Goal: Use online tool/utility: Utilize a website feature to perform a specific function

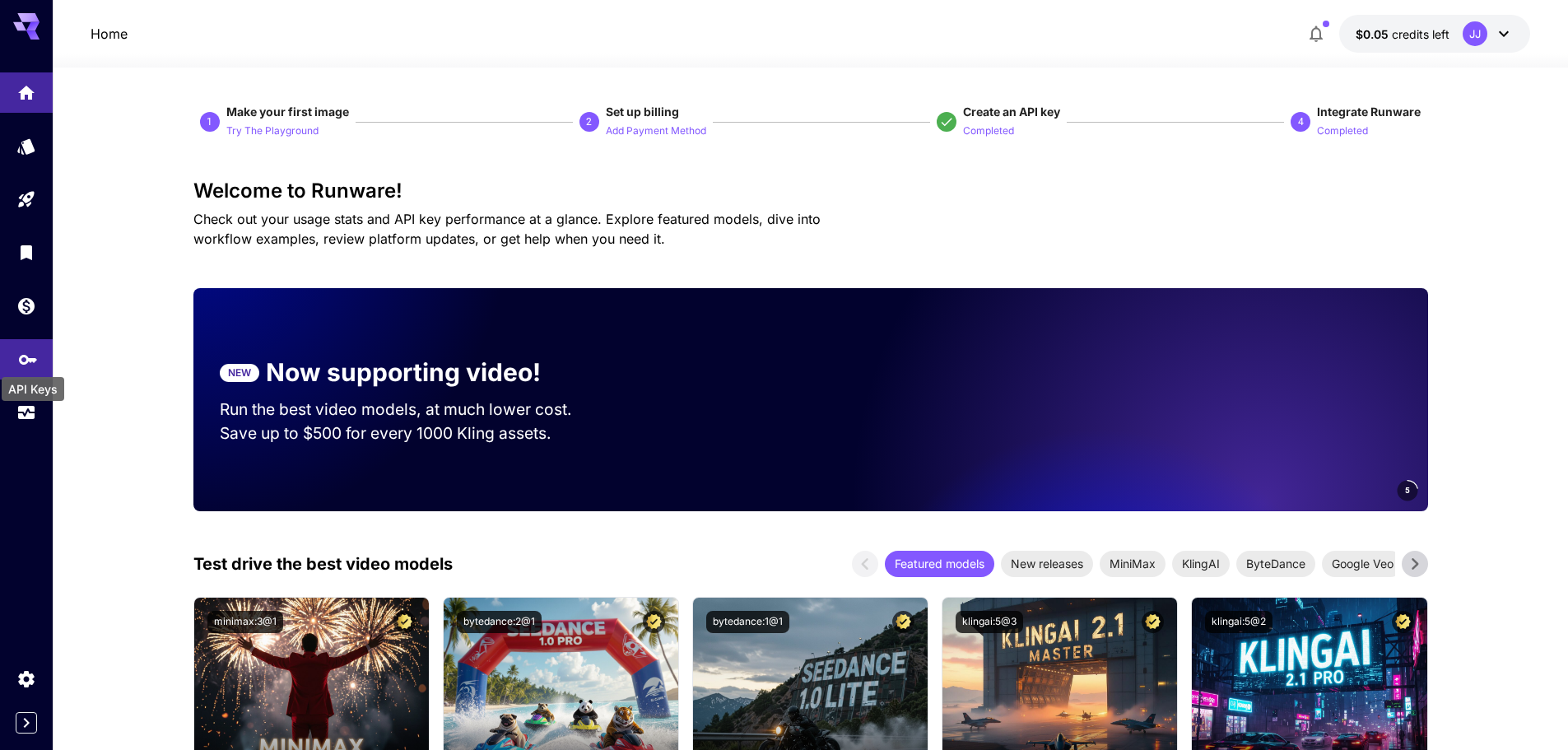
click at [18, 360] on icon "API Keys" at bounding box center [28, 354] width 19 height 19
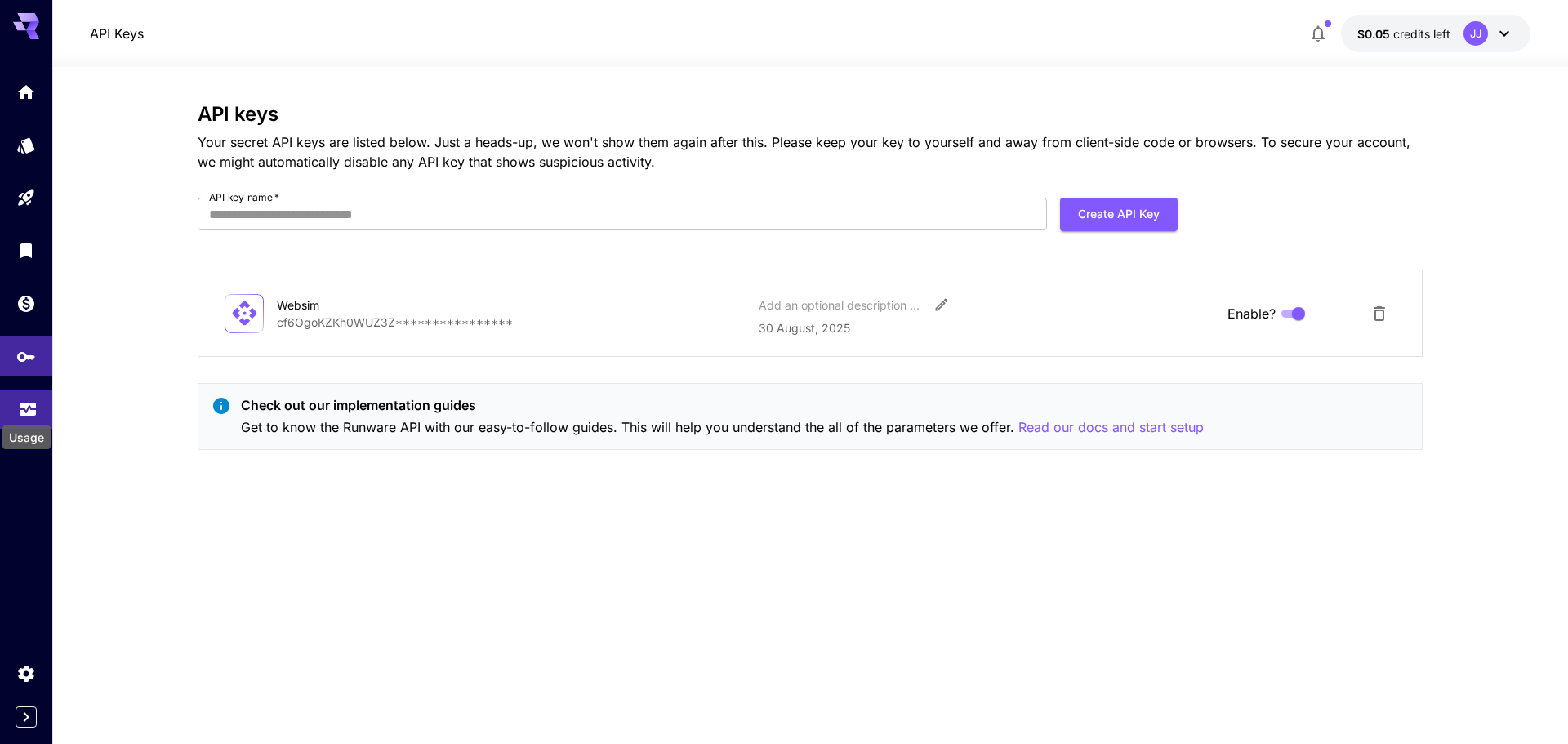
click at [22, 414] on div "Usage" at bounding box center [27, 432] width 51 height 37
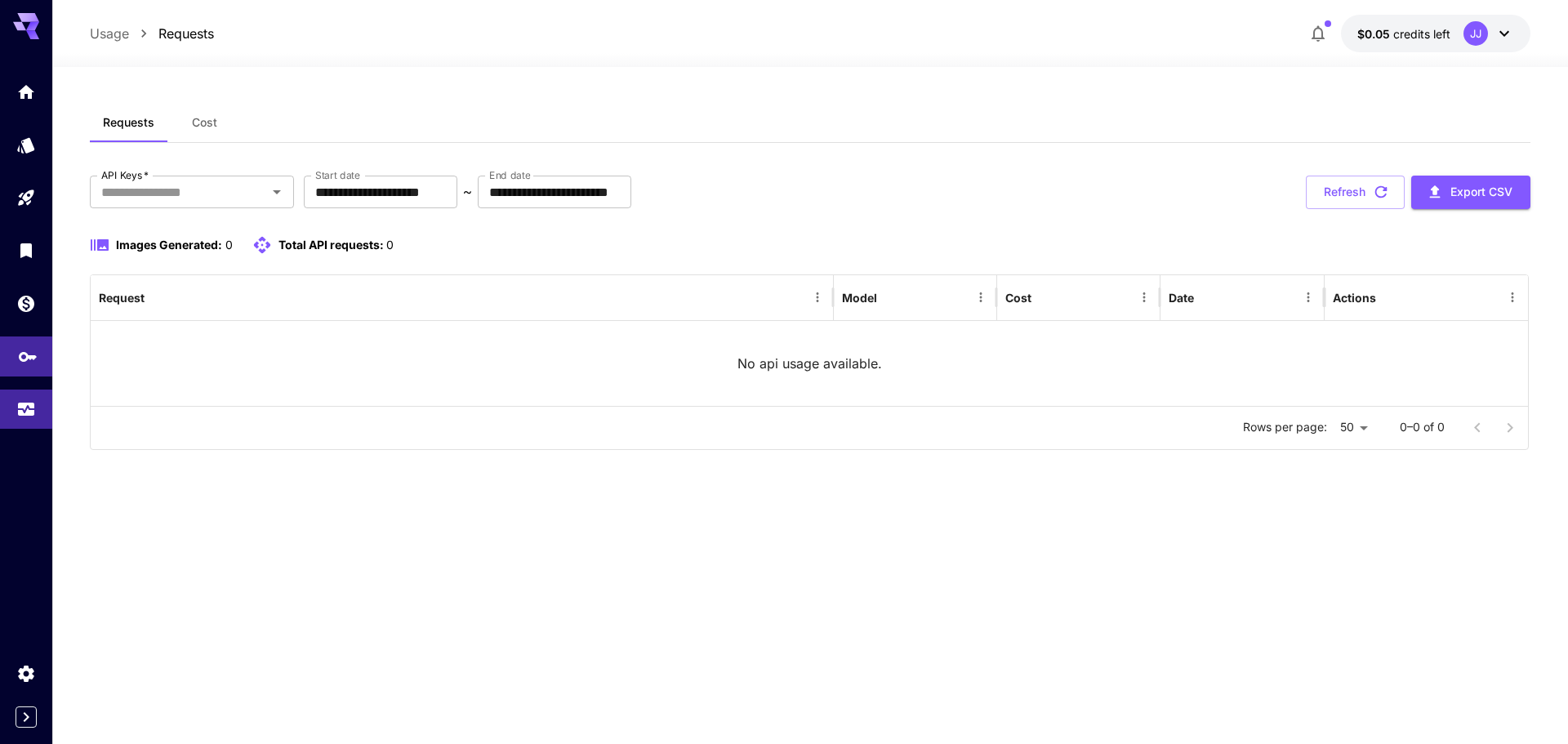
click at [22, 366] on link at bounding box center [26, 357] width 52 height 40
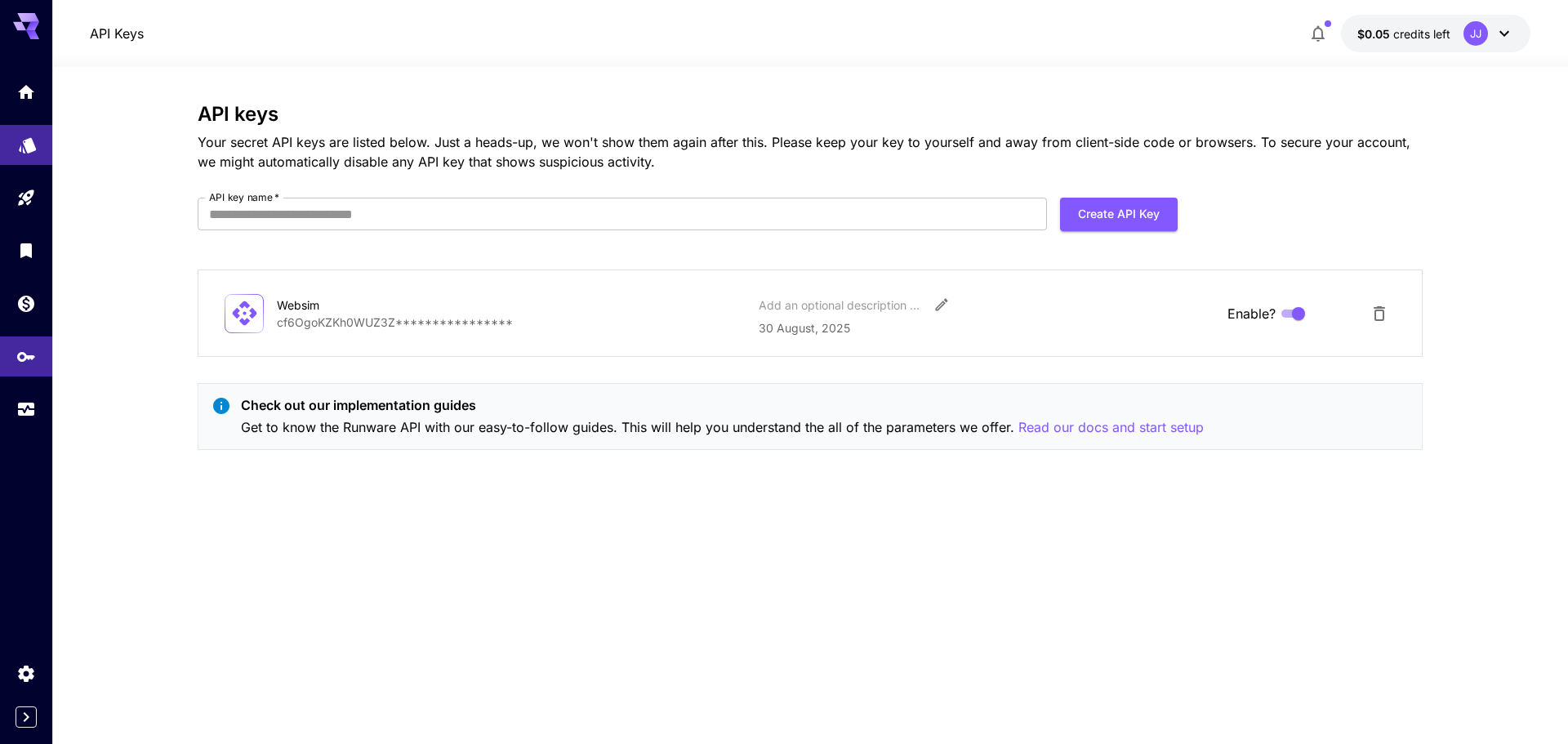
click at [27, 150] on link at bounding box center [26, 145] width 52 height 40
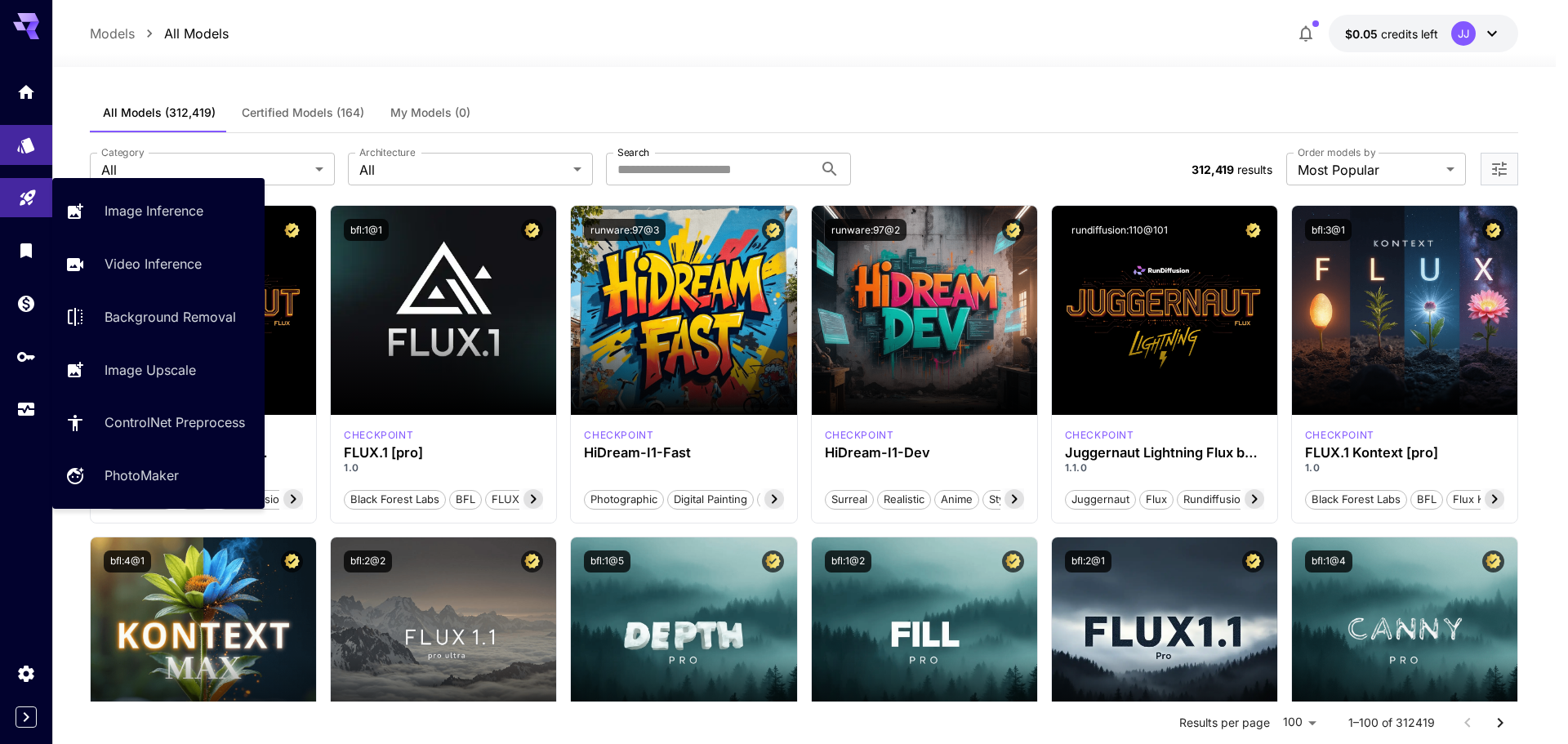
click at [11, 205] on link at bounding box center [26, 198] width 52 height 40
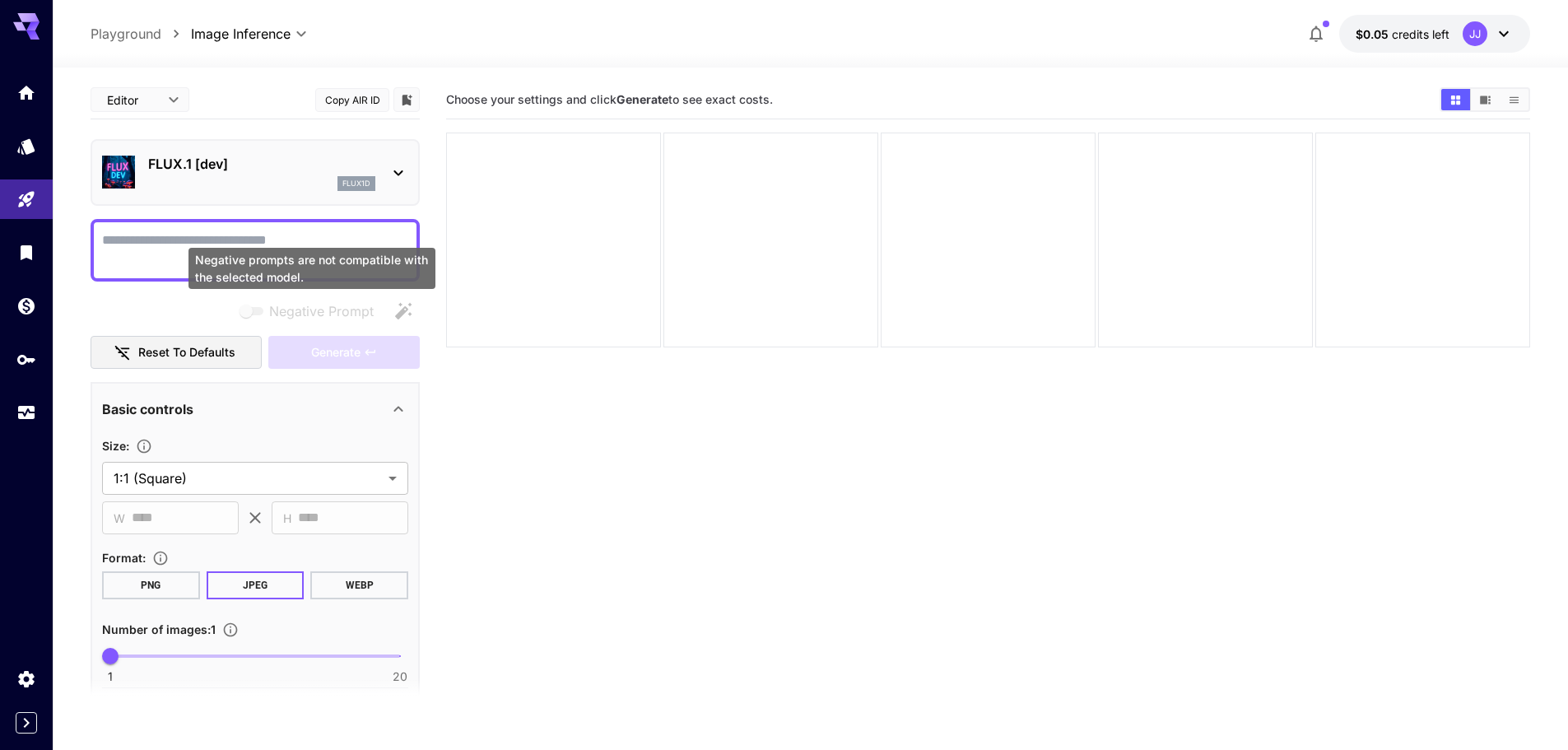
click at [214, 254] on div "Negative prompts are not compatible with the selected model." at bounding box center [312, 268] width 247 height 42
click at [191, 237] on textarea "Negative Prompt" at bounding box center [254, 250] width 306 height 40
click at [218, 253] on textarea "Negative Prompt" at bounding box center [254, 250] width 306 height 40
click at [190, 246] on textarea "Negative Prompt" at bounding box center [254, 250] width 306 height 40
click at [193, 247] on textarea "Negative Prompt" at bounding box center [254, 250] width 306 height 40
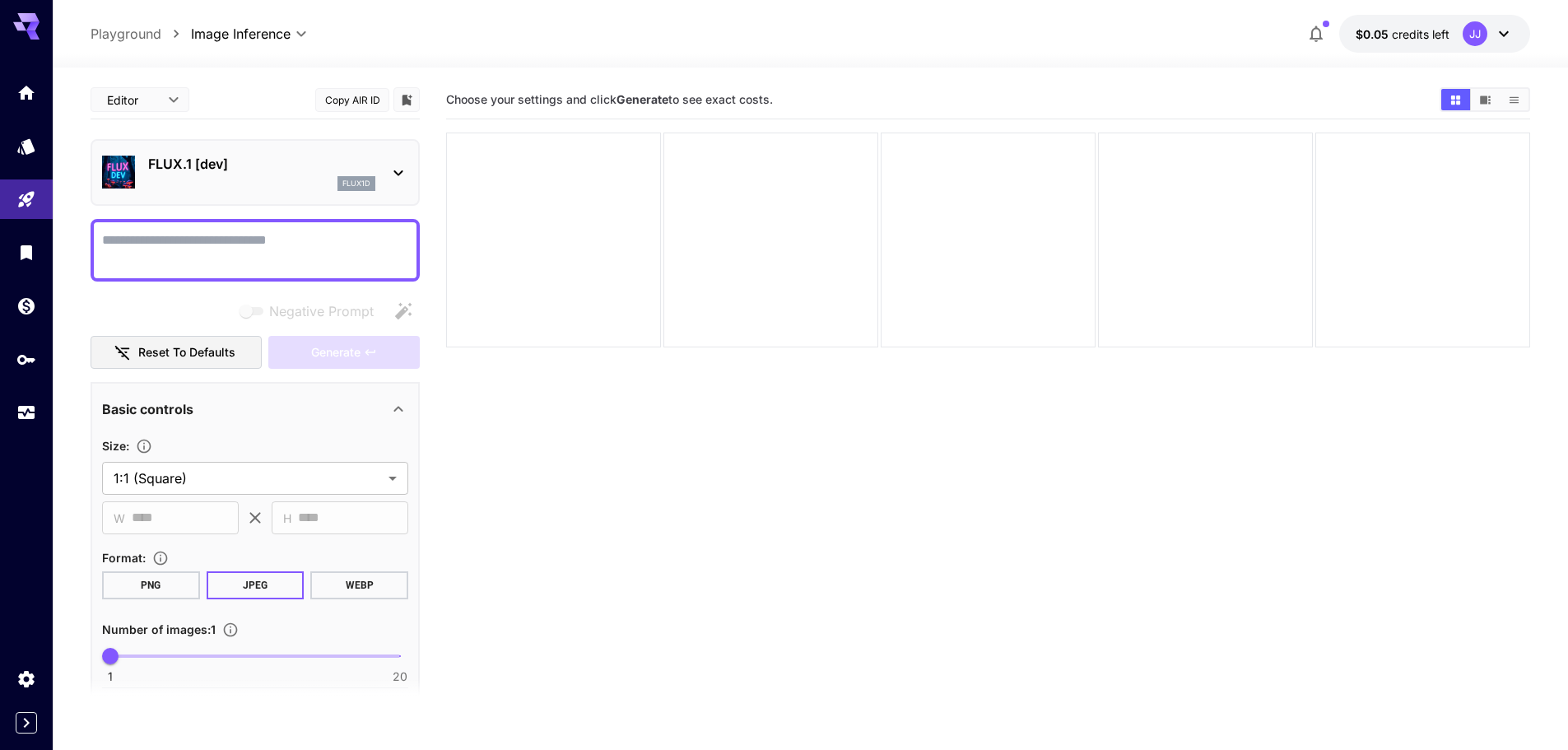
click at [193, 247] on textarea "Negative Prompt" at bounding box center [254, 250] width 306 height 40
click at [625, 506] on section "Choose your settings and click Generate to see exact costs." at bounding box center [988, 455] width 1084 height 750
click at [196, 240] on textarea "Negative Prompt" at bounding box center [254, 250] width 306 height 40
click at [29, 100] on link at bounding box center [26, 92] width 53 height 41
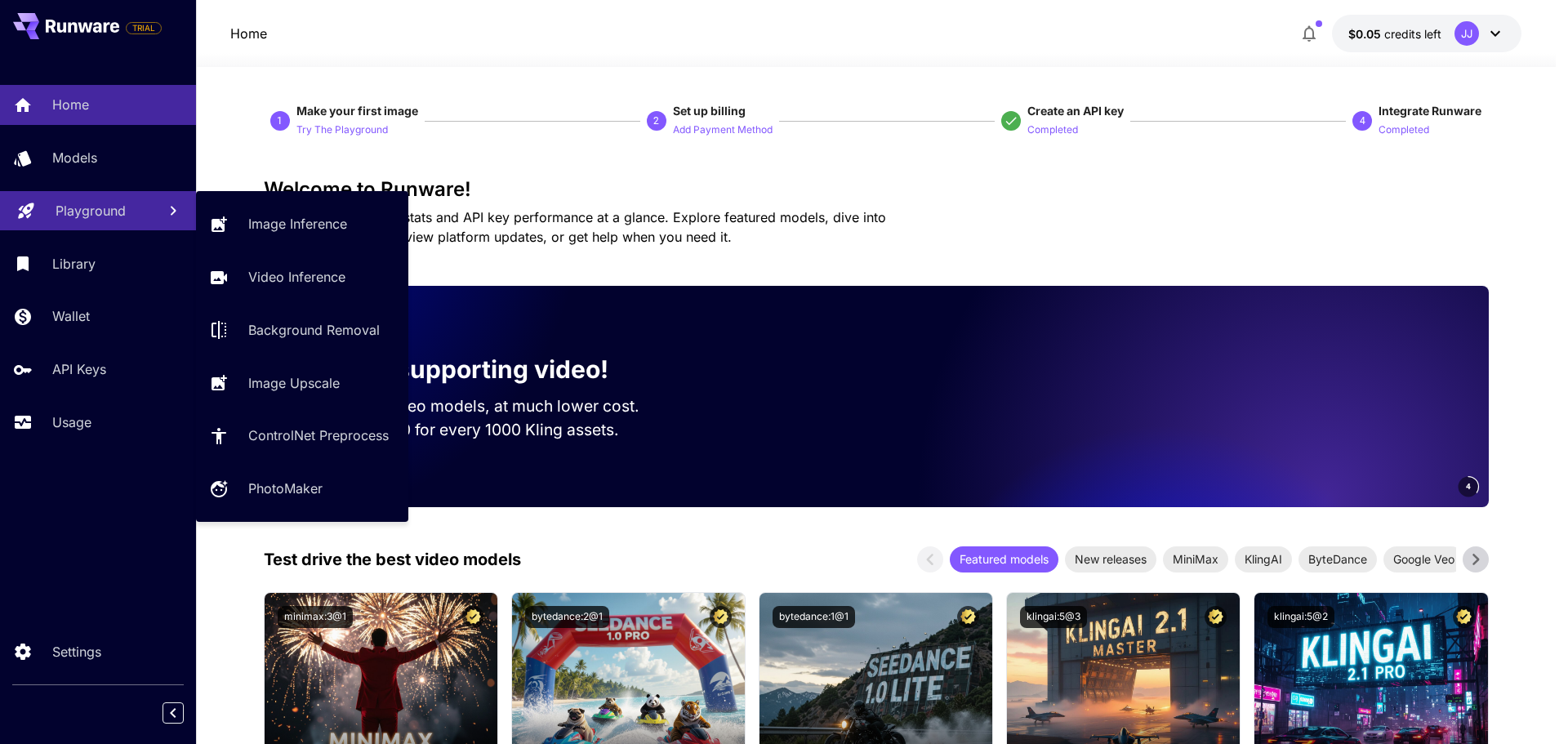
click at [72, 217] on p "Playground" at bounding box center [91, 210] width 71 height 19
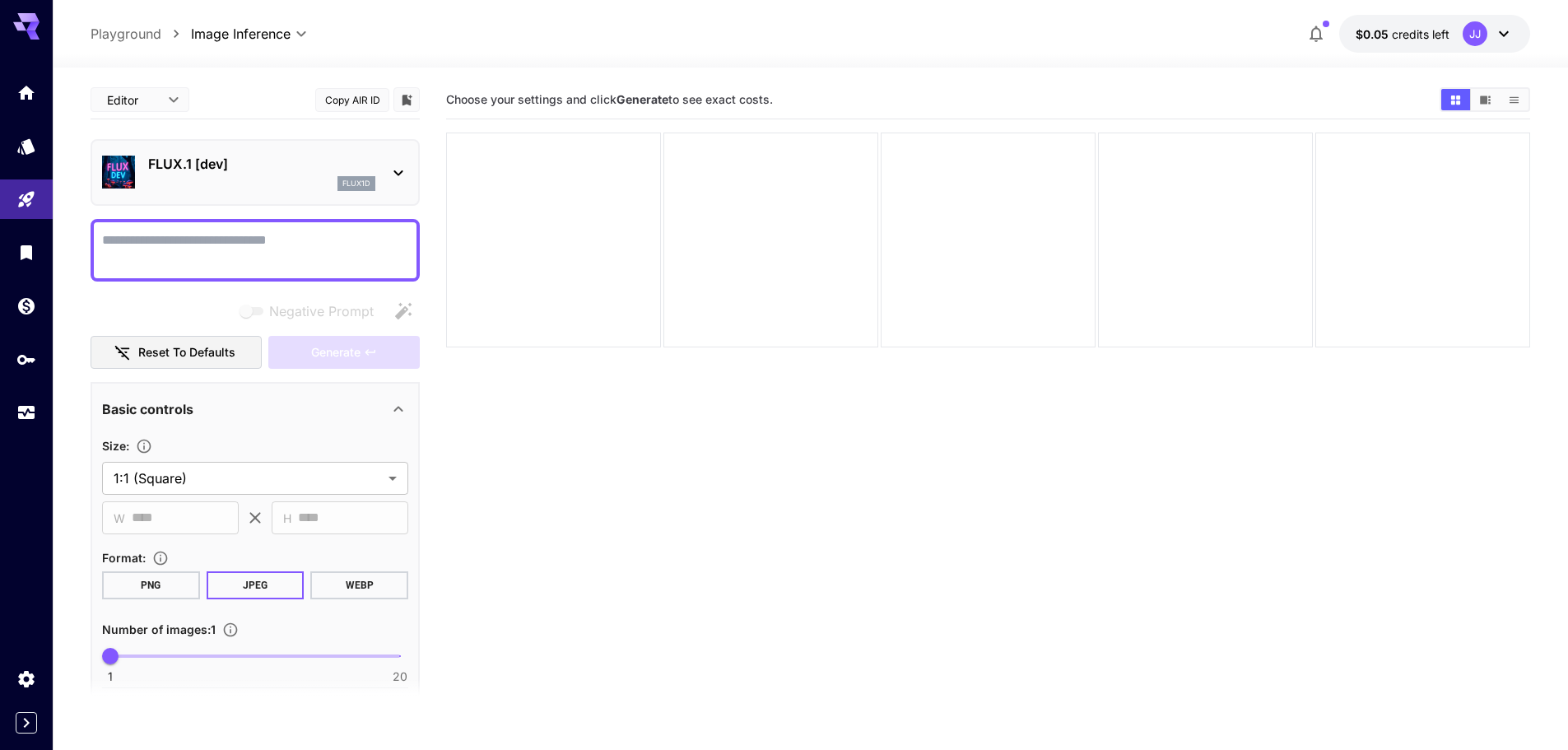
click at [217, 249] on textarea "Negative Prompt" at bounding box center [254, 250] width 306 height 40
click at [129, 252] on textarea "**" at bounding box center [254, 250] width 306 height 40
type textarea "*******"
drag, startPoint x: 145, startPoint y: 240, endPoint x: 77, endPoint y: 237, distance: 68.1
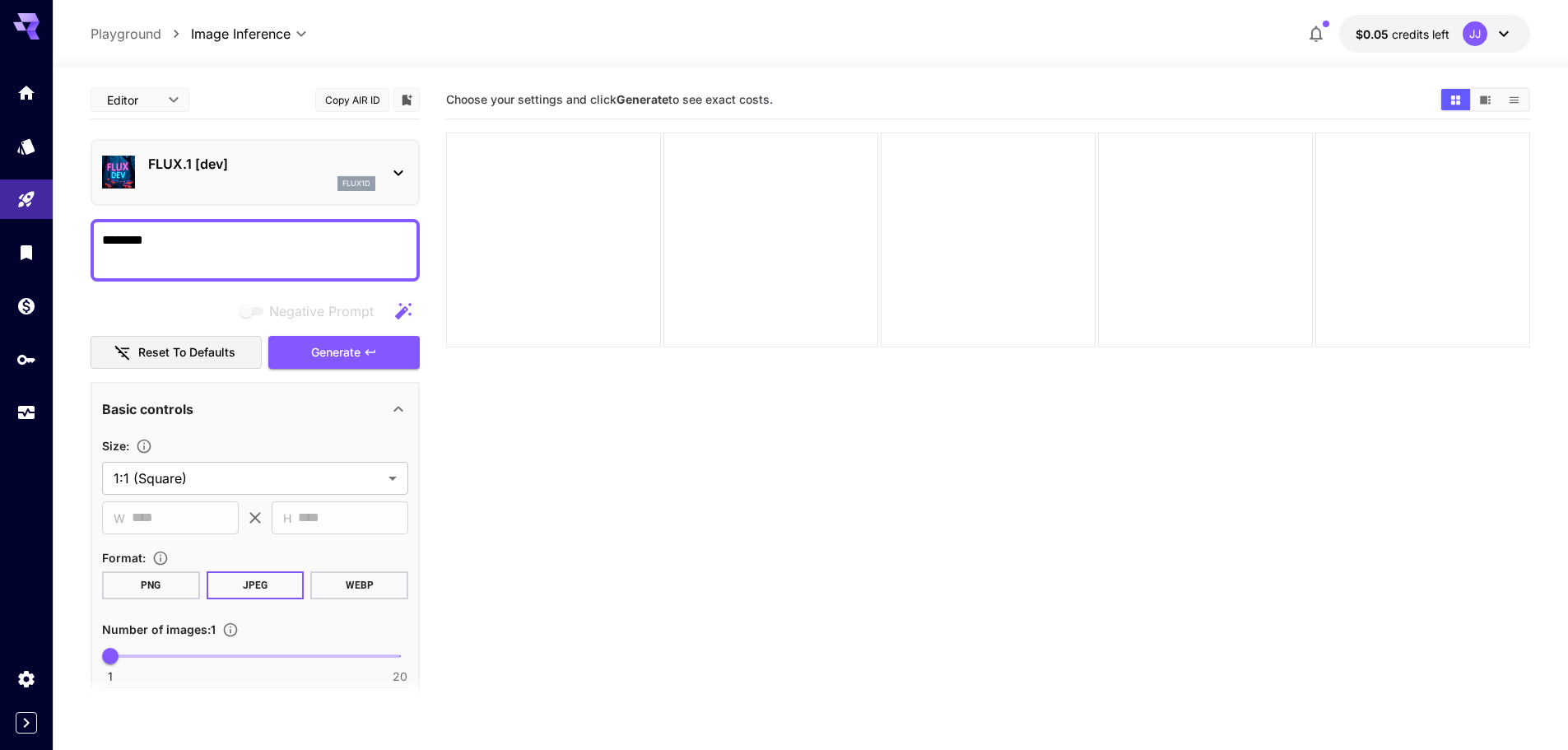
click at [77, 237] on section "**********" at bounding box center [810, 473] width 1515 height 813
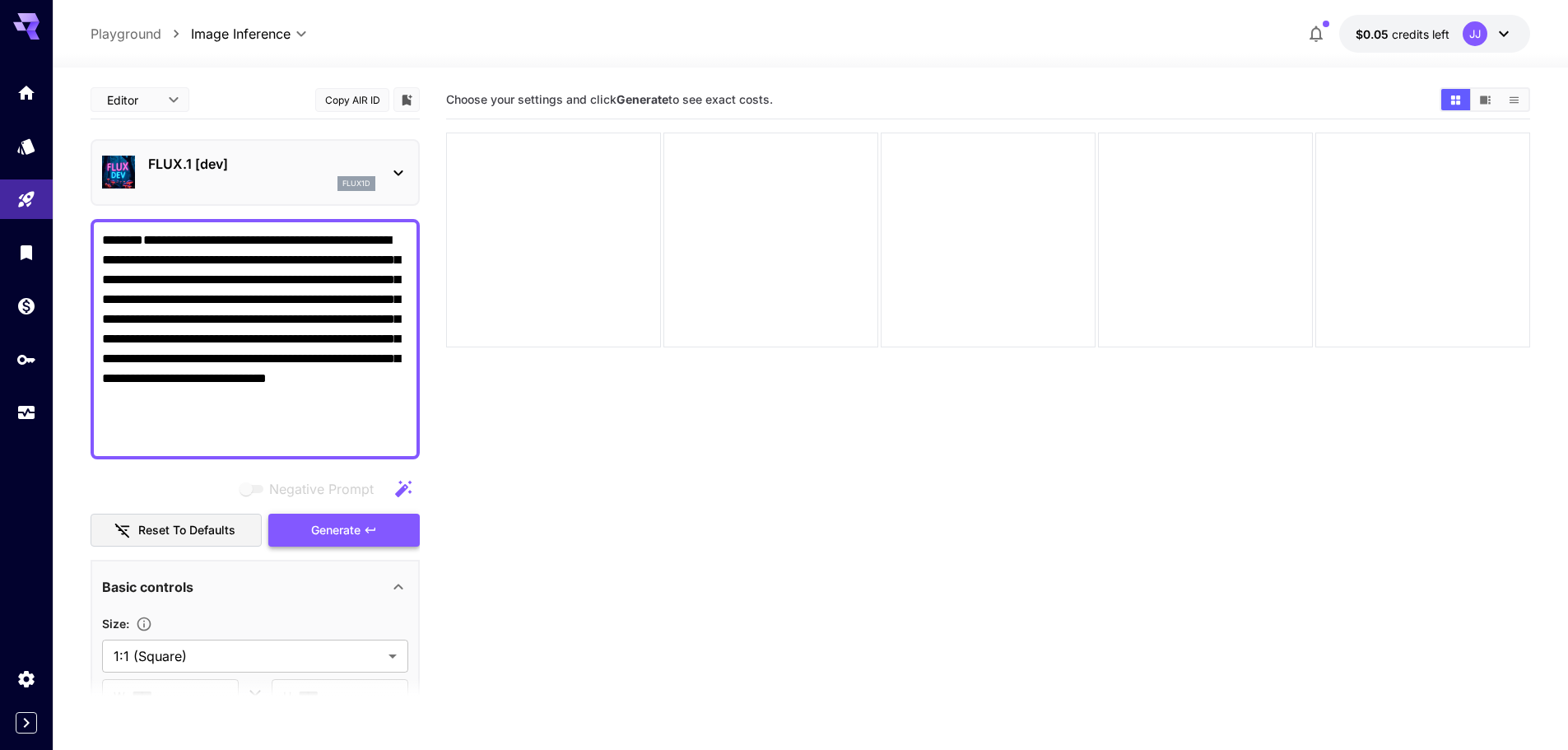
click at [304, 523] on button "Generate" at bounding box center [344, 531] width 152 height 34
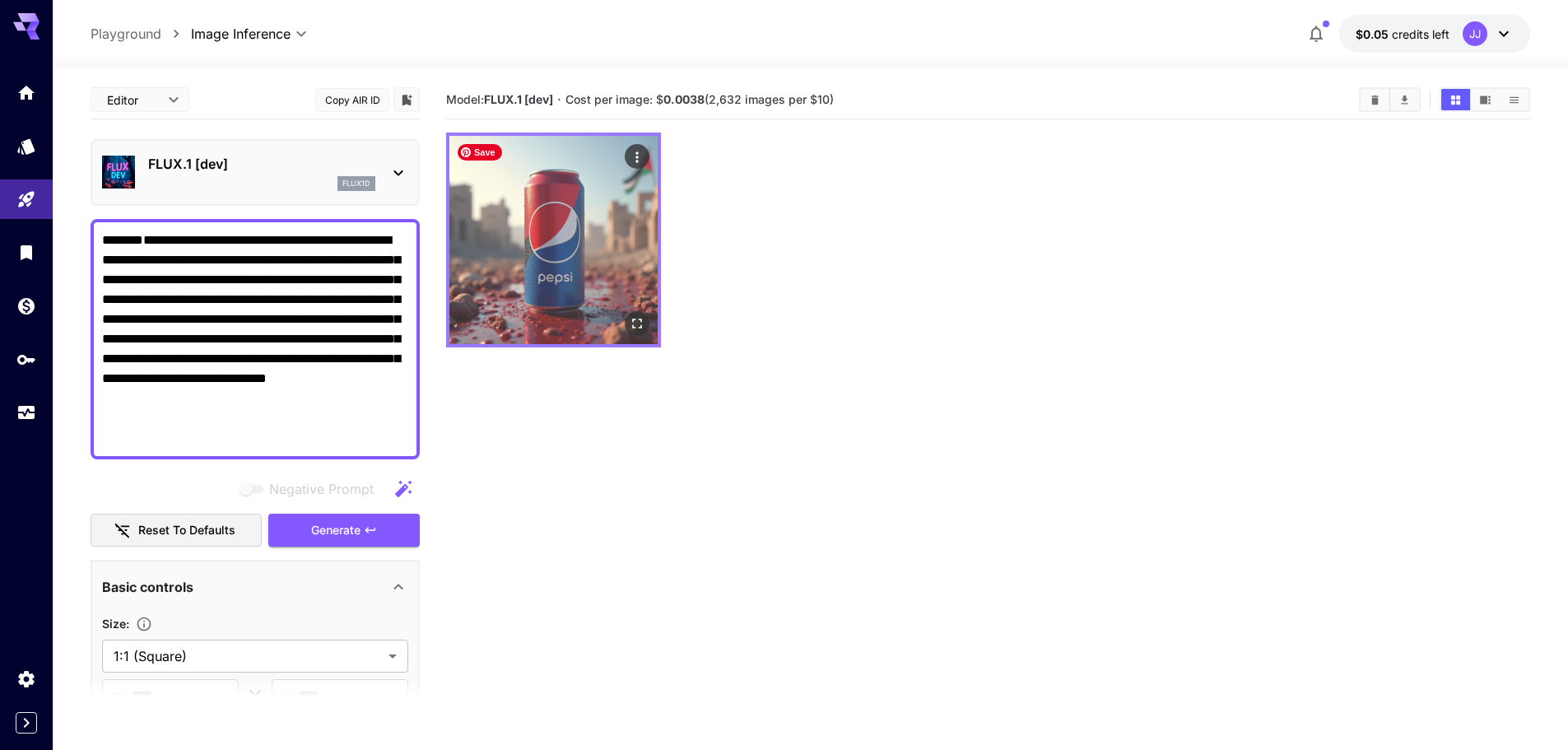
click at [570, 274] on img at bounding box center [553, 240] width 208 height 208
click at [643, 319] on icon "Open in fullscreen" at bounding box center [637, 324] width 17 height 17
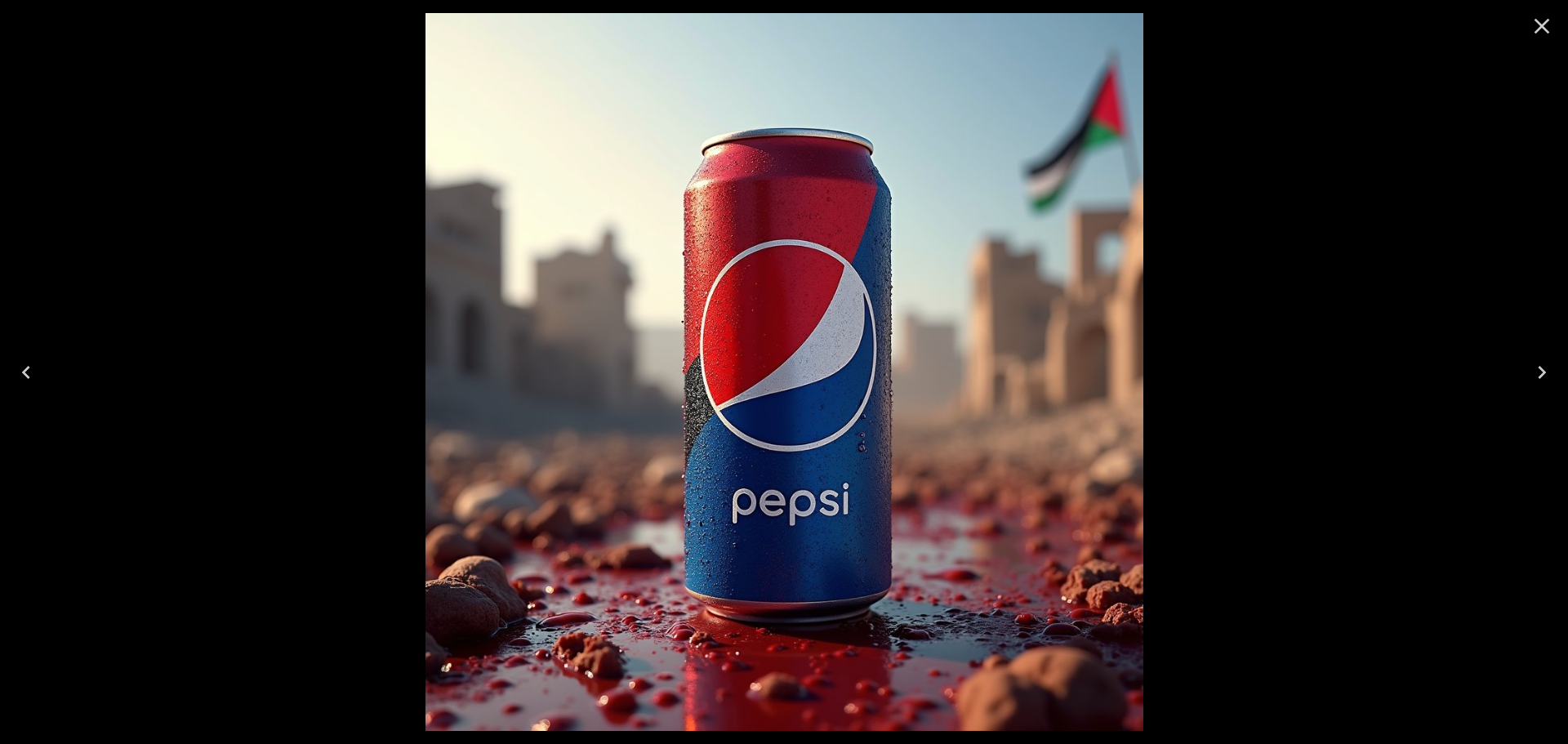
click at [1540, 29] on icon "Close" at bounding box center [1542, 26] width 16 height 16
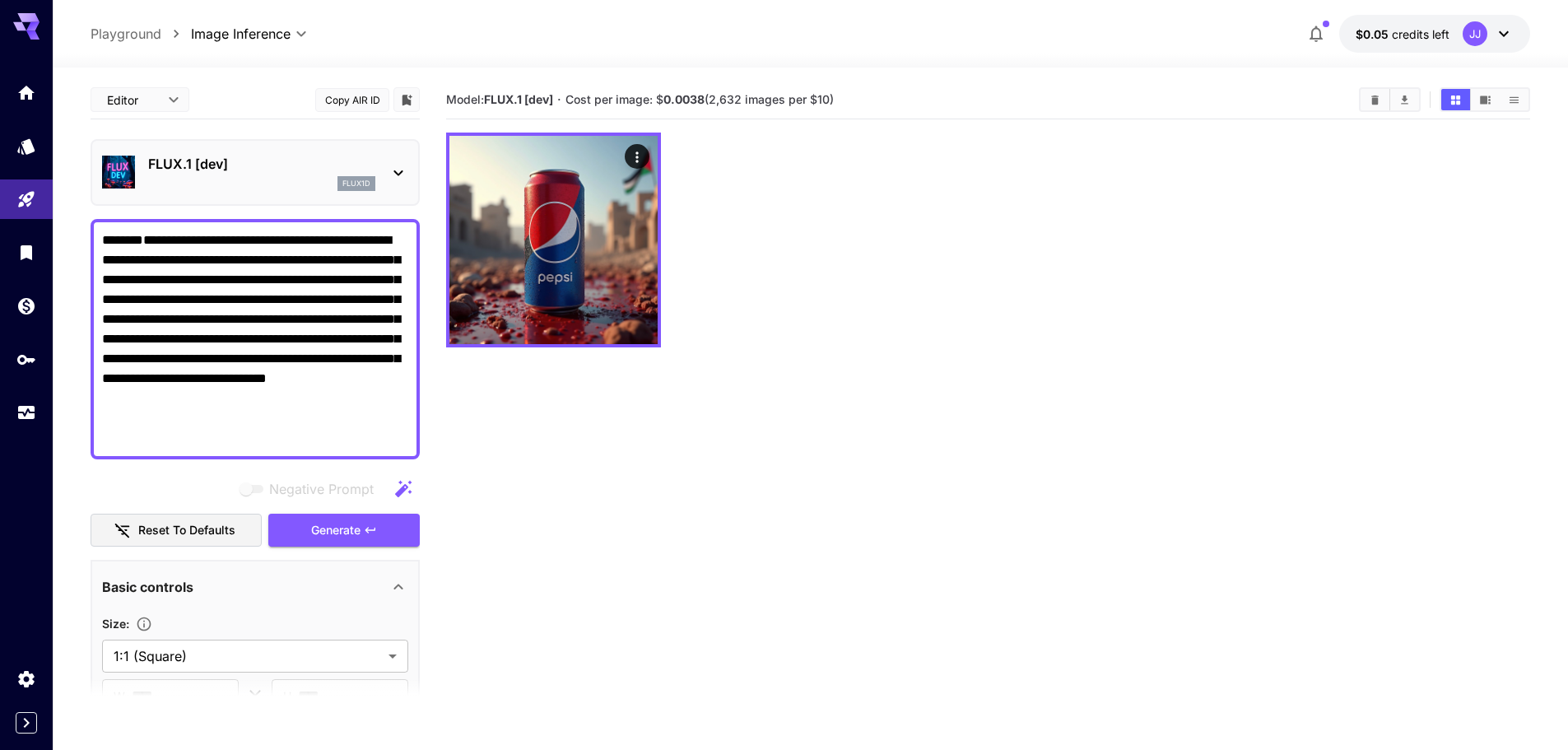
drag, startPoint x: 208, startPoint y: 430, endPoint x: 318, endPoint y: 356, distance: 132.6
click at [318, 356] on textarea "**********" at bounding box center [254, 338] width 306 height 217
click at [302, 394] on textarea "**********" at bounding box center [254, 338] width 306 height 217
drag, startPoint x: 381, startPoint y: 397, endPoint x: 319, endPoint y: 359, distance: 72.7
click at [319, 359] on textarea "**********" at bounding box center [254, 338] width 306 height 217
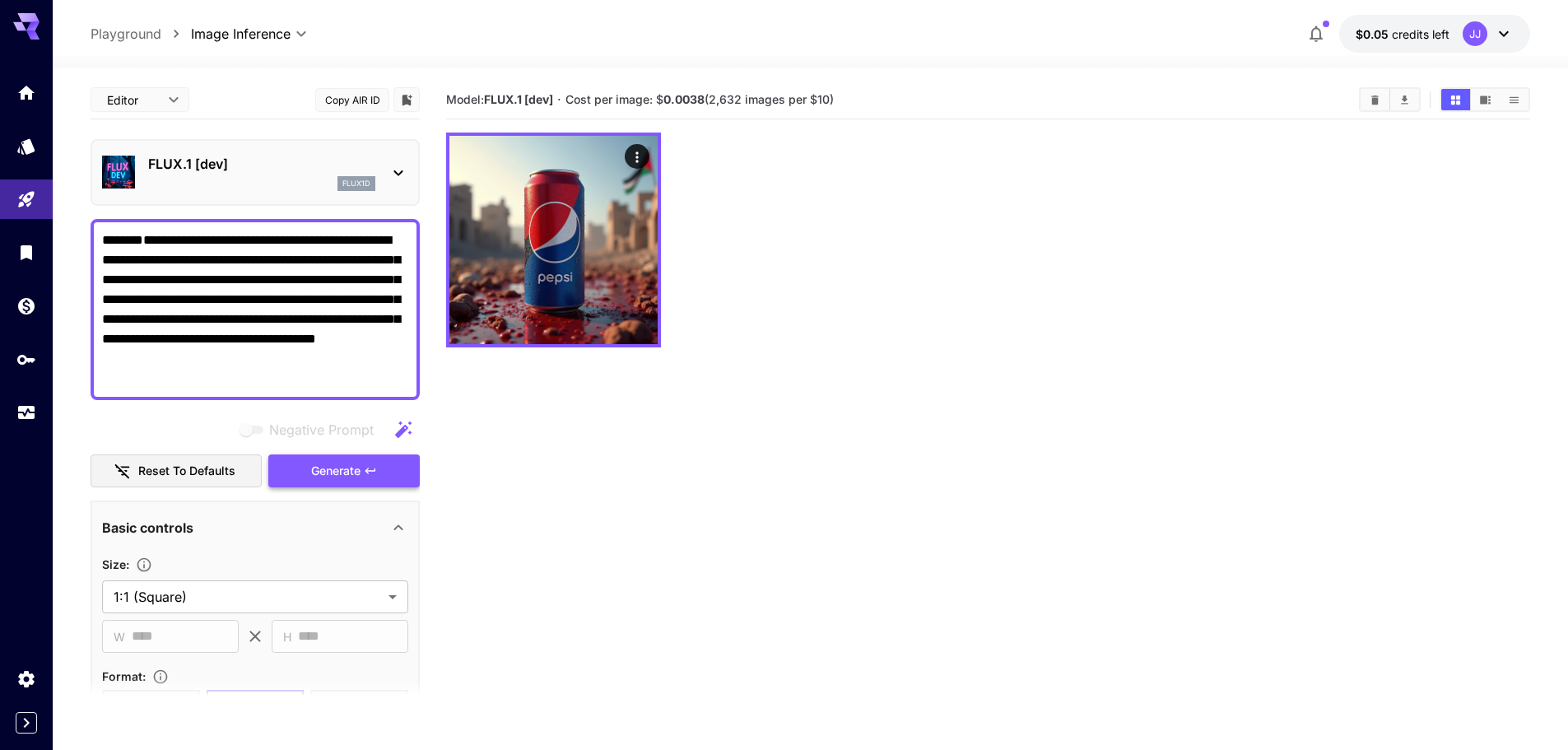
click at [306, 470] on button "Generate" at bounding box center [344, 471] width 152 height 34
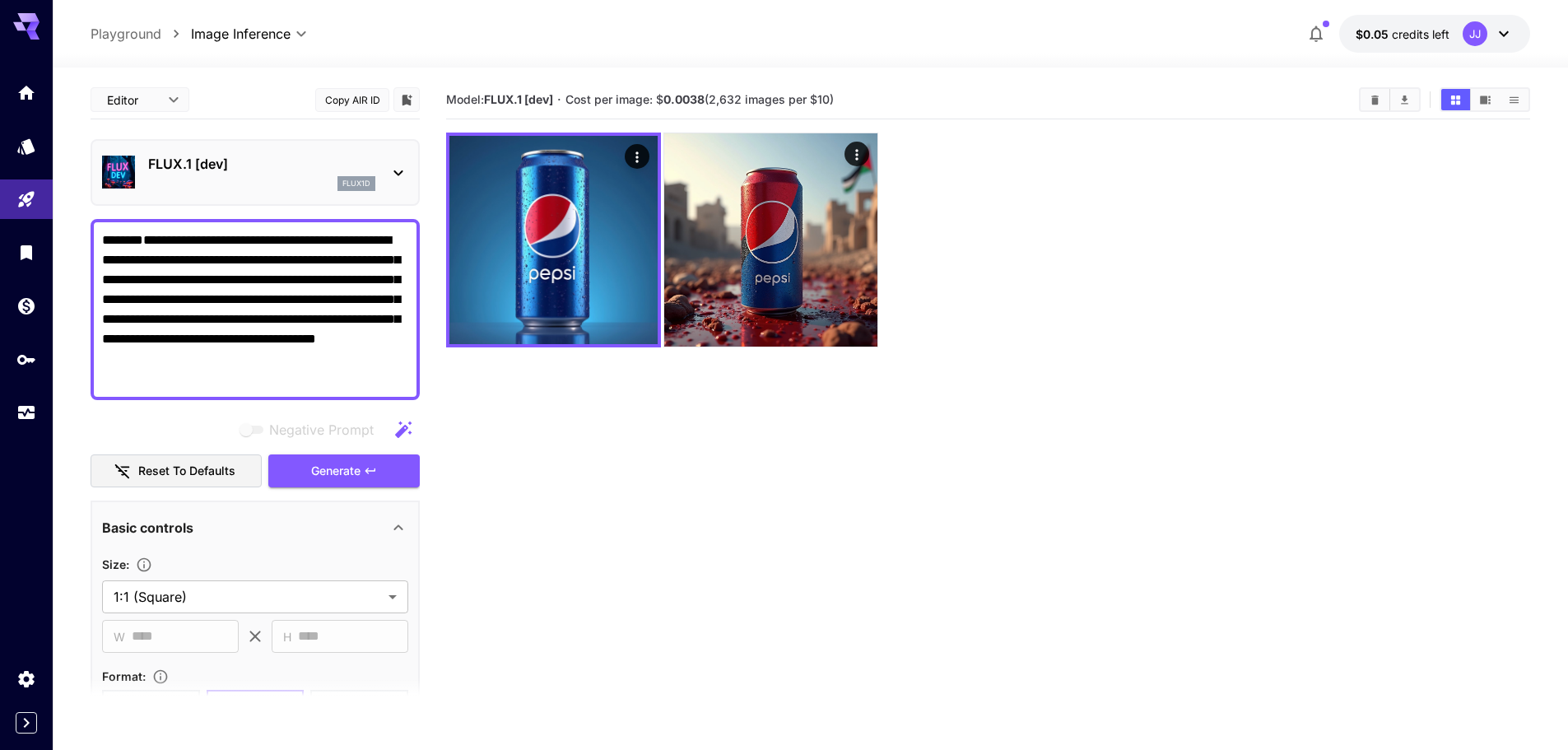
drag, startPoint x: 185, startPoint y: 299, endPoint x: 116, endPoint y: 298, distance: 69.0
click at [116, 298] on textarea "**********" at bounding box center [254, 309] width 306 height 158
paste textarea "**"
drag, startPoint x: 274, startPoint y: 240, endPoint x: 70, endPoint y: 250, distance: 204.2
click at [70, 250] on section "**********" at bounding box center [810, 473] width 1515 height 813
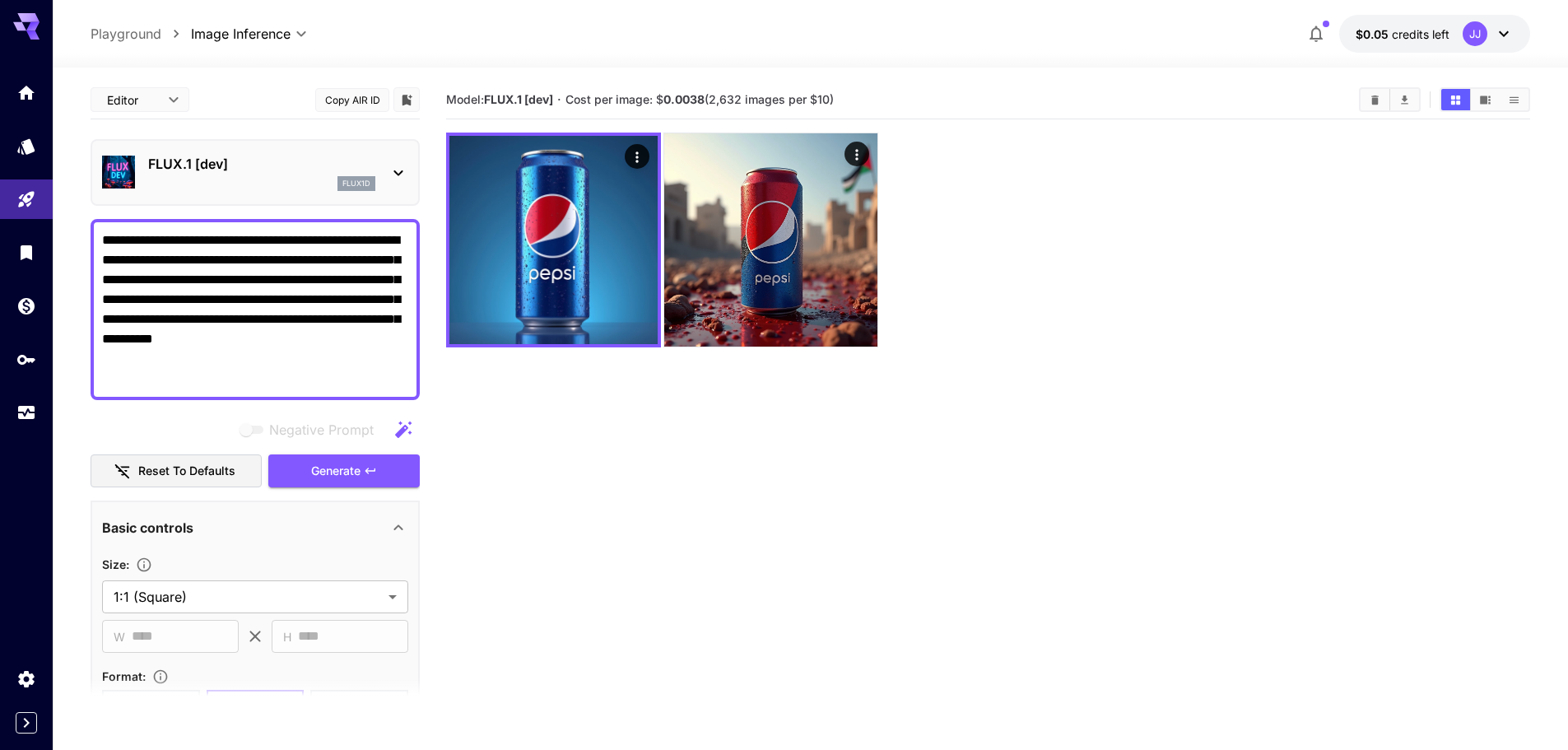
click at [190, 367] on textarea "**********" at bounding box center [254, 309] width 306 height 158
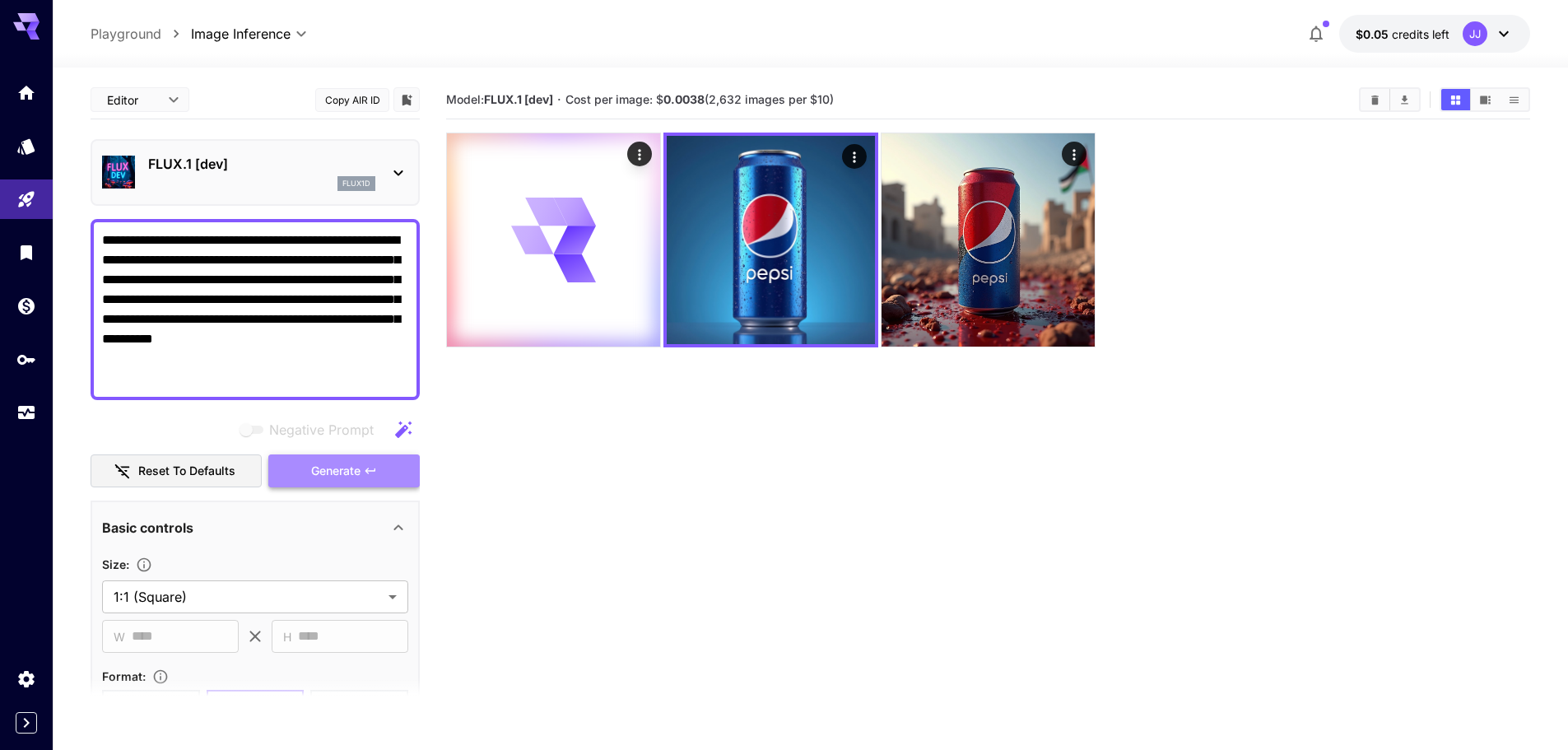
click at [331, 471] on span "Generate" at bounding box center [336, 472] width 49 height 20
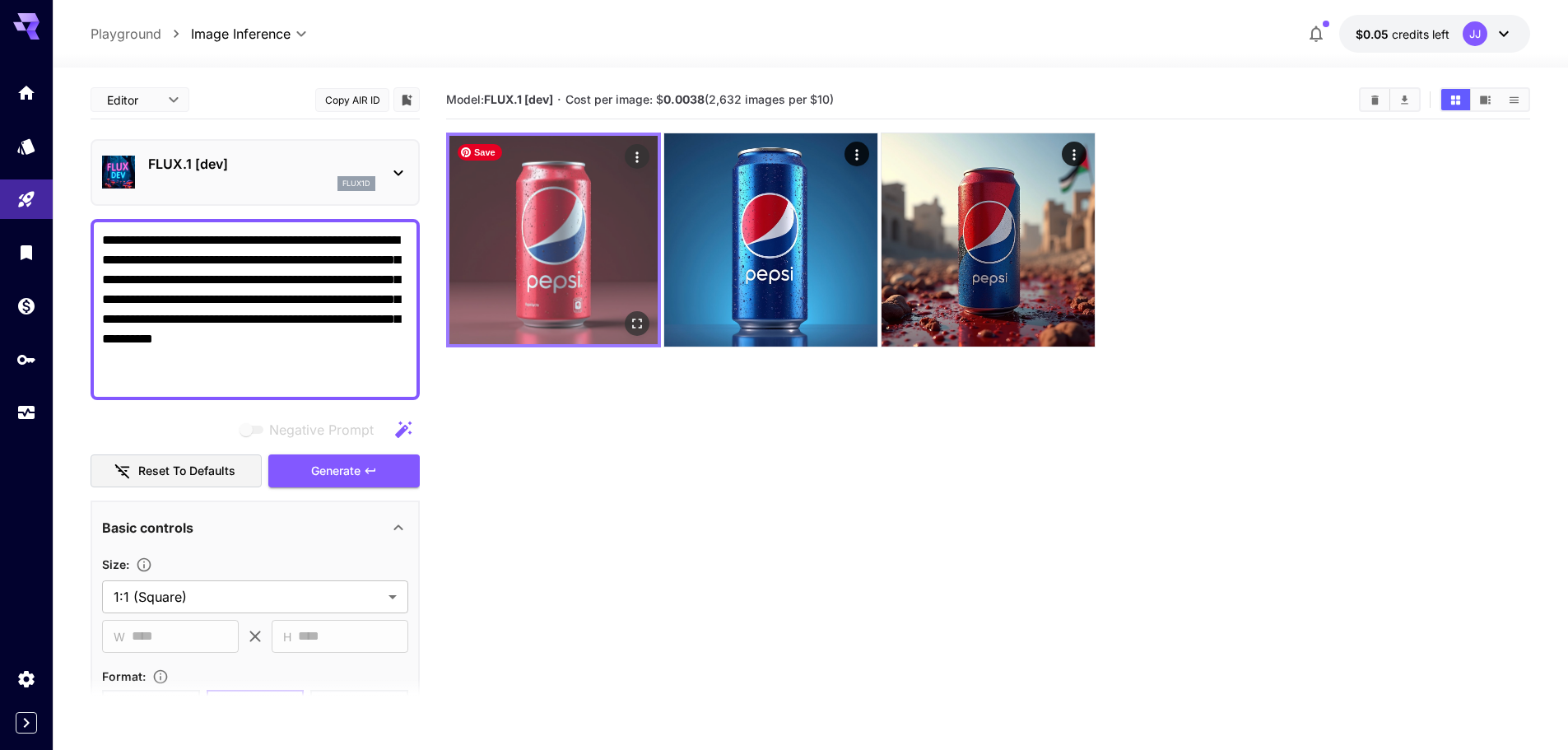
click at [535, 254] on img at bounding box center [553, 240] width 208 height 208
click at [635, 320] on icon "Open in fullscreen" at bounding box center [637, 324] width 17 height 17
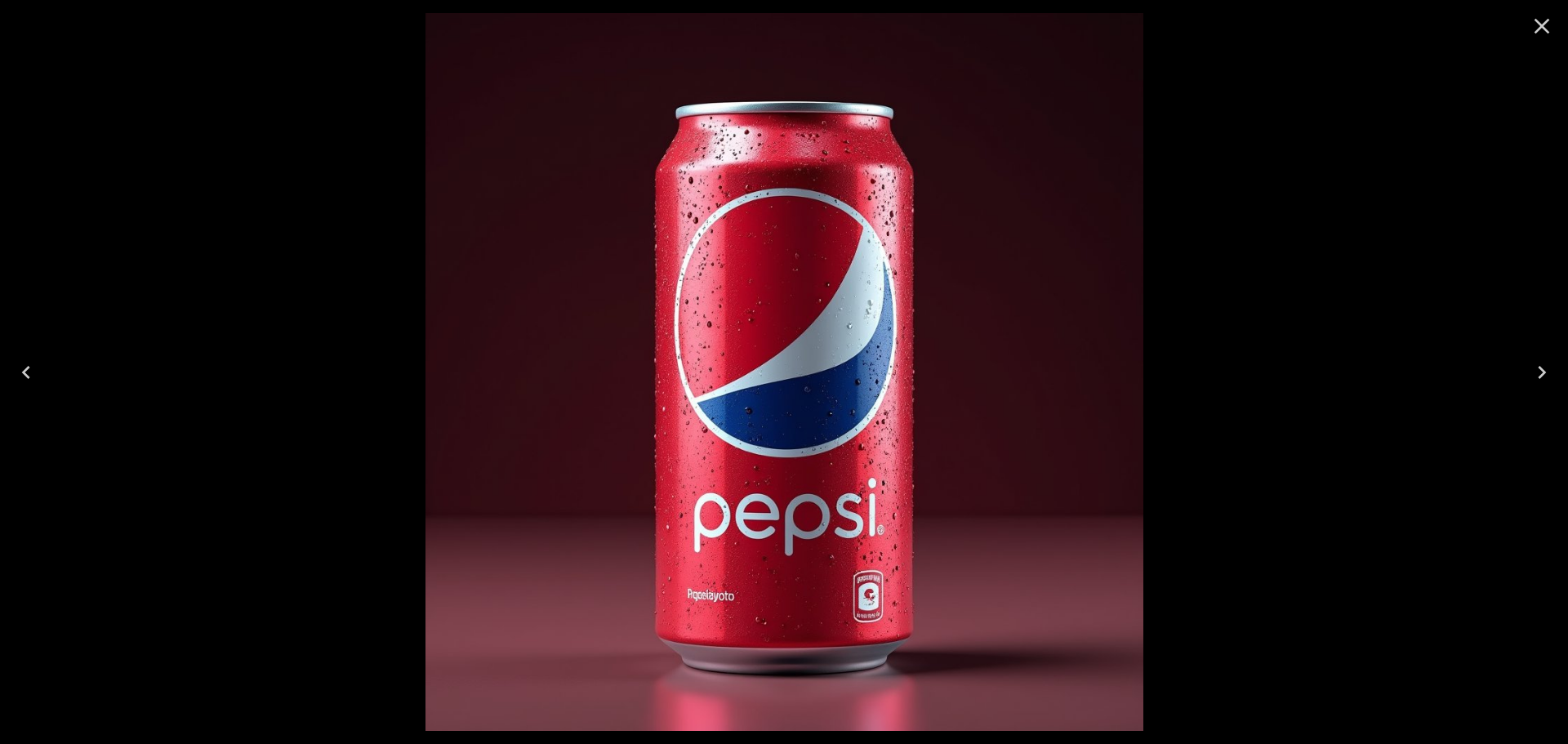
click at [1542, 28] on icon "Close" at bounding box center [1542, 26] width 26 height 26
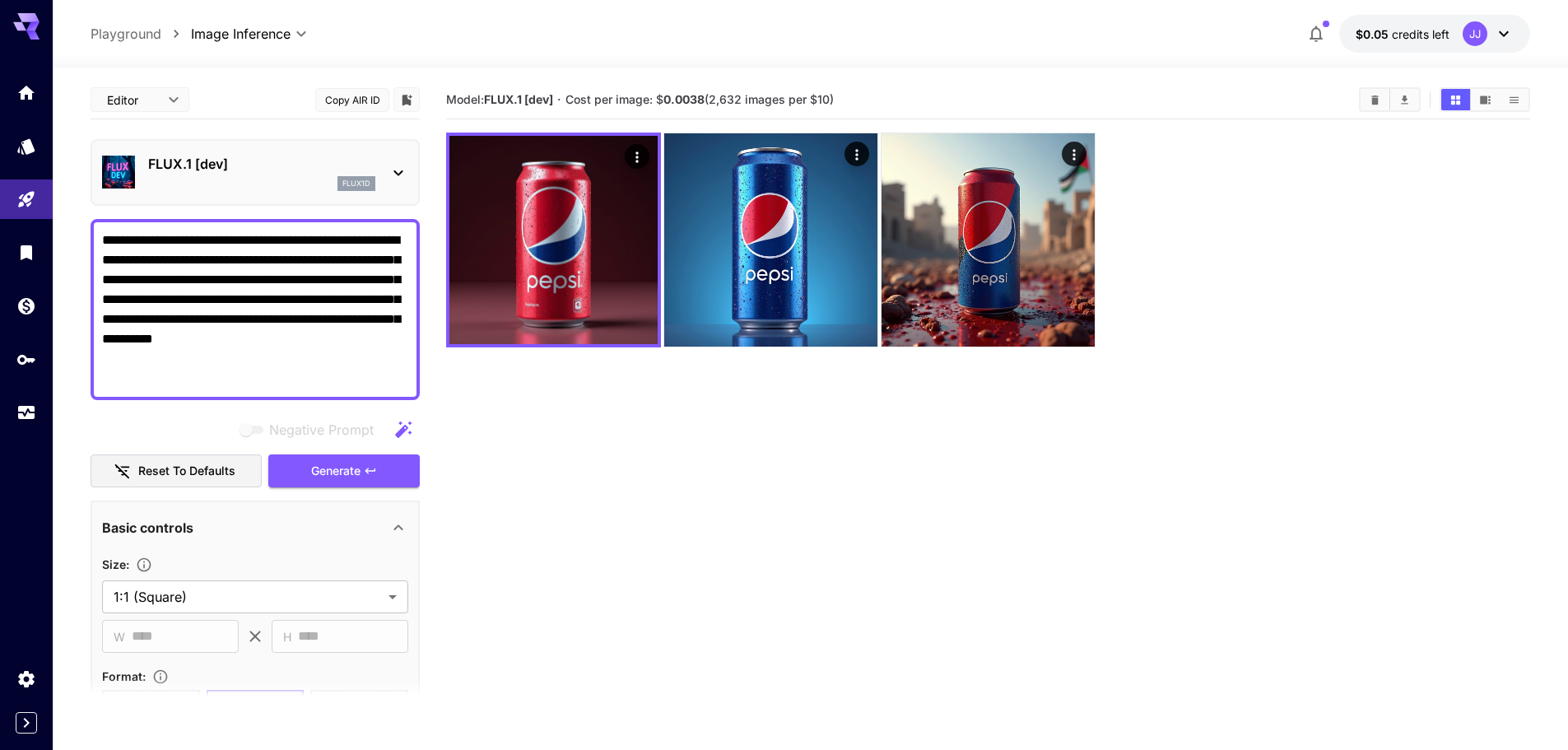
click at [249, 372] on textarea "**********" at bounding box center [254, 309] width 306 height 158
drag, startPoint x: 221, startPoint y: 277, endPoint x: 211, endPoint y: 278, distance: 10.0
click at [211, 278] on textarea "**********" at bounding box center [254, 309] width 306 height 158
click at [285, 279] on textarea "**********" at bounding box center [254, 309] width 306 height 158
type textarea "**********"
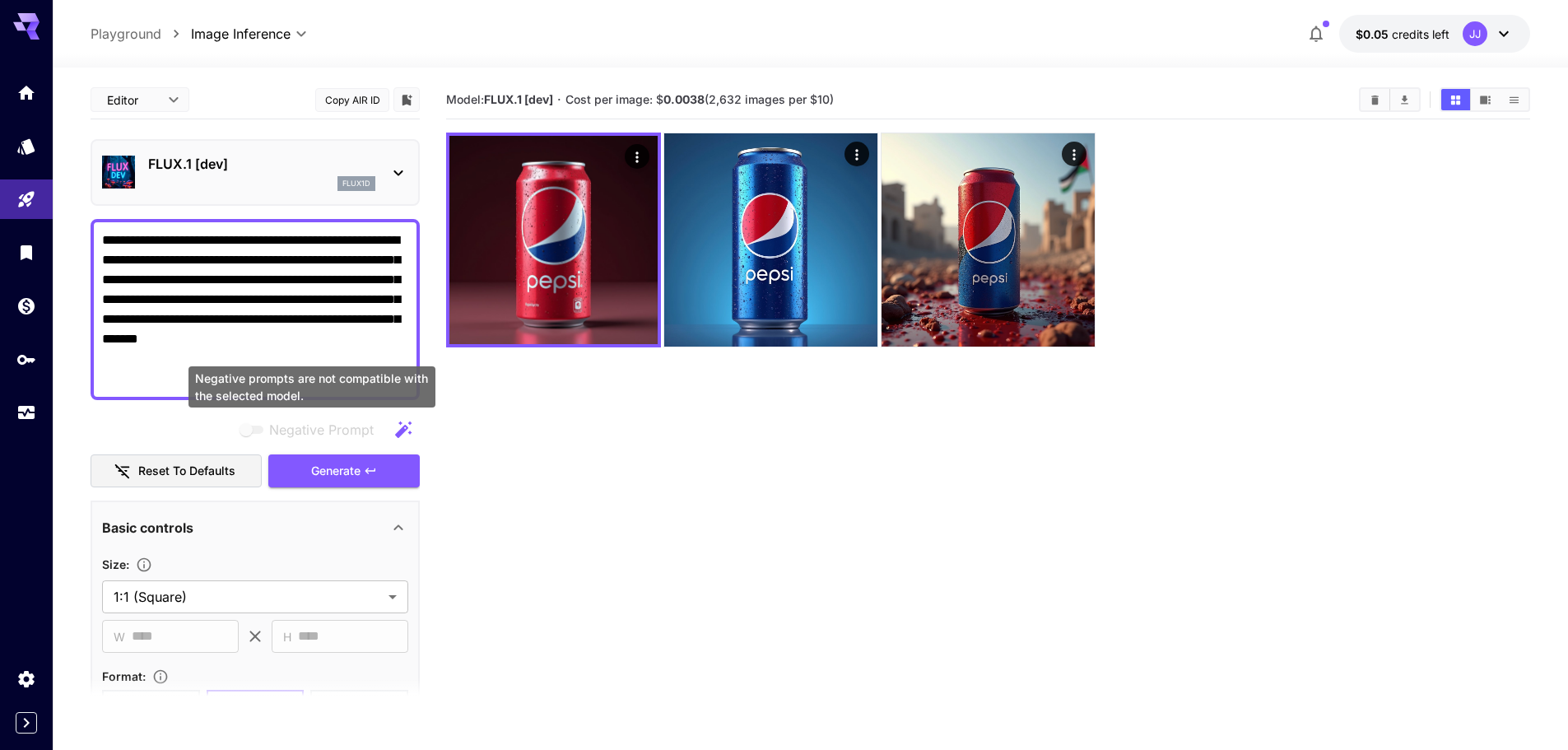
click at [251, 427] on span "Negative prompts are not compatible with the selected model." at bounding box center [252, 429] width 21 height 8
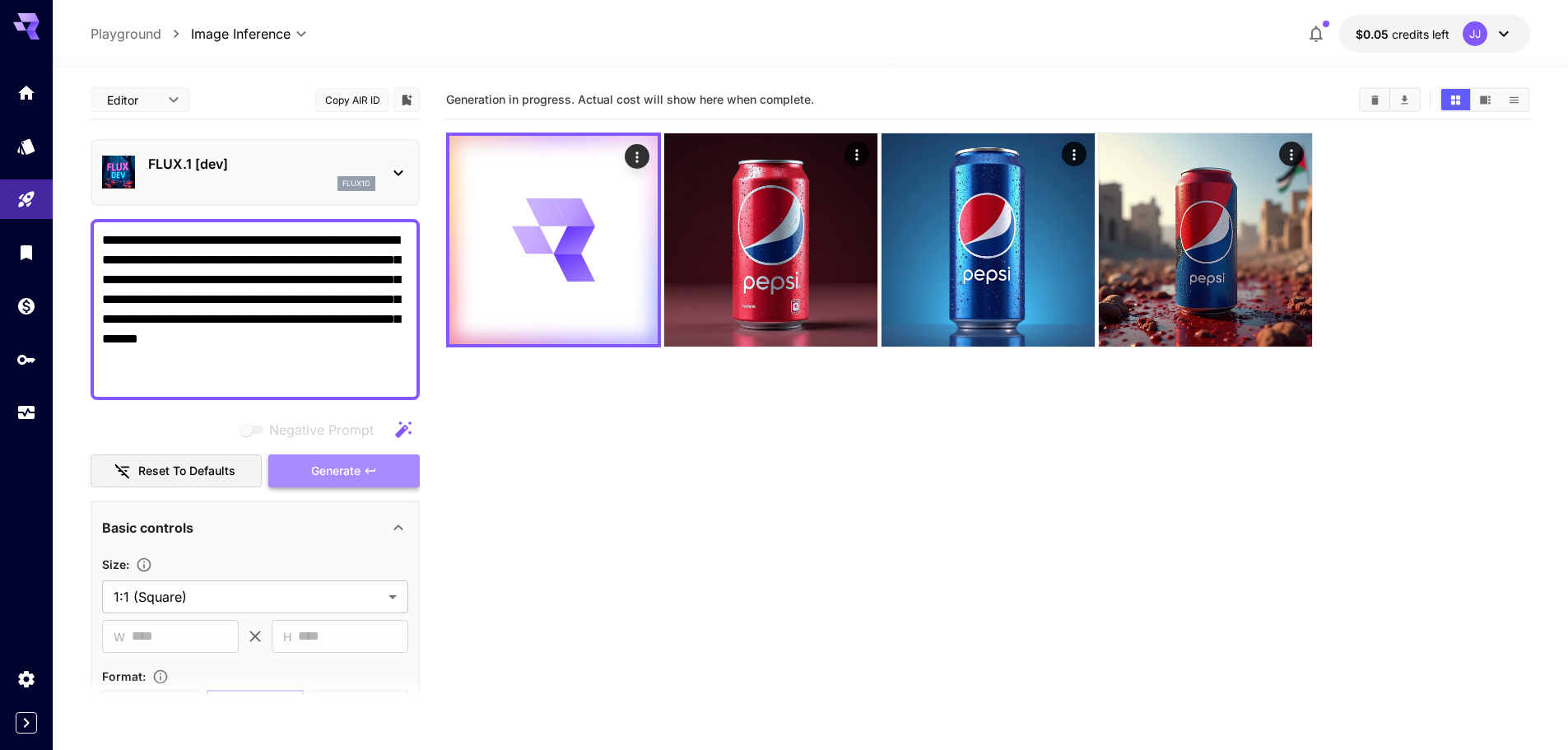
click at [307, 461] on button "Generate" at bounding box center [344, 471] width 152 height 34
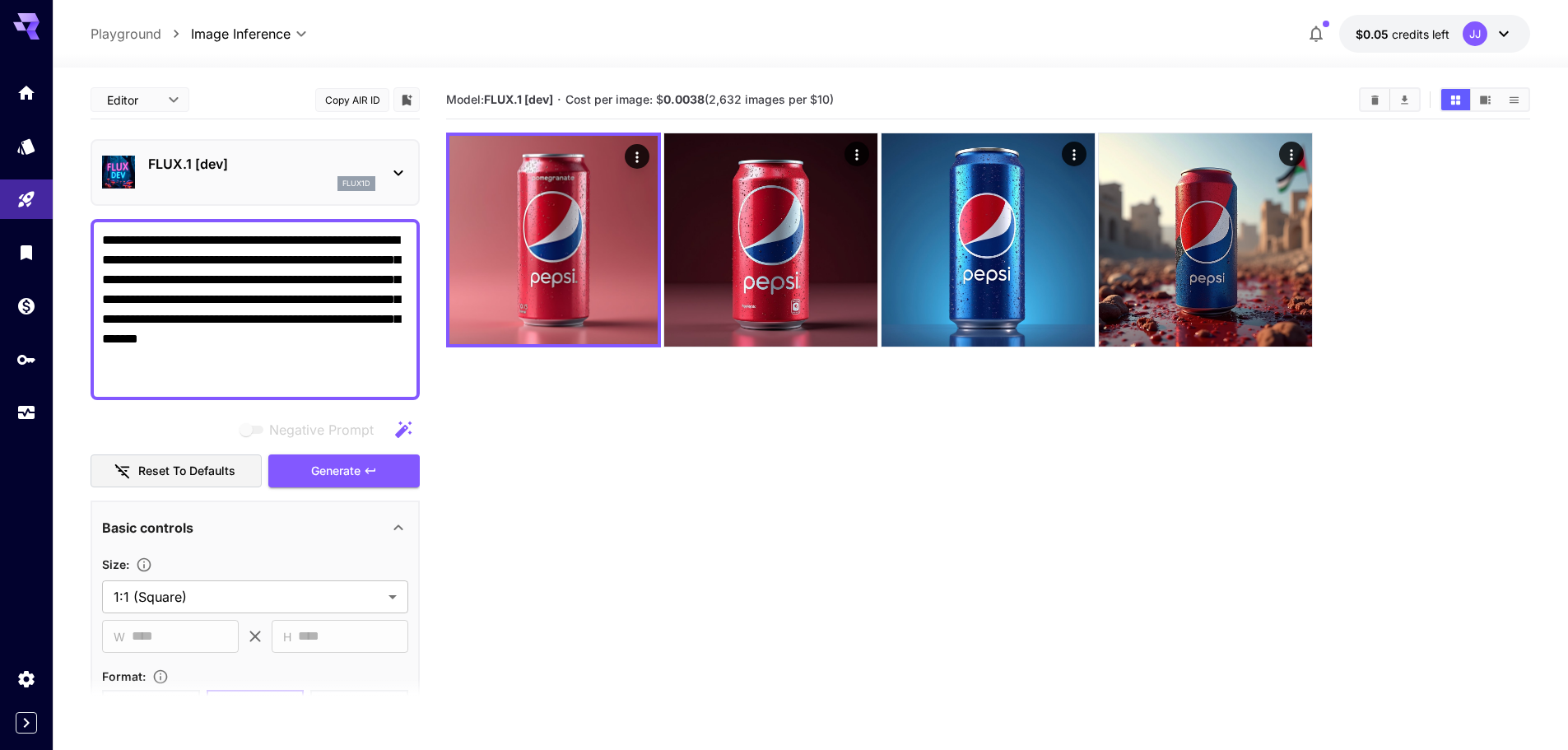
click at [286, 184] on div "flux1d" at bounding box center [262, 184] width 227 height 15
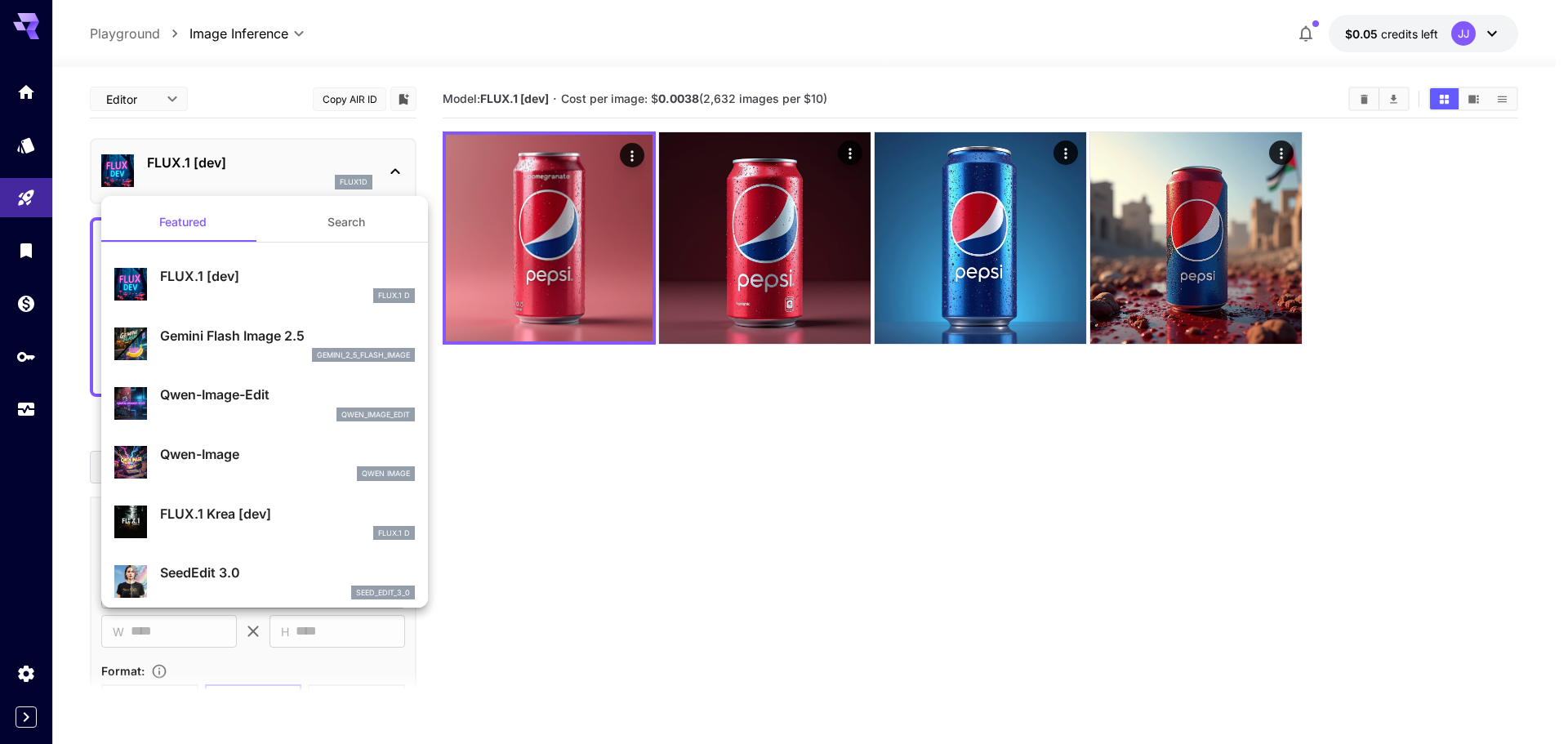
click at [247, 453] on p "Qwen-Image" at bounding box center [287, 453] width 255 height 19
type input "**"
type input "***"
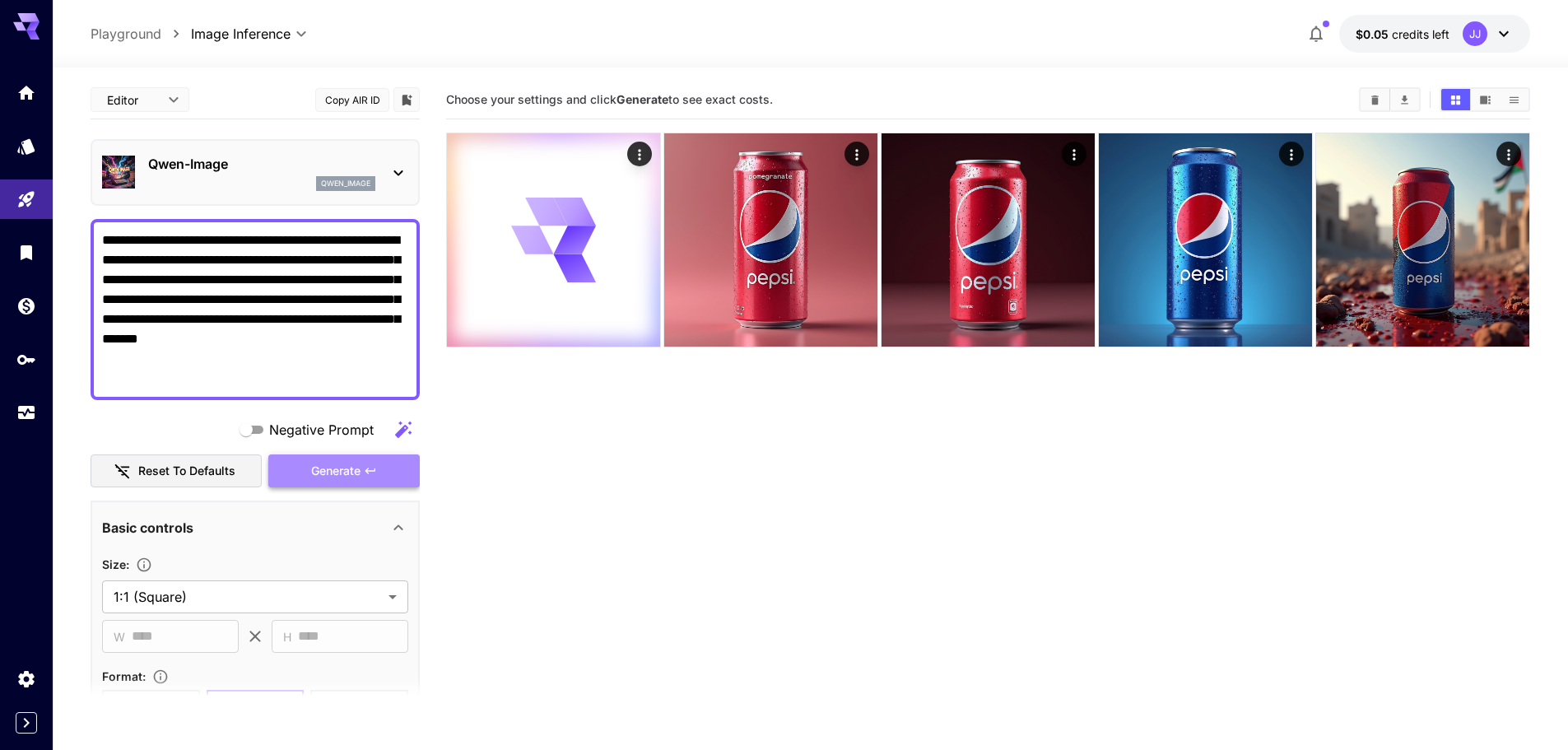
click at [349, 474] on span "Generate" at bounding box center [336, 472] width 49 height 20
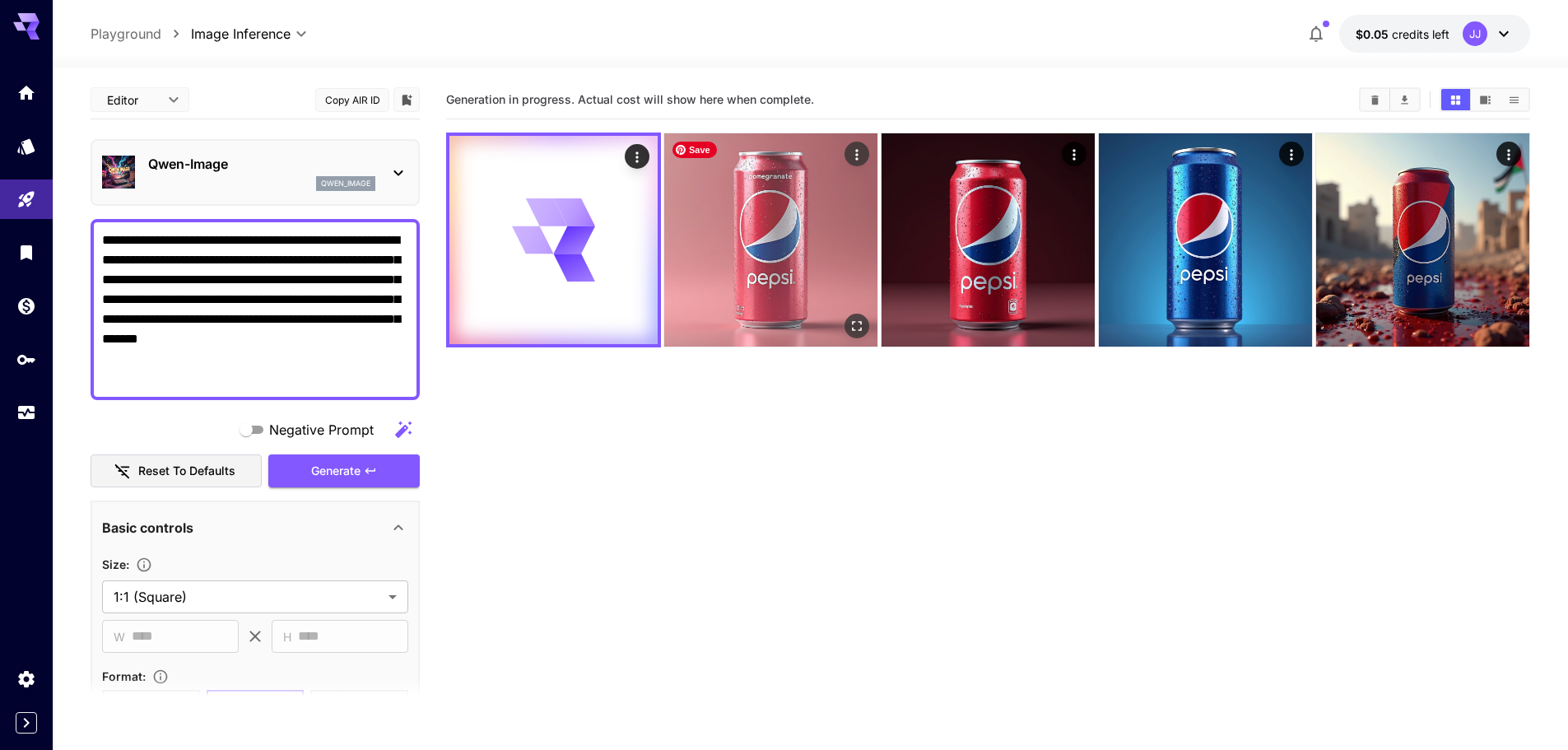
click at [747, 176] on img at bounding box center [770, 240] width 214 height 214
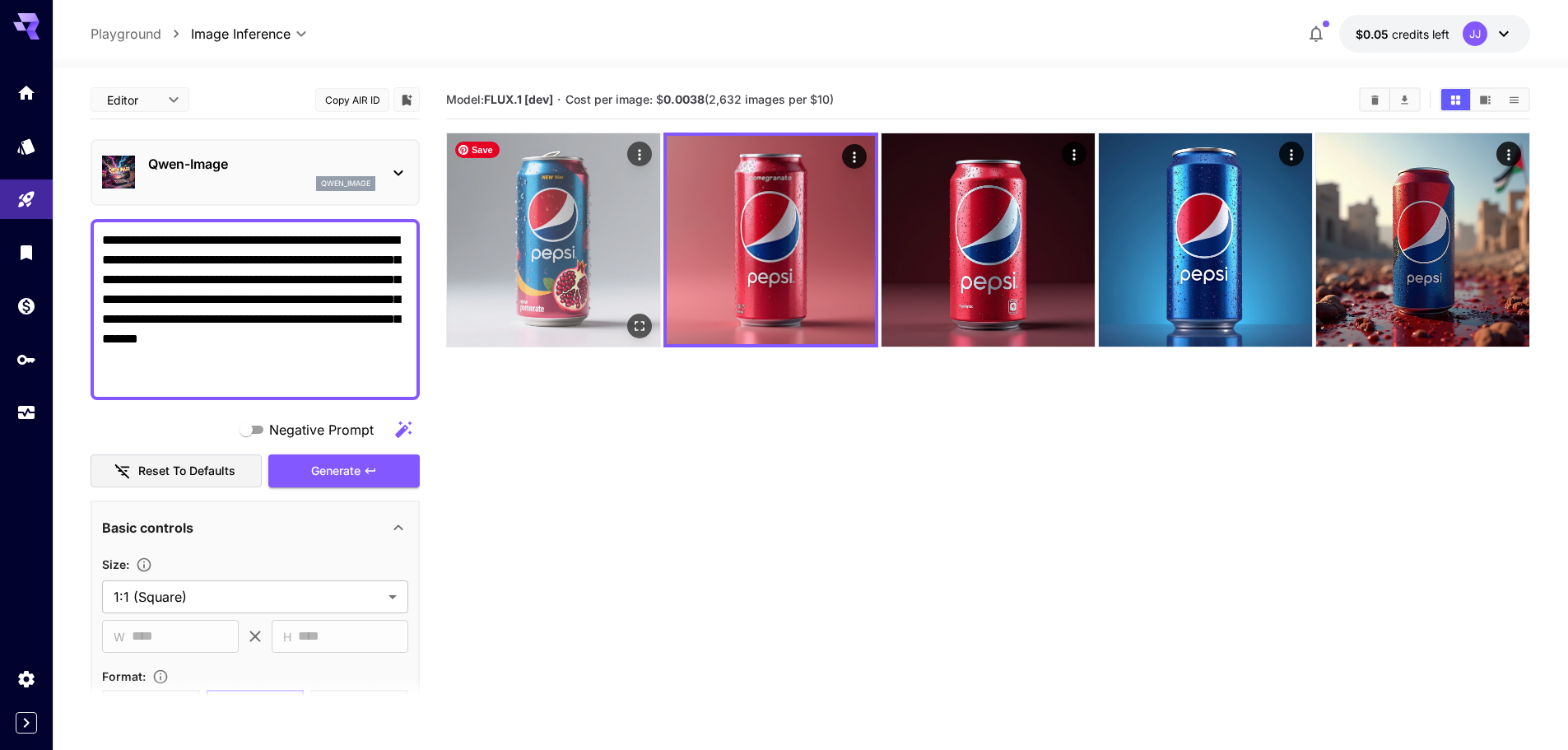
click at [509, 241] on img at bounding box center [553, 240] width 214 height 214
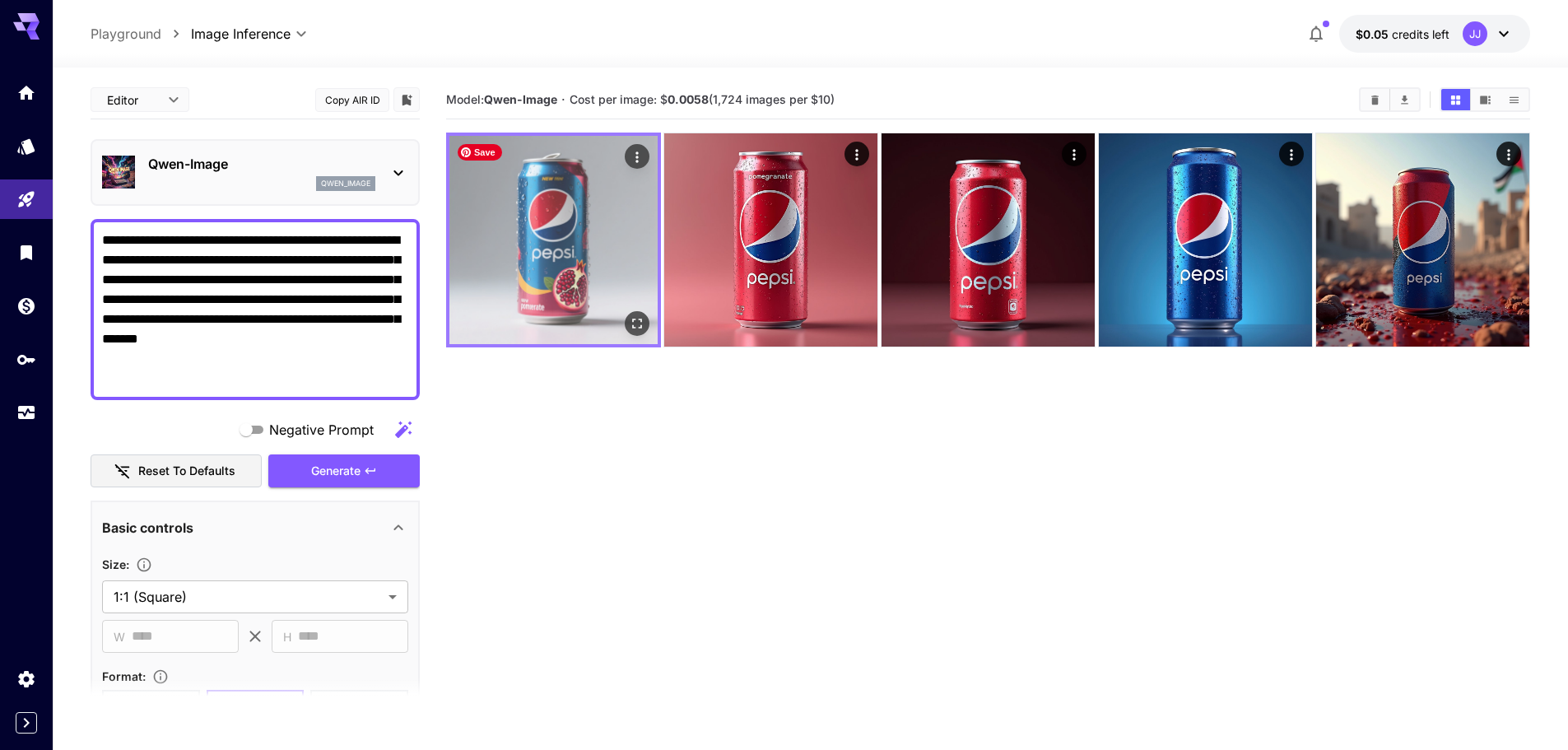
click at [552, 266] on img at bounding box center [553, 240] width 208 height 208
click at [635, 331] on icon "Open in fullscreen" at bounding box center [637, 324] width 17 height 17
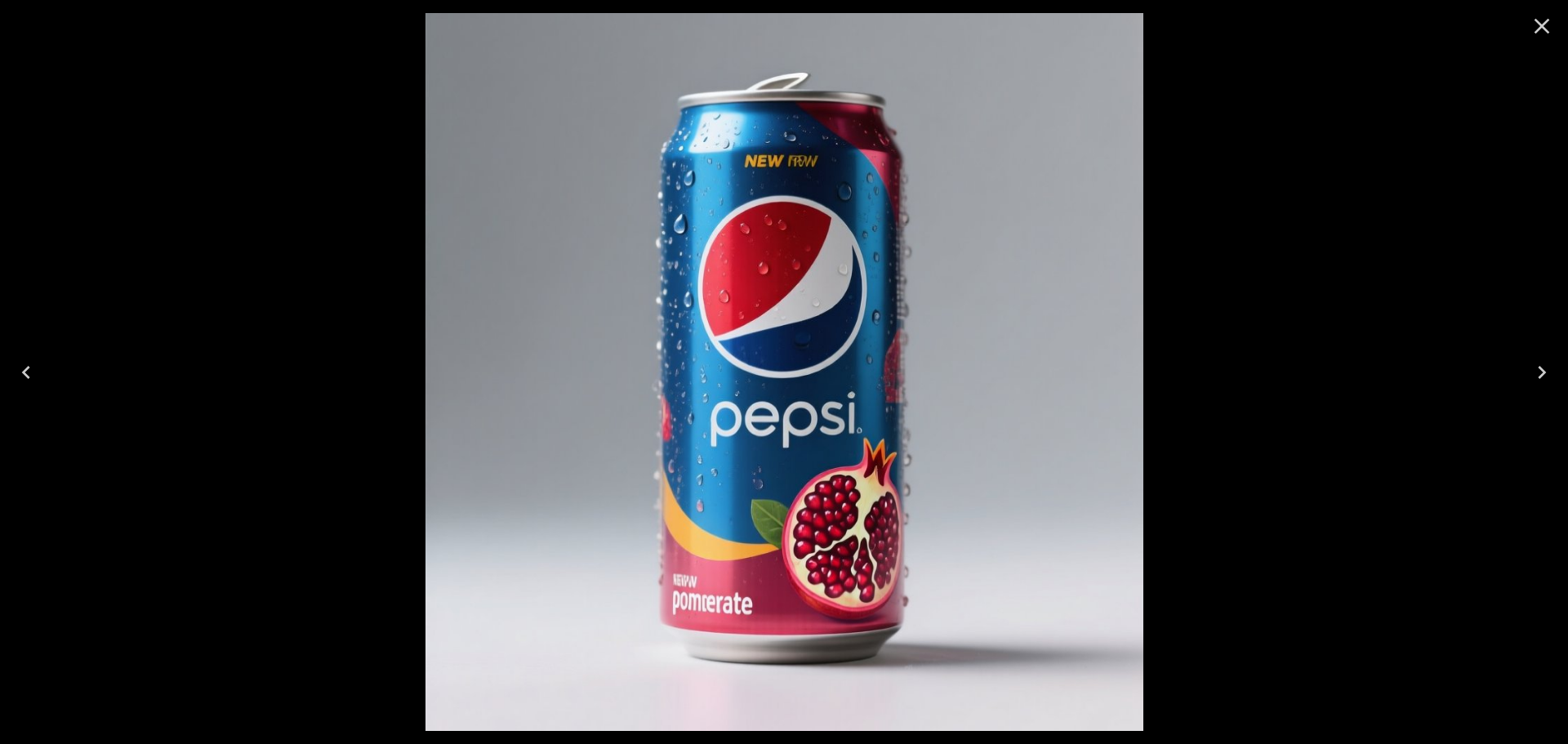
click at [1538, 30] on icon "Close" at bounding box center [1542, 26] width 16 height 16
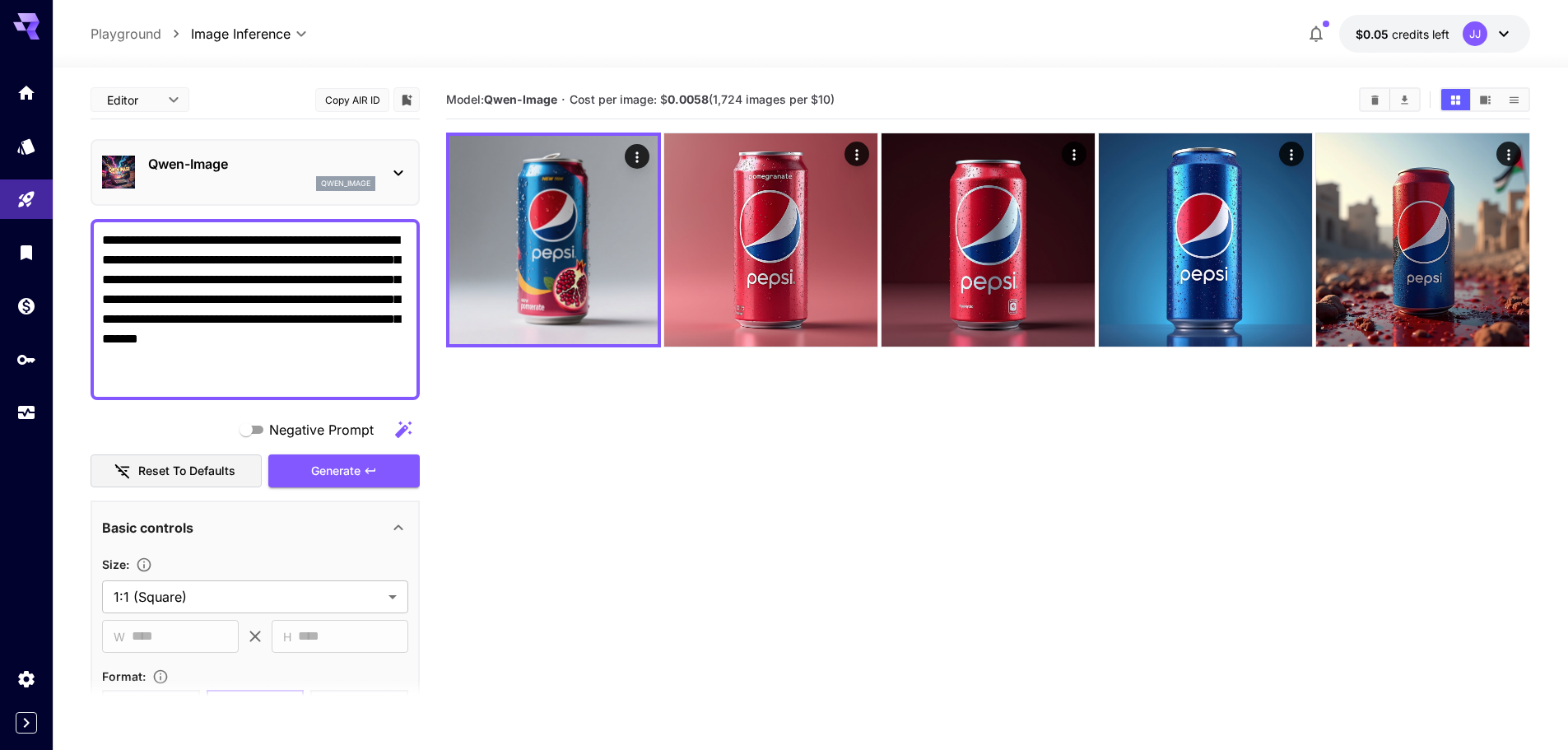
drag, startPoint x: 197, startPoint y: 363, endPoint x: 55, endPoint y: 221, distance: 200.8
click at [55, 221] on section "**********" at bounding box center [810, 473] width 1515 height 813
paste textarea
click at [198, 351] on textarea "**********" at bounding box center [254, 309] width 306 height 158
drag, startPoint x: 199, startPoint y: 367, endPoint x: 61, endPoint y: 238, distance: 188.9
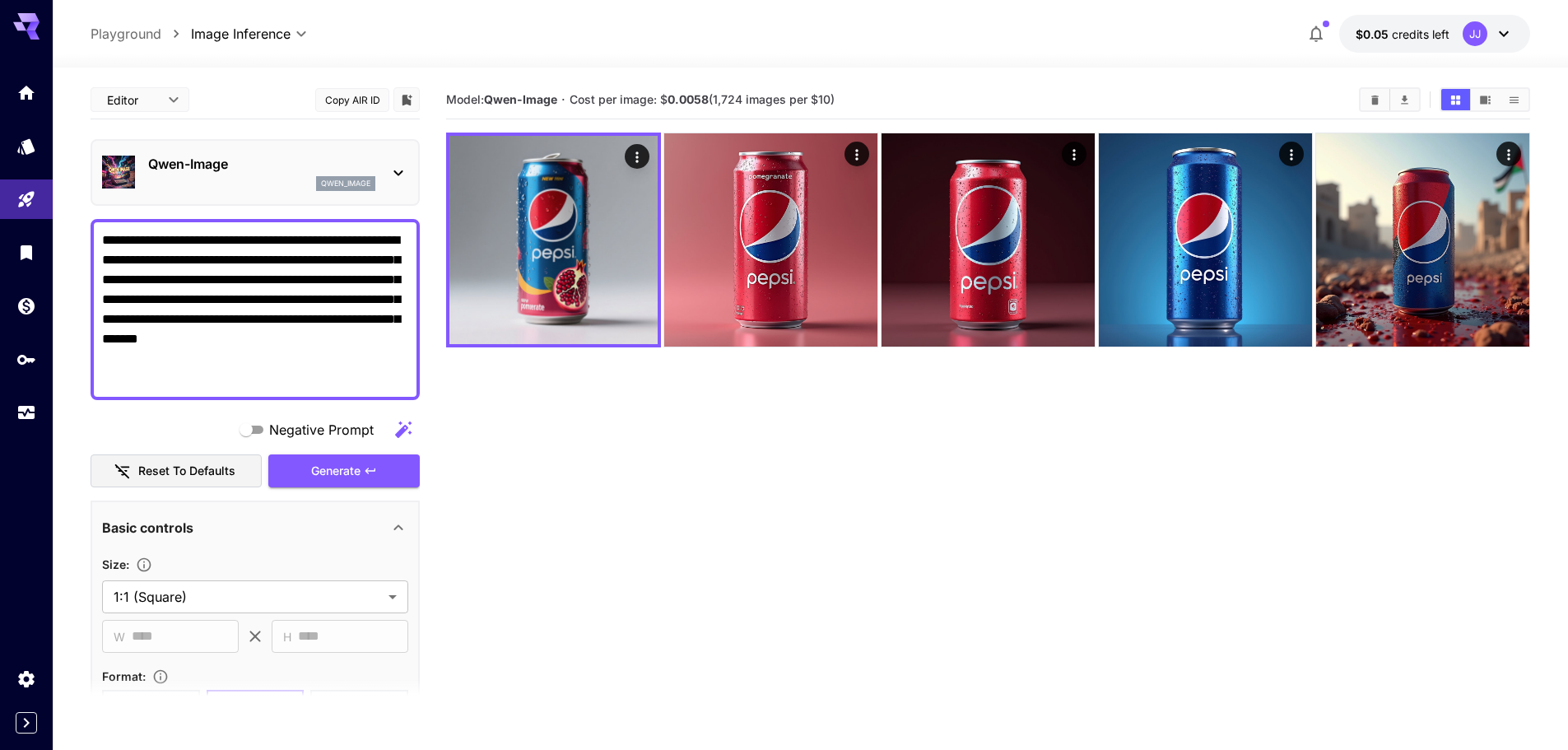
click at [63, 238] on section "**********" at bounding box center [810, 473] width 1515 height 813
paste textarea "**********"
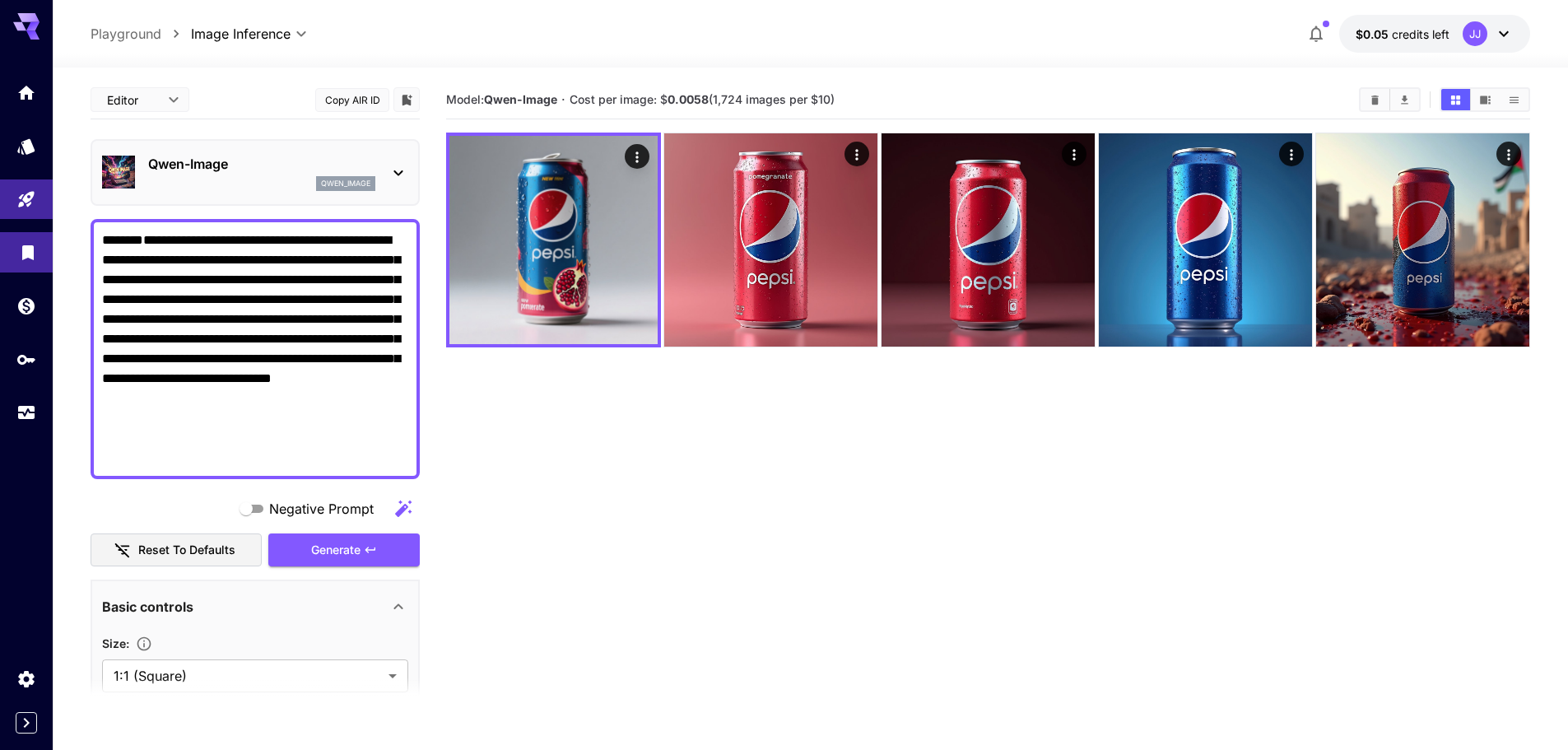
drag, startPoint x: 280, startPoint y: 240, endPoint x: 44, endPoint y: 248, distance: 236.1
click at [44, 248] on div "**********" at bounding box center [784, 440] width 1568 height 880
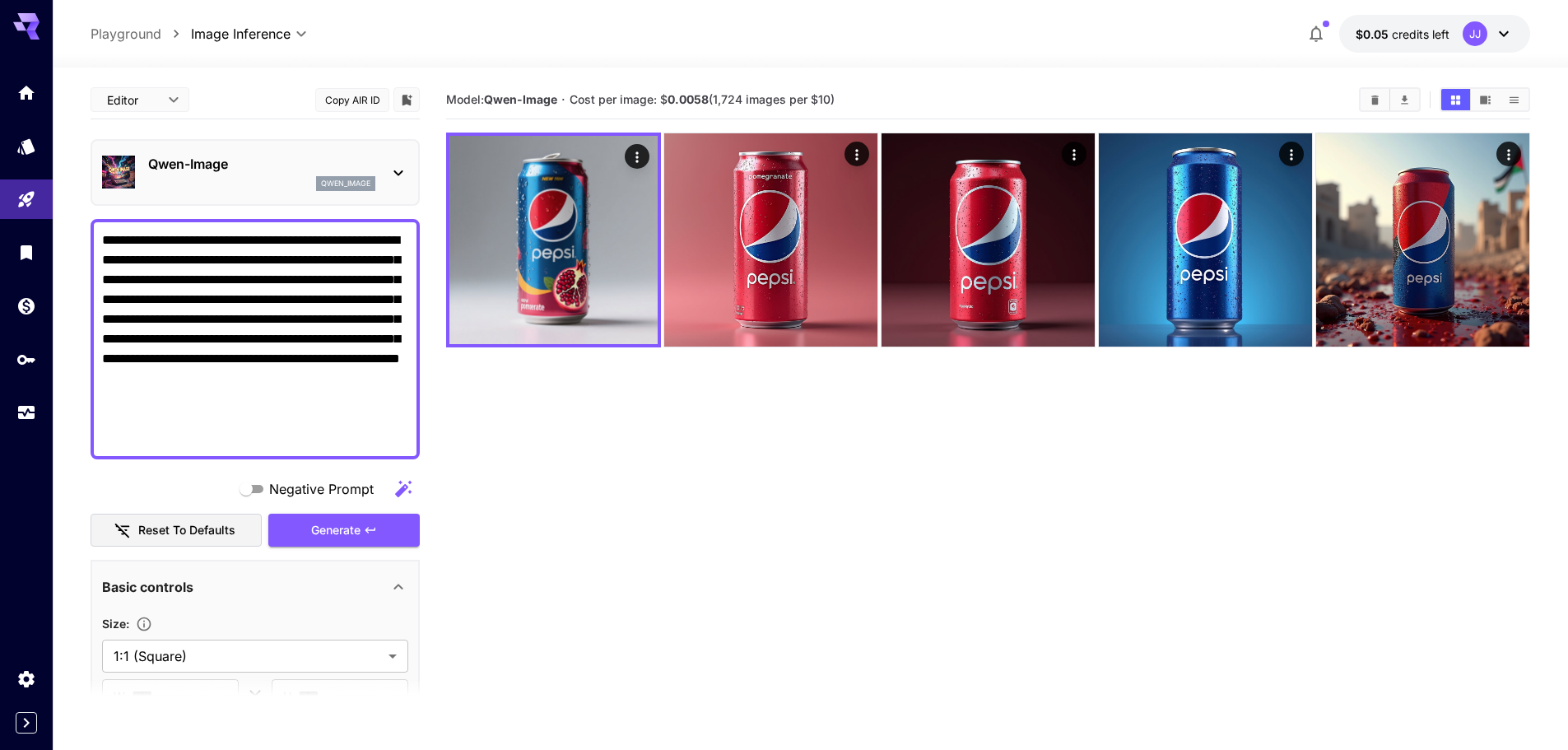
drag, startPoint x: 214, startPoint y: 277, endPoint x: 203, endPoint y: 276, distance: 11.0
click at [203, 276] on textarea "**********" at bounding box center [254, 338] width 306 height 217
click at [235, 280] on textarea "**********" at bounding box center [254, 338] width 306 height 217
paste textarea "**"
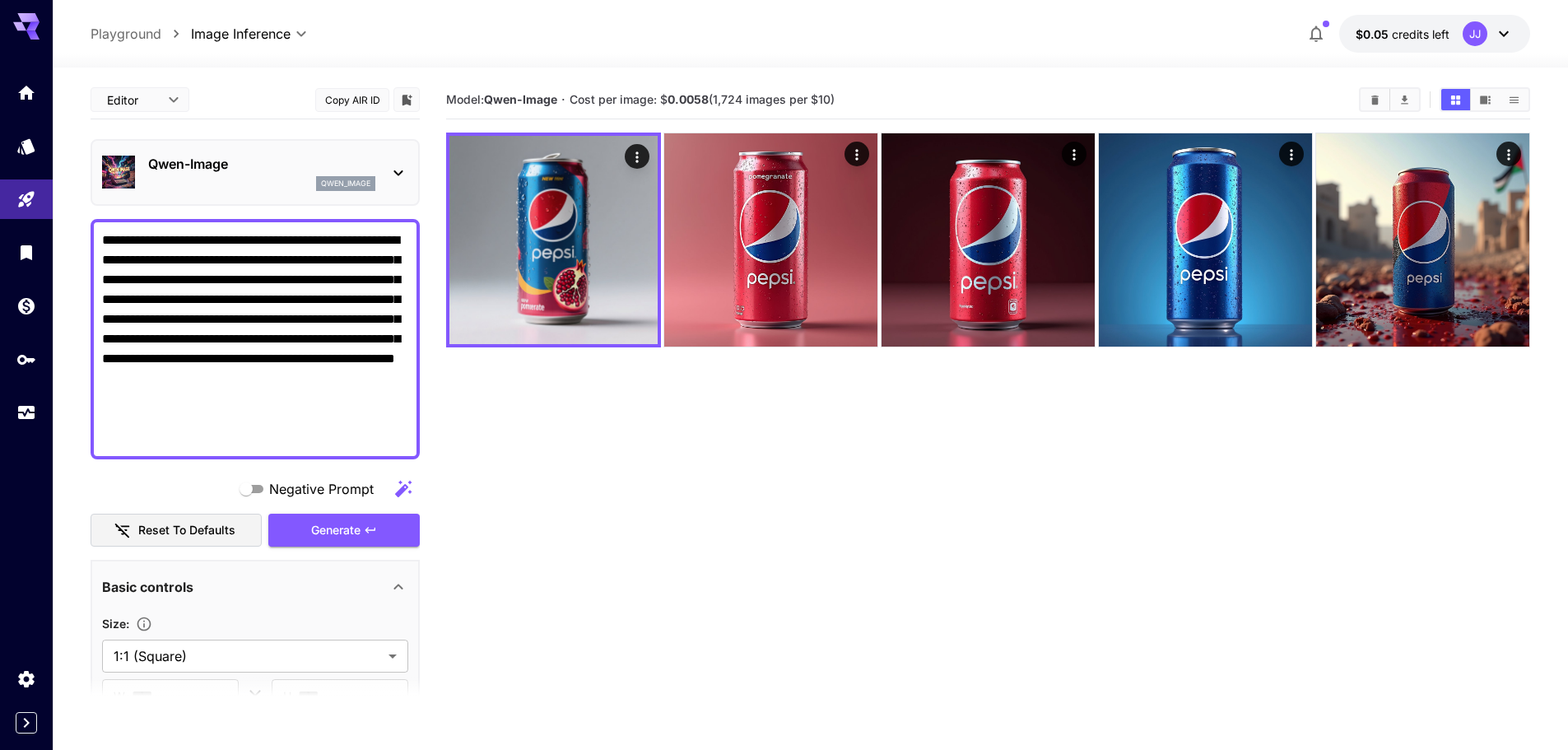
click at [262, 408] on textarea "**********" at bounding box center [254, 338] width 306 height 217
type textarea "**********"
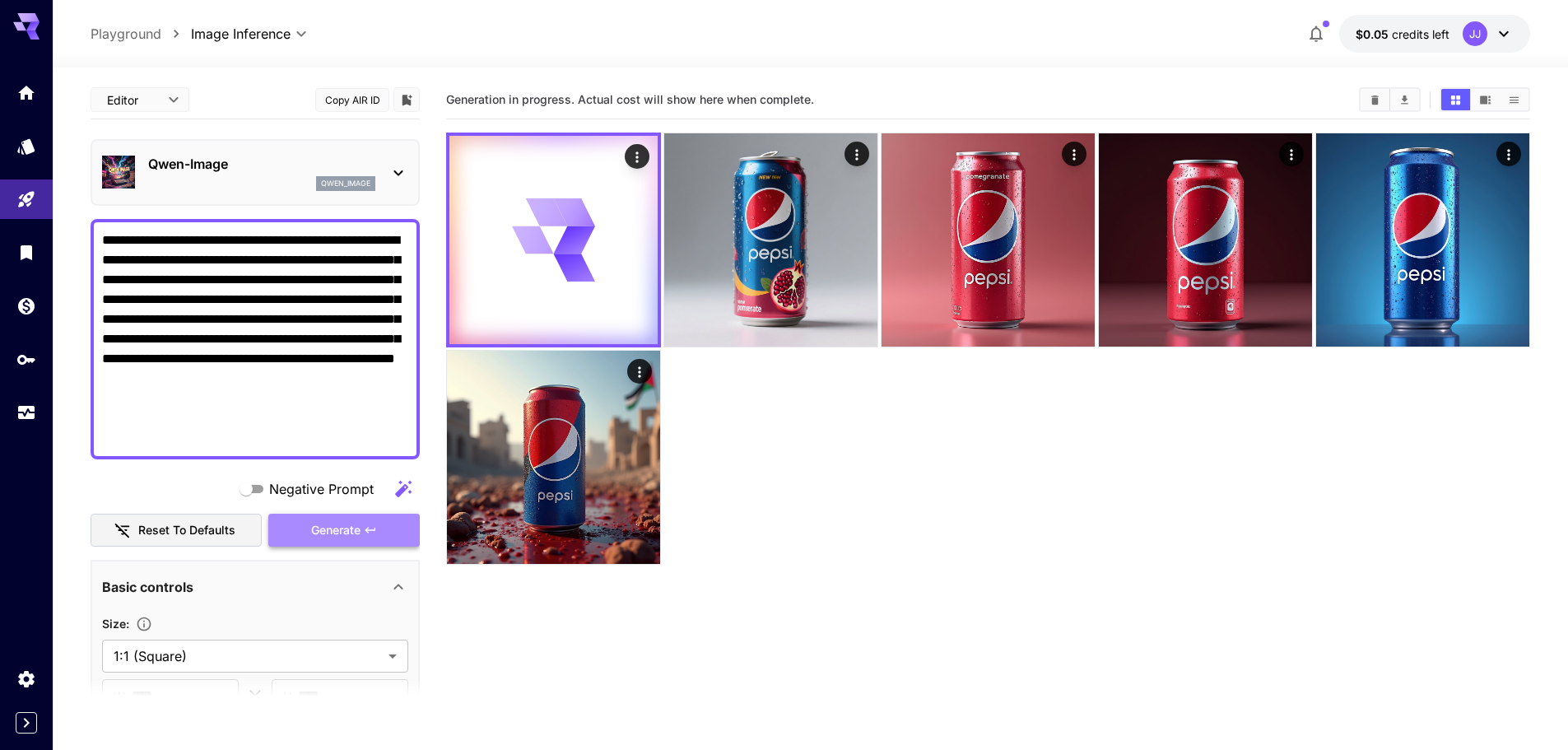
click at [312, 524] on span "Generate" at bounding box center [336, 531] width 49 height 20
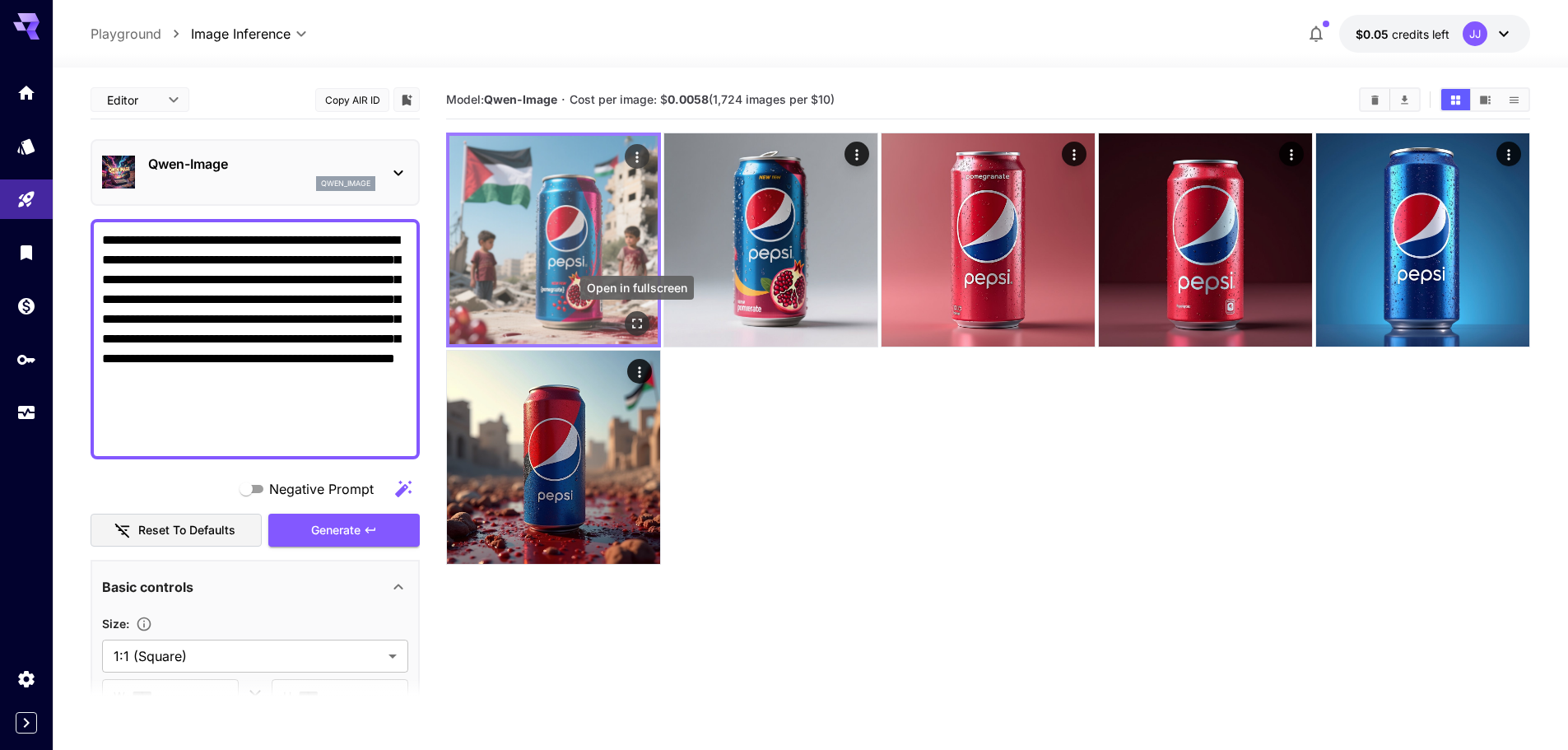
click at [632, 322] on icon "Open in fullscreen" at bounding box center [637, 324] width 10 height 10
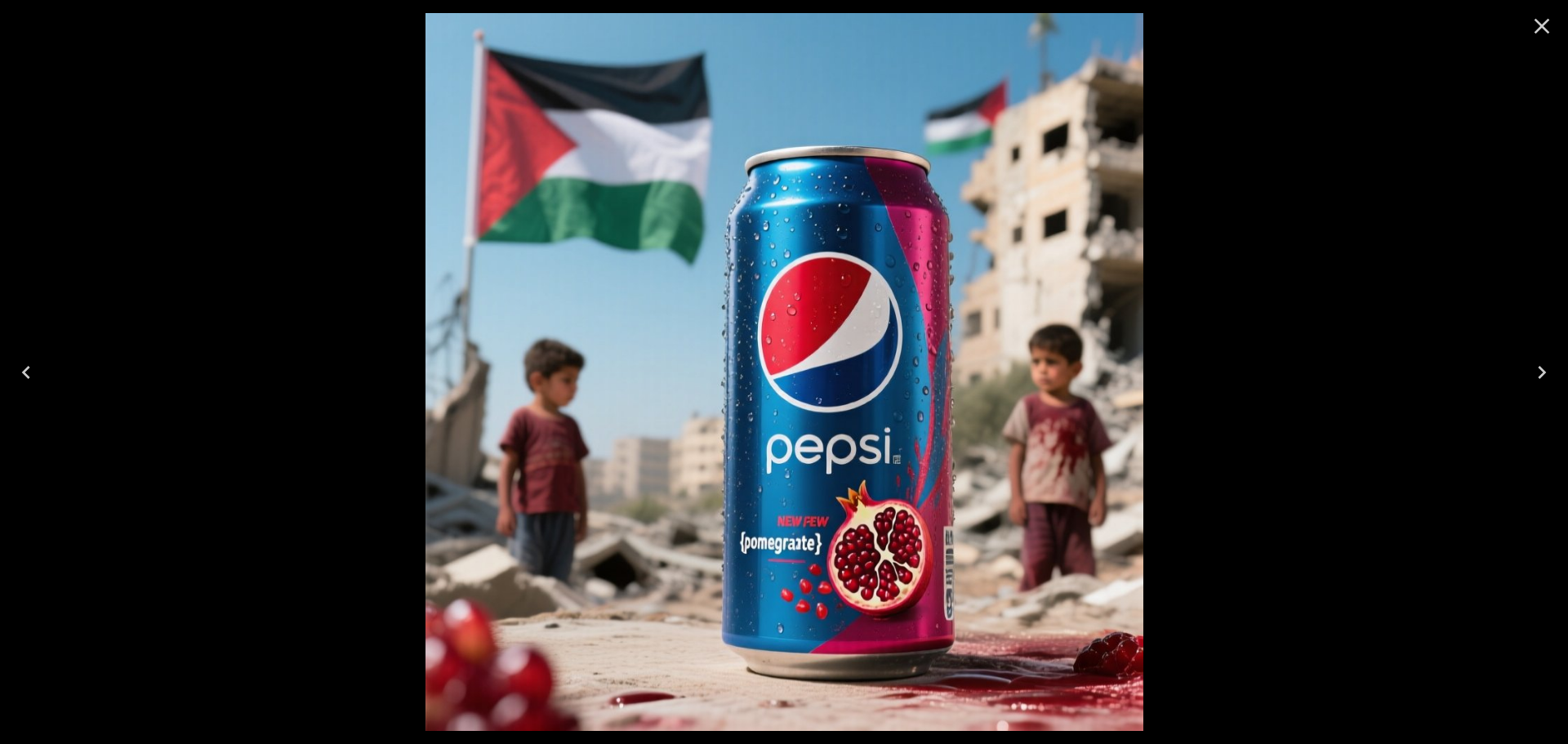
click at [1537, 26] on icon "Close" at bounding box center [1542, 26] width 26 height 26
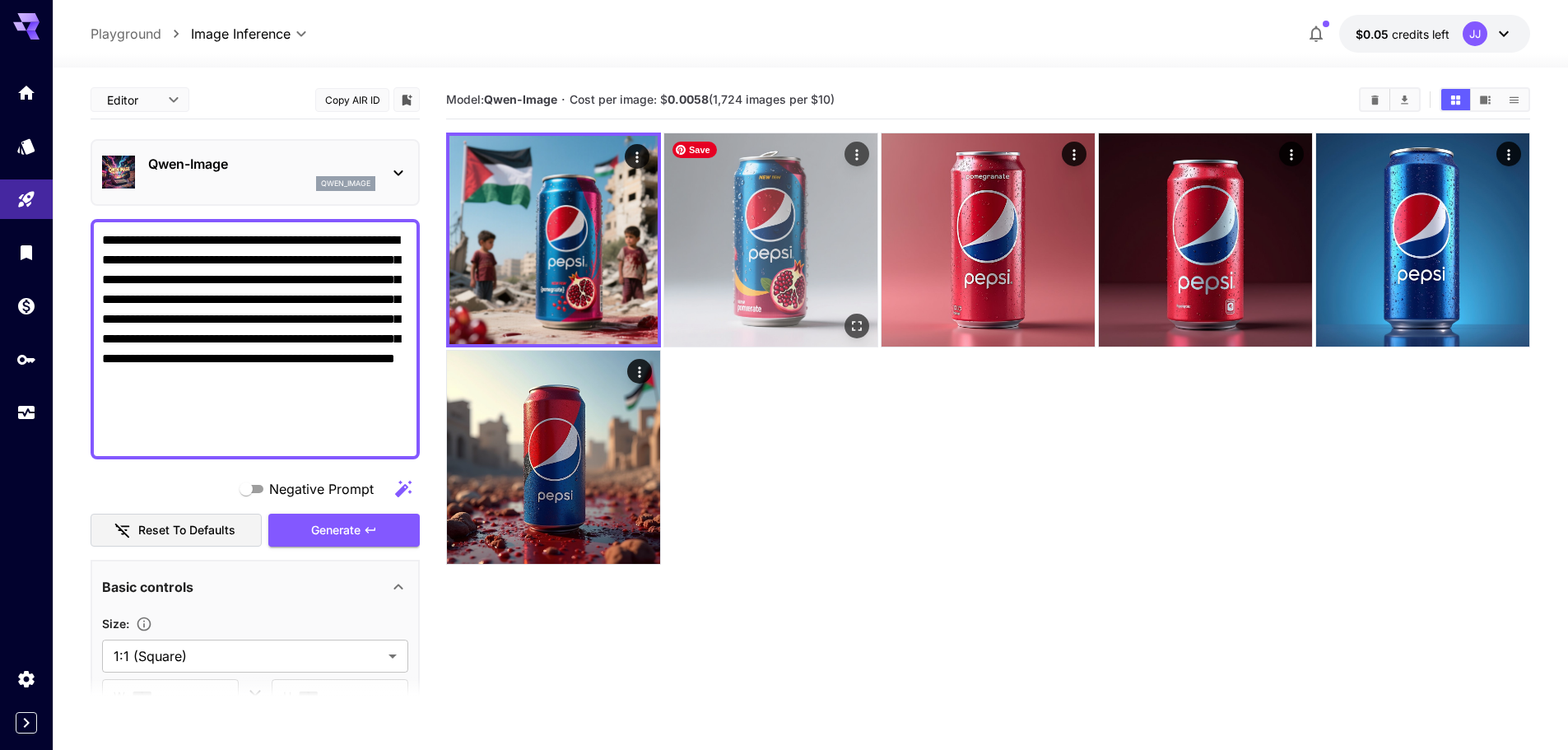
click at [805, 243] on img at bounding box center [770, 240] width 214 height 214
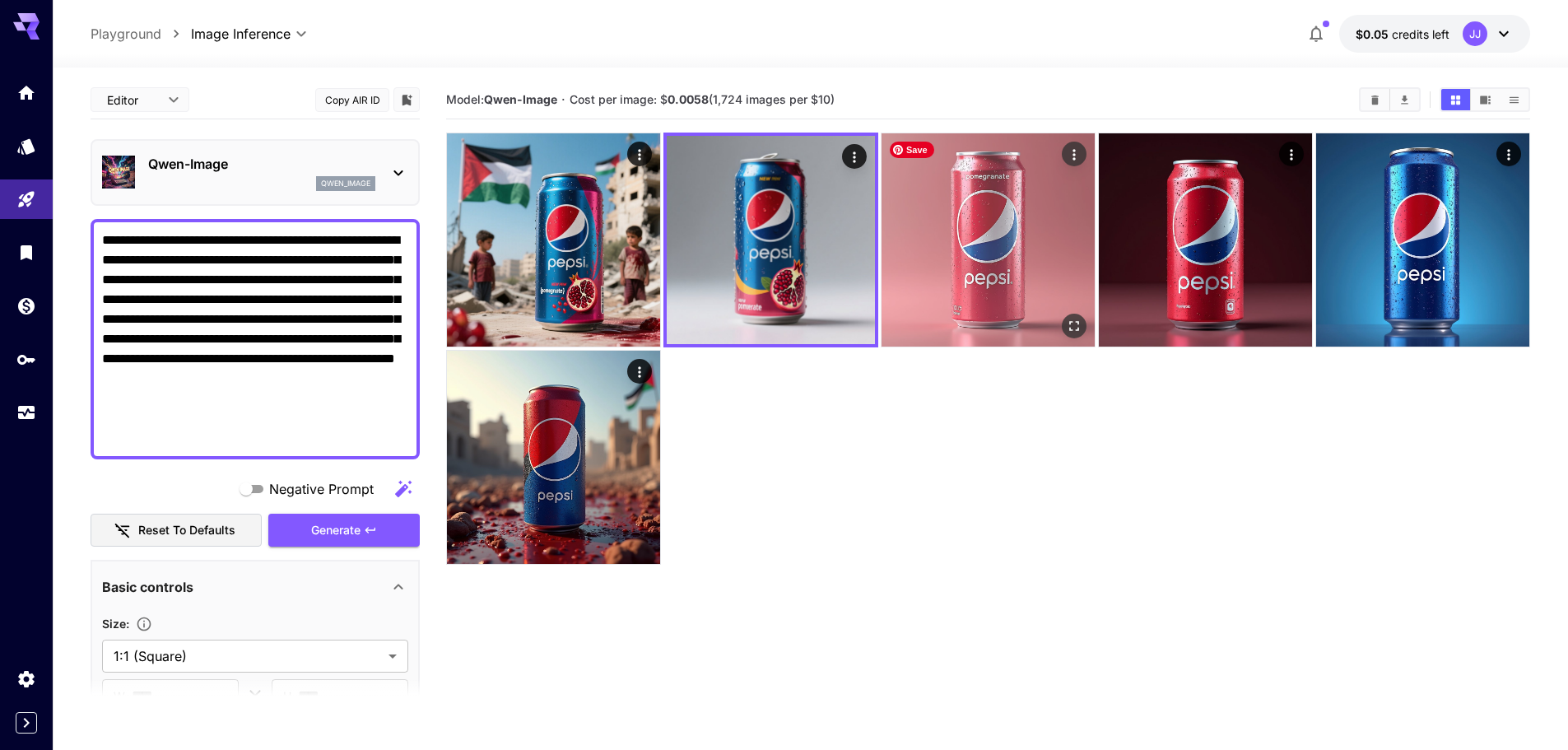
click at [963, 244] on img at bounding box center [987, 240] width 214 height 214
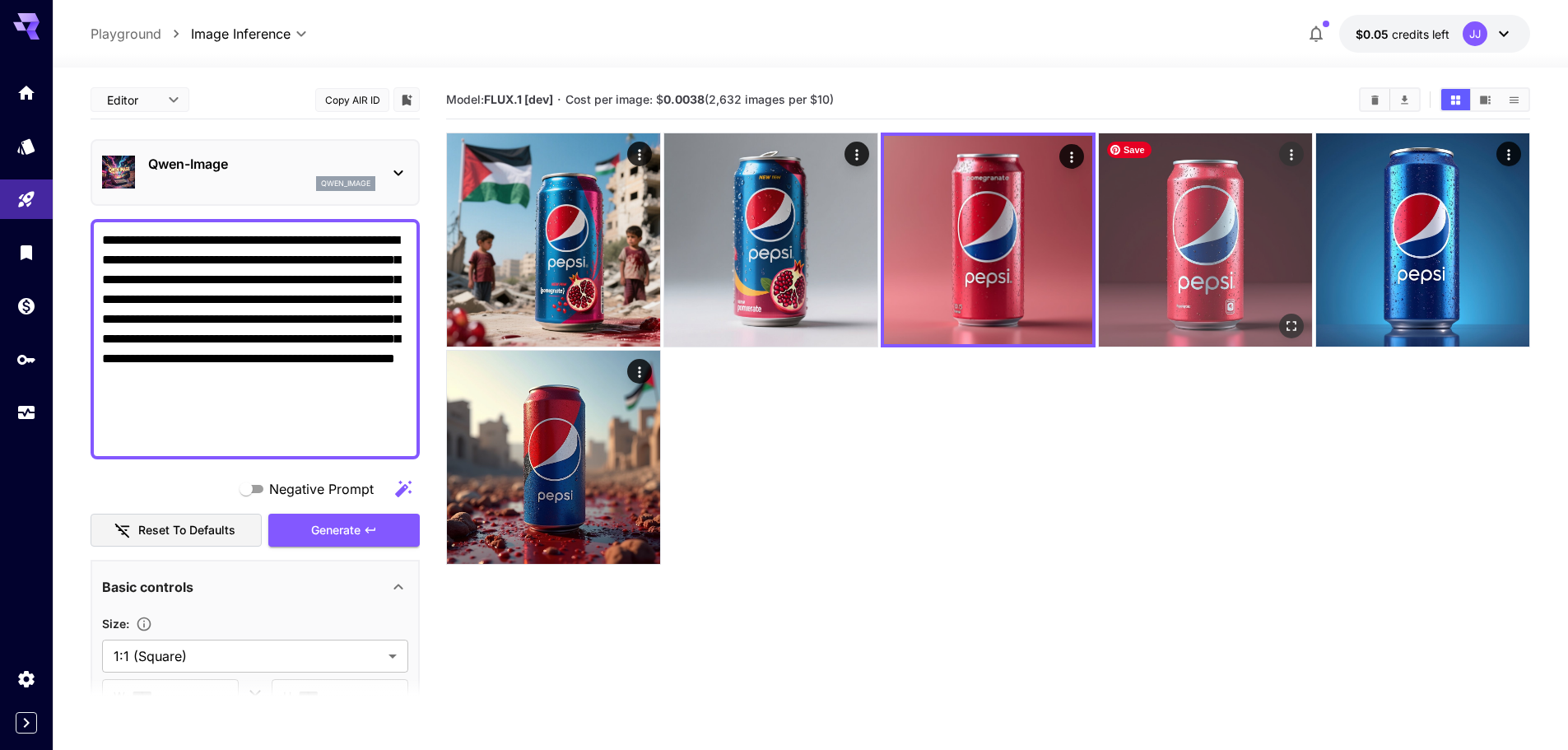
click at [1156, 239] on img at bounding box center [1205, 240] width 214 height 214
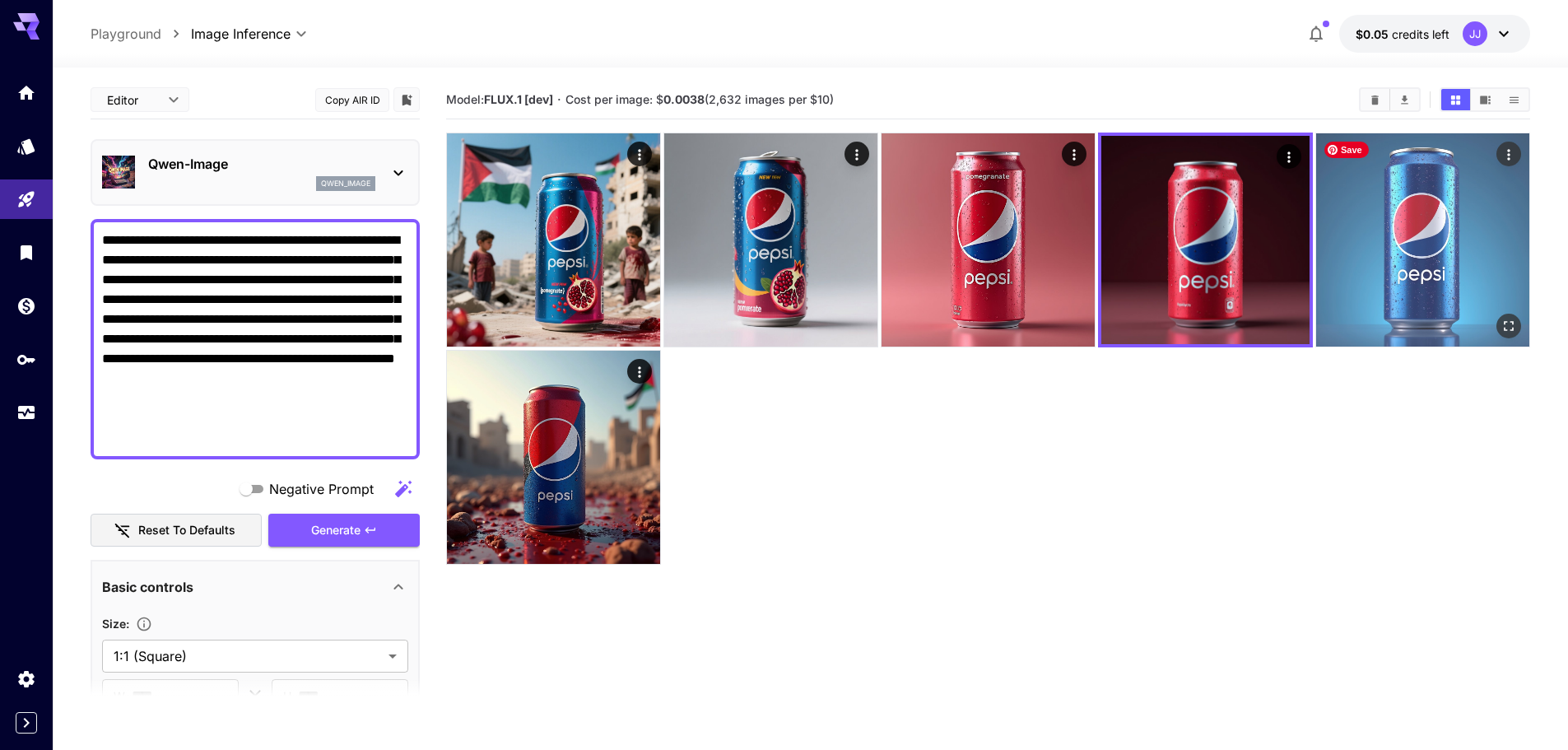
click at [1386, 244] on img at bounding box center [1423, 240] width 214 height 214
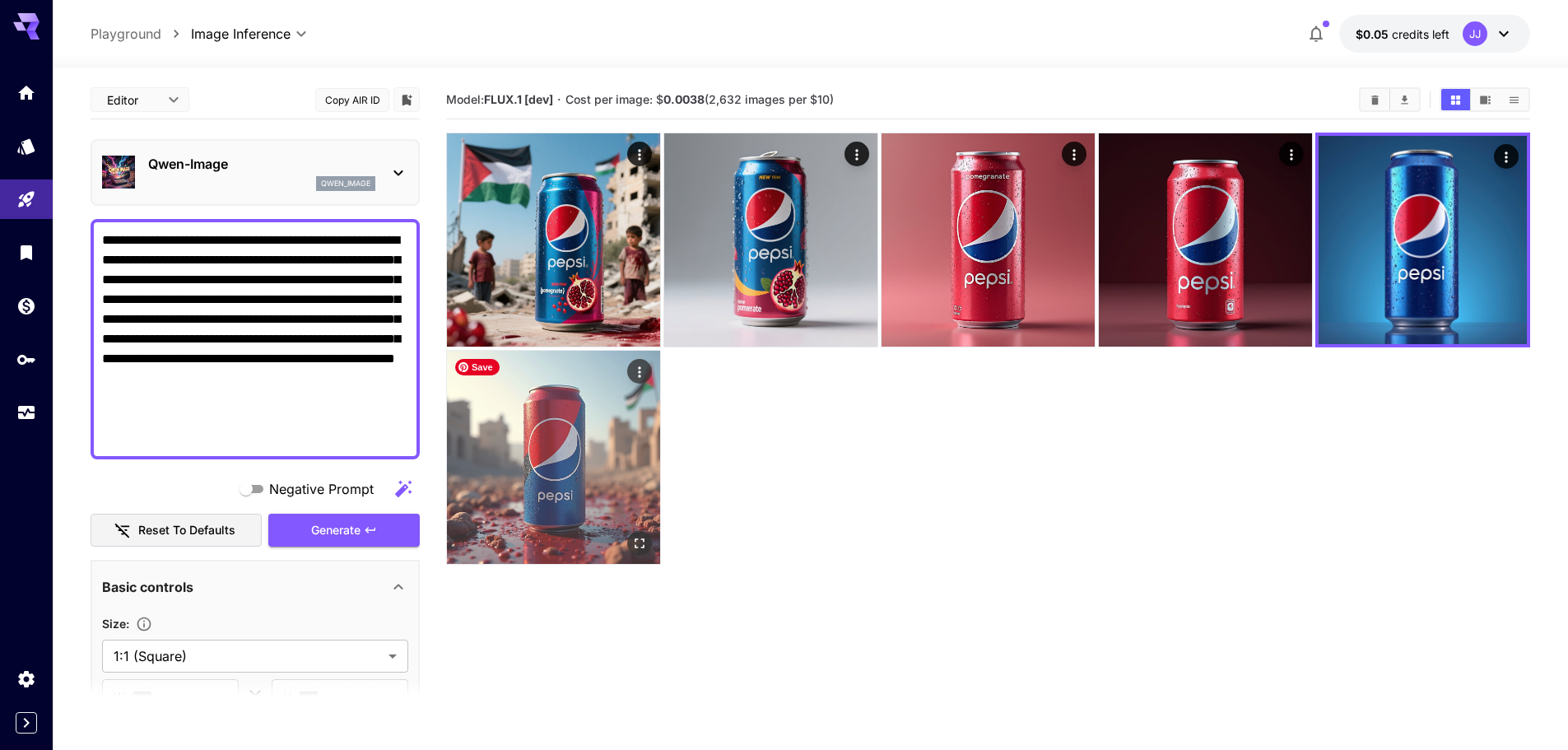
click at [543, 434] on img at bounding box center [553, 457] width 214 height 214
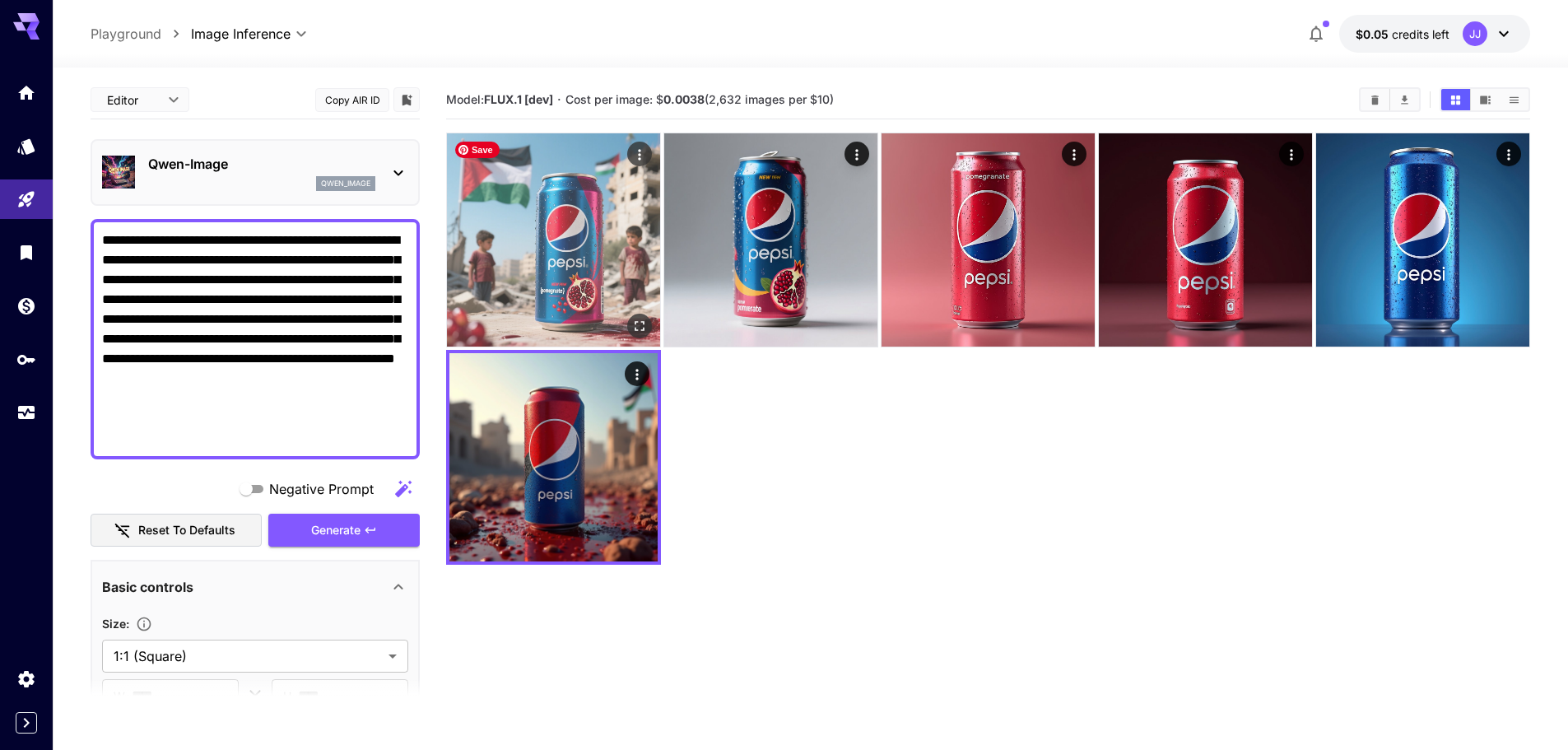
click at [543, 276] on img at bounding box center [553, 240] width 214 height 214
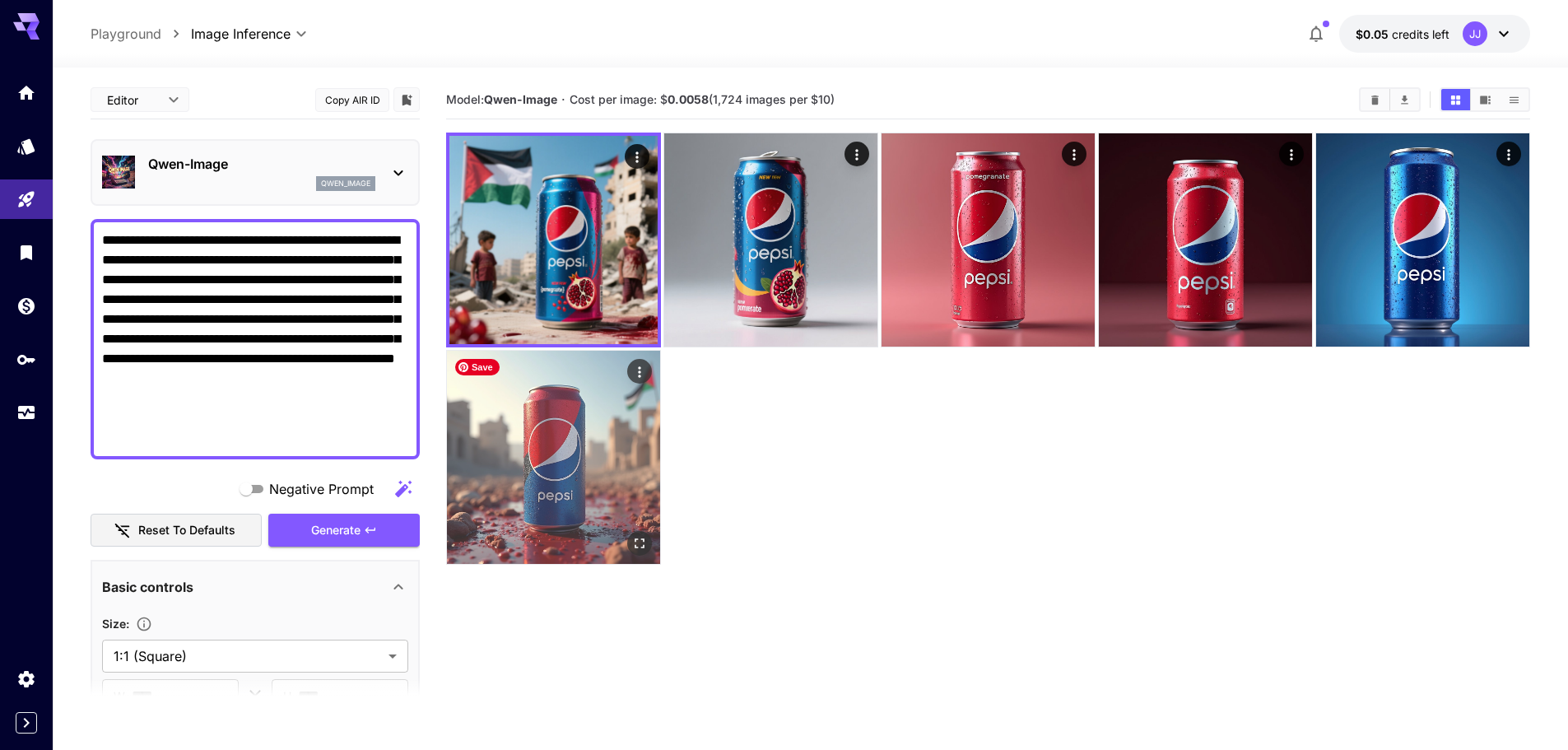
click at [500, 430] on img at bounding box center [553, 457] width 214 height 214
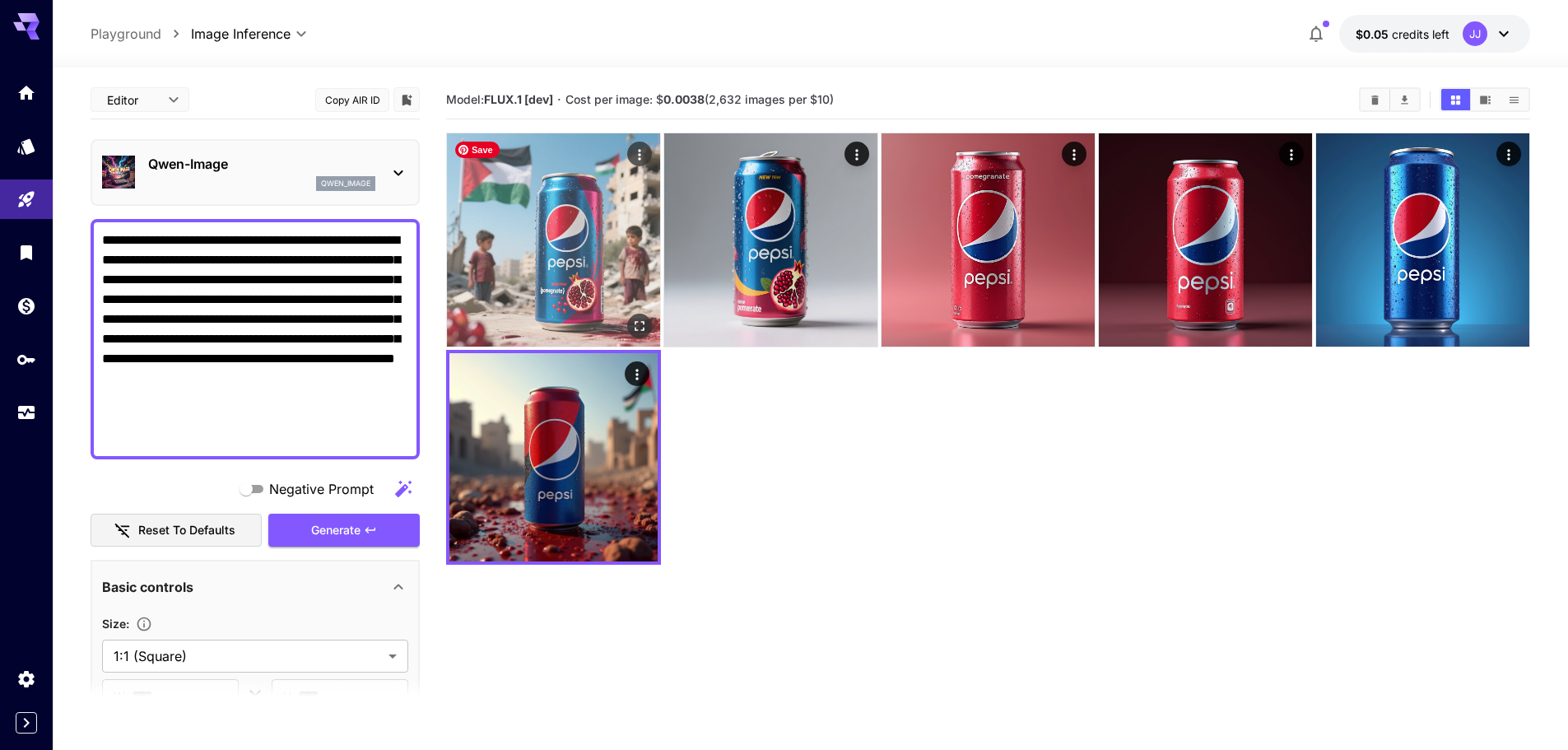
click at [513, 294] on img at bounding box center [553, 240] width 214 height 214
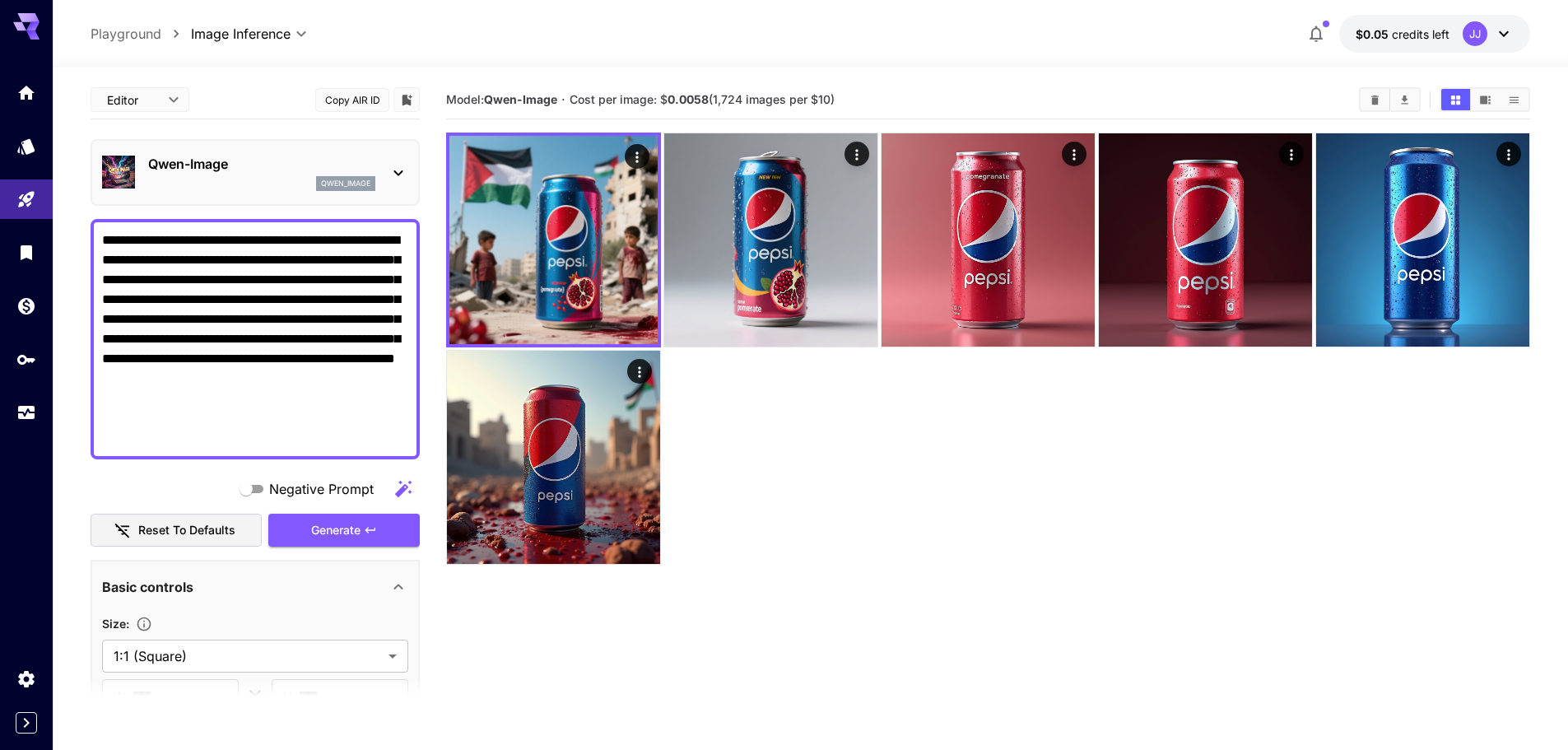
click at [386, 168] on div "[PERSON_NAME]-Image qwen_image" at bounding box center [254, 172] width 306 height 50
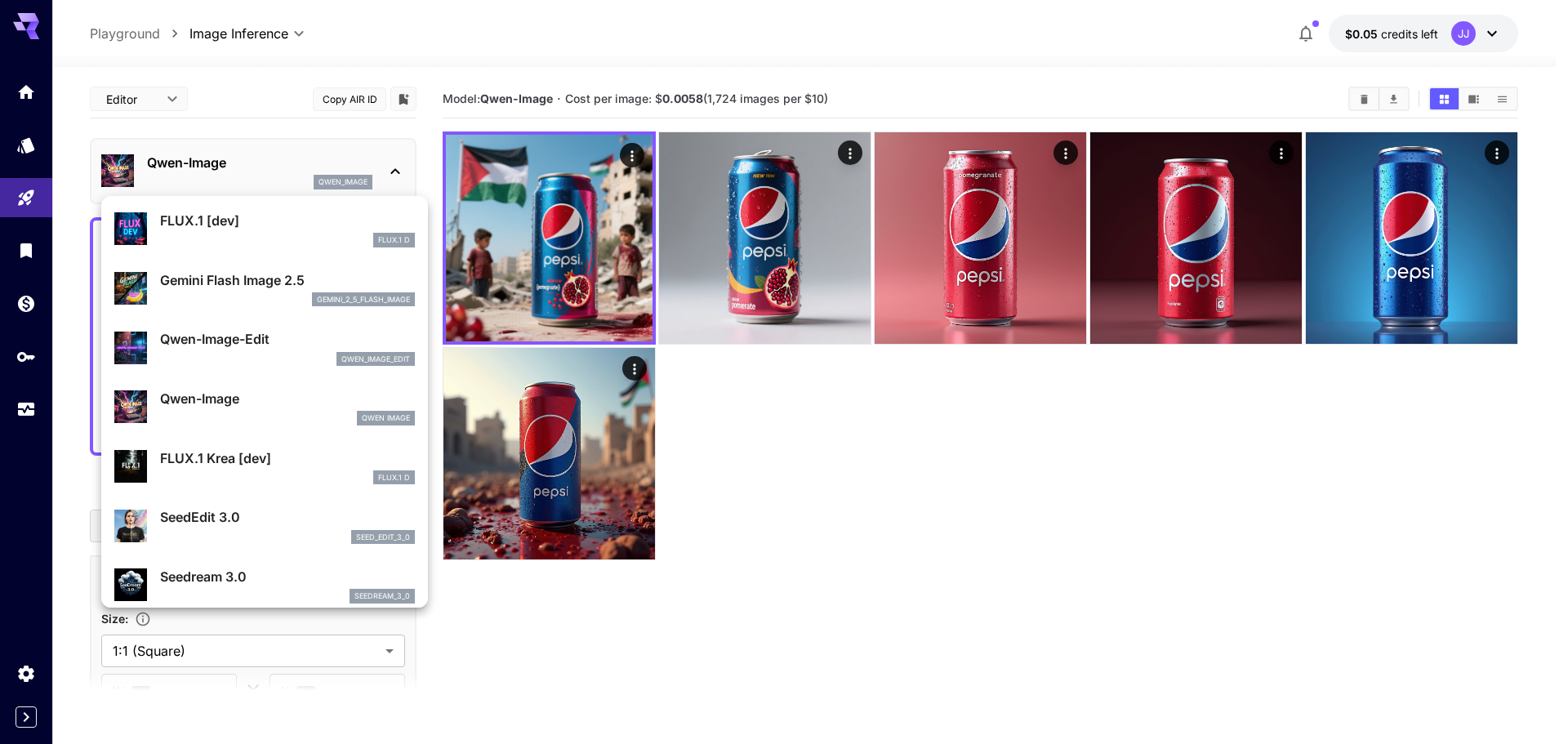
scroll to position [82, 0]
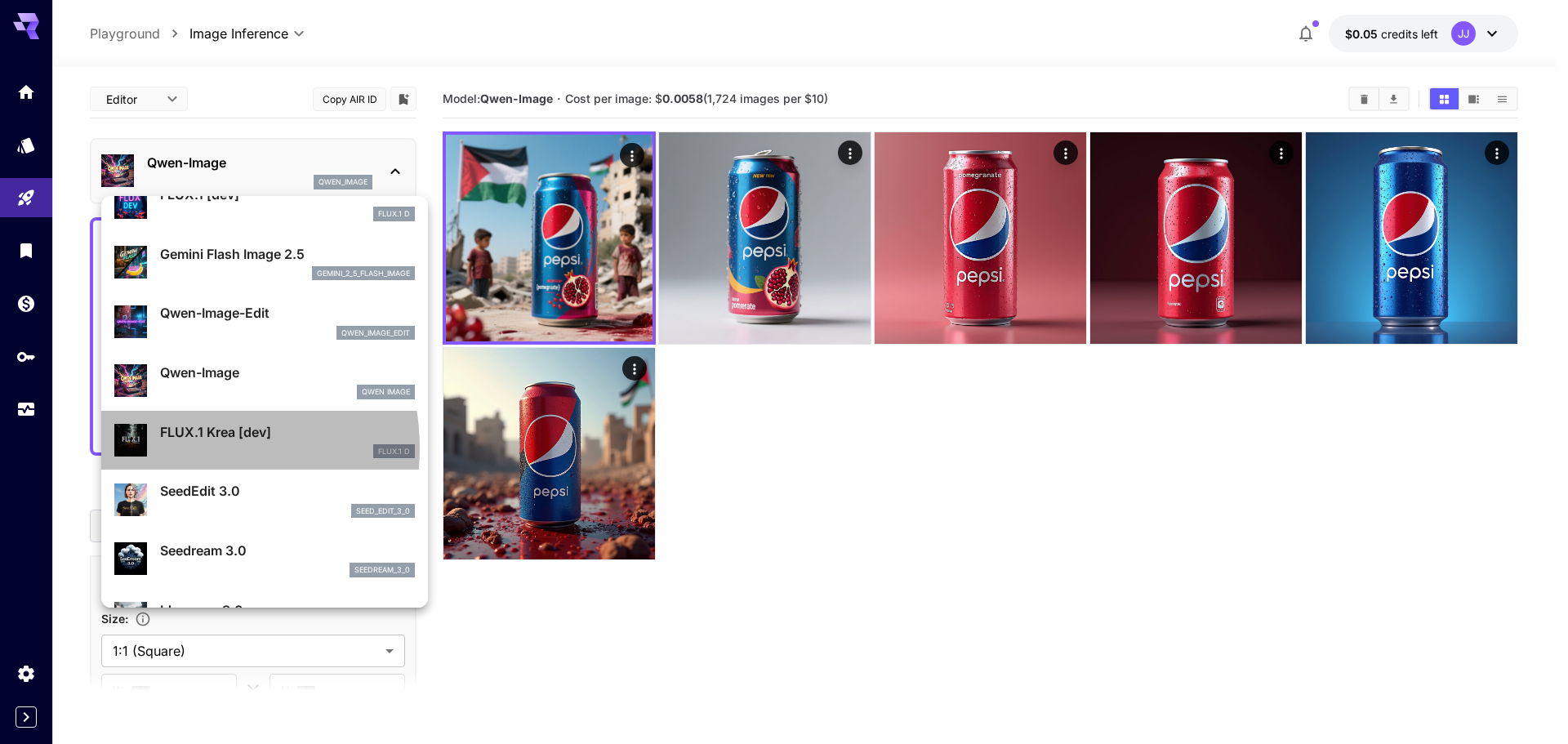
click at [180, 449] on div "FLUX.1 D" at bounding box center [287, 451] width 255 height 15
type input "**"
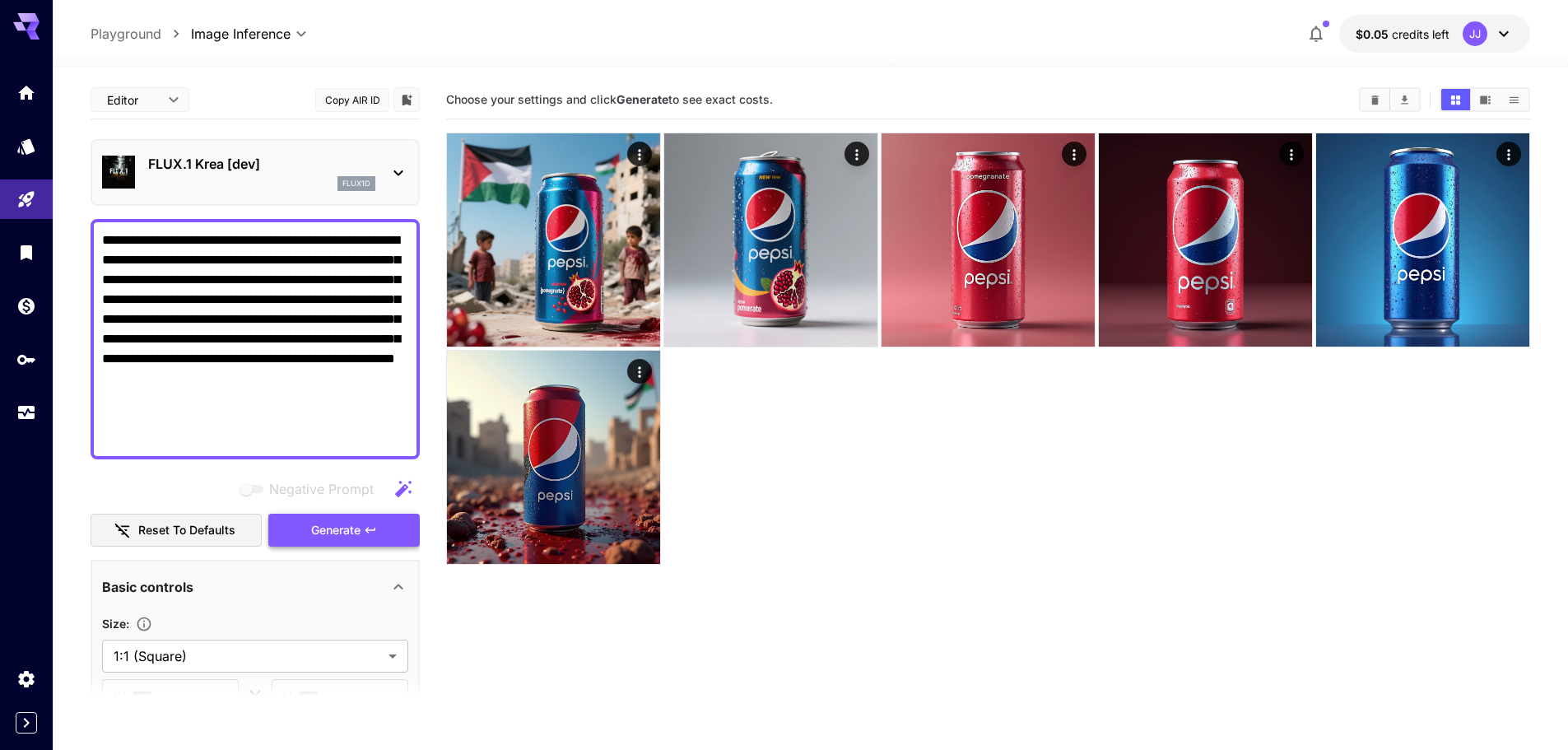
click at [321, 524] on span "Generate" at bounding box center [336, 531] width 49 height 20
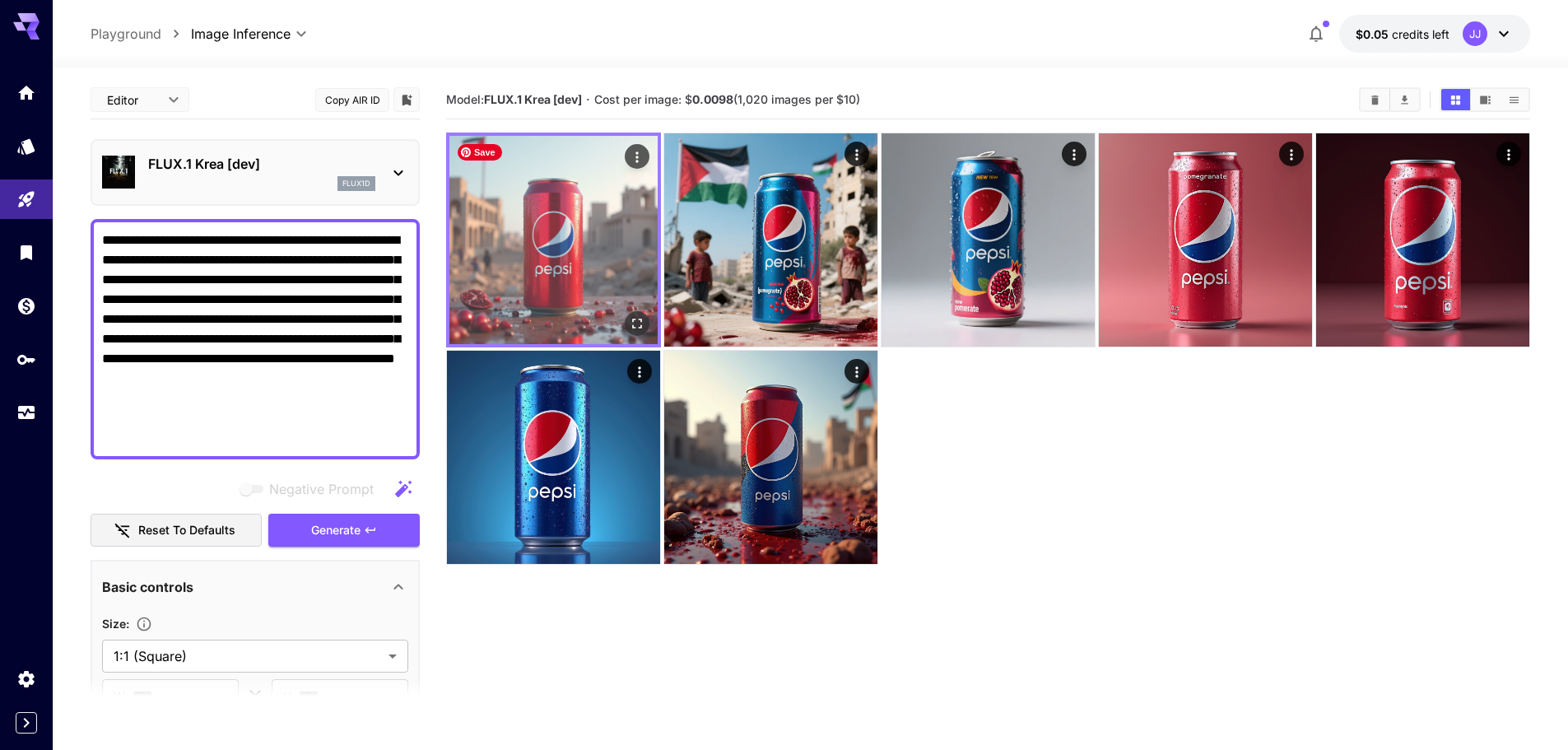
click at [587, 264] on img at bounding box center [553, 240] width 208 height 208
click at [634, 315] on icon "Open in fullscreen" at bounding box center [637, 324] width 17 height 17
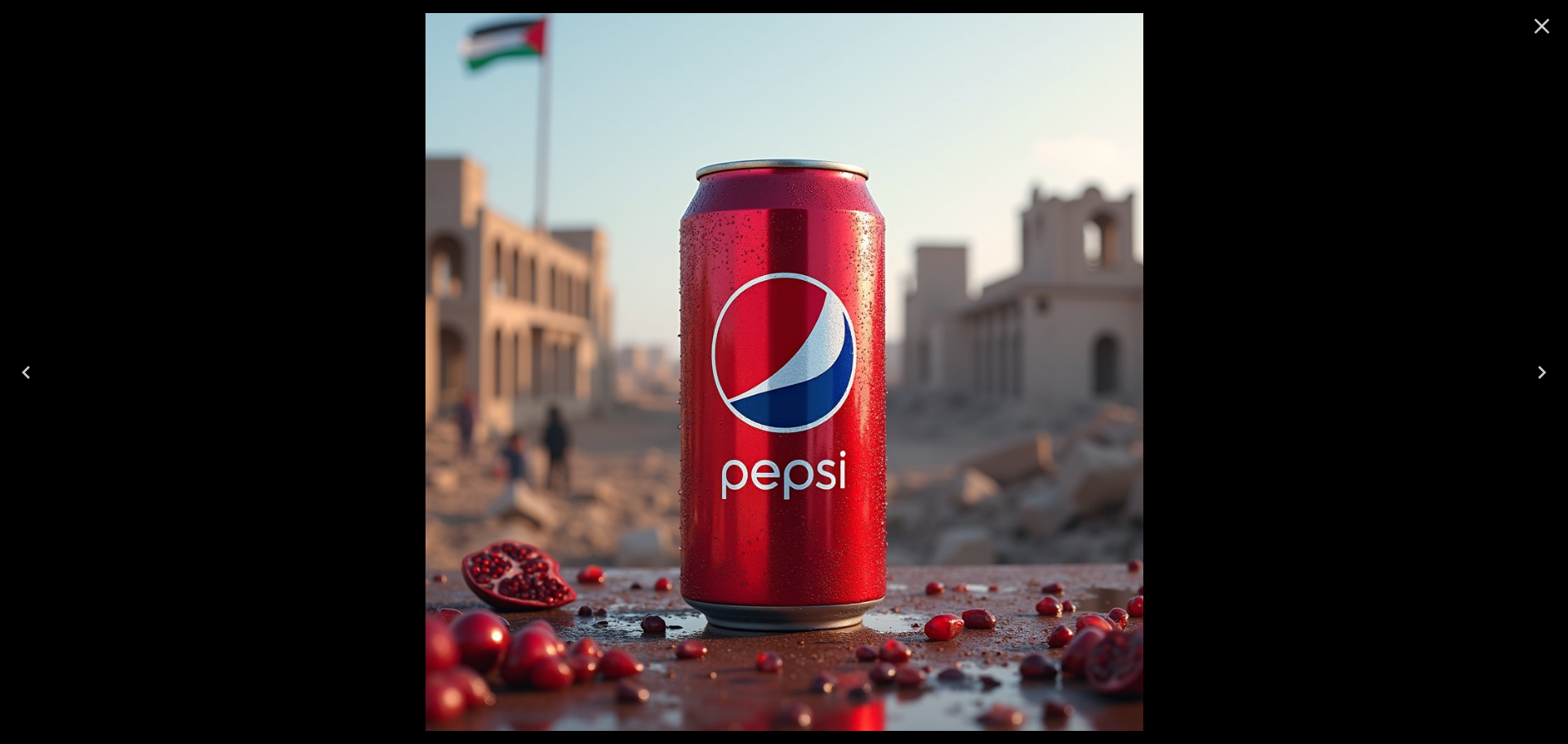
click at [1545, 20] on icon "Close" at bounding box center [1542, 26] width 26 height 26
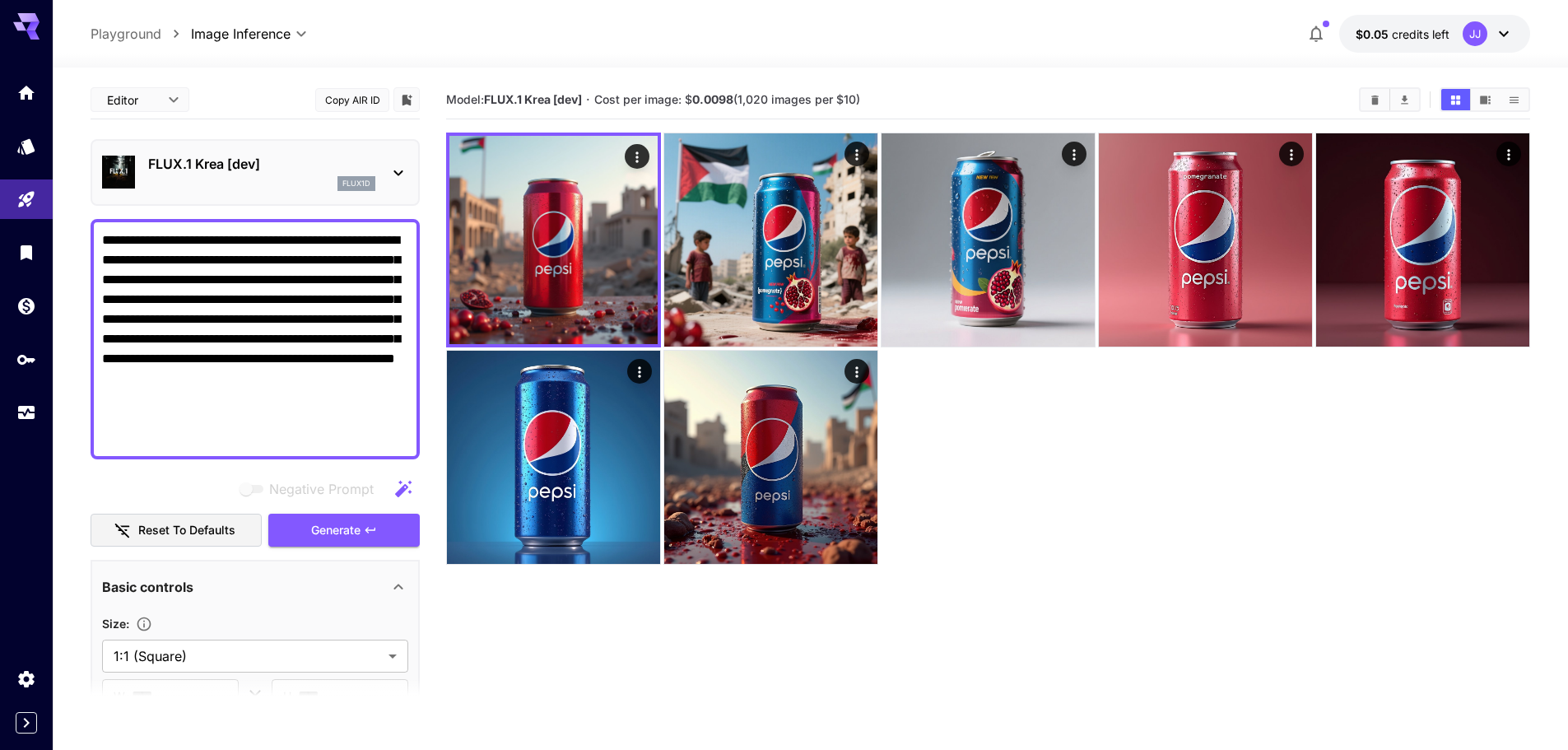
click at [247, 155] on p "FLUX.1 Krea [dev]" at bounding box center [262, 163] width 227 height 19
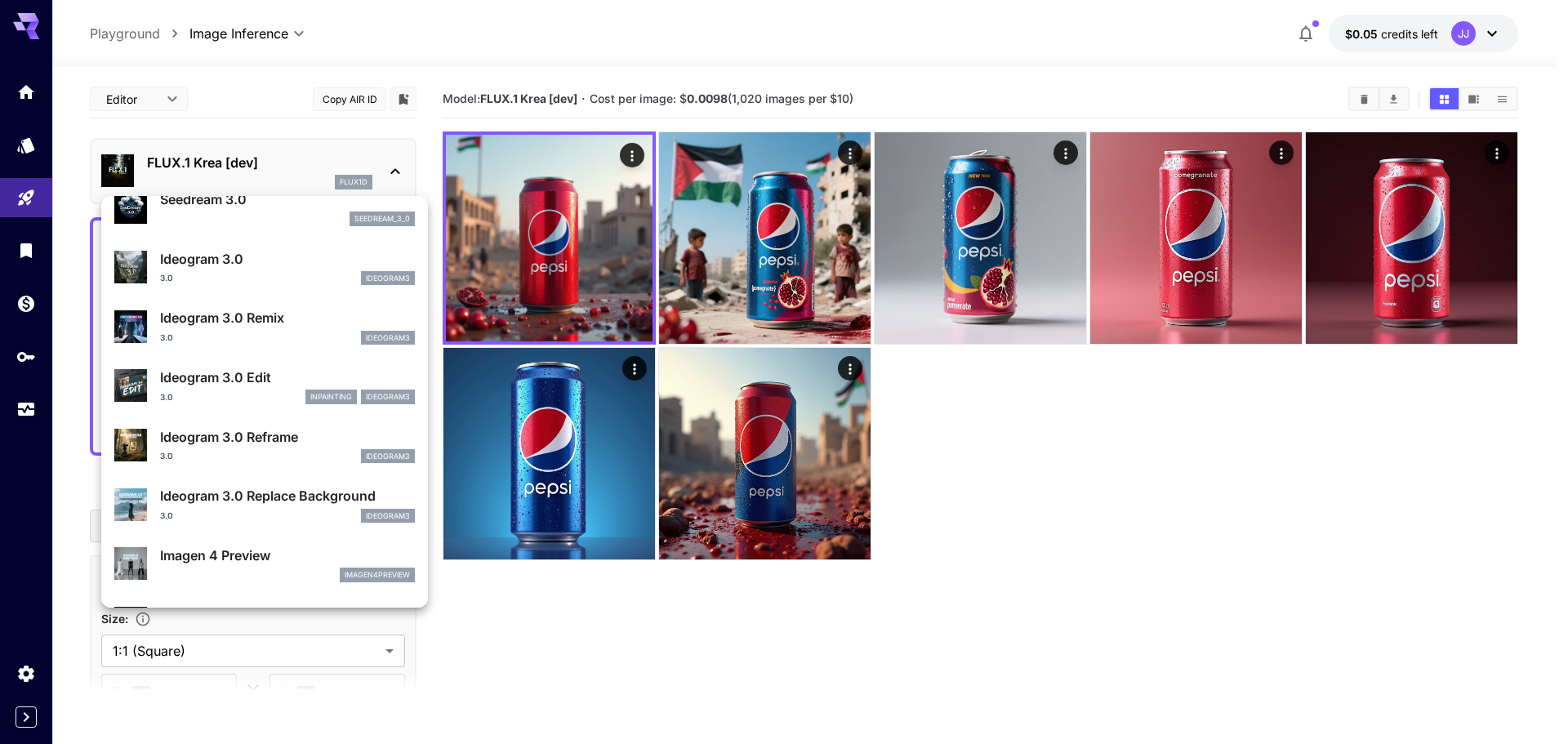
scroll to position [409, 0]
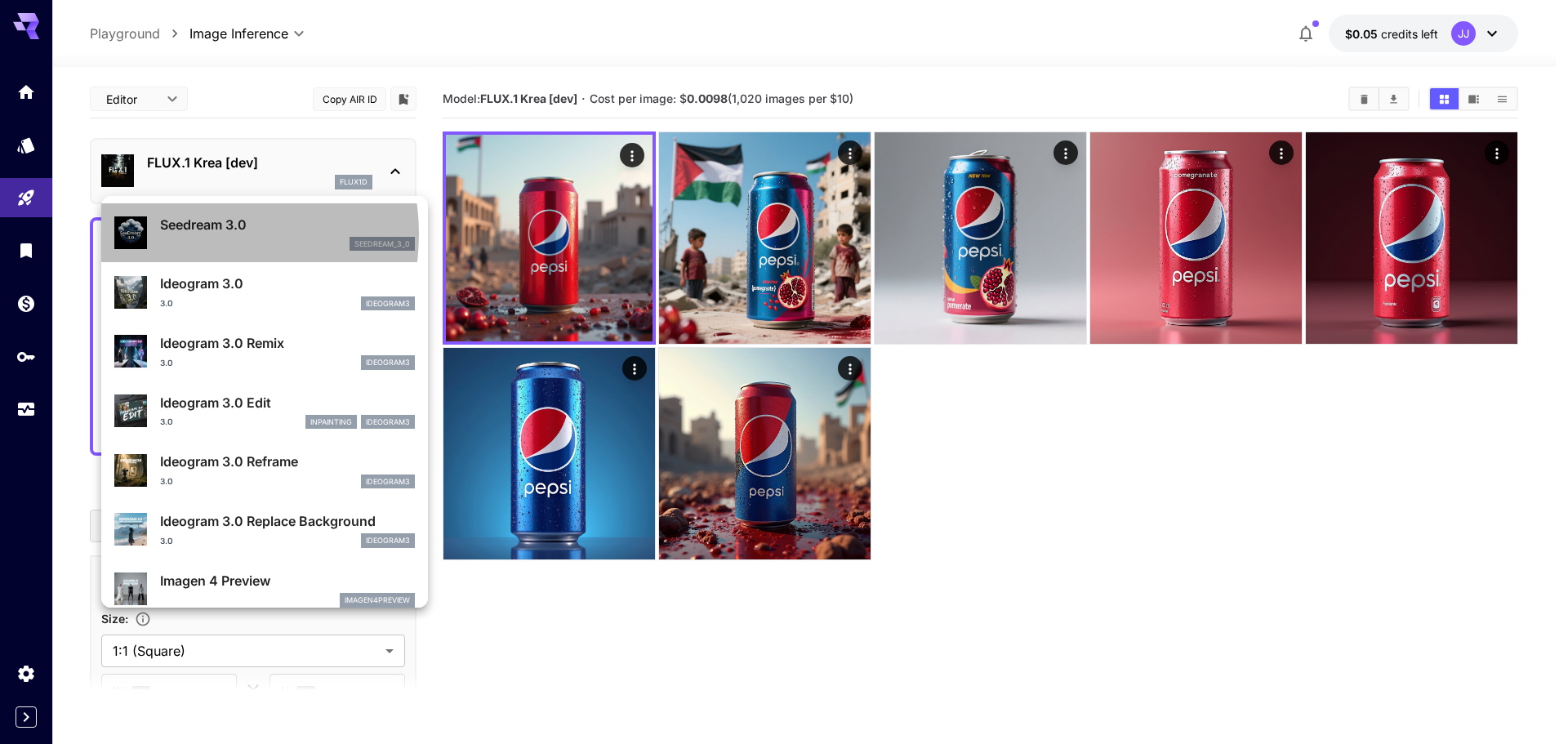
click at [195, 235] on div "Seedream 3.0 seedream_3_0" at bounding box center [287, 233] width 255 height 37
type input "***"
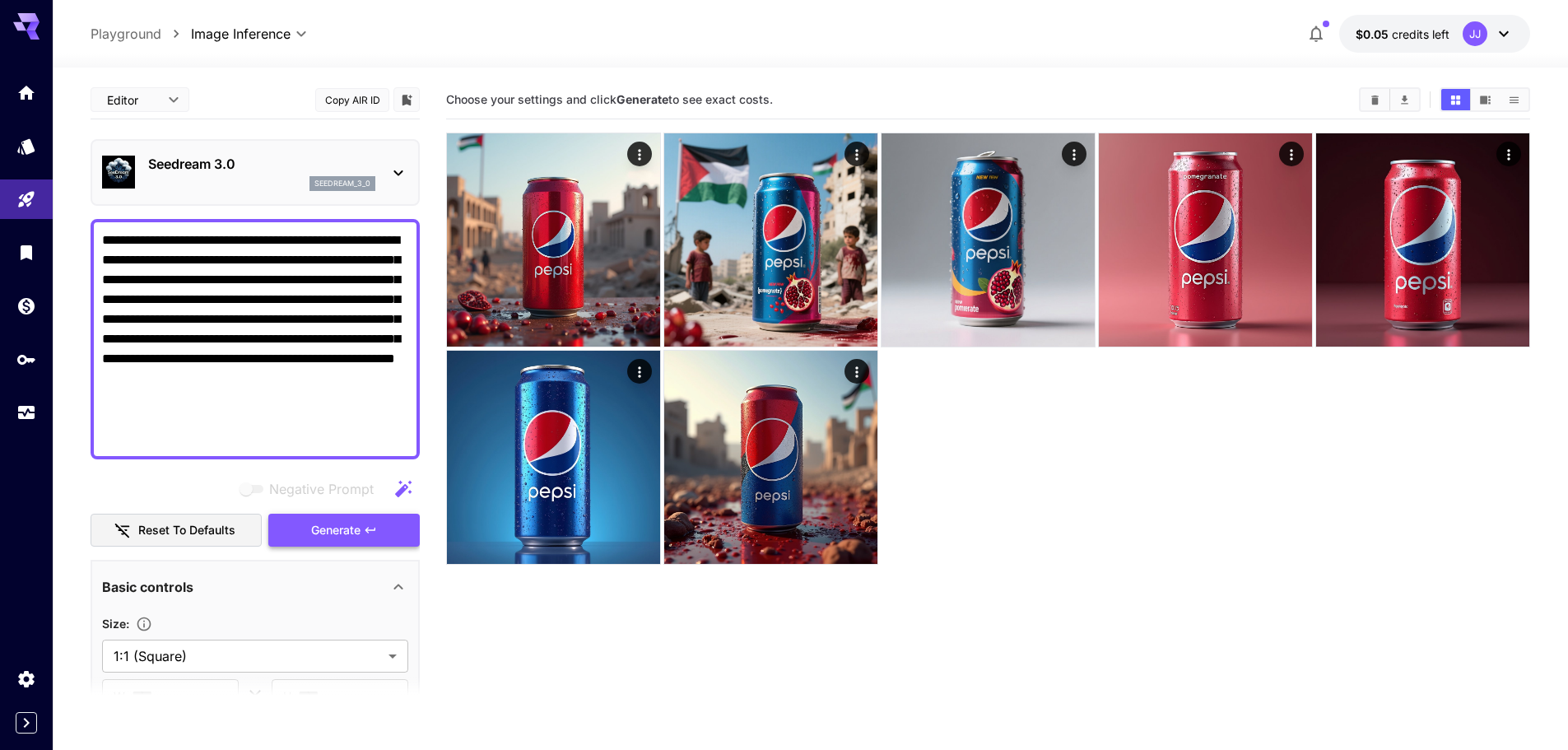
click at [351, 525] on span "Generate" at bounding box center [336, 531] width 49 height 20
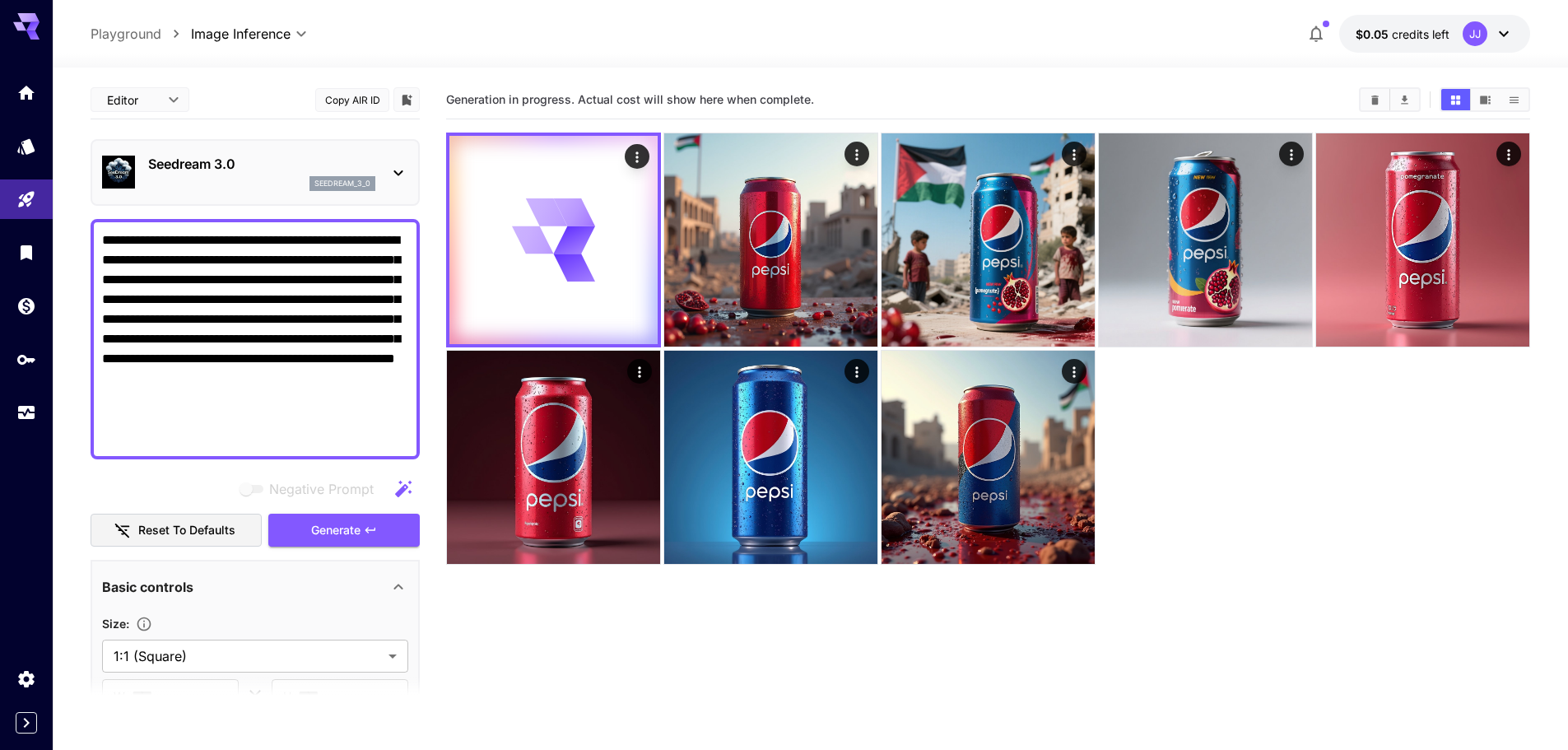
click at [397, 166] on icon at bounding box center [398, 172] width 19 height 19
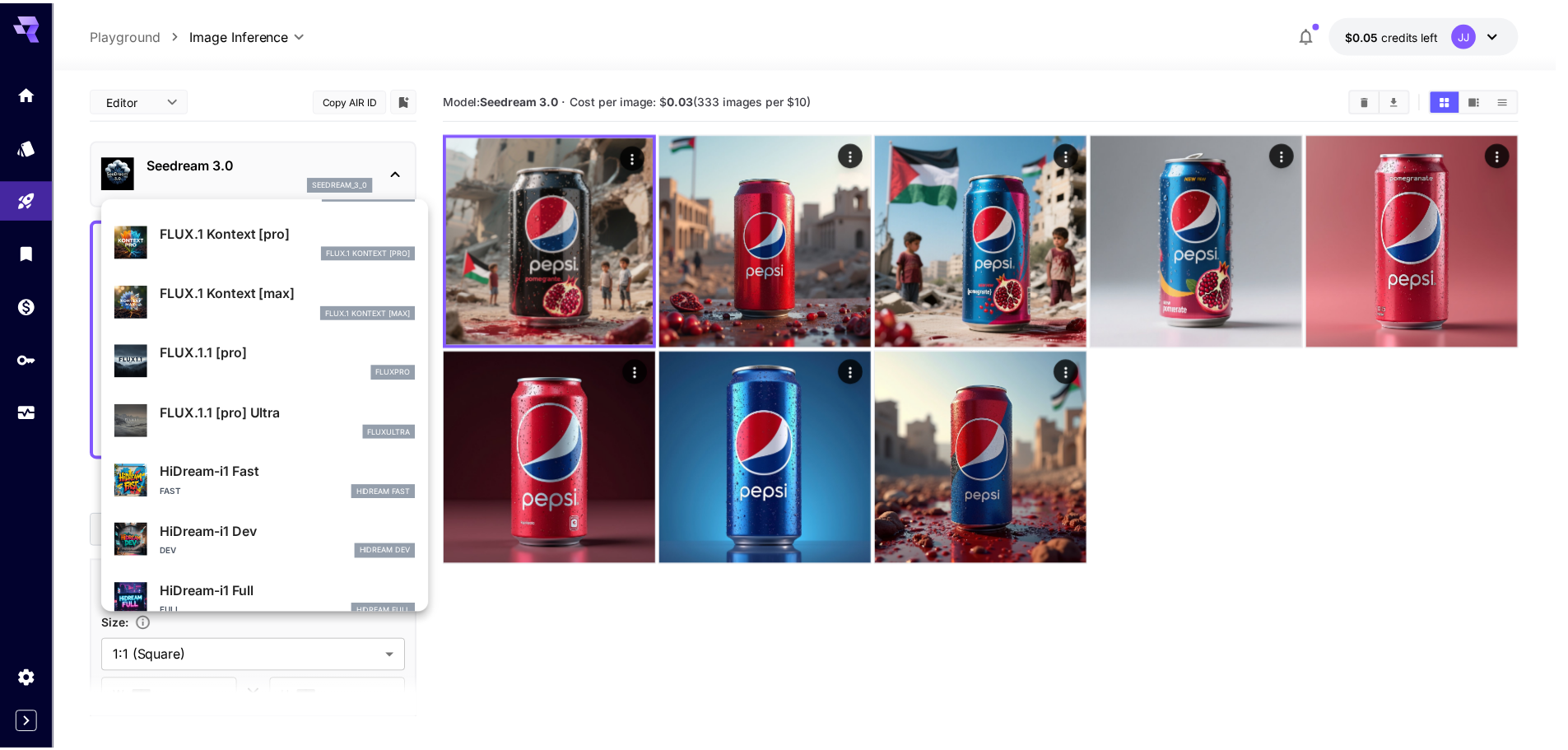
scroll to position [1072, 0]
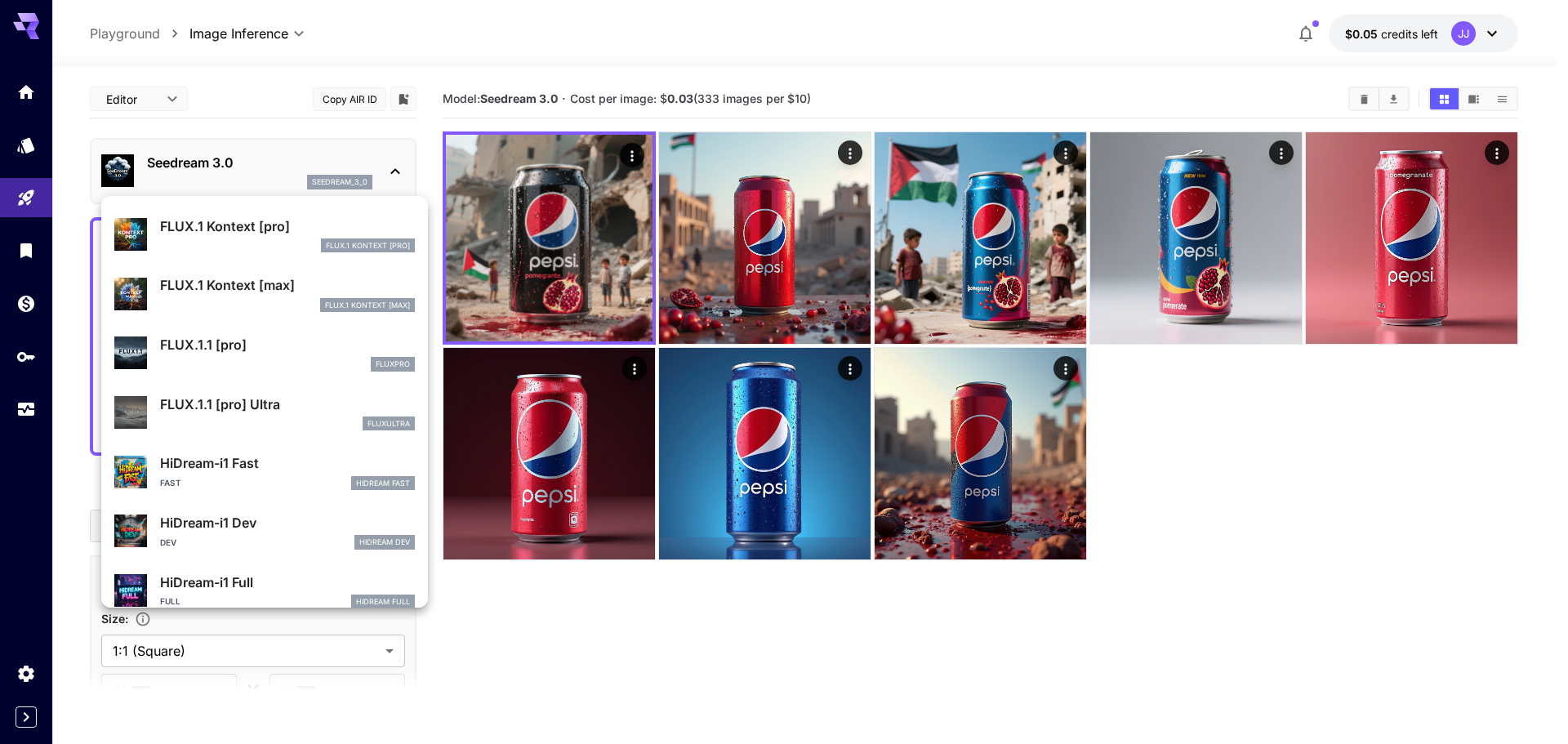
click at [578, 255] on div at bounding box center [784, 372] width 1568 height 744
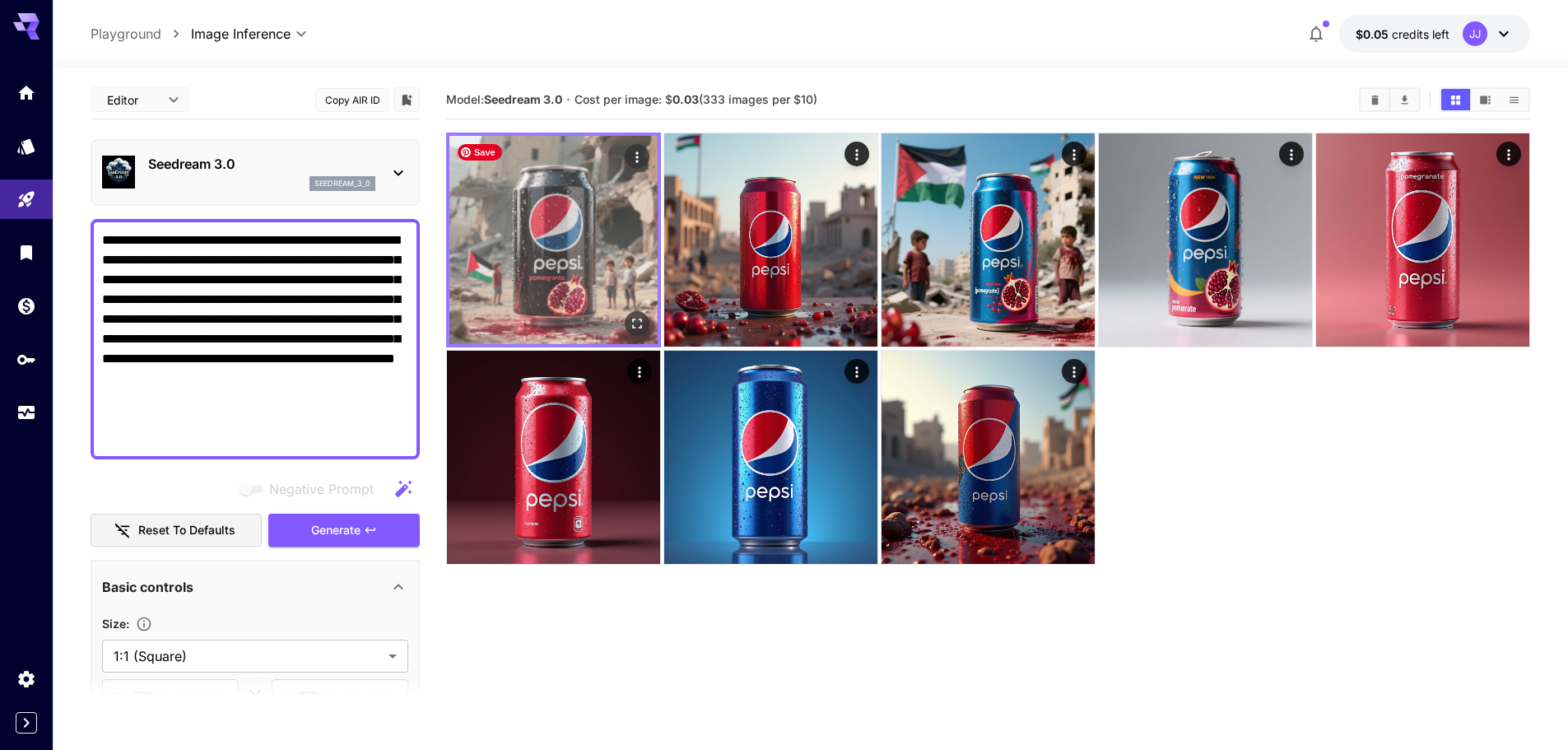
click at [551, 245] on img at bounding box center [553, 240] width 208 height 208
click at [631, 316] on icon "Open in fullscreen" at bounding box center [637, 324] width 17 height 17
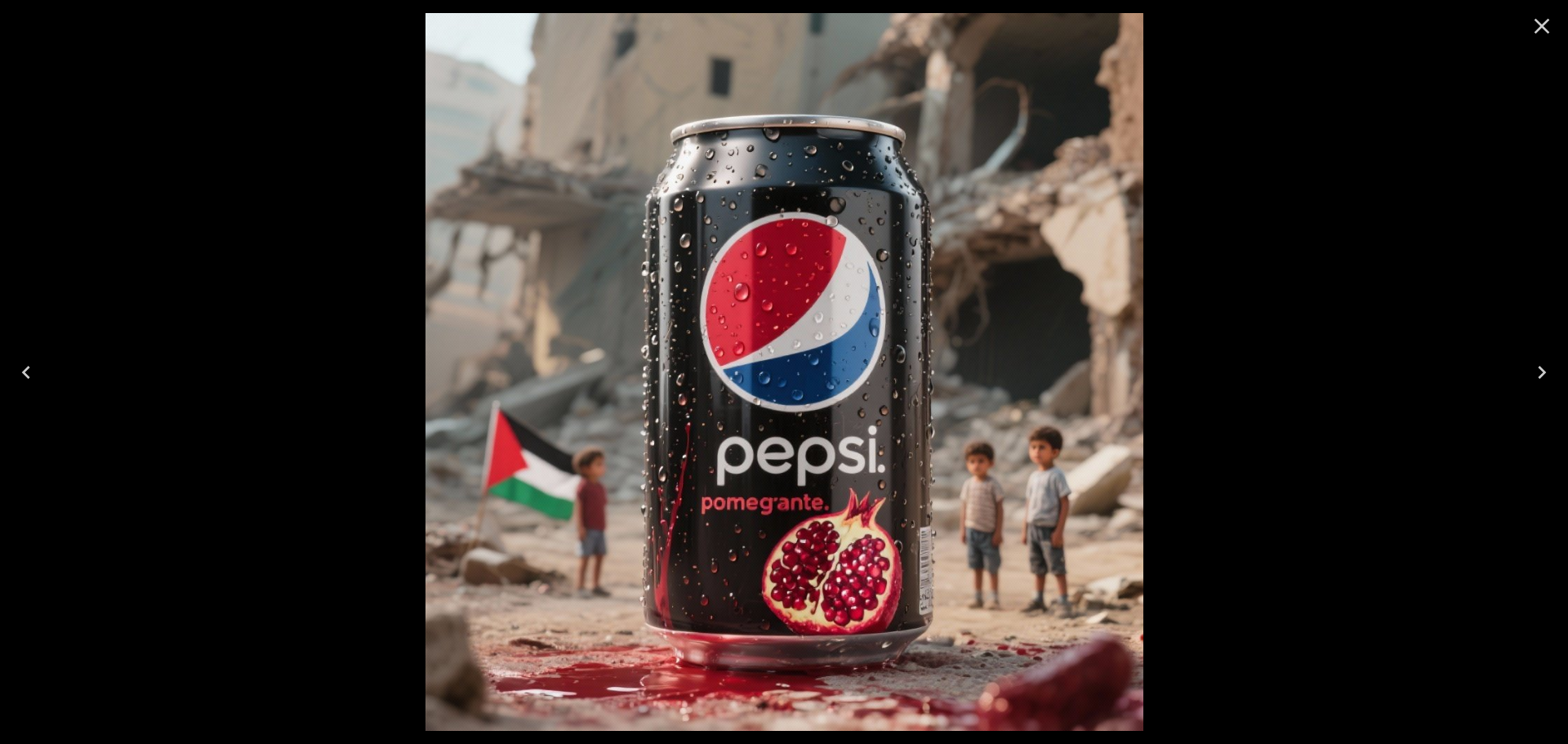
click at [1551, 23] on icon "Close" at bounding box center [1542, 26] width 26 height 26
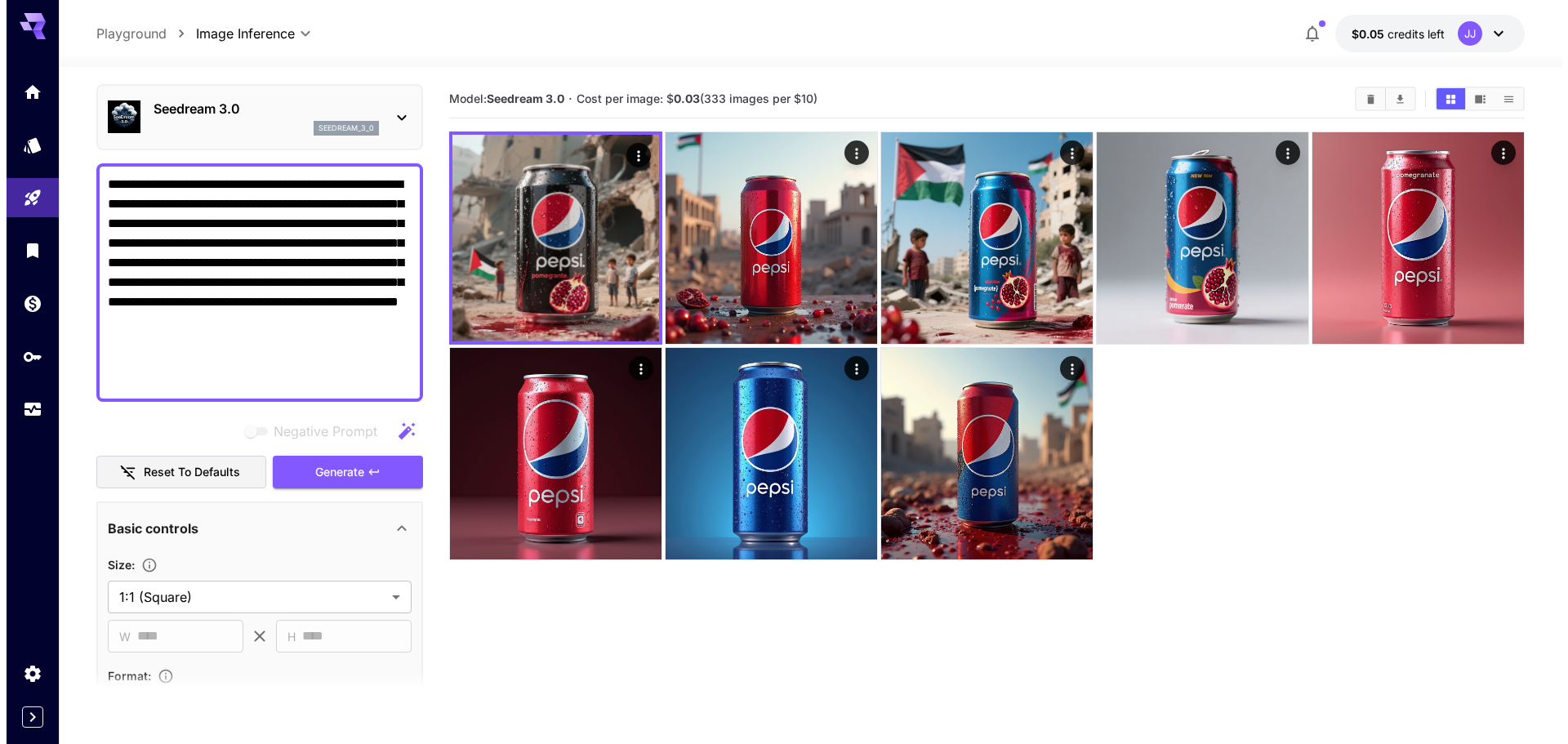
scroll to position [82, 0]
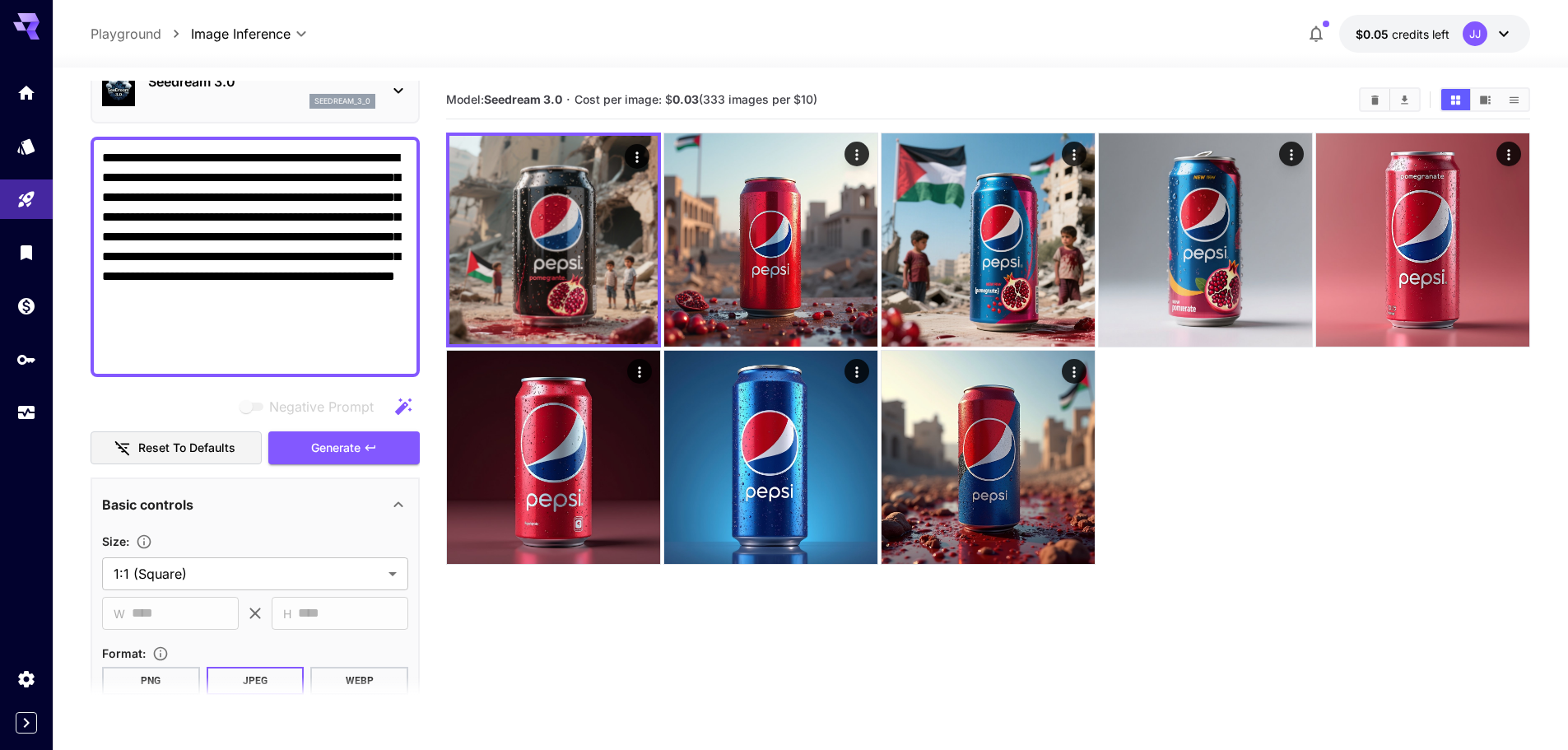
click at [198, 86] on p "Seedream 3.0" at bounding box center [262, 80] width 227 height 19
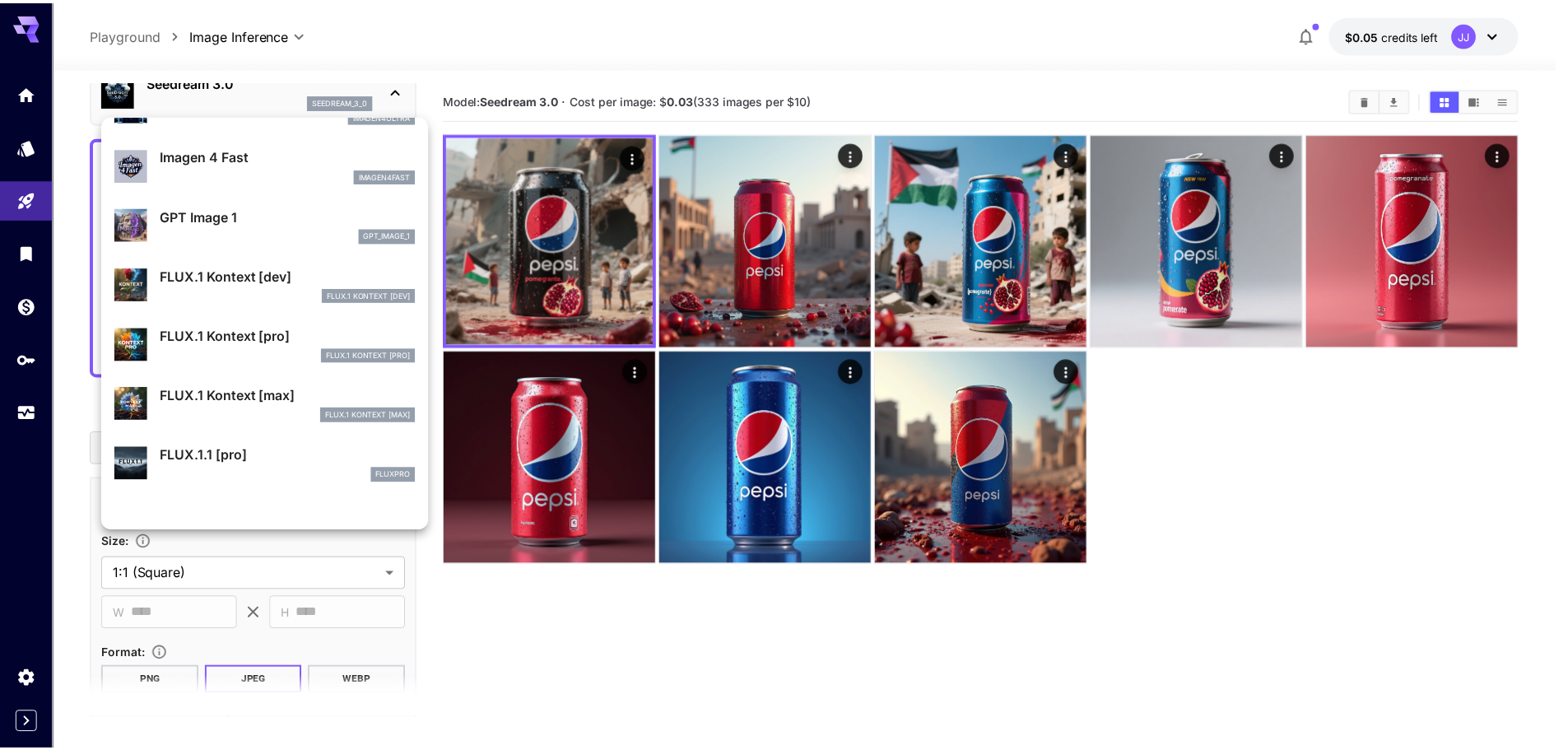
scroll to position [905, 0]
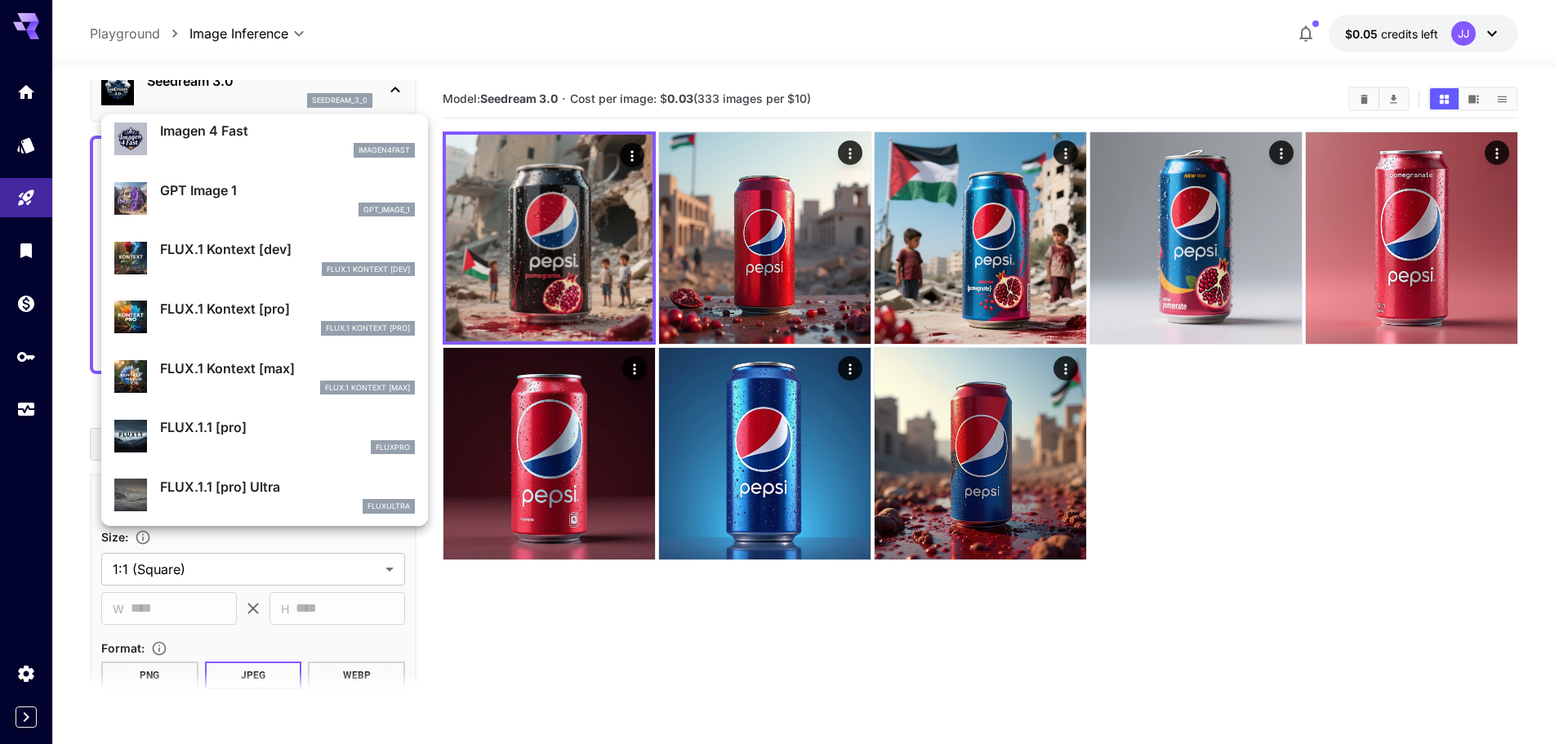
click at [234, 255] on p "FLUX.1 Kontext [dev]" at bounding box center [287, 249] width 255 height 19
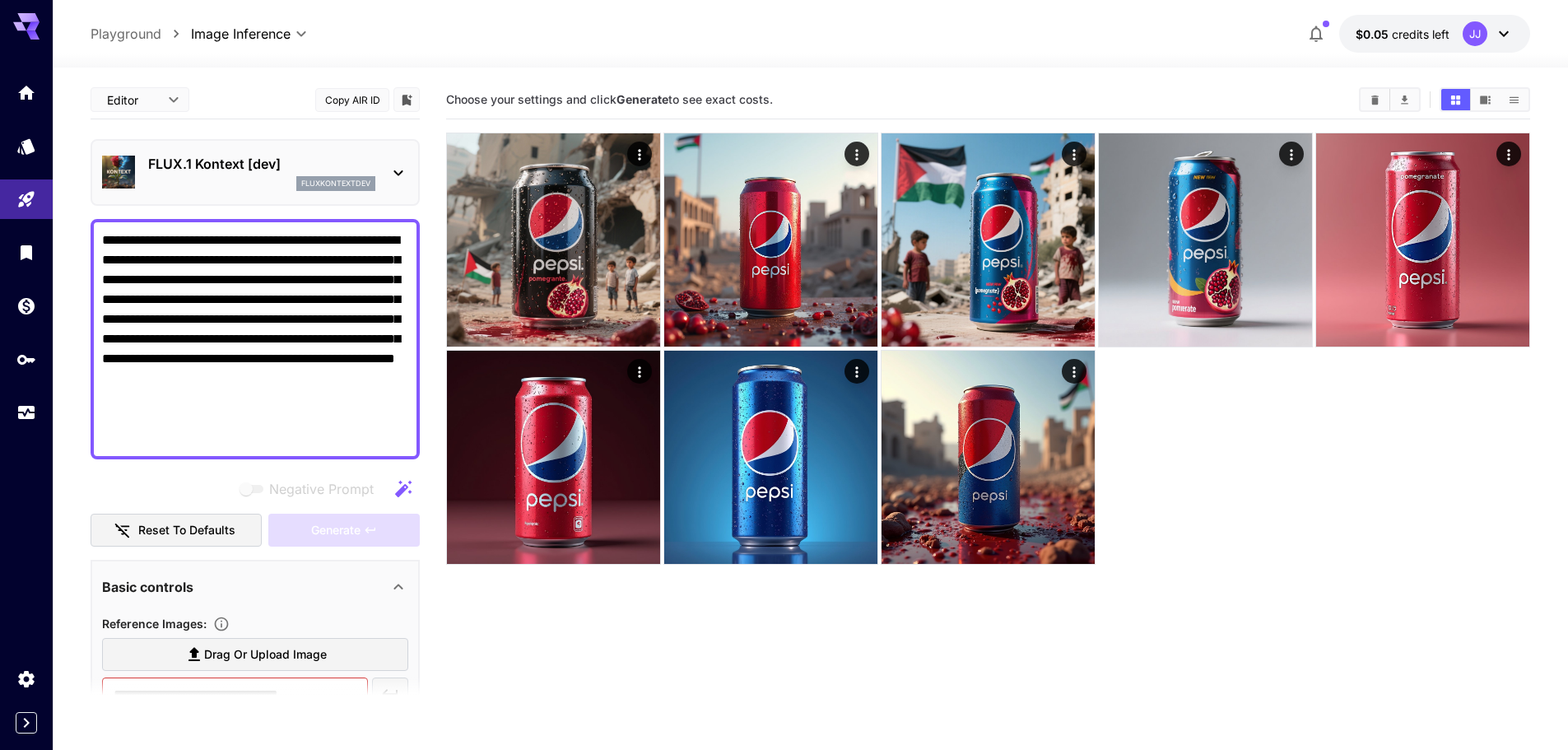
click at [202, 154] on p "FLUX.1 Kontext [dev]" at bounding box center [262, 163] width 227 height 19
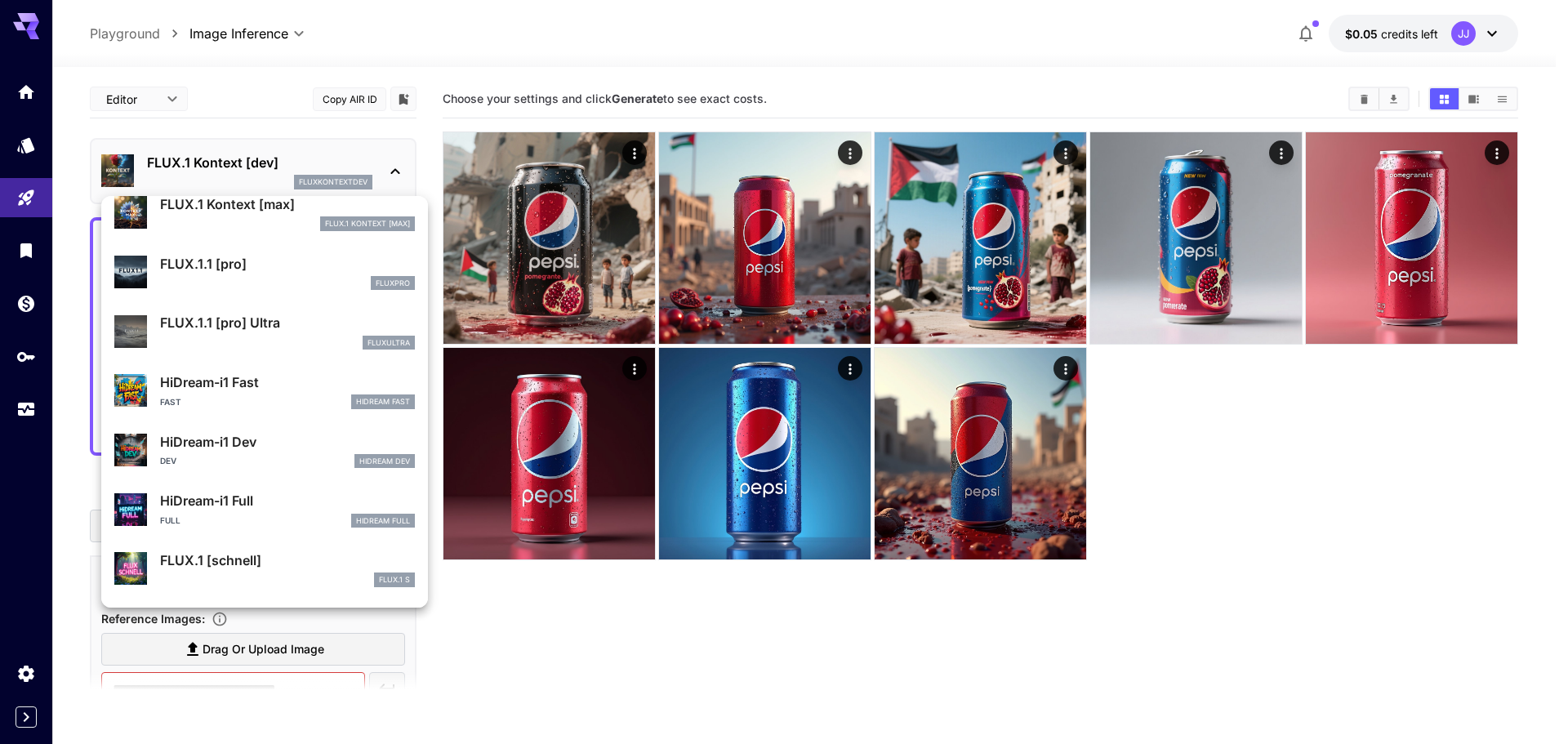
scroll to position [1261, 0]
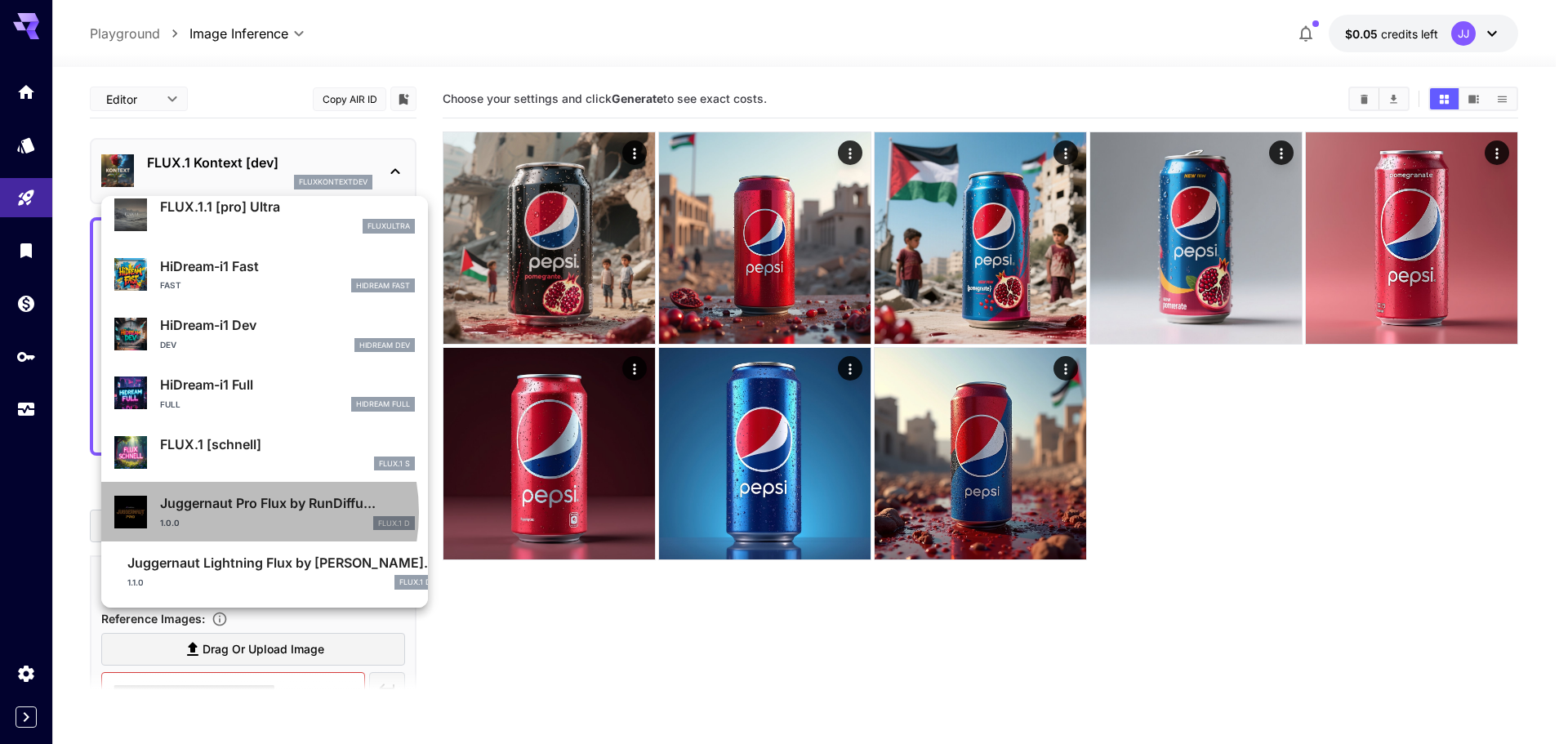
click at [235, 512] on p "Juggernaut Pro Flux by RunDiffu..." at bounding box center [287, 503] width 255 height 19
type input "**********"
type input "*"
type input "**"
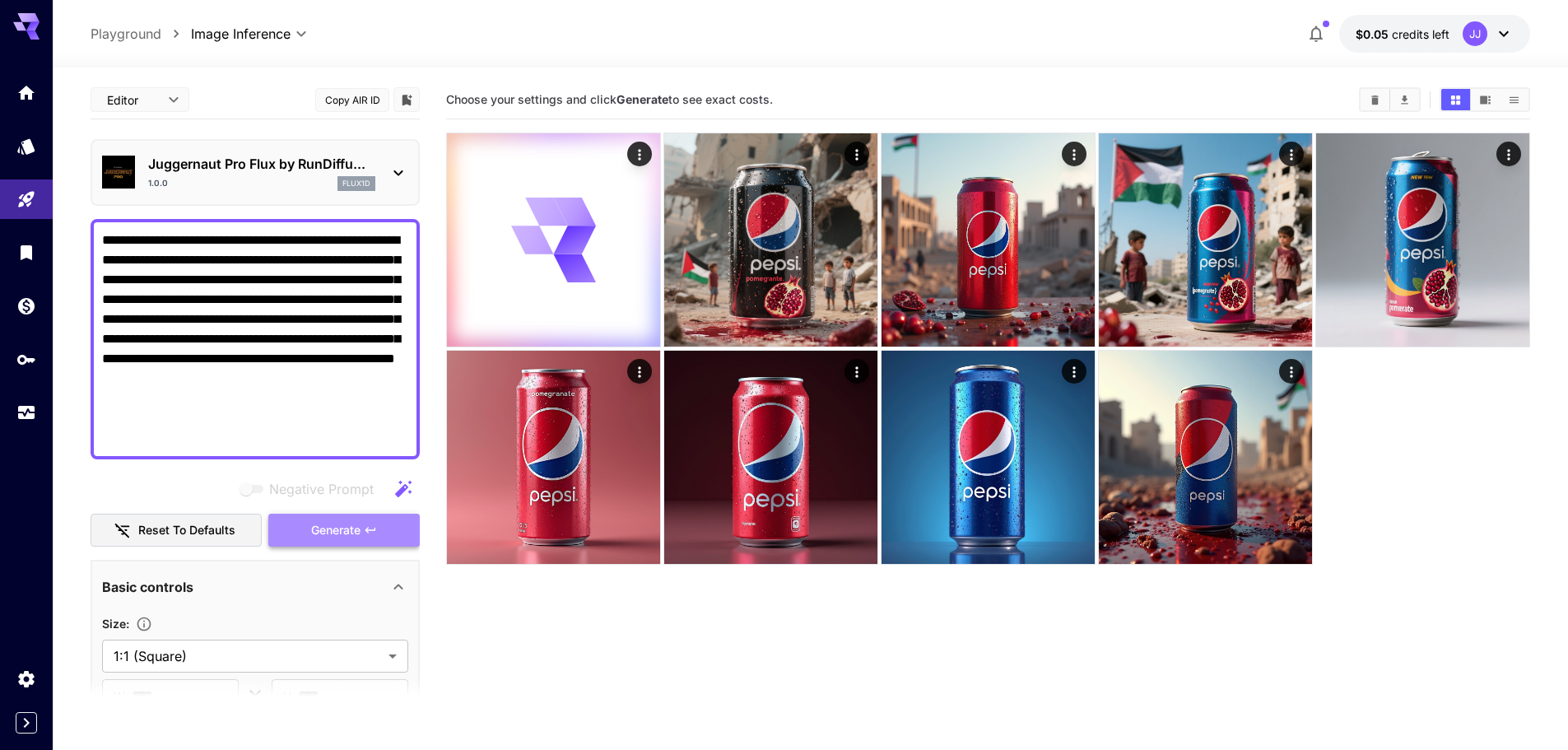
click at [313, 533] on span "Generate" at bounding box center [336, 531] width 49 height 20
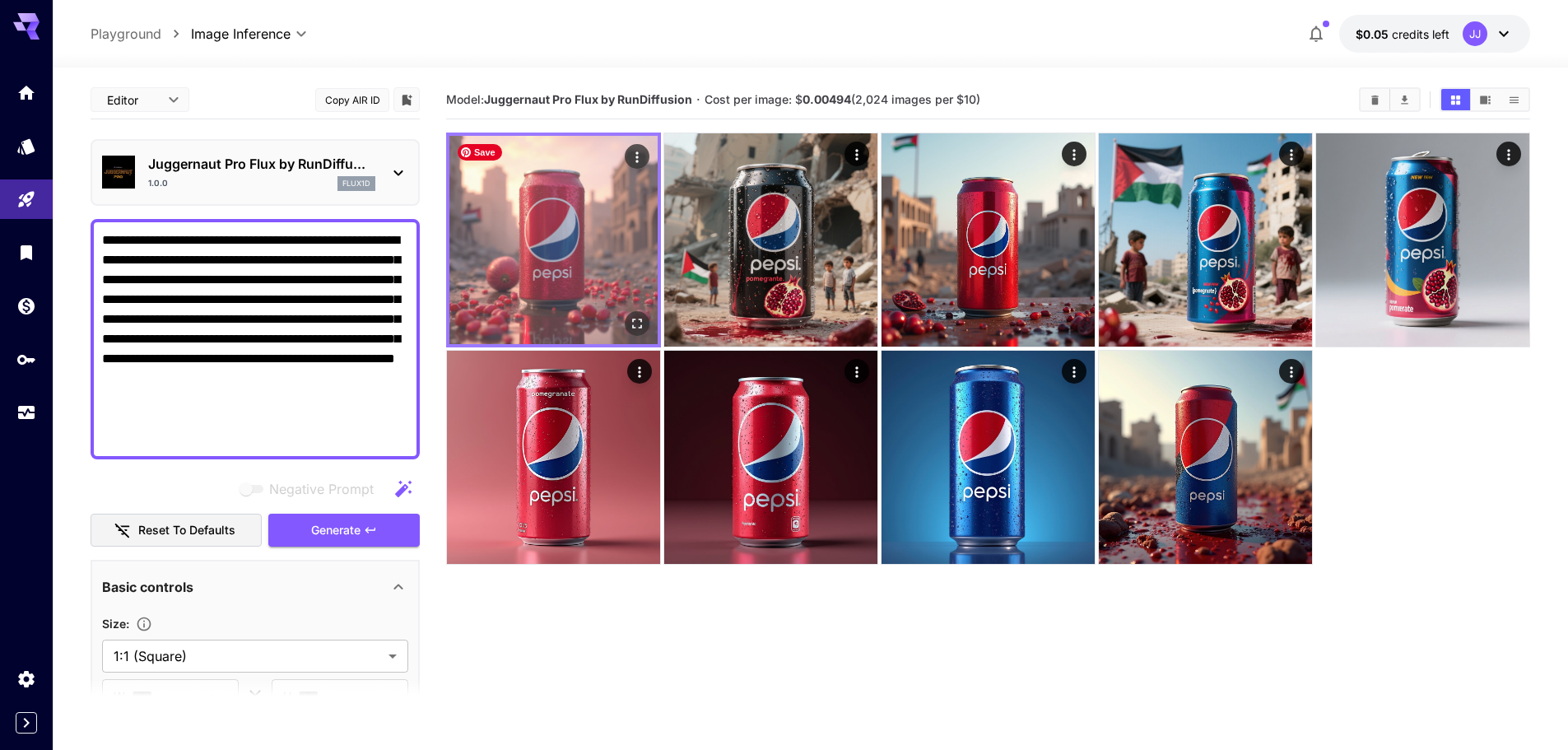
click at [559, 260] on img at bounding box center [553, 240] width 208 height 208
click at [636, 320] on icon "Open in fullscreen" at bounding box center [637, 324] width 17 height 17
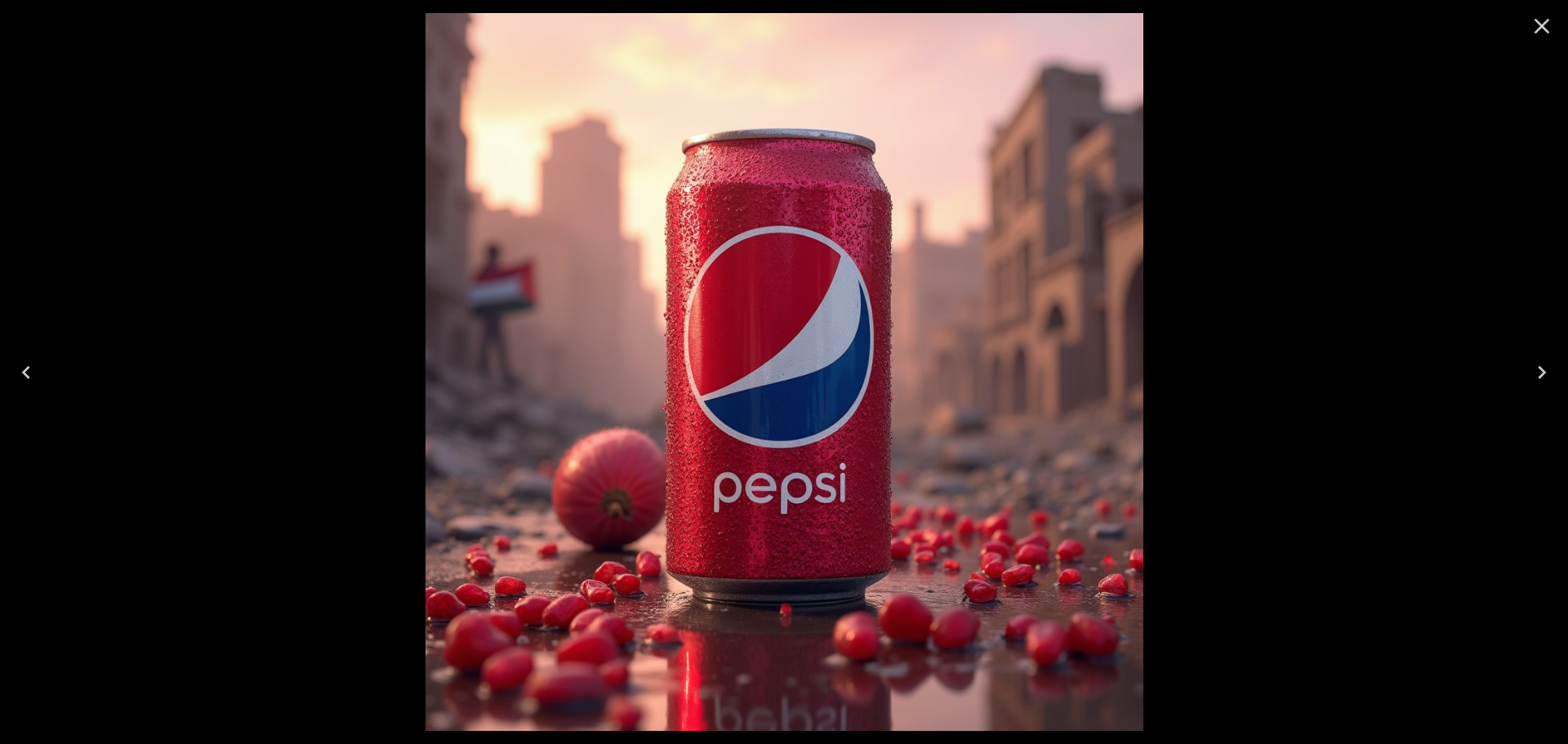
click at [1543, 26] on icon "Close" at bounding box center [1542, 26] width 16 height 16
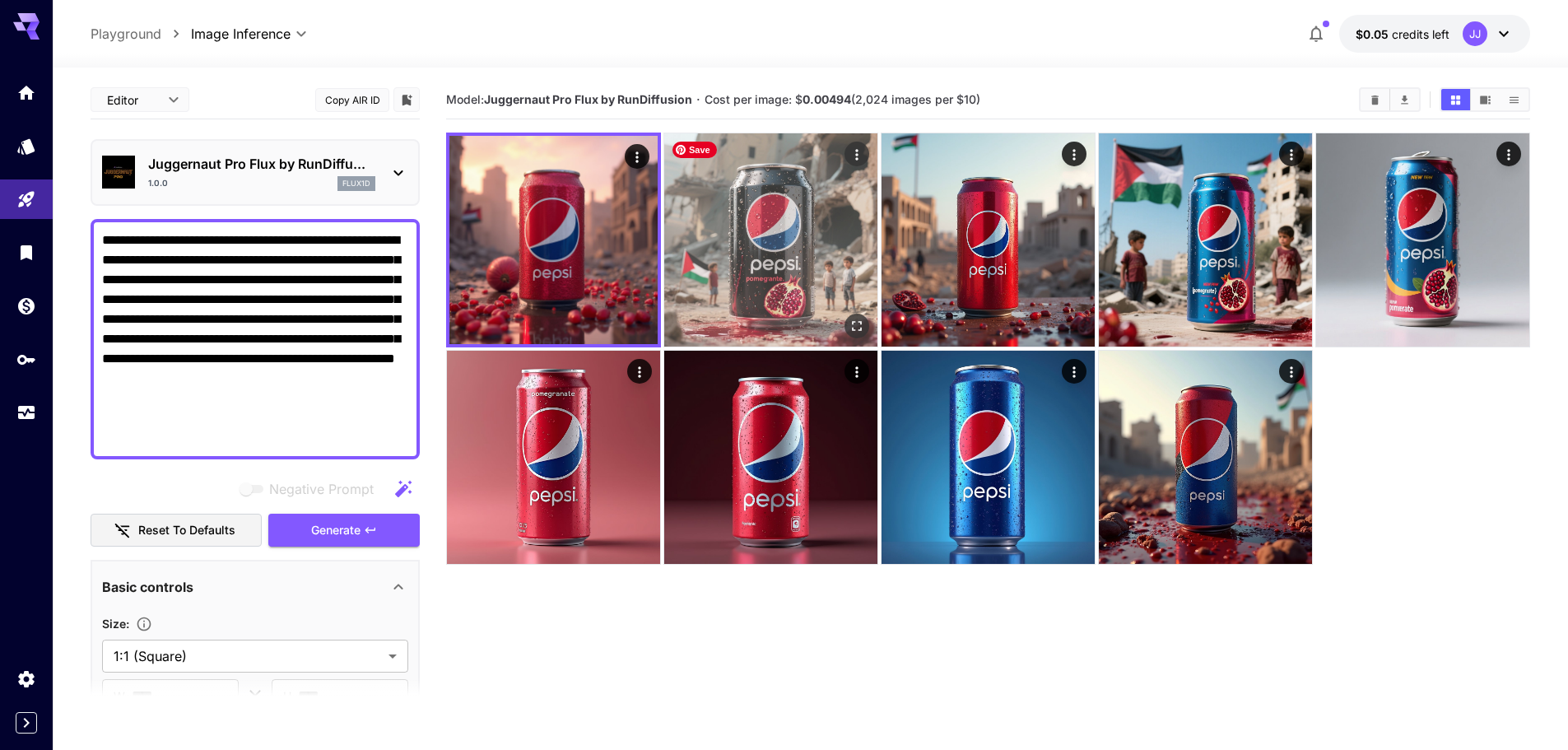
click at [806, 260] on img at bounding box center [770, 240] width 214 height 214
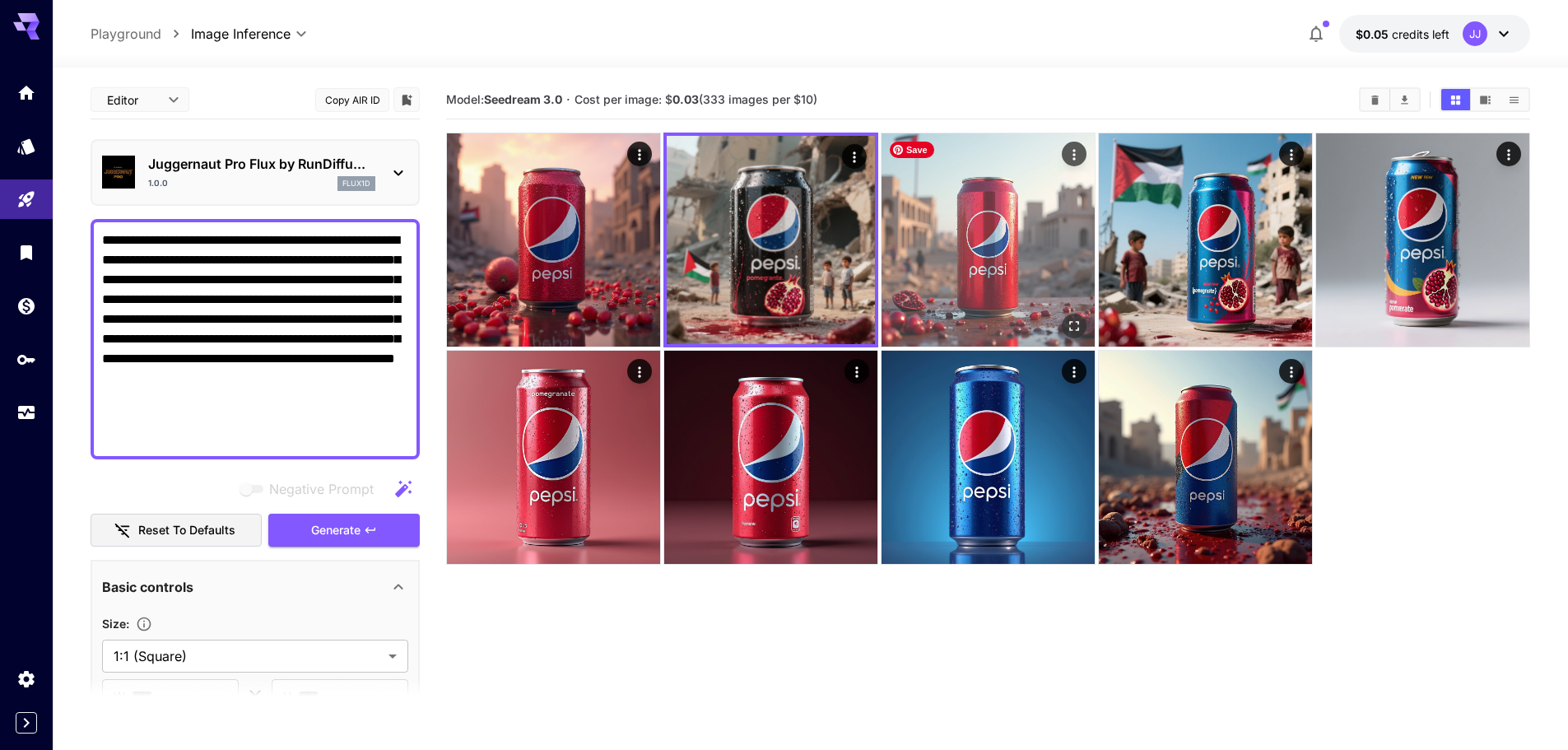
click at [943, 223] on img at bounding box center [987, 240] width 214 height 214
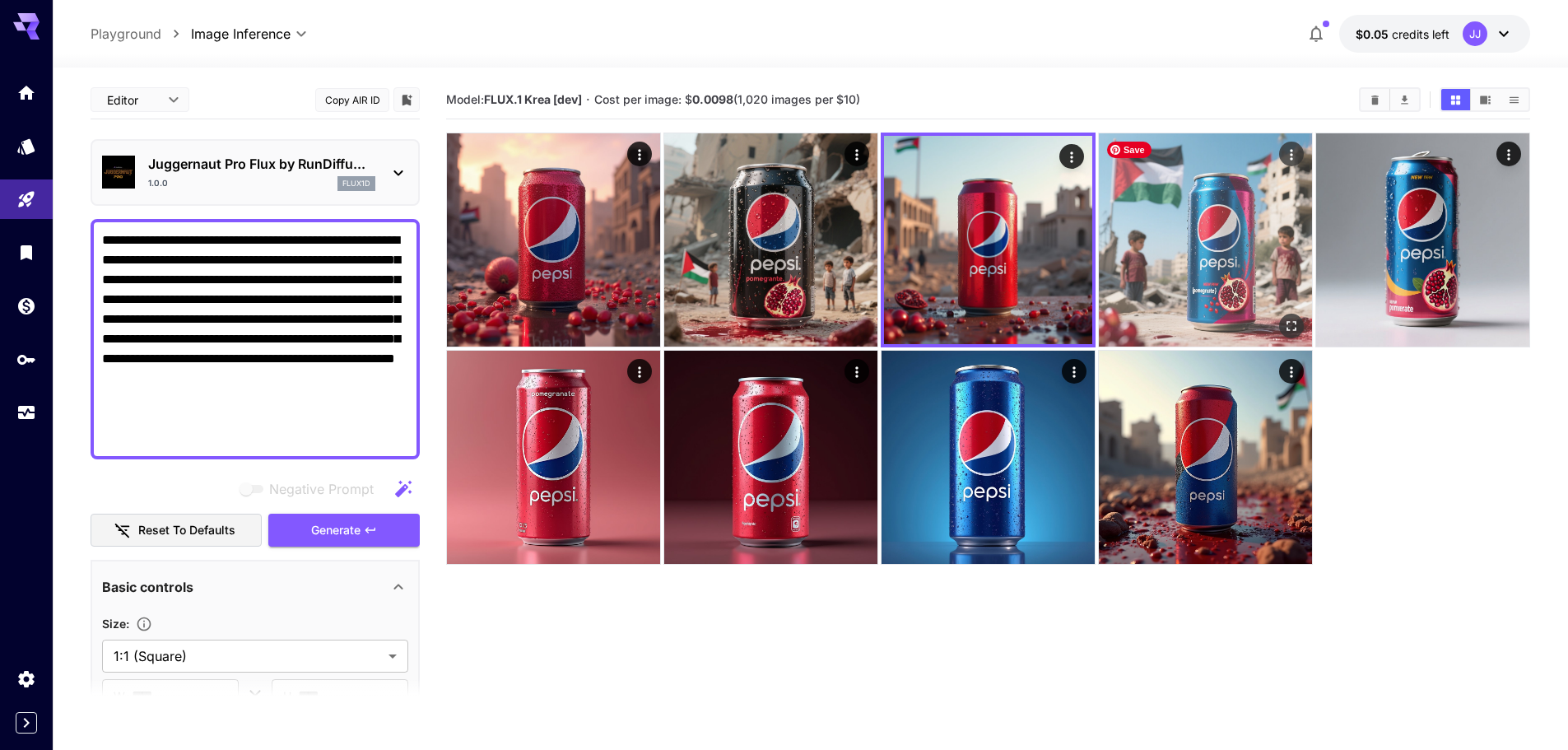
click at [1183, 227] on img at bounding box center [1205, 240] width 214 height 214
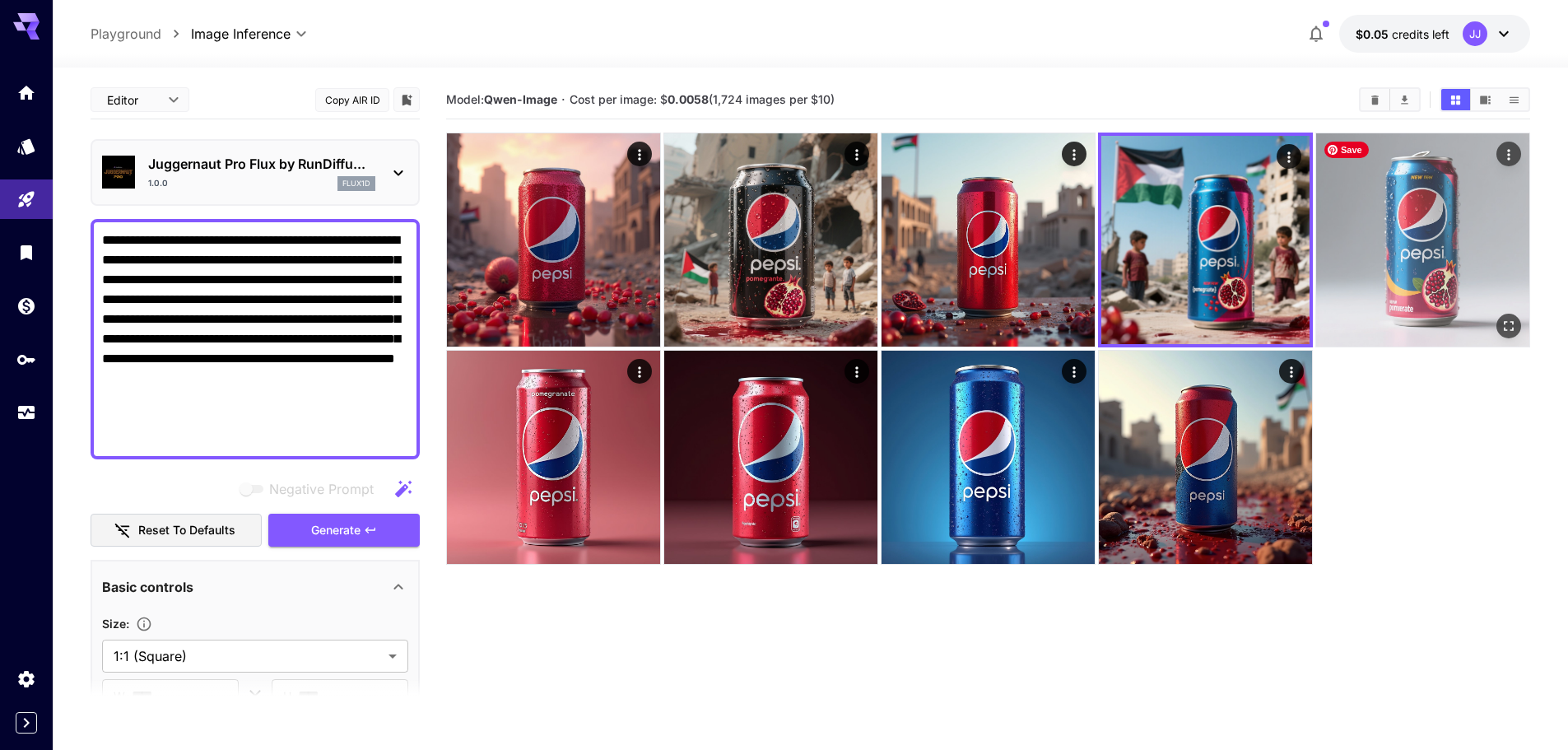
click at [1404, 223] on img at bounding box center [1423, 240] width 214 height 214
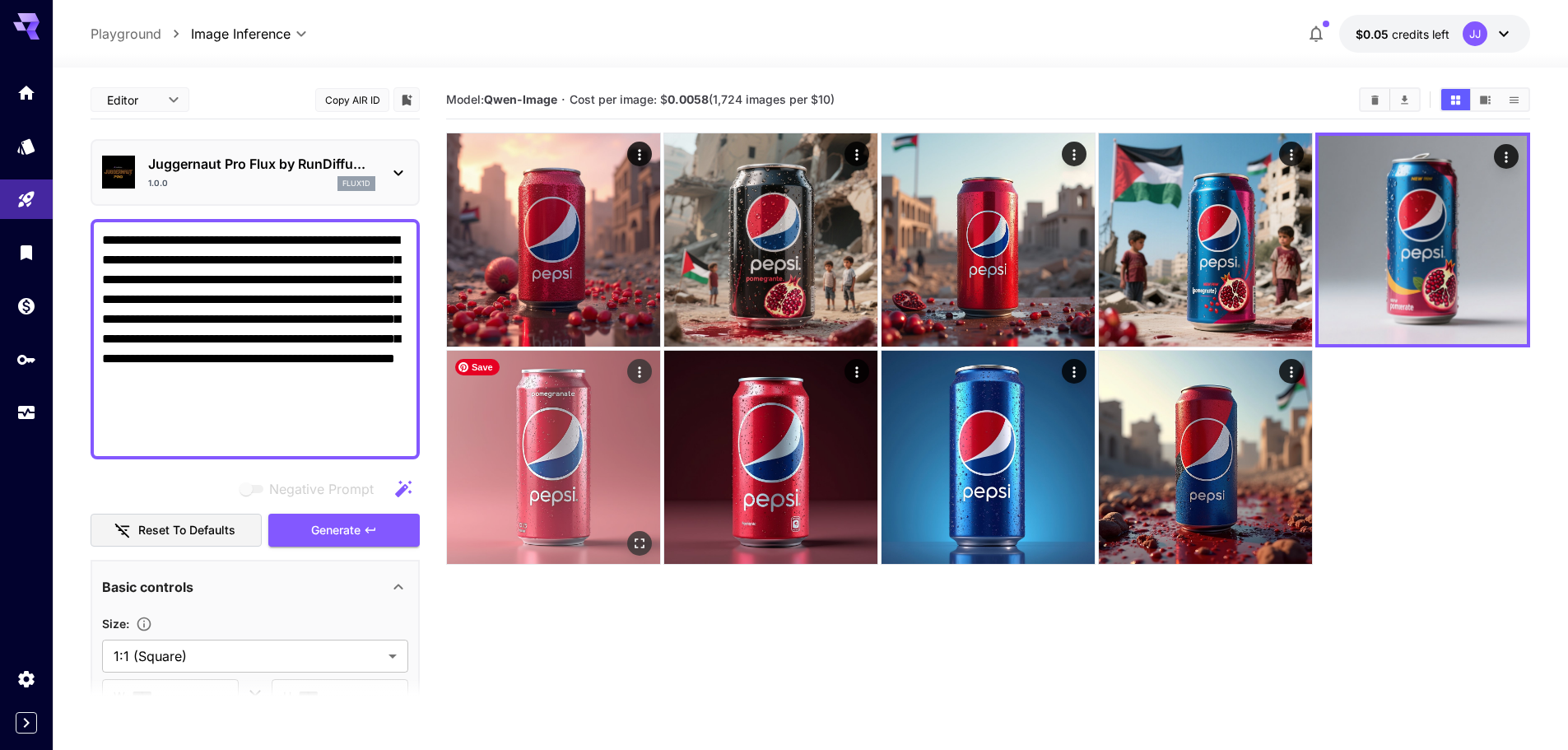
click at [606, 394] on img at bounding box center [553, 457] width 214 height 214
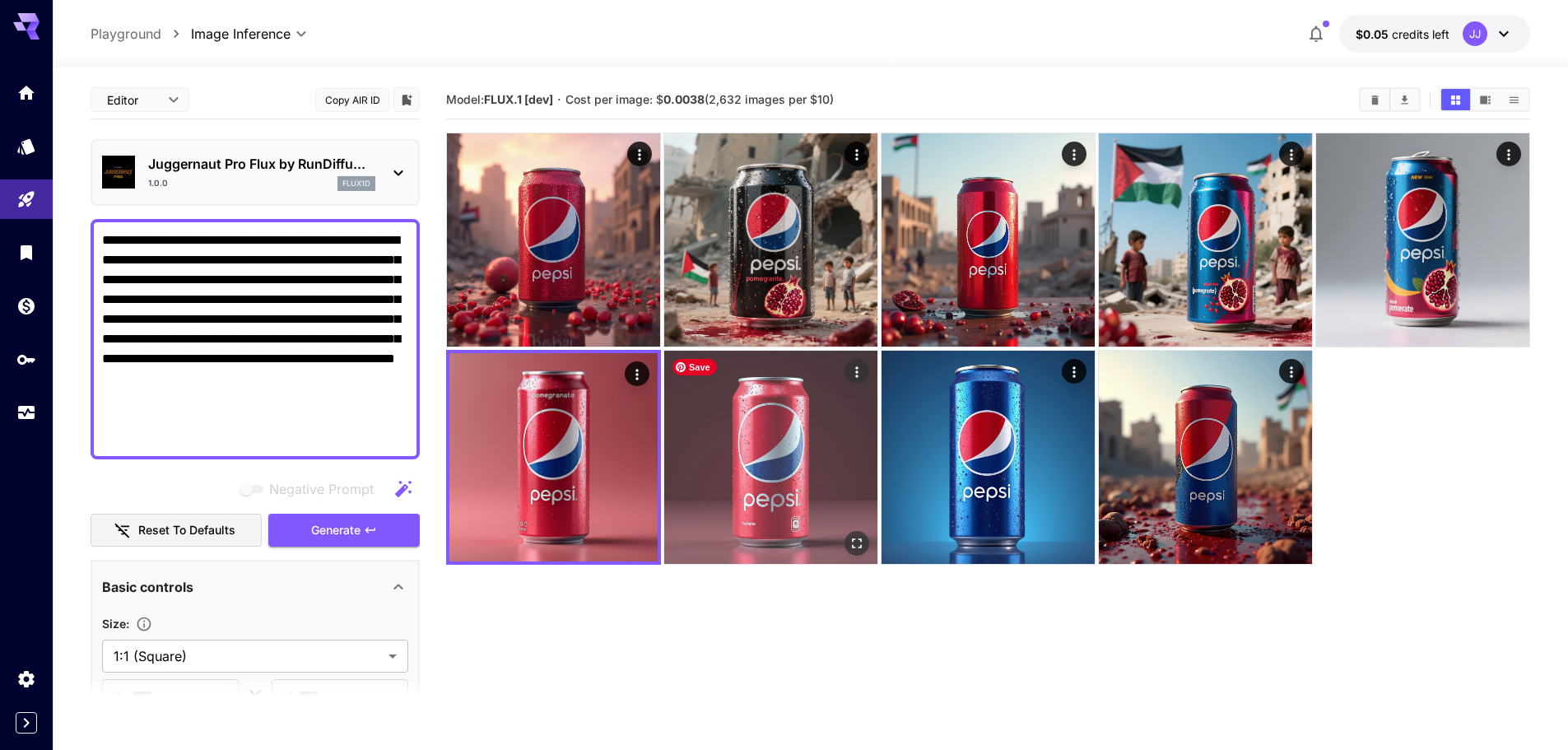
click at [770, 405] on img at bounding box center [770, 457] width 214 height 214
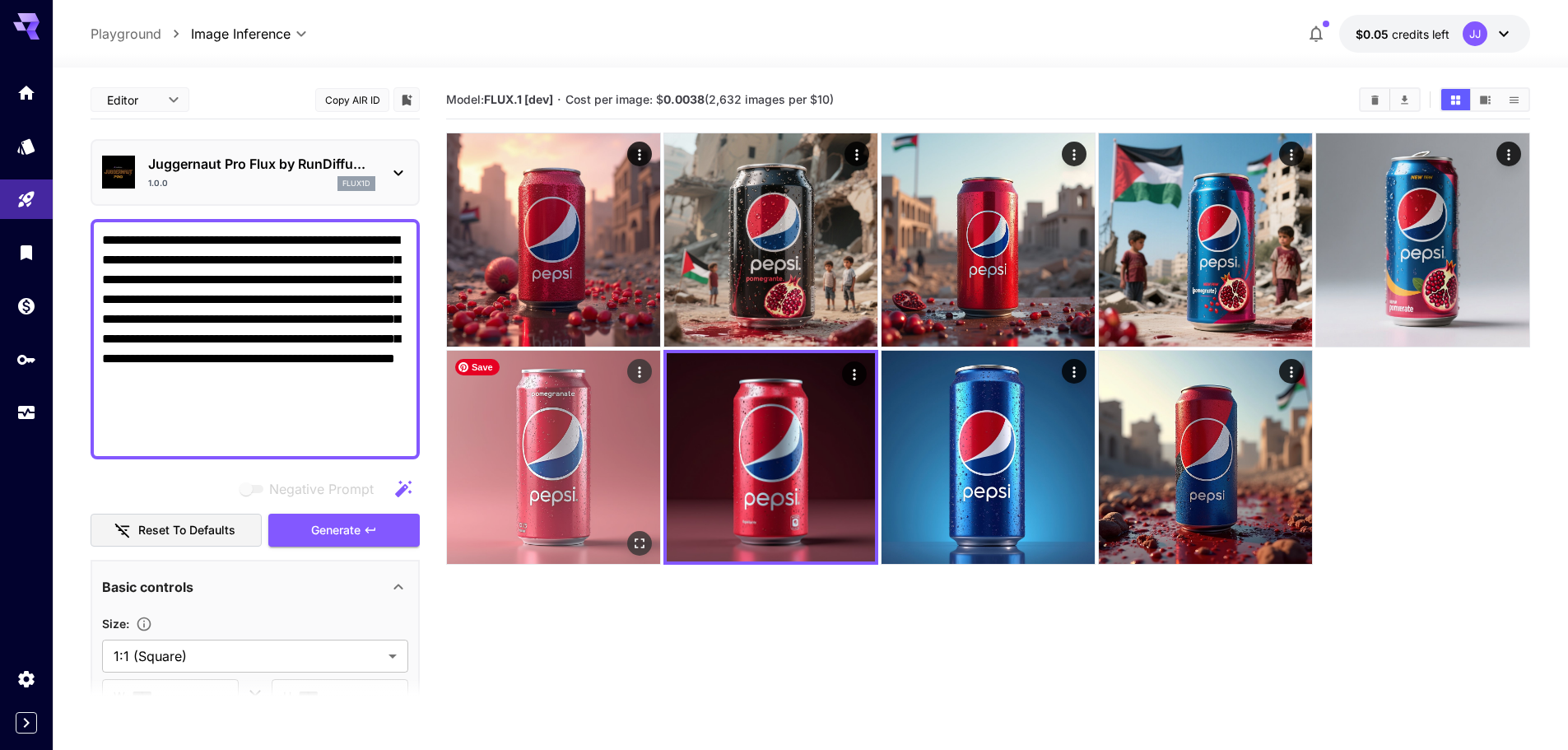
click at [525, 424] on img at bounding box center [553, 457] width 214 height 214
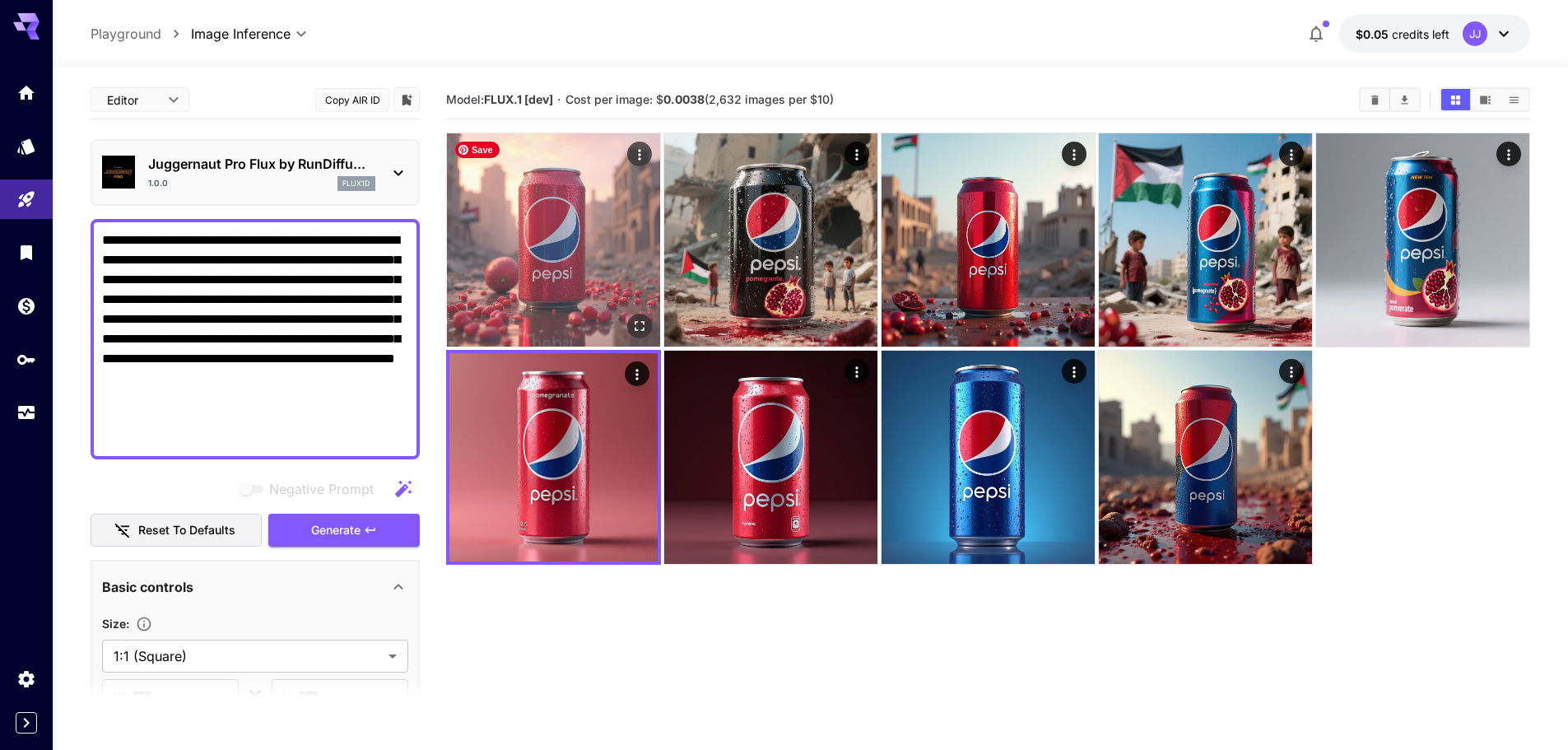
click at [562, 259] on img at bounding box center [553, 240] width 214 height 214
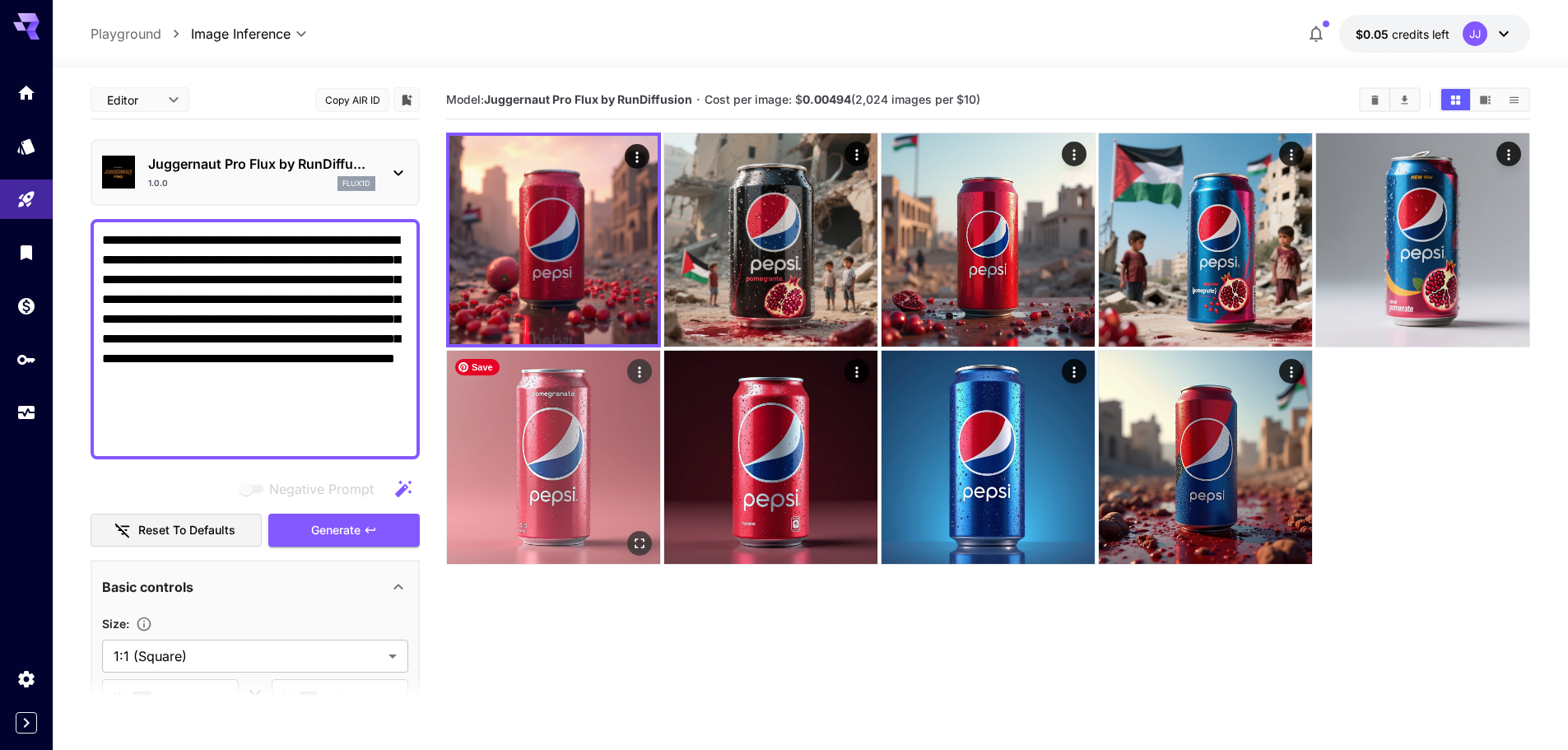
click at [549, 427] on img at bounding box center [553, 457] width 214 height 214
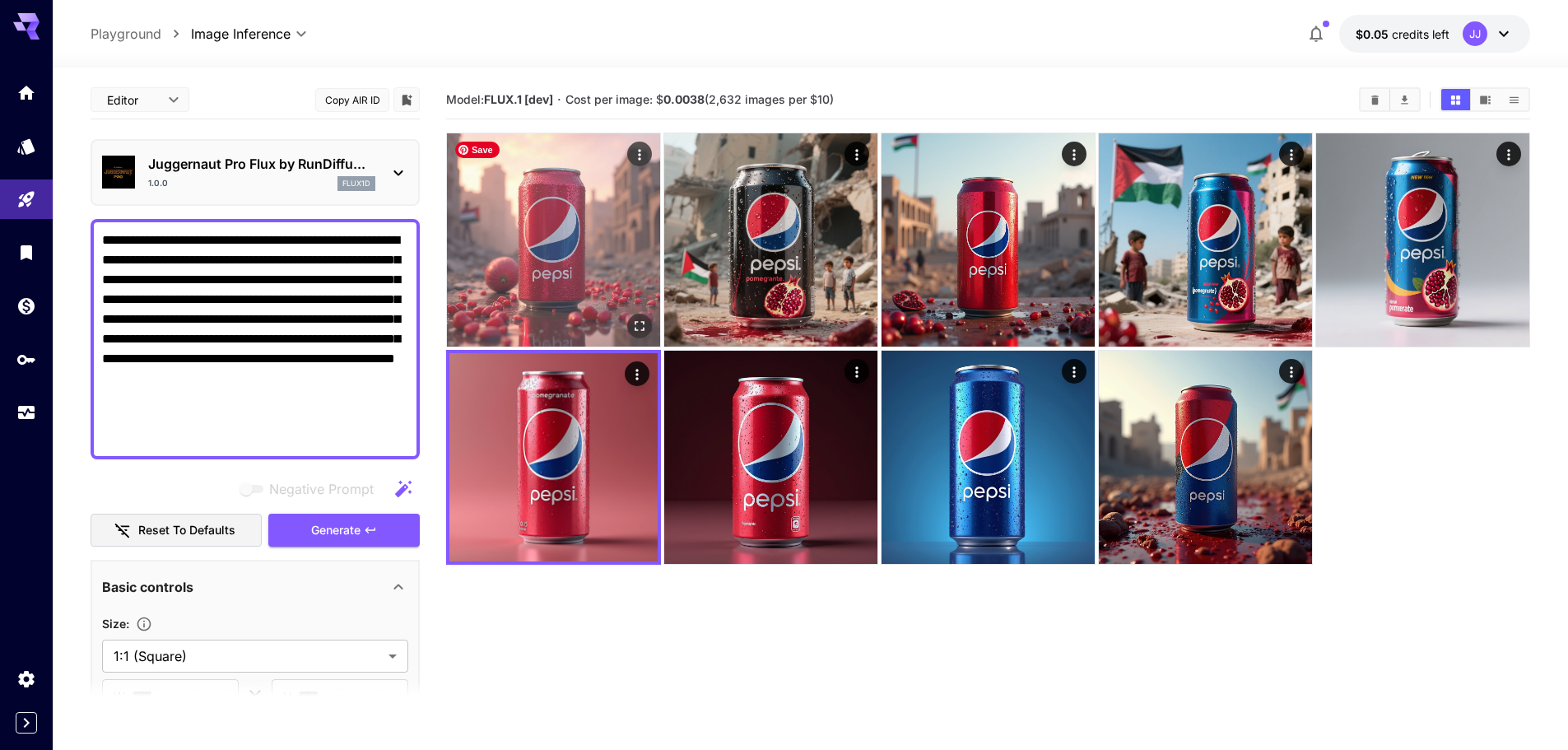
click at [531, 285] on img at bounding box center [553, 240] width 214 height 214
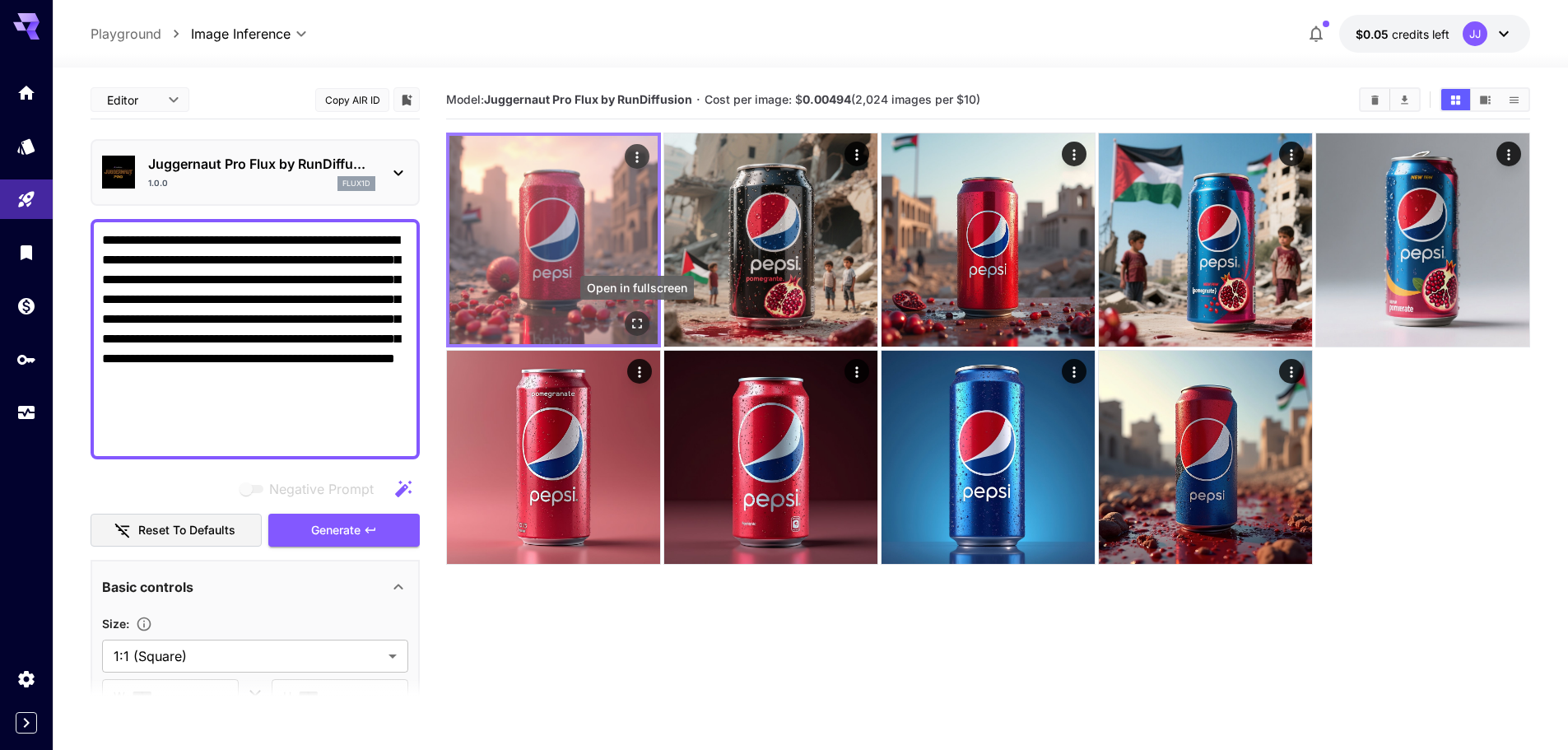
click at [640, 318] on icon "Open in fullscreen" at bounding box center [637, 324] width 17 height 17
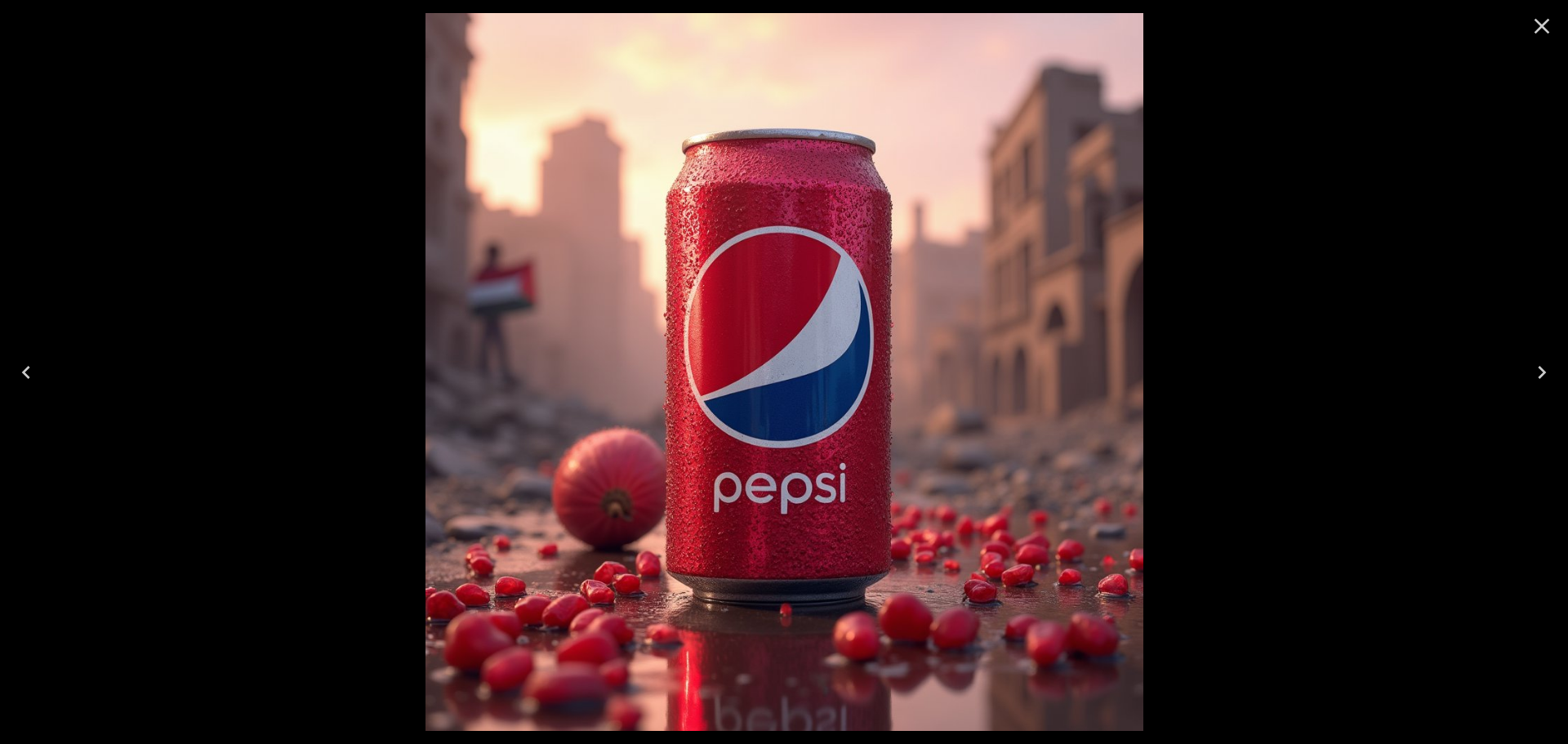
click at [1549, 26] on icon "Close" at bounding box center [1542, 26] width 26 height 26
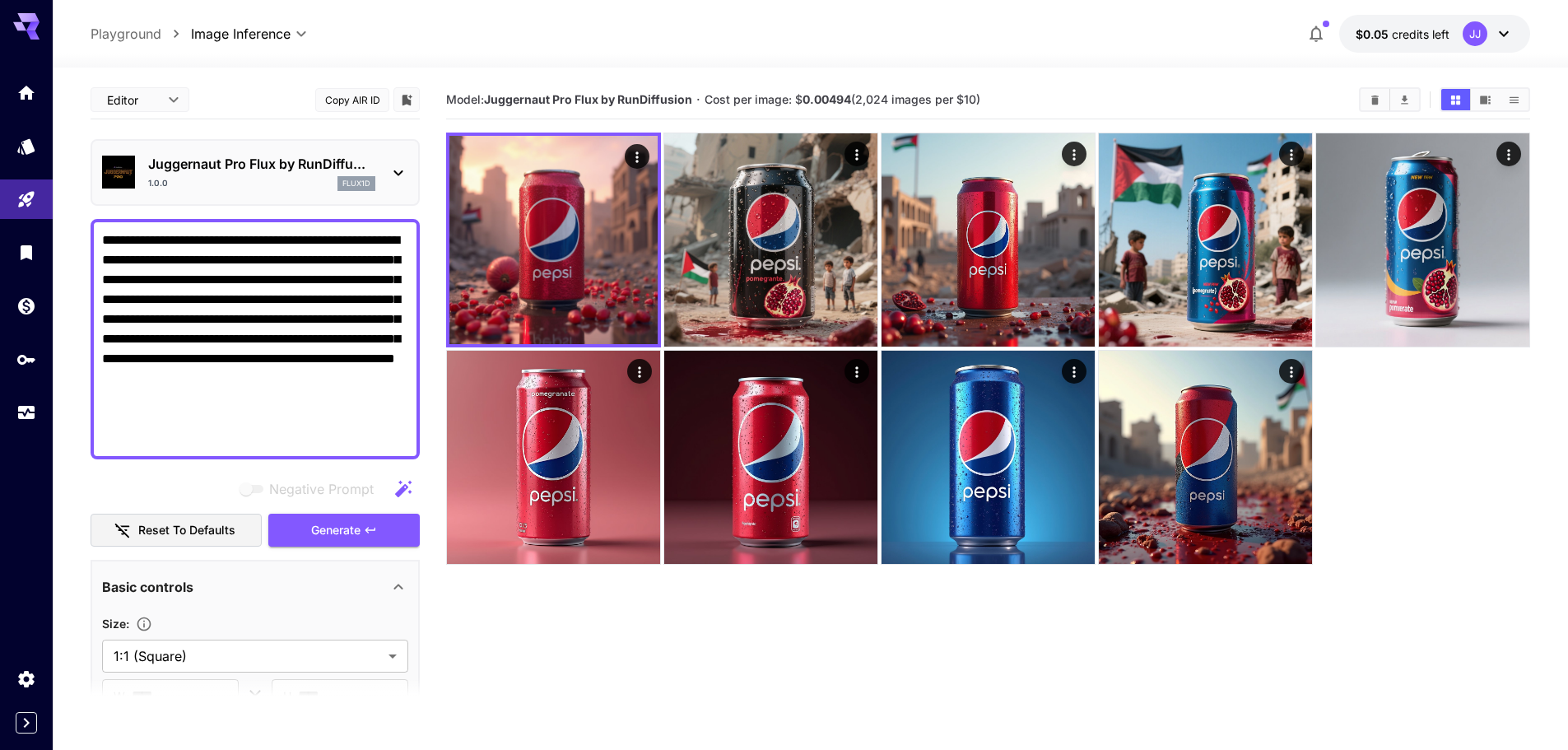
click at [270, 174] on div "Juggernaut Pro Flux by RunDiffu... 1.0.0 flux1d" at bounding box center [262, 172] width 227 height 37
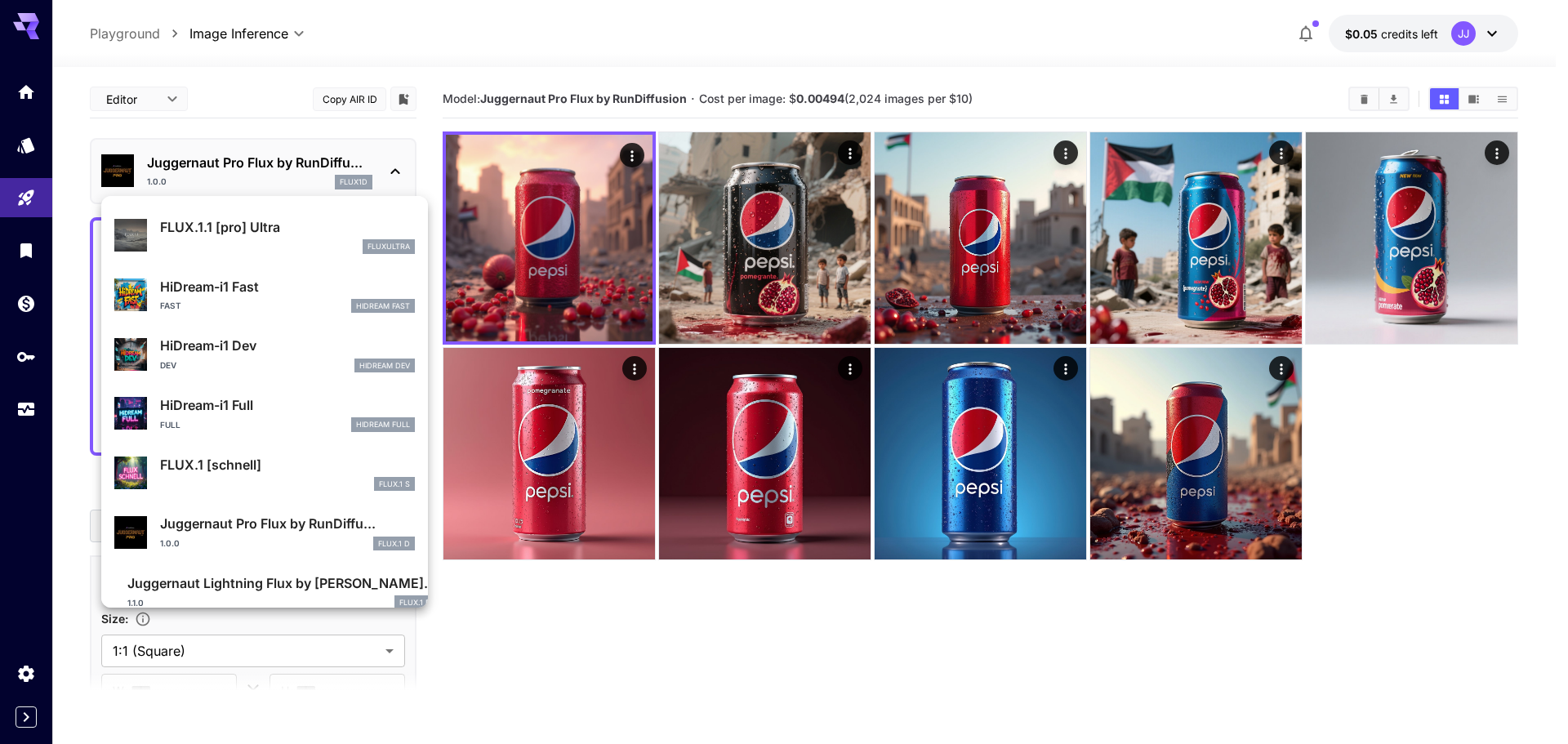
scroll to position [1261, 0]
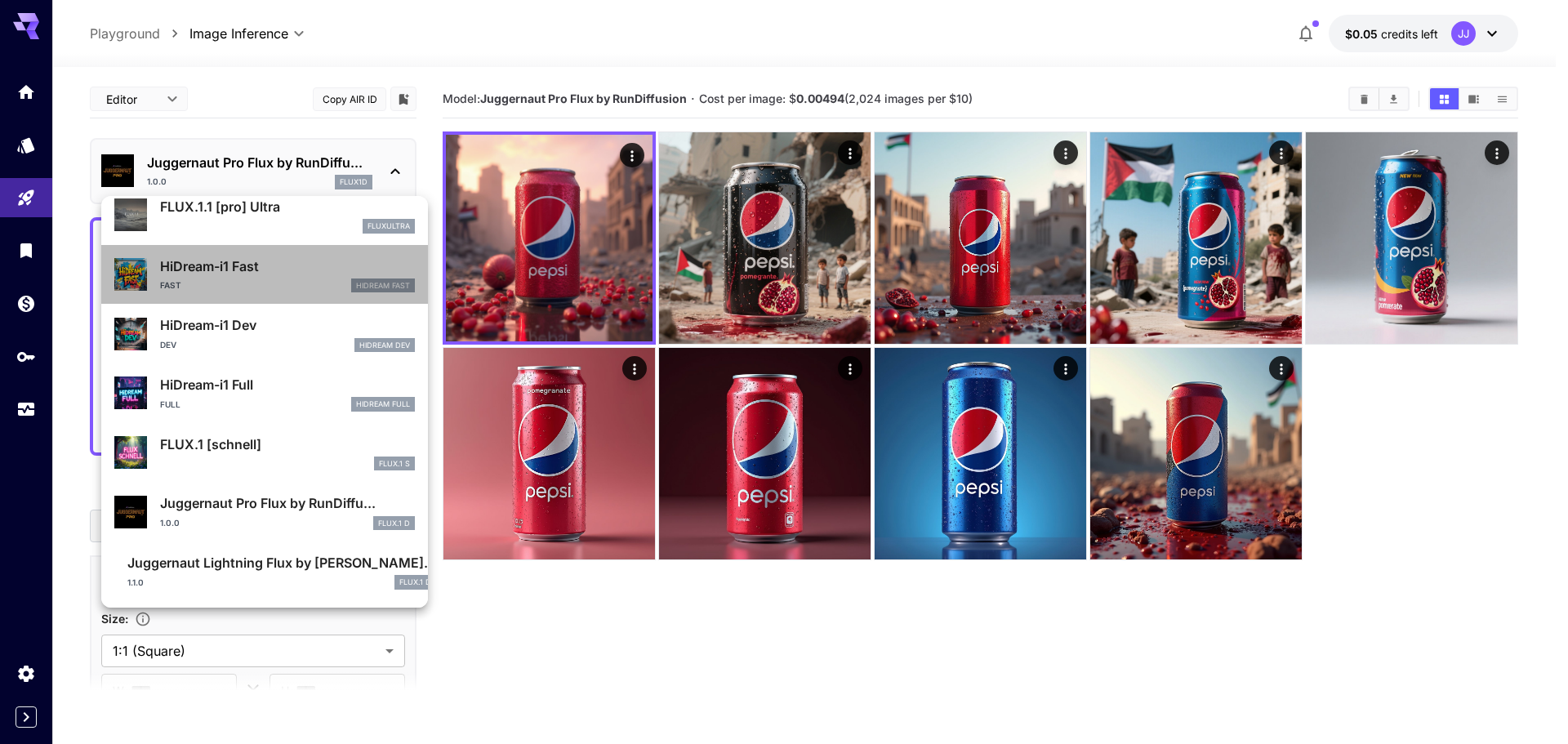
click at [272, 276] on div "HiDream-i1 Fast Fast HiDream Fast" at bounding box center [287, 275] width 255 height 37
type input "*"
type input "**"
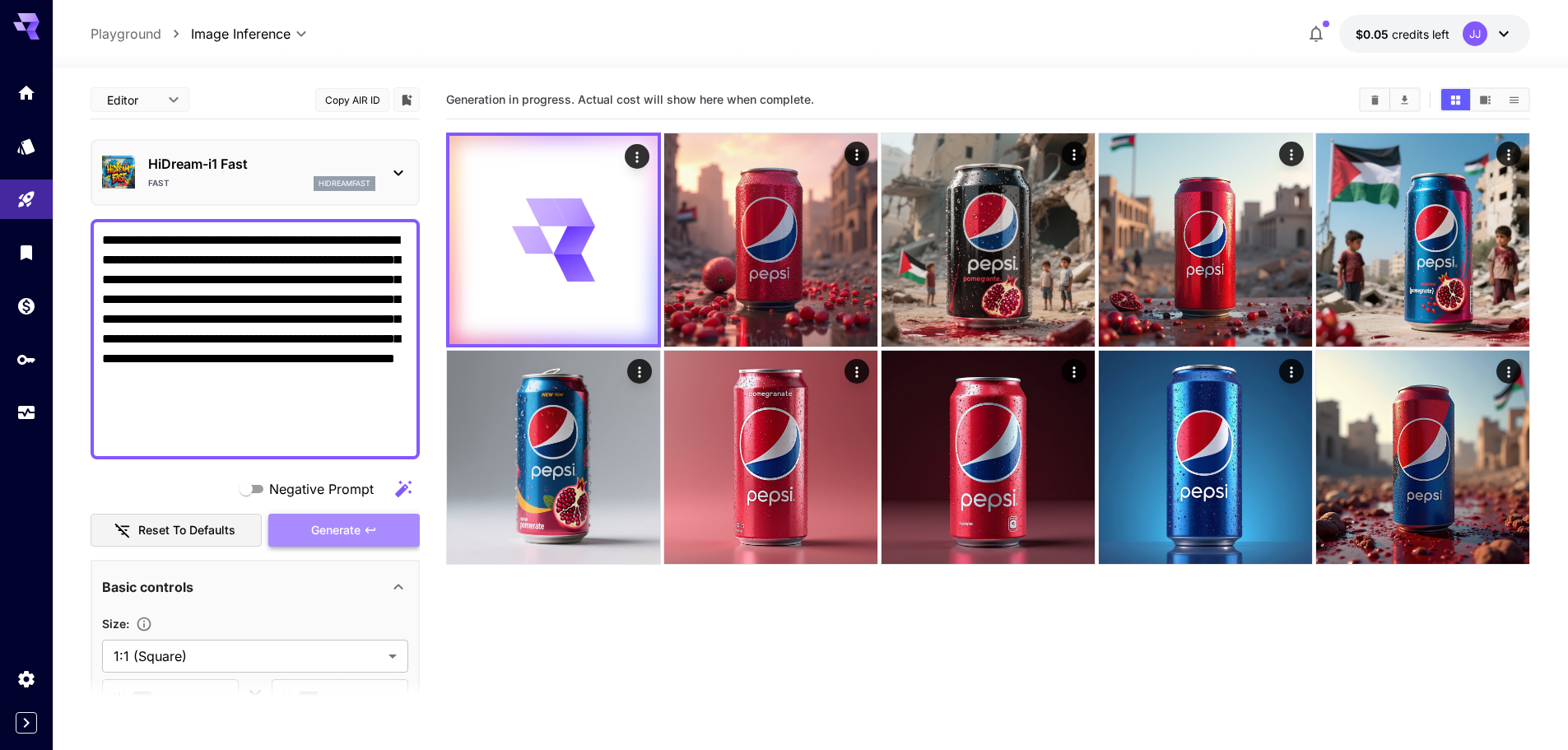
click at [320, 530] on span "Generate" at bounding box center [336, 531] width 49 height 20
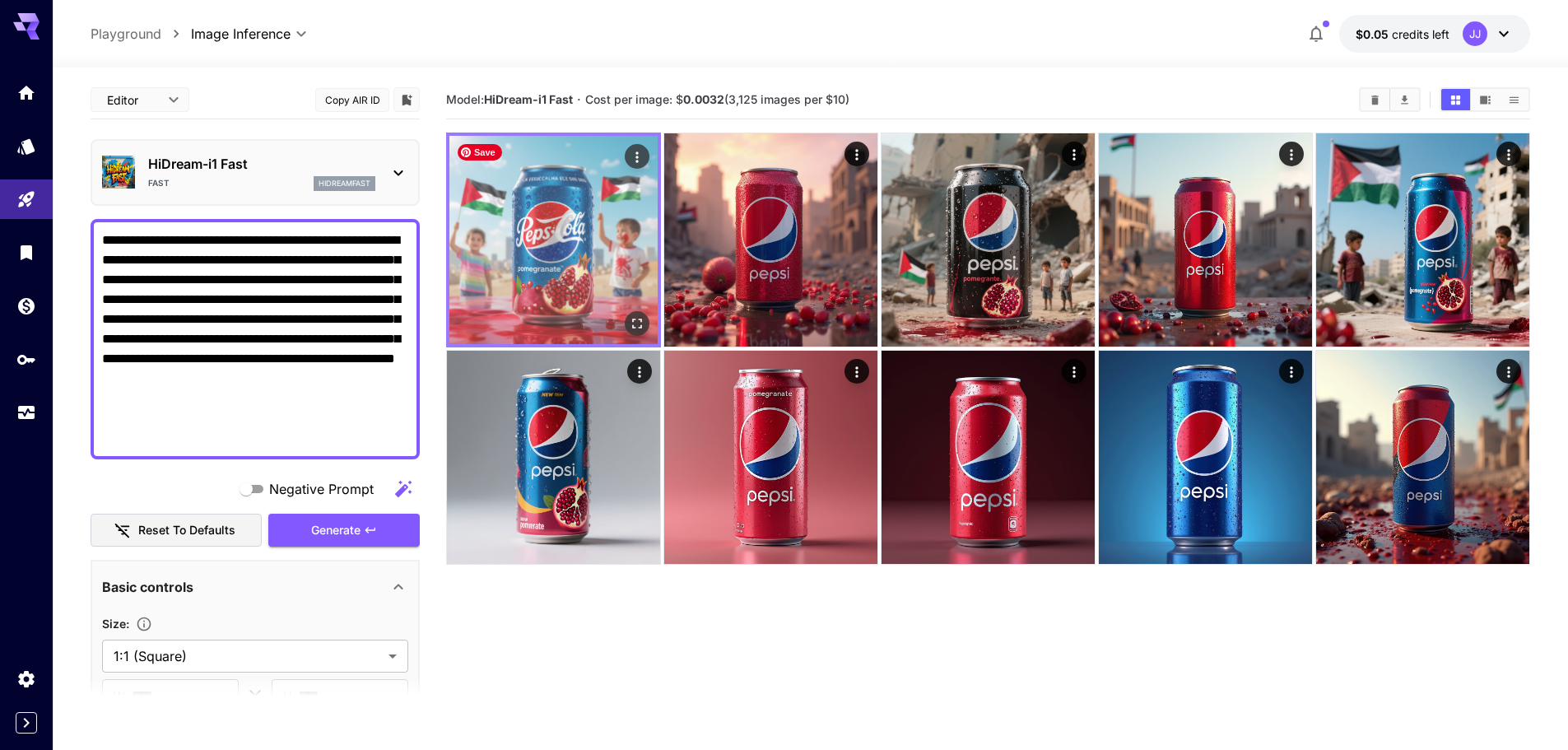
click at [536, 258] on img at bounding box center [553, 240] width 208 height 208
click at [639, 323] on icon "Open in fullscreen" at bounding box center [637, 324] width 17 height 17
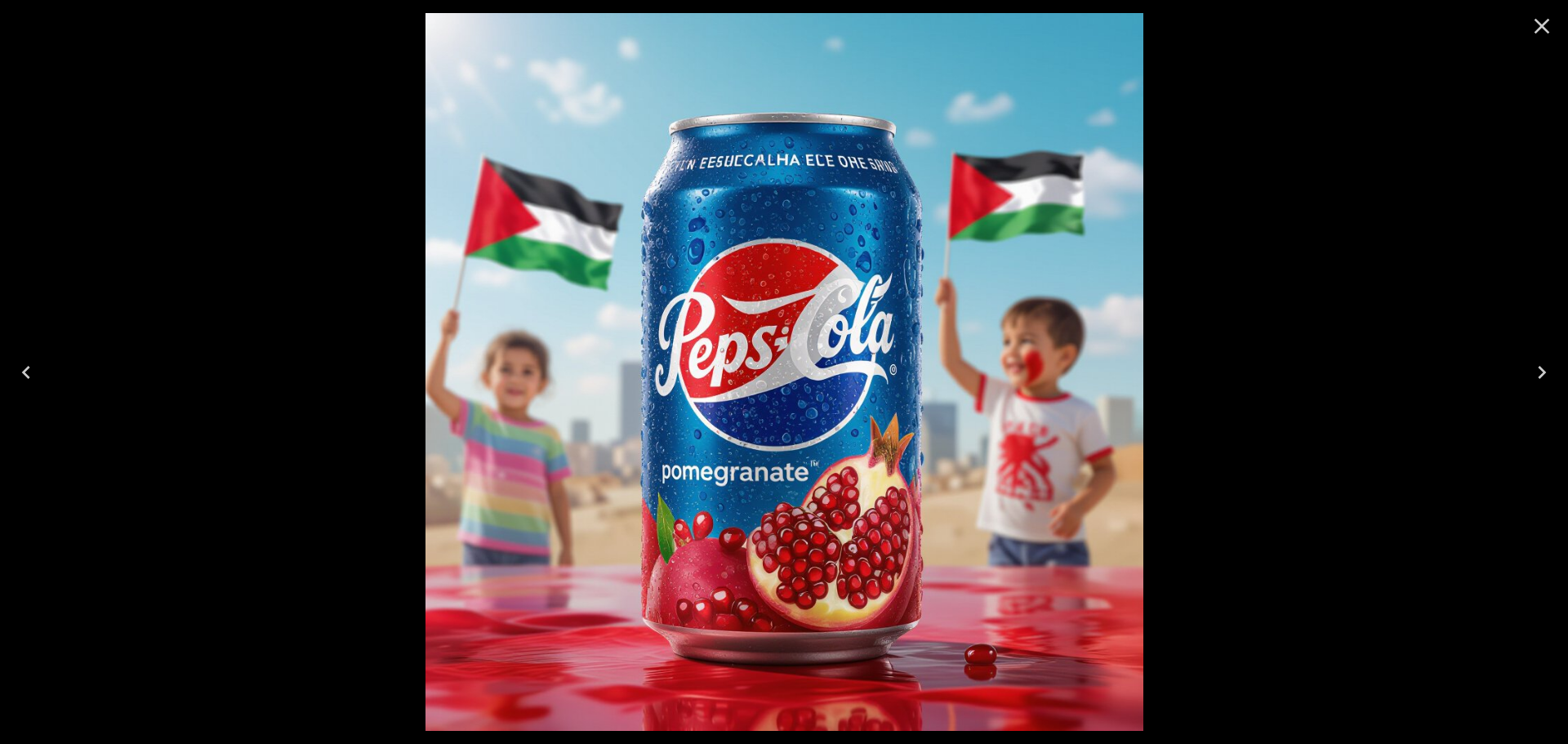
click at [1545, 28] on icon "Close" at bounding box center [1542, 26] width 26 height 26
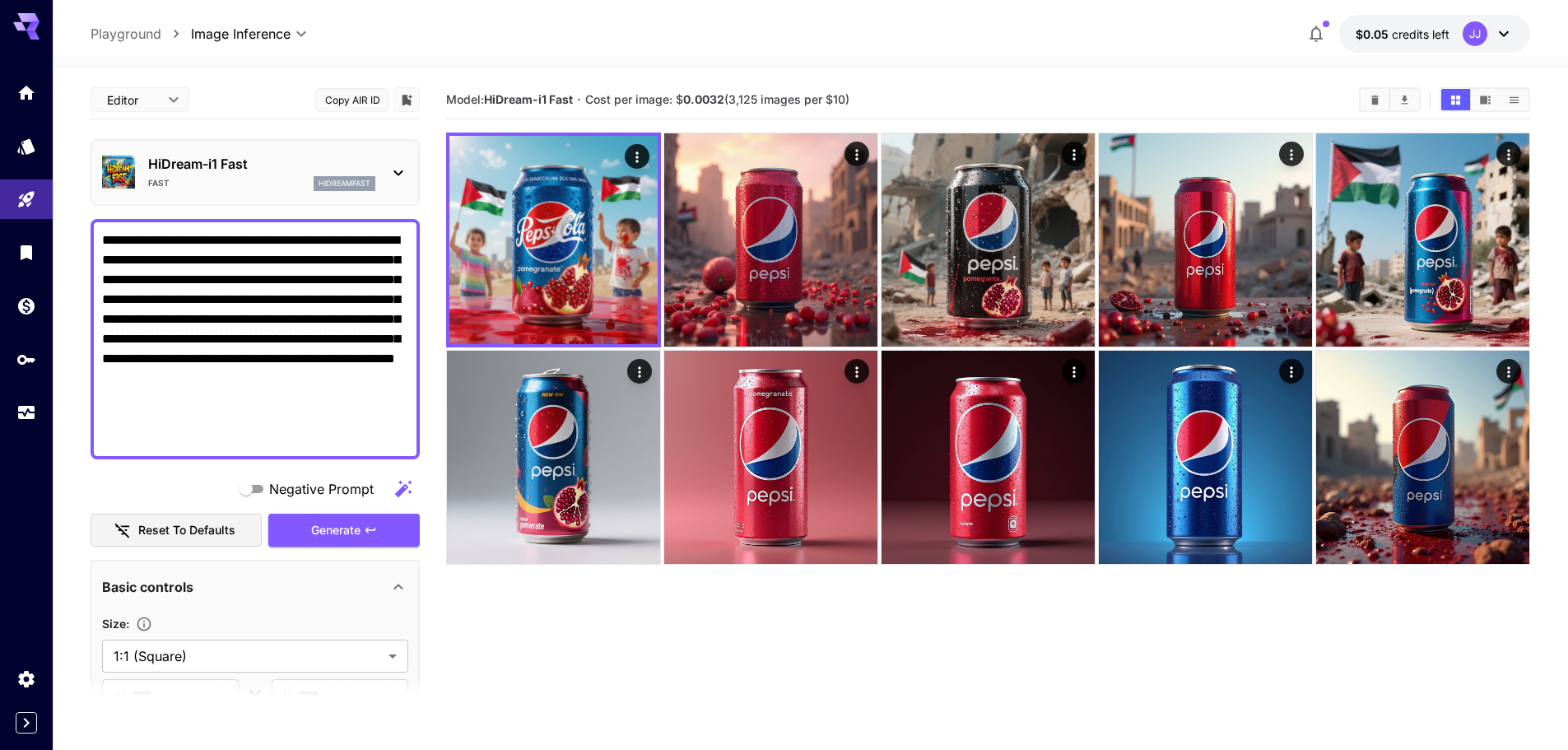
click at [279, 171] on p "HiDream-i1 Fast" at bounding box center [262, 163] width 227 height 19
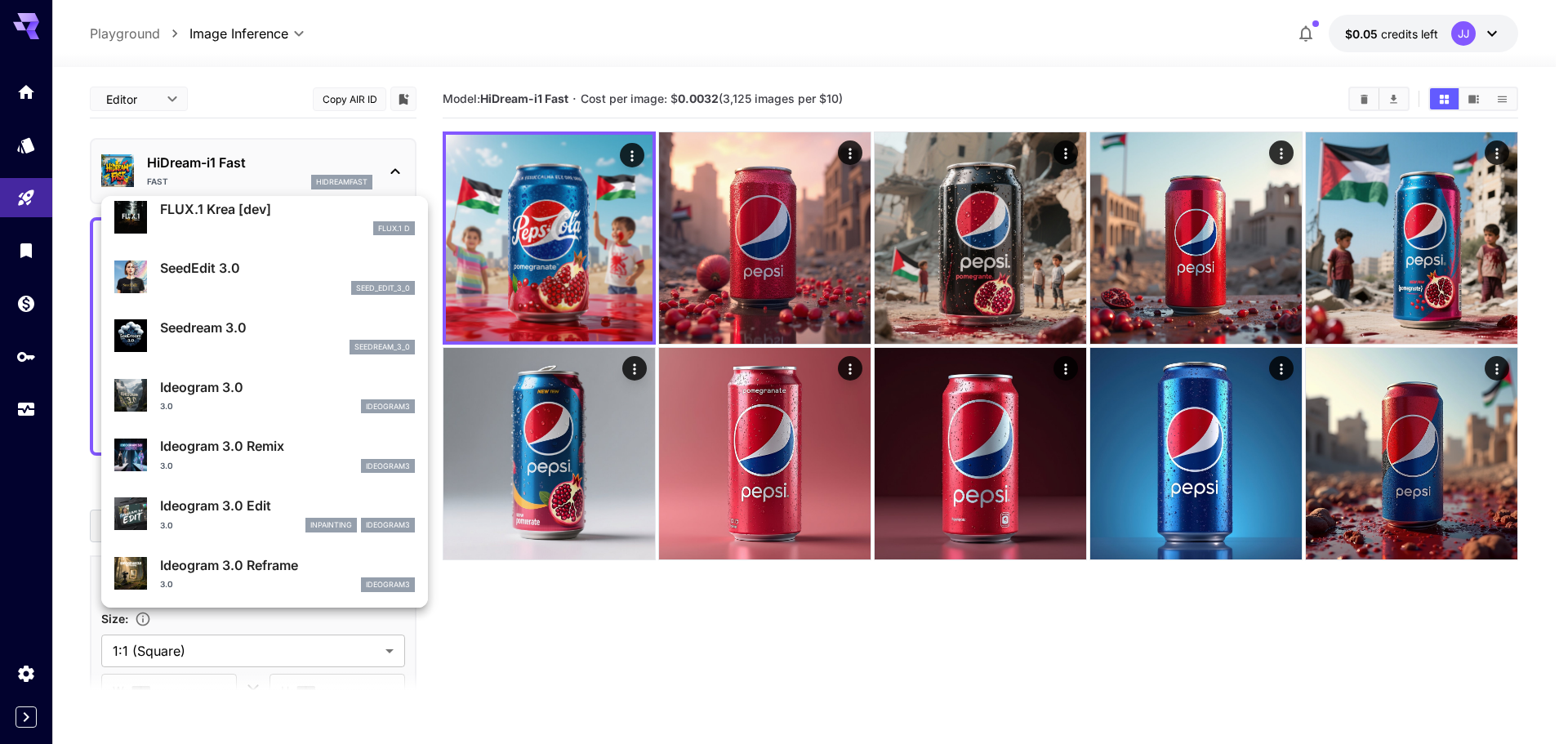
scroll to position [282, 0]
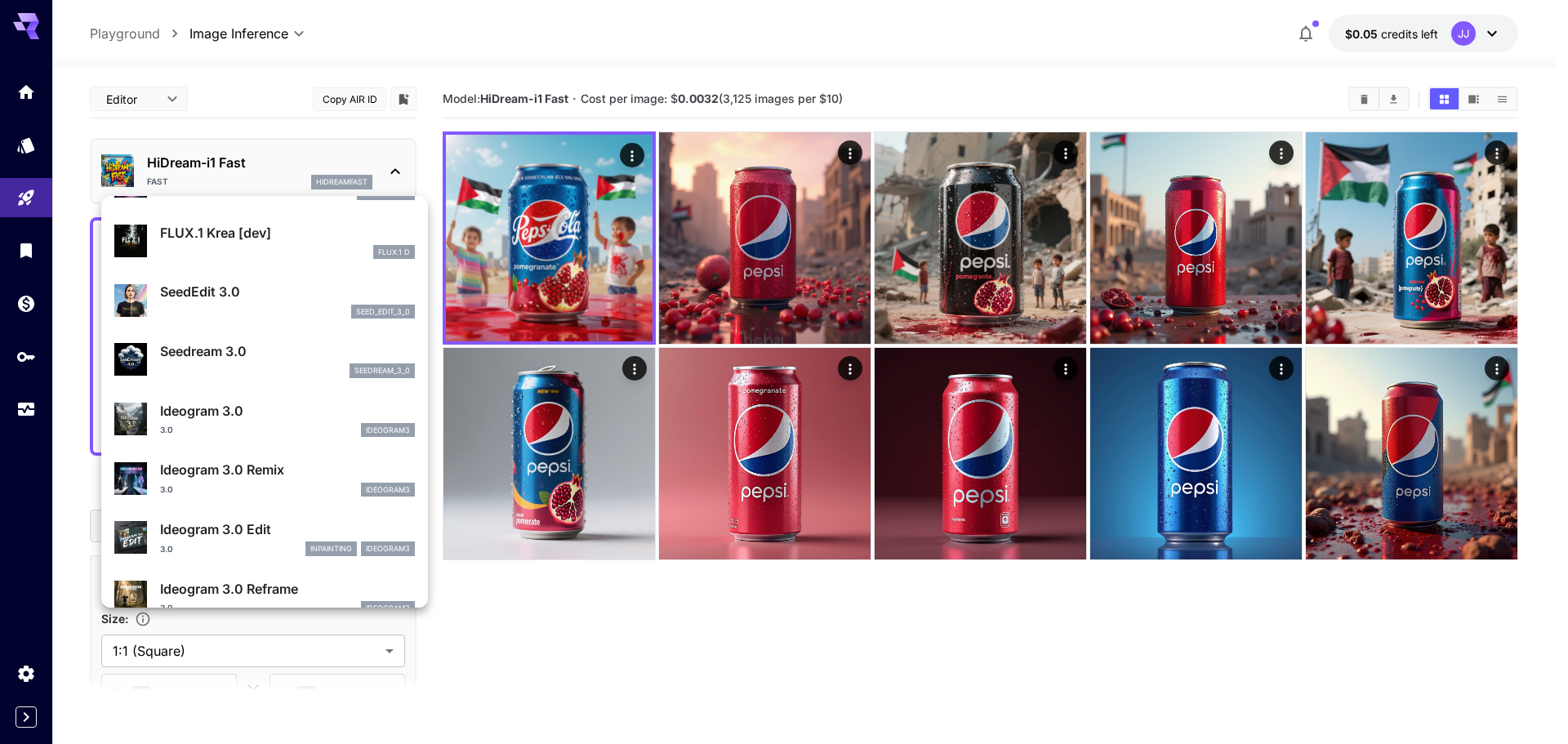
click at [263, 424] on div "3.0 ideogram3" at bounding box center [287, 430] width 255 height 15
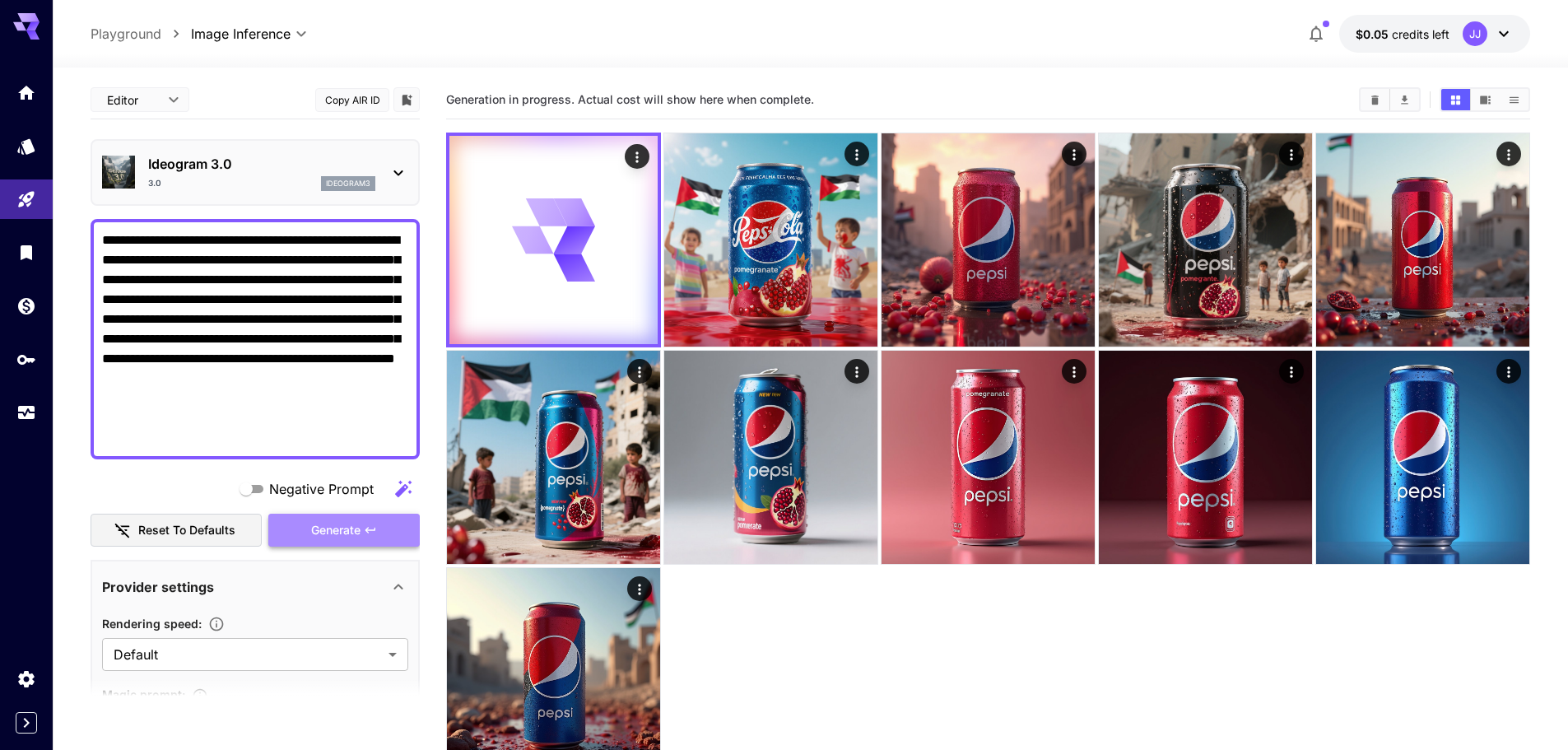
click at [352, 526] on span "Generate" at bounding box center [336, 531] width 49 height 20
click at [219, 182] on div "3.0 ideogram3" at bounding box center [262, 184] width 227 height 15
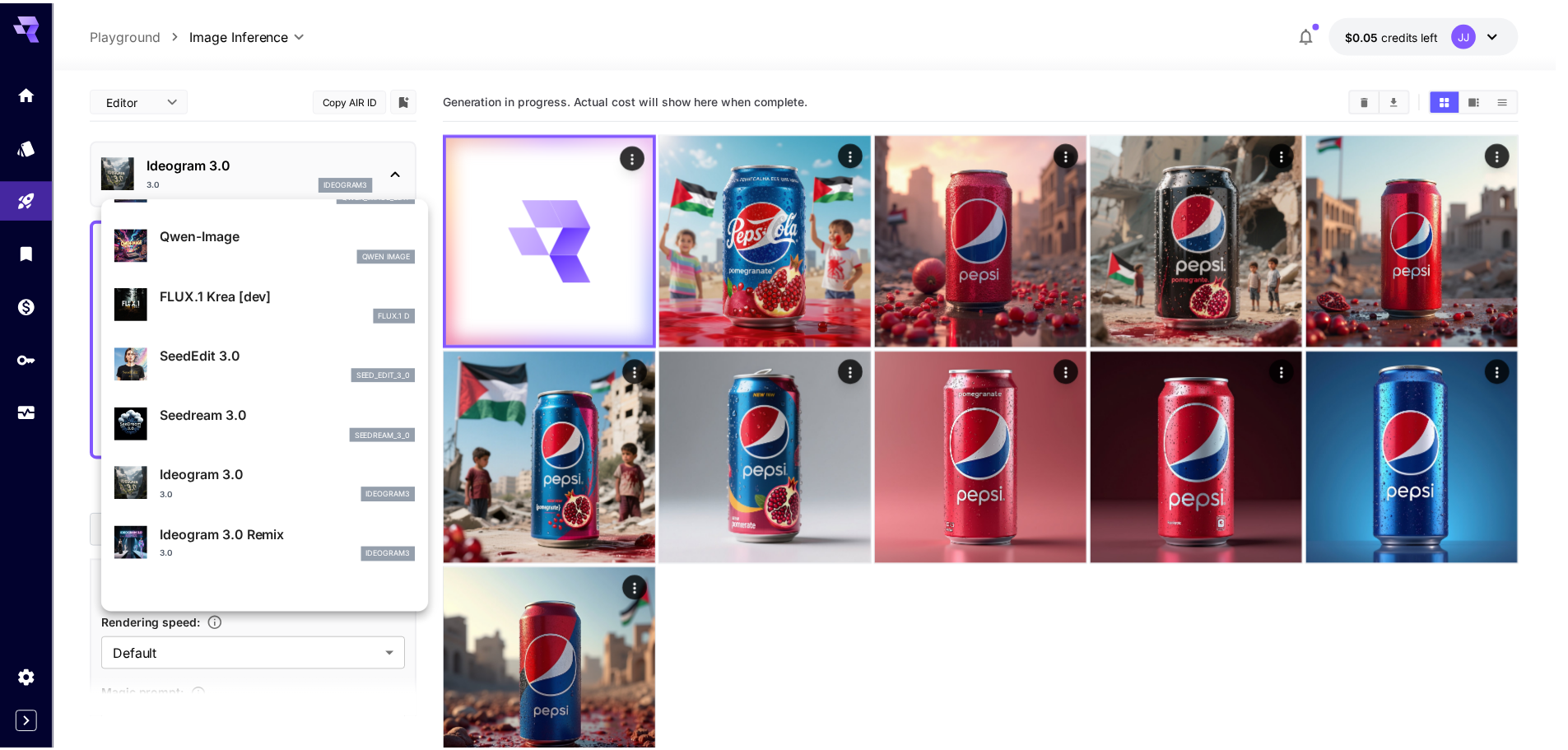
scroll to position [247, 0]
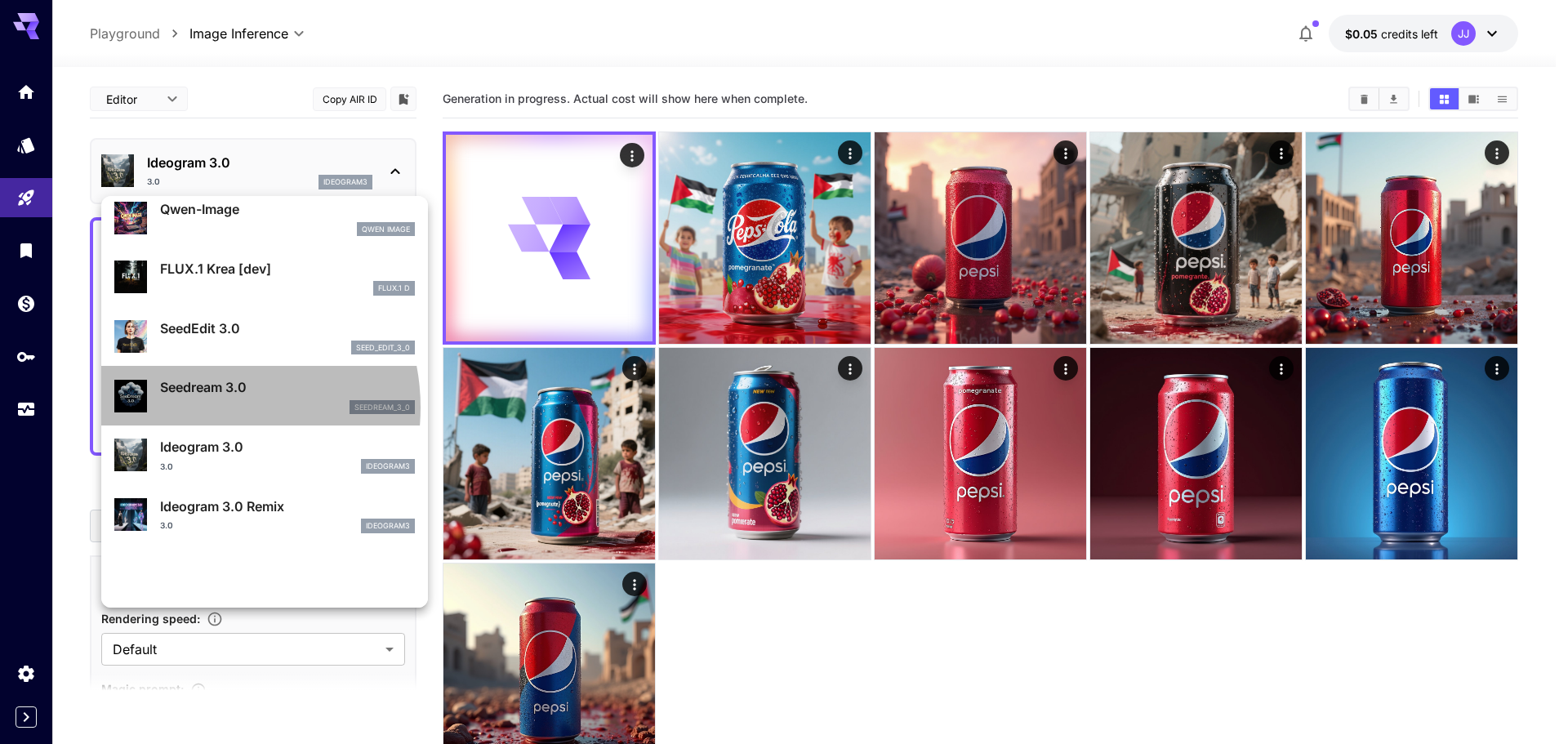
click at [197, 407] on div "seedream_3_0" at bounding box center [287, 407] width 255 height 15
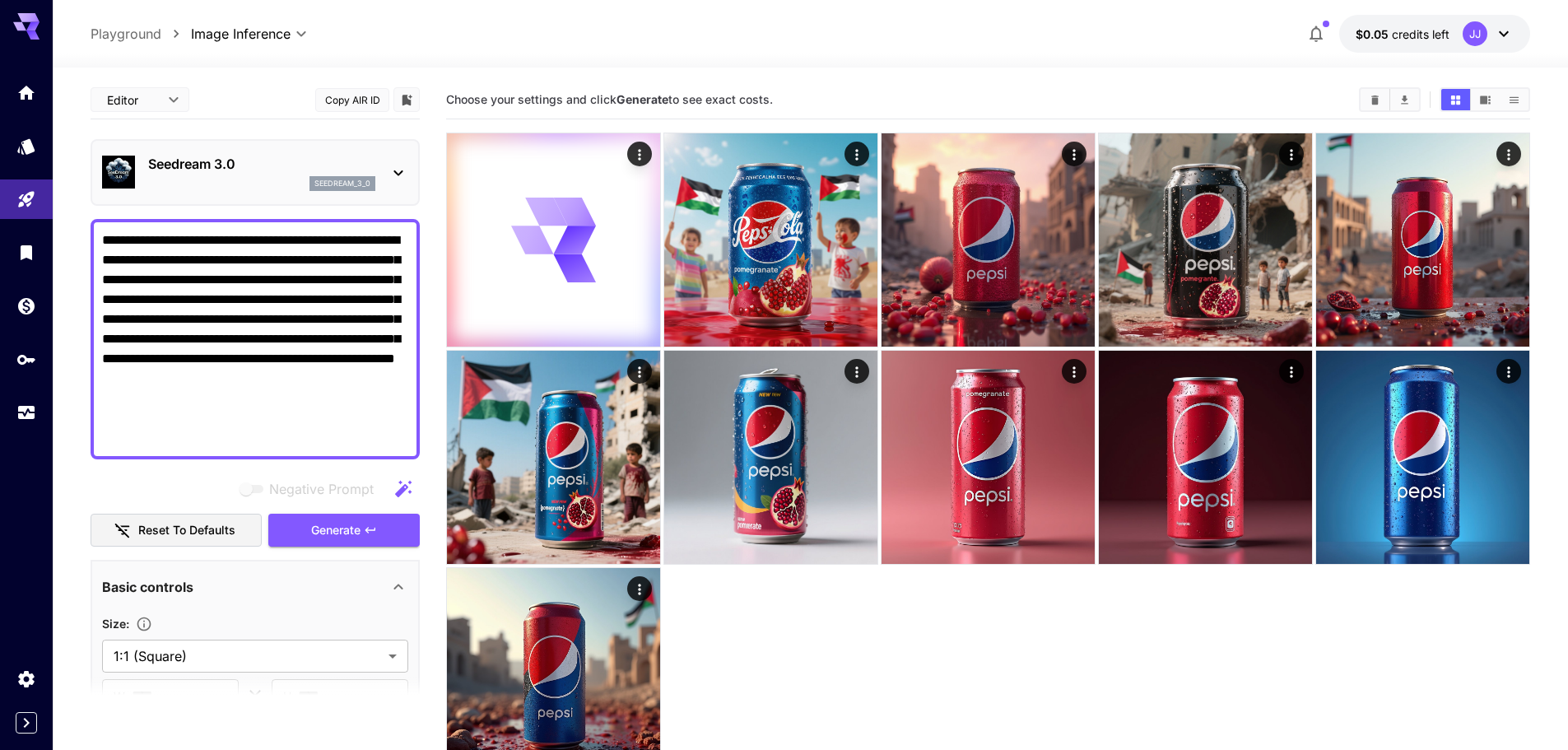
click at [221, 174] on div "Seedream 3.0 seedream_3_0" at bounding box center [262, 172] width 227 height 37
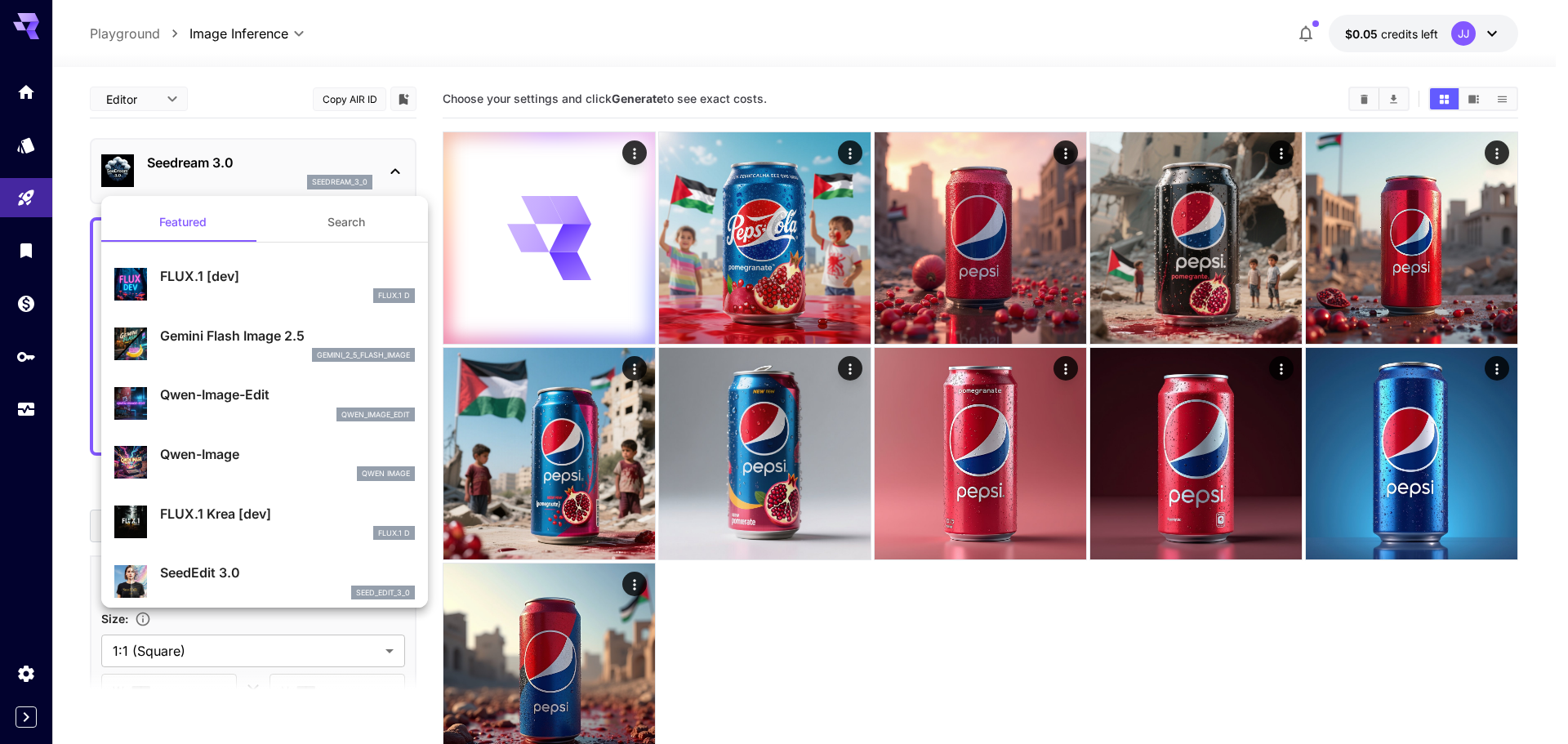
click at [238, 161] on div at bounding box center [784, 372] width 1568 height 744
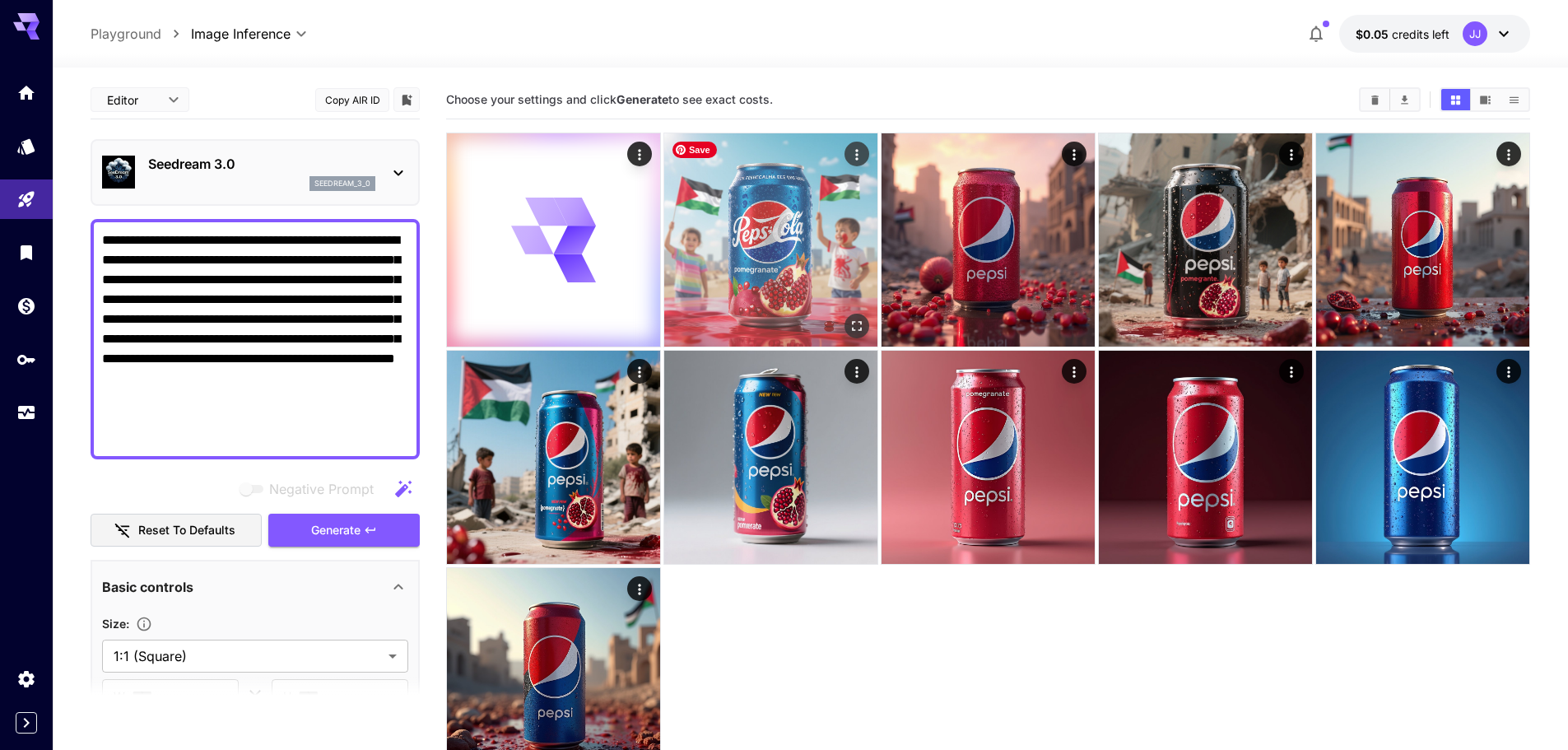
click at [750, 243] on img at bounding box center [770, 240] width 214 height 214
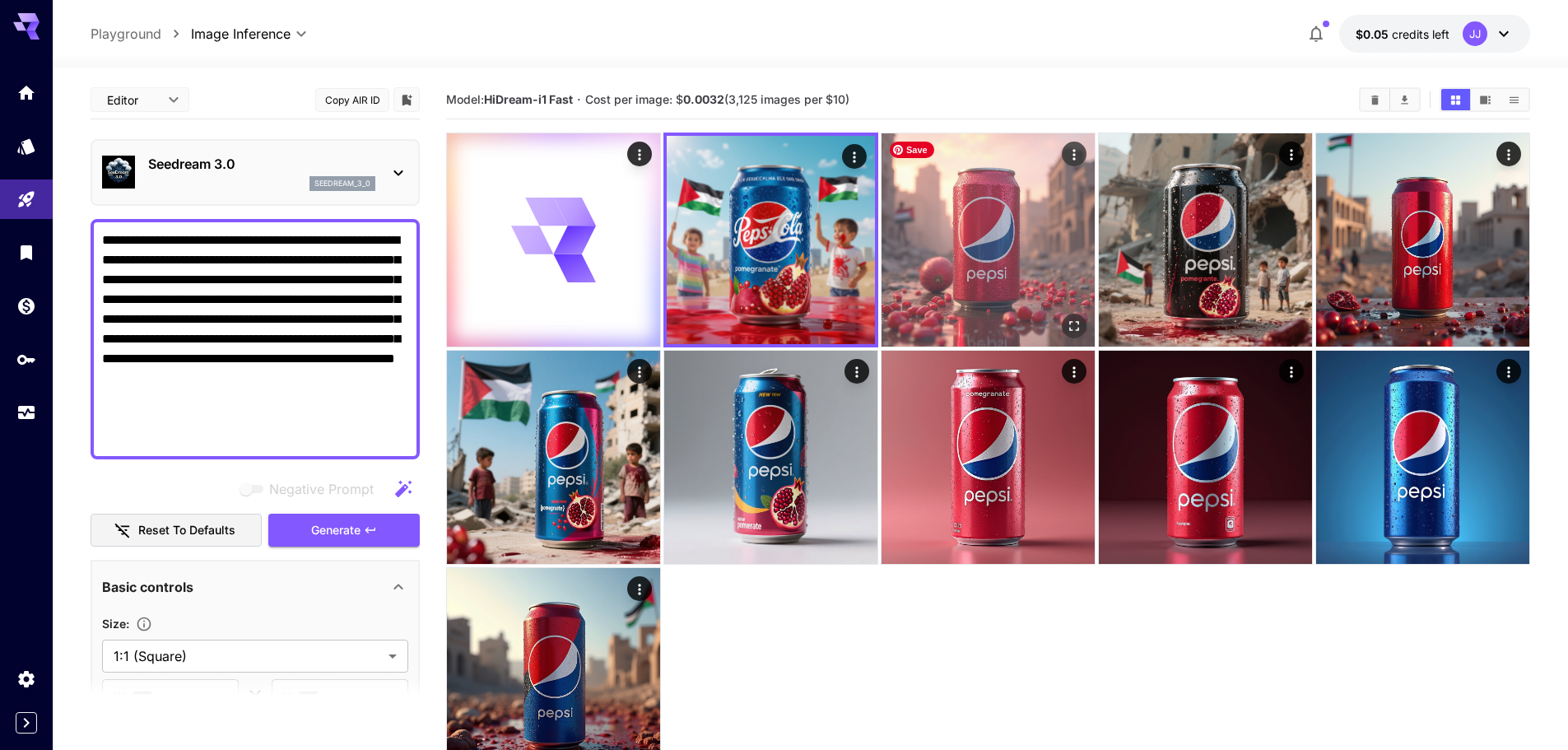
click at [931, 242] on img at bounding box center [987, 240] width 214 height 214
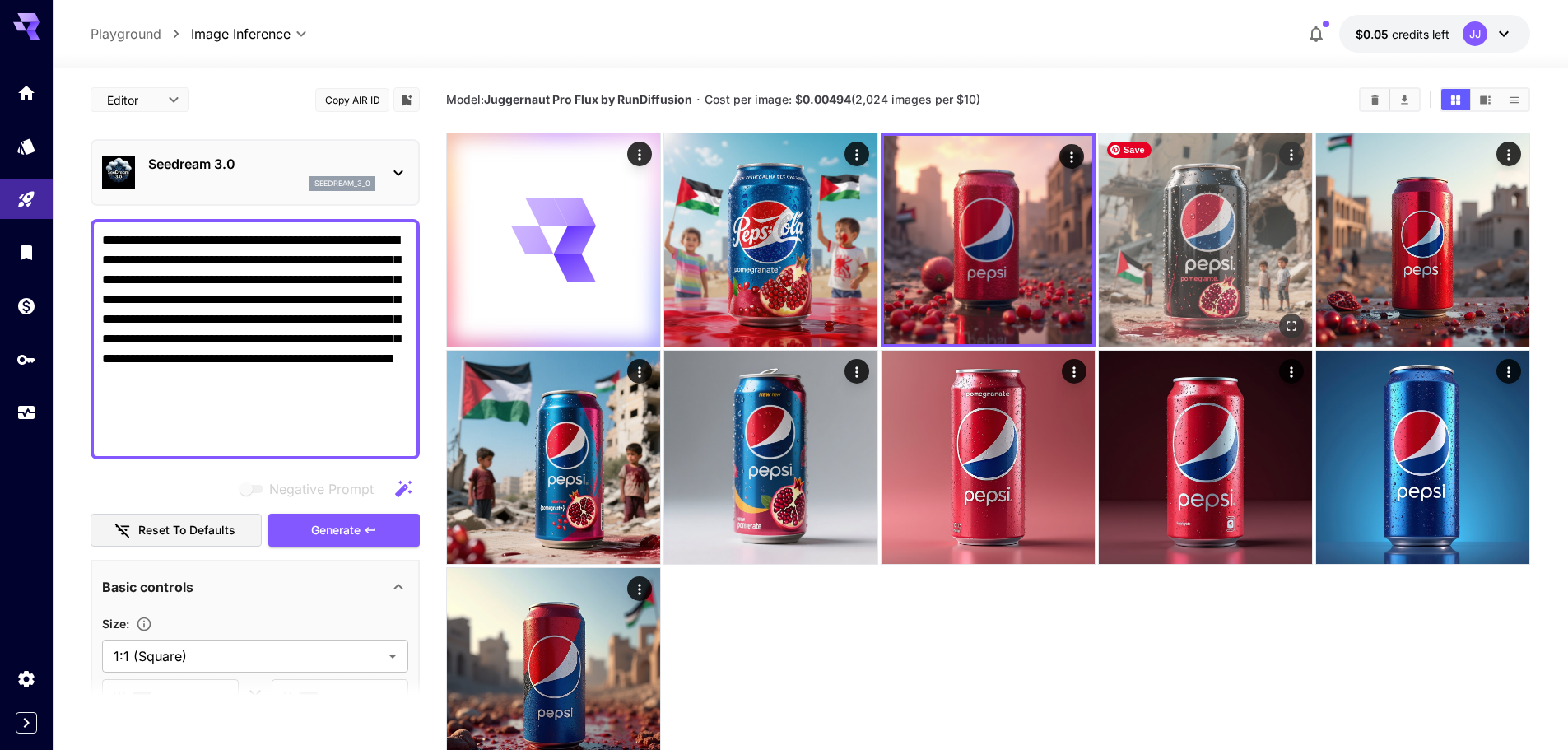
click at [1120, 248] on img at bounding box center [1205, 240] width 214 height 214
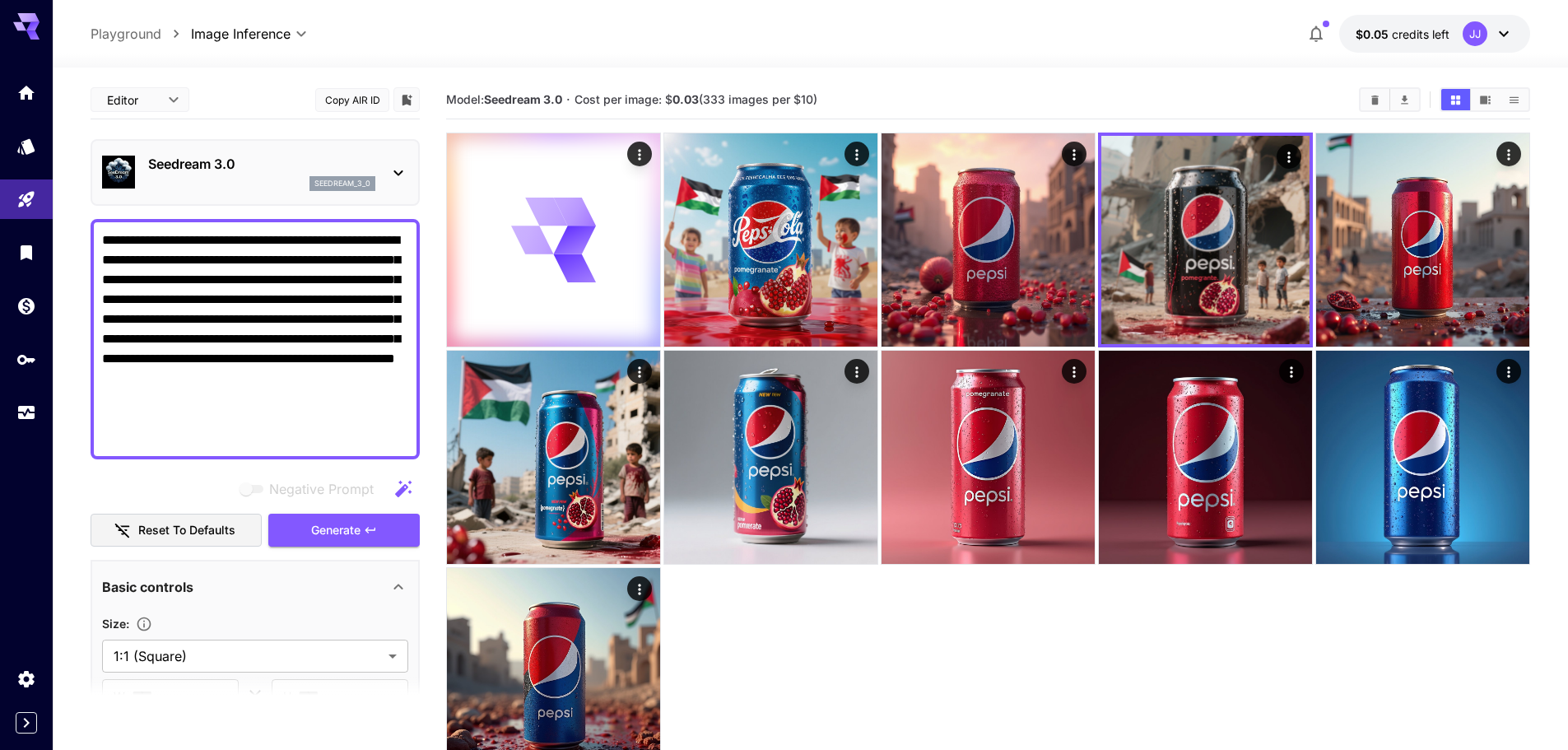
click at [190, 179] on div "seedream_3_0" at bounding box center [262, 184] width 227 height 15
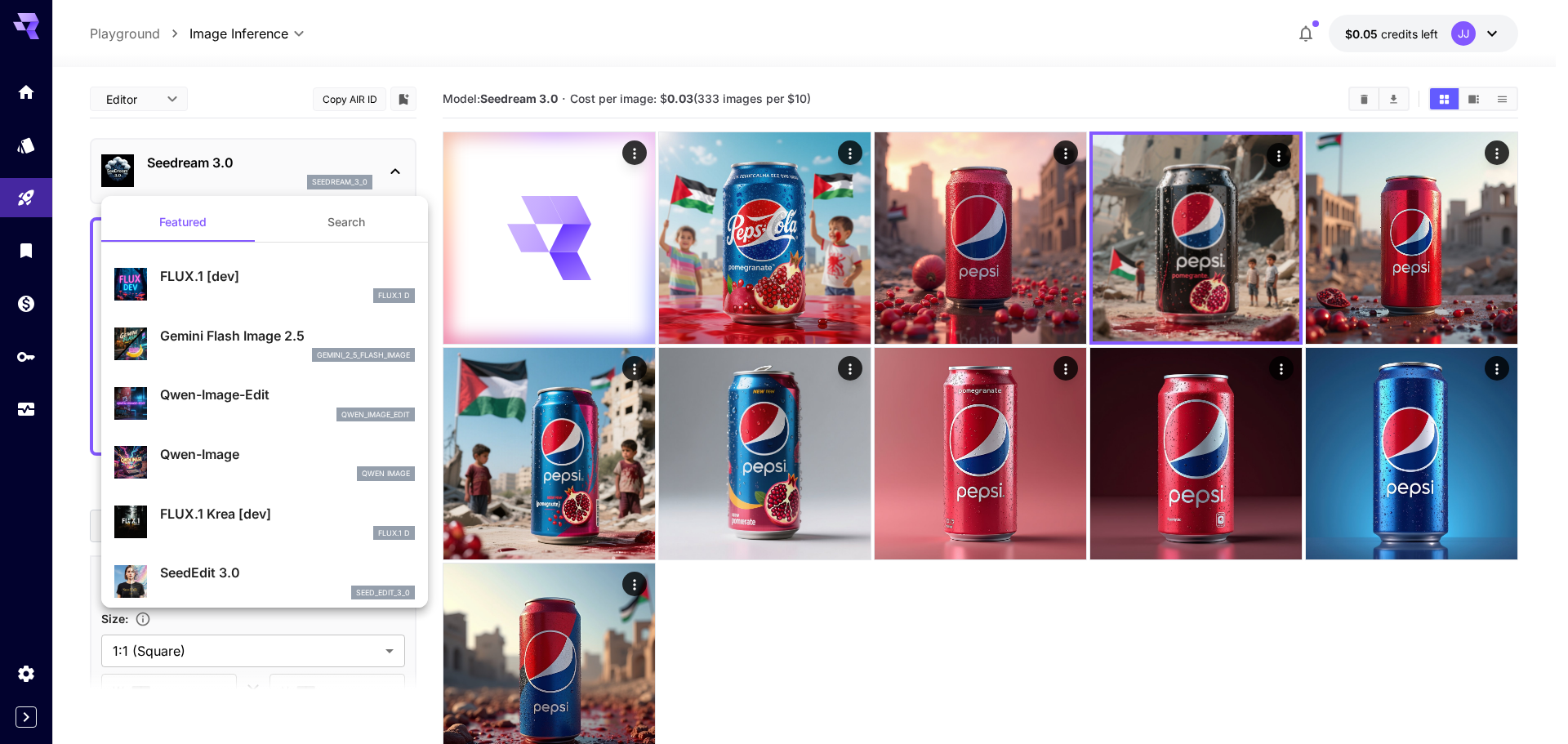
click at [306, 217] on button "Search" at bounding box center [346, 222] width 163 height 39
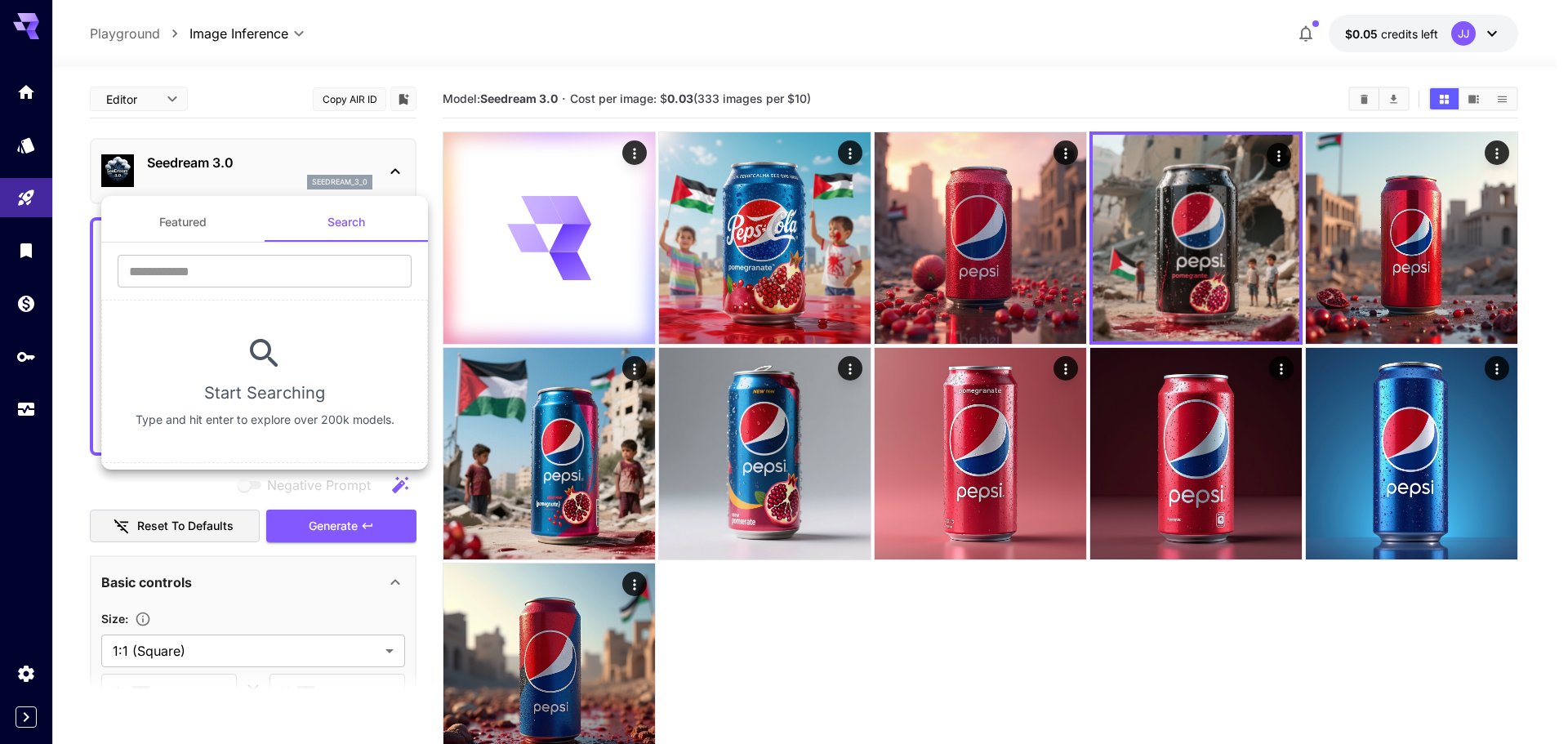
click at [205, 224] on button "Featured" at bounding box center [183, 222] width 163 height 39
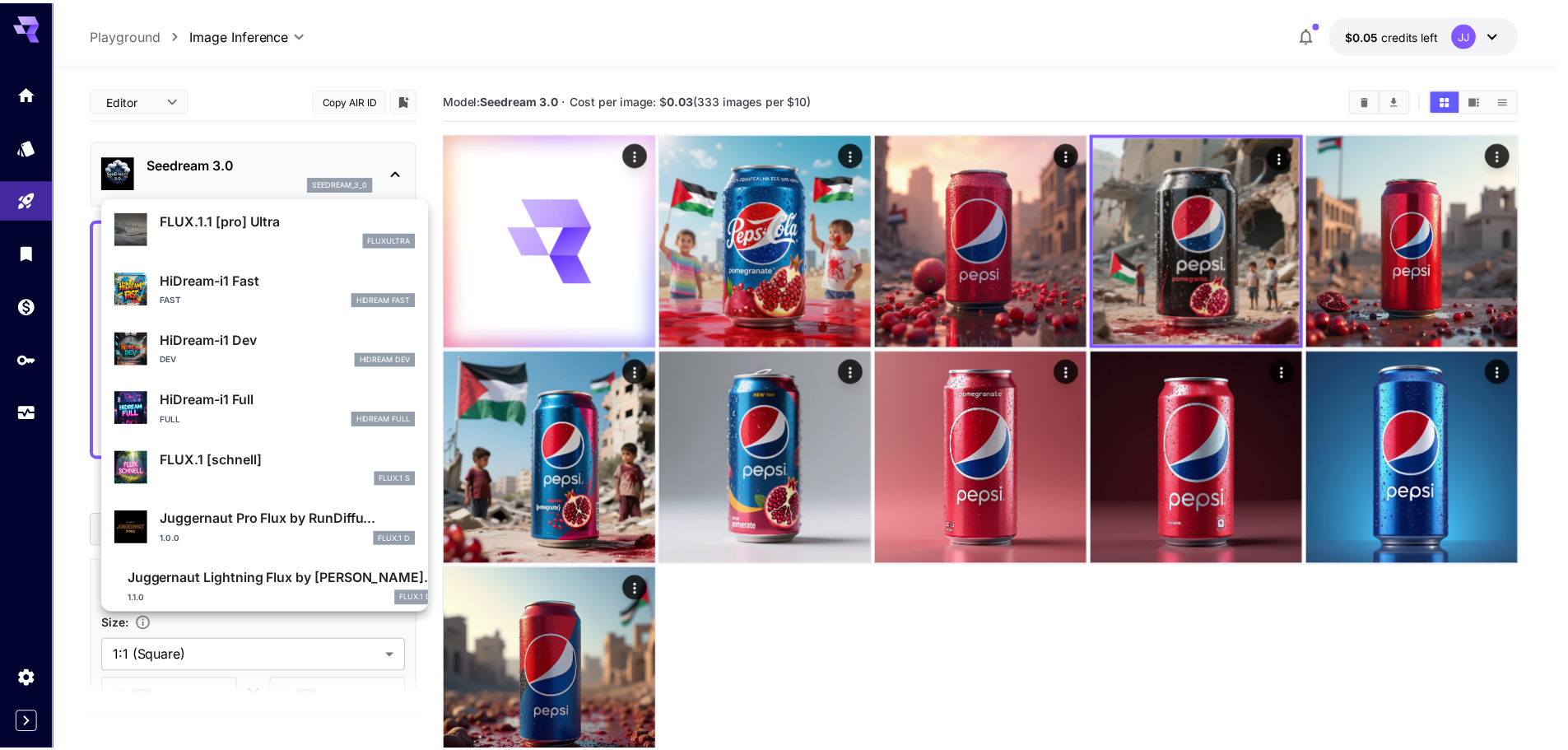
scroll to position [1272, 0]
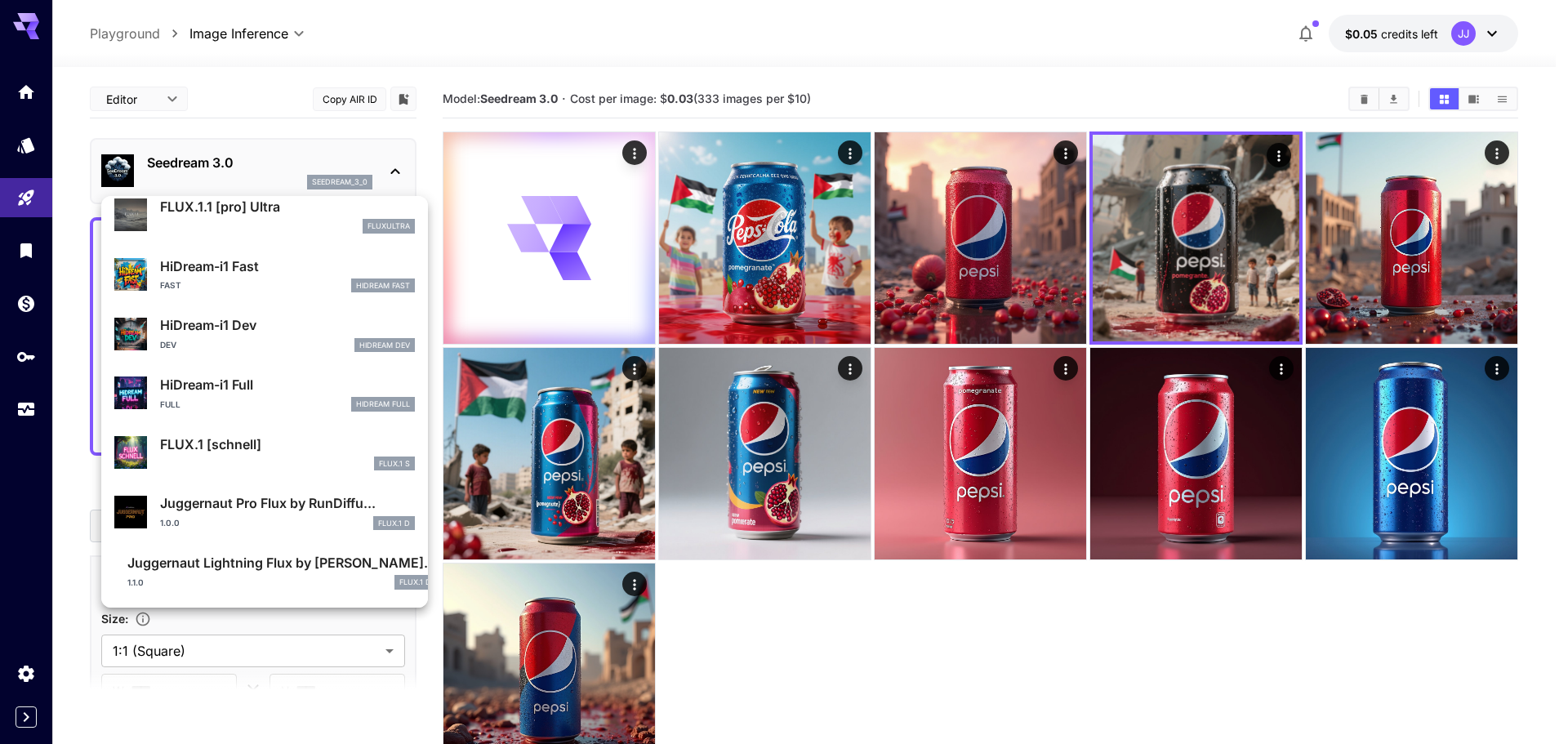
click at [183, 463] on div "FLUX.1 S" at bounding box center [287, 464] width 255 height 15
type input "*"
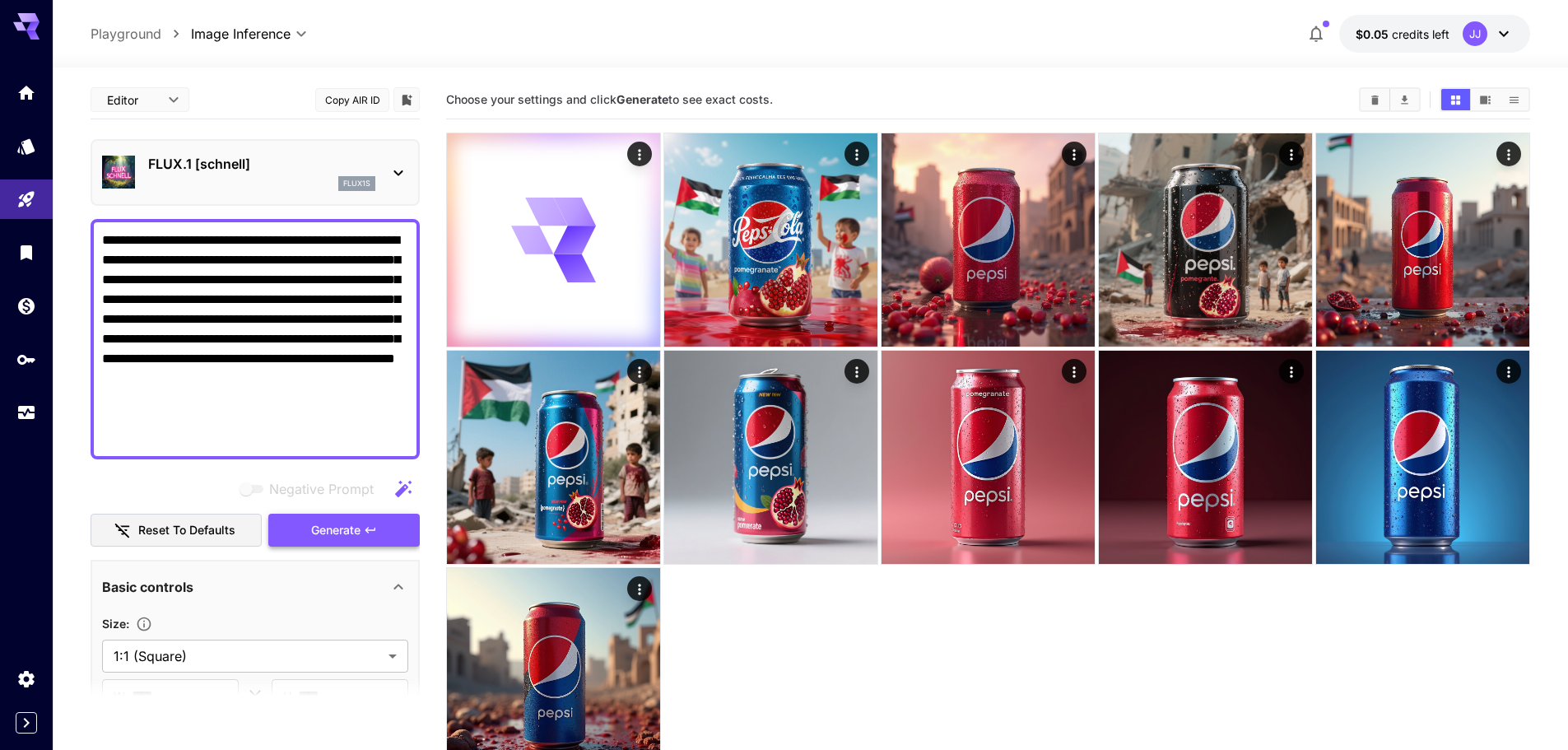
click at [319, 528] on span "Generate" at bounding box center [336, 531] width 49 height 20
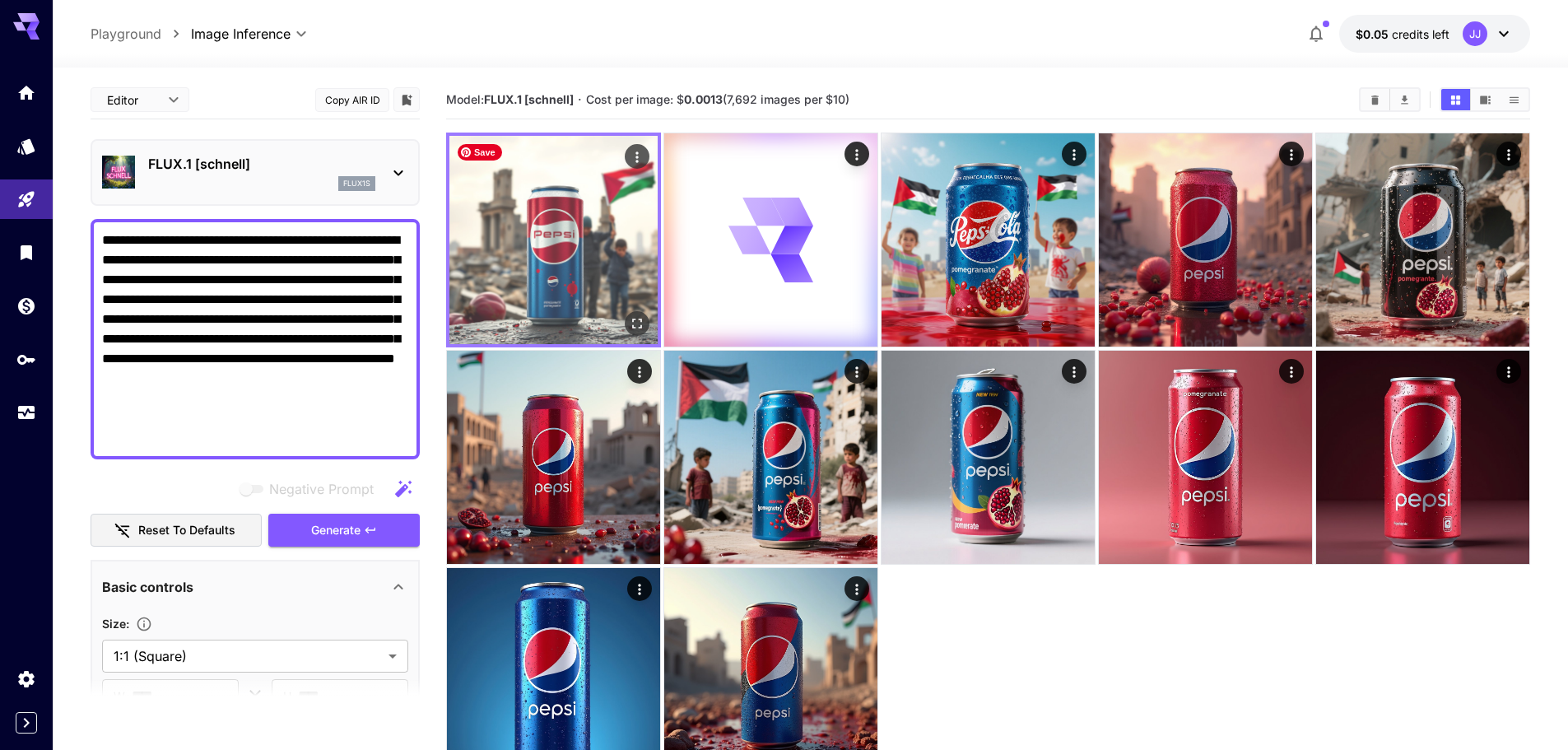
click at [641, 319] on icon "Open in fullscreen" at bounding box center [637, 324] width 10 height 10
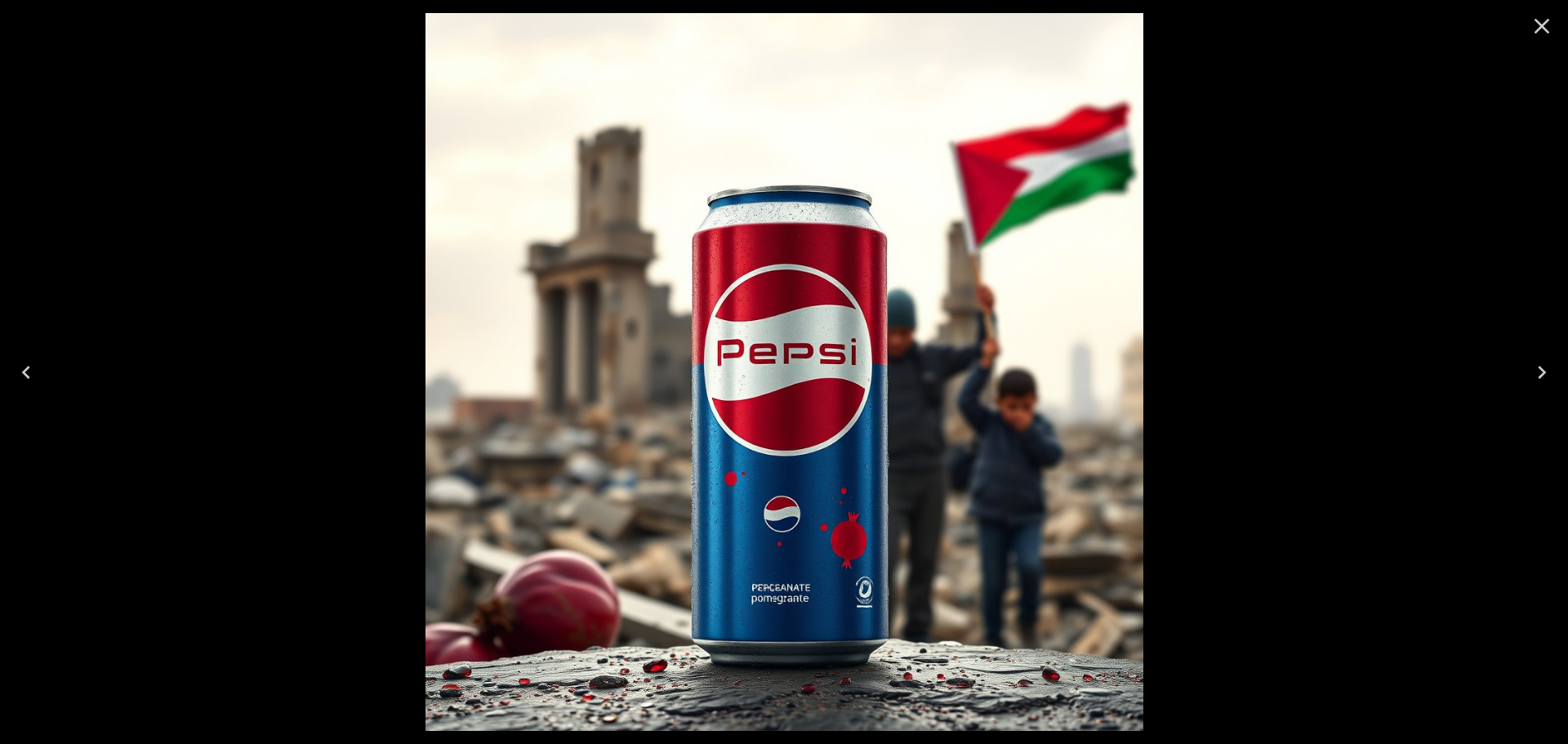
click at [1539, 19] on icon "Close" at bounding box center [1542, 26] width 26 height 26
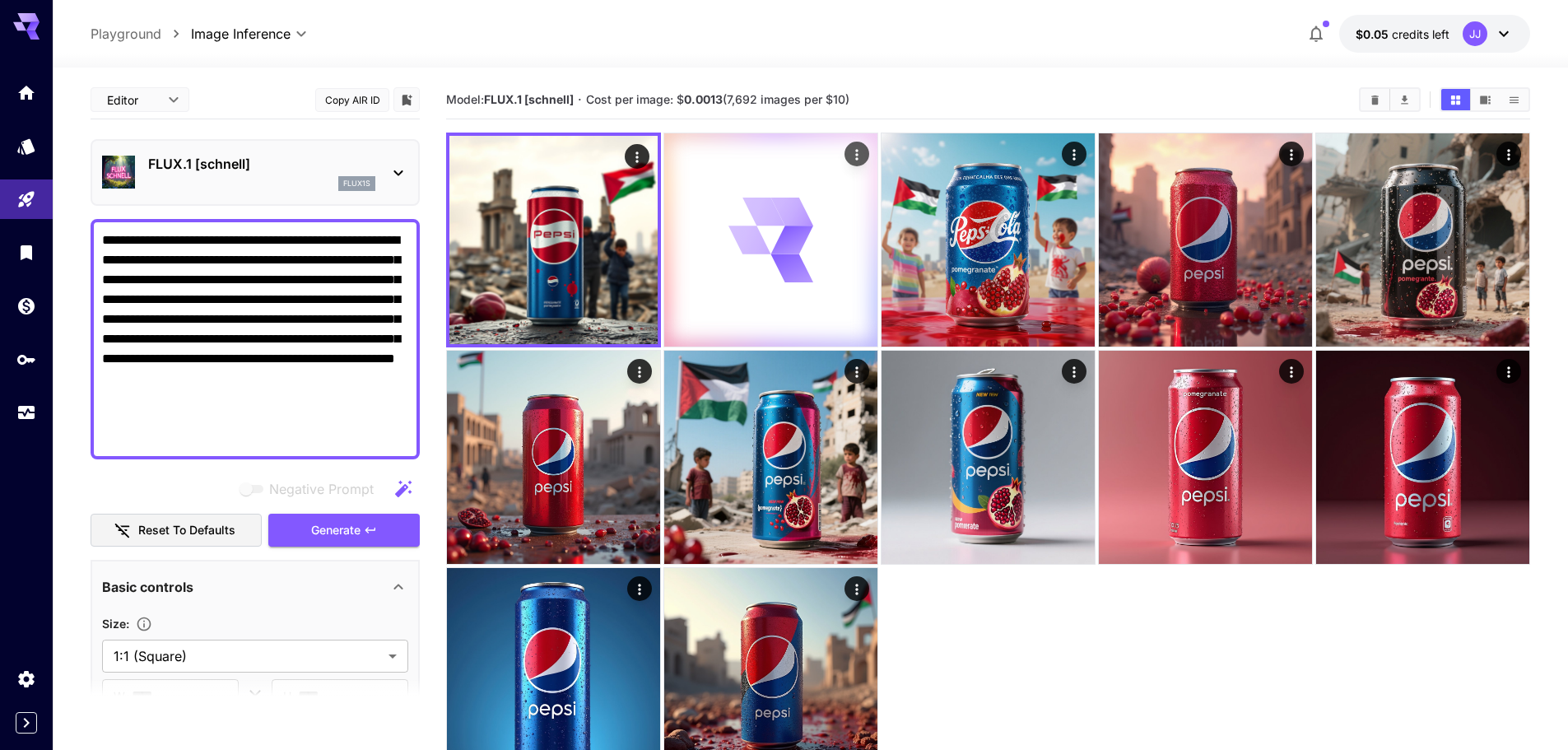
click at [851, 159] on icon "Actions" at bounding box center [857, 154] width 17 height 17
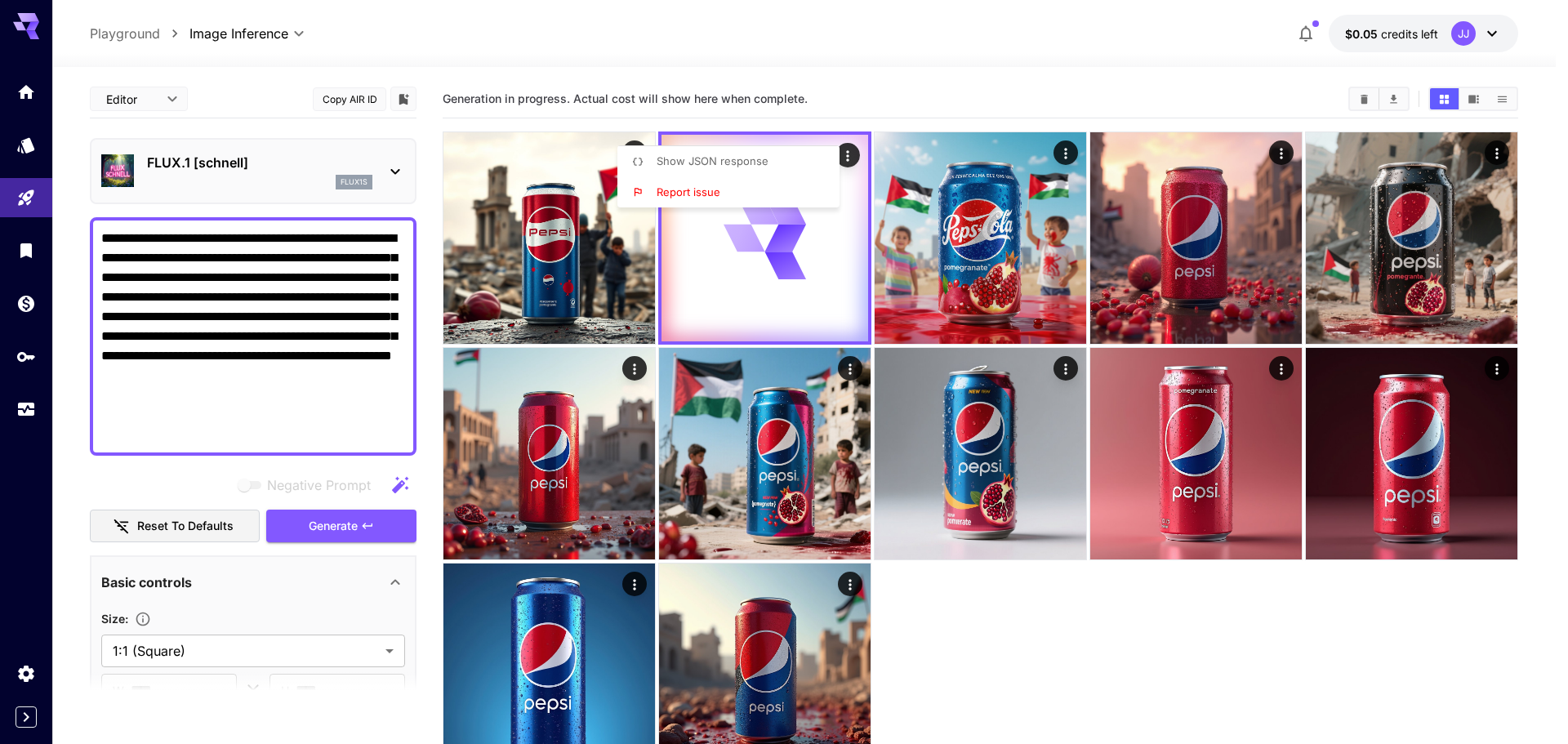
click at [1011, 97] on div at bounding box center [784, 372] width 1568 height 744
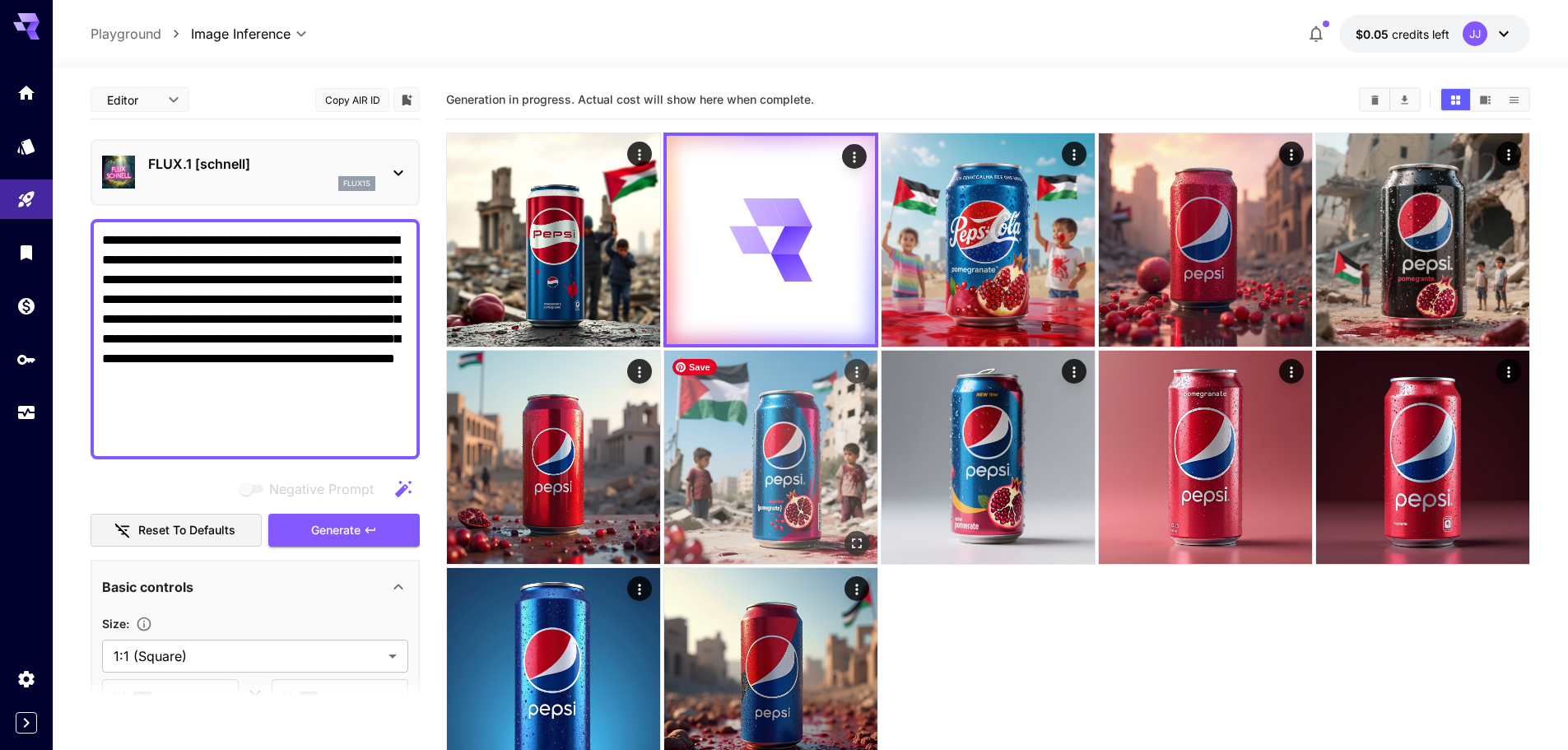
click at [764, 498] on img at bounding box center [770, 457] width 214 height 214
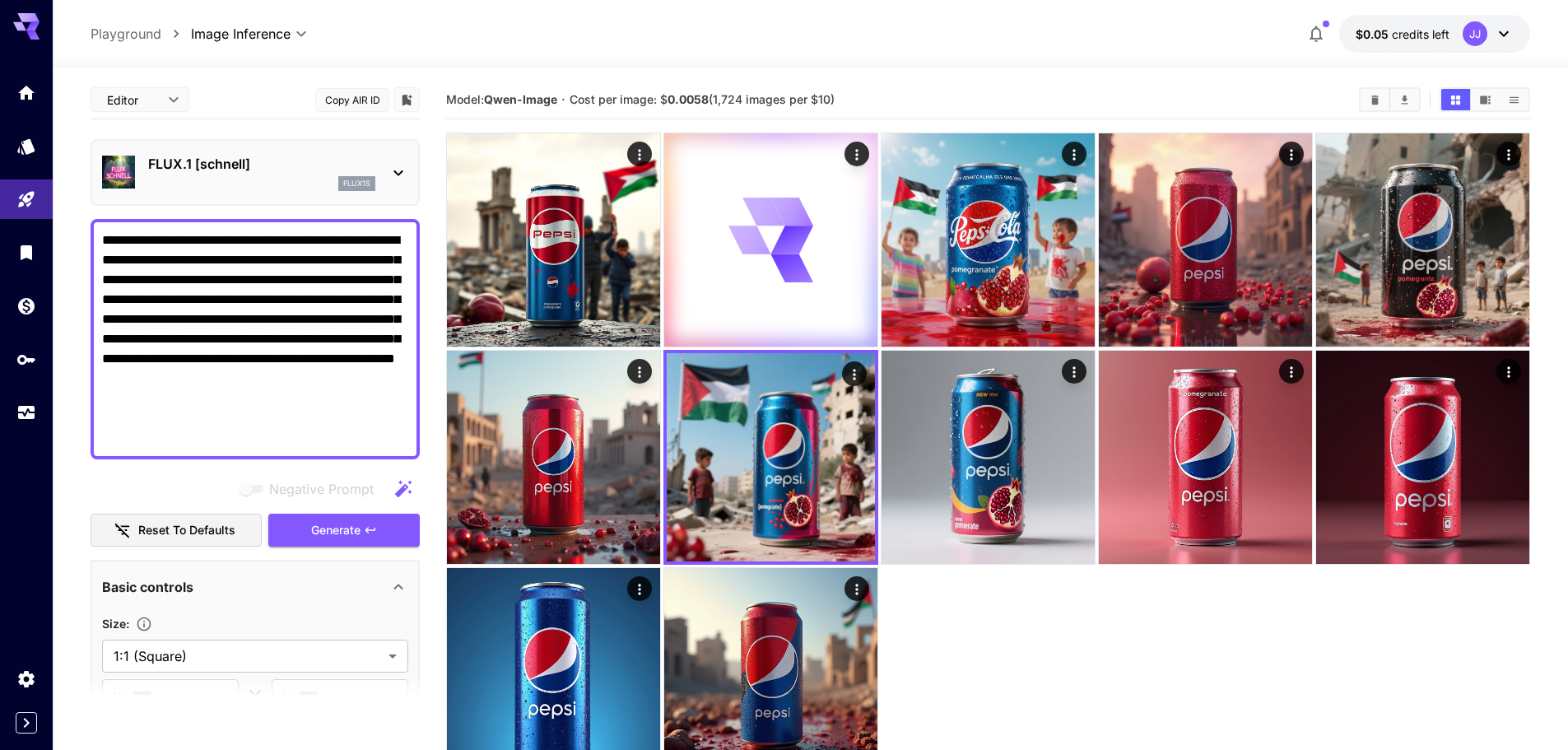
click at [239, 170] on p "FLUX.1 [schnell]" at bounding box center [262, 163] width 227 height 19
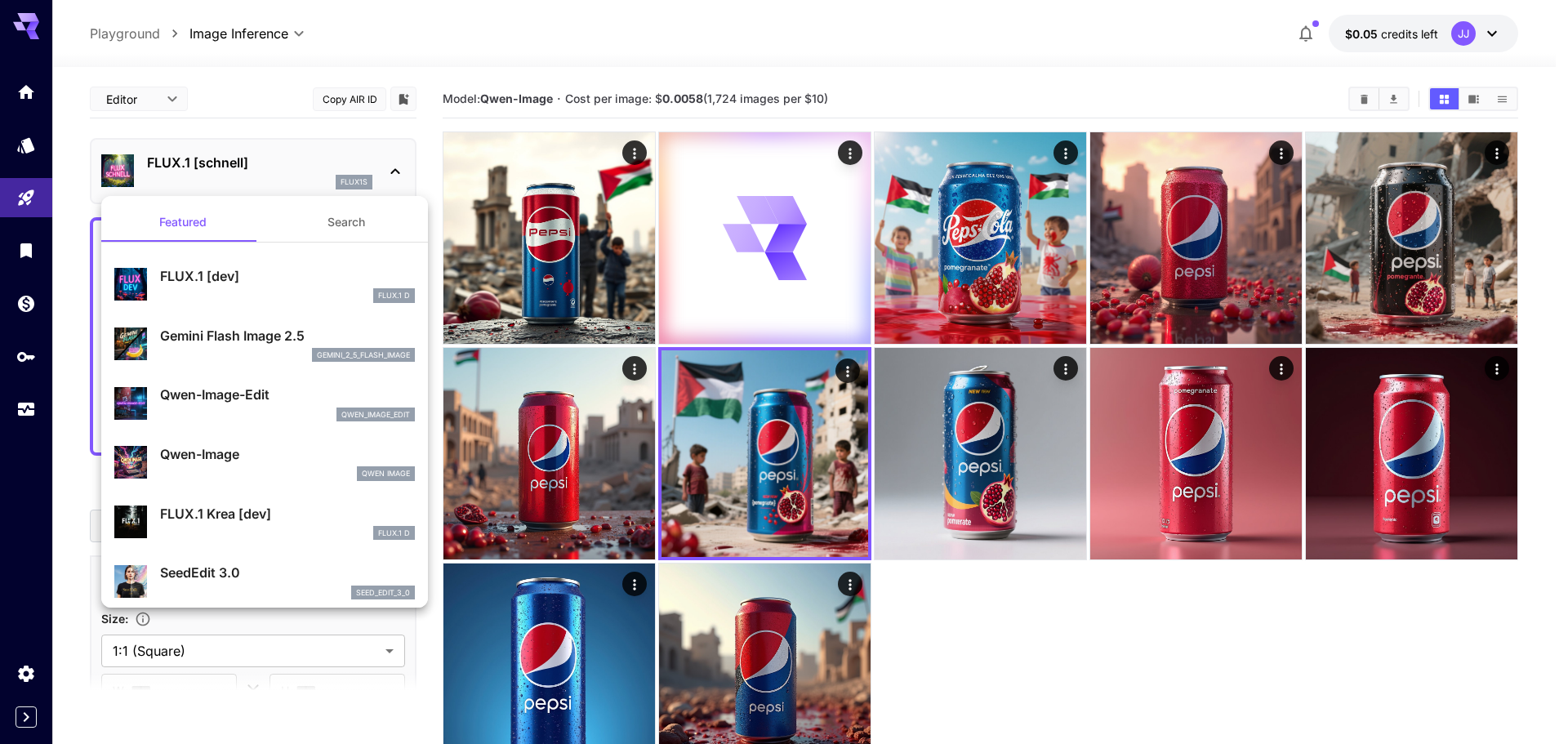
click at [447, 75] on div at bounding box center [784, 372] width 1568 height 744
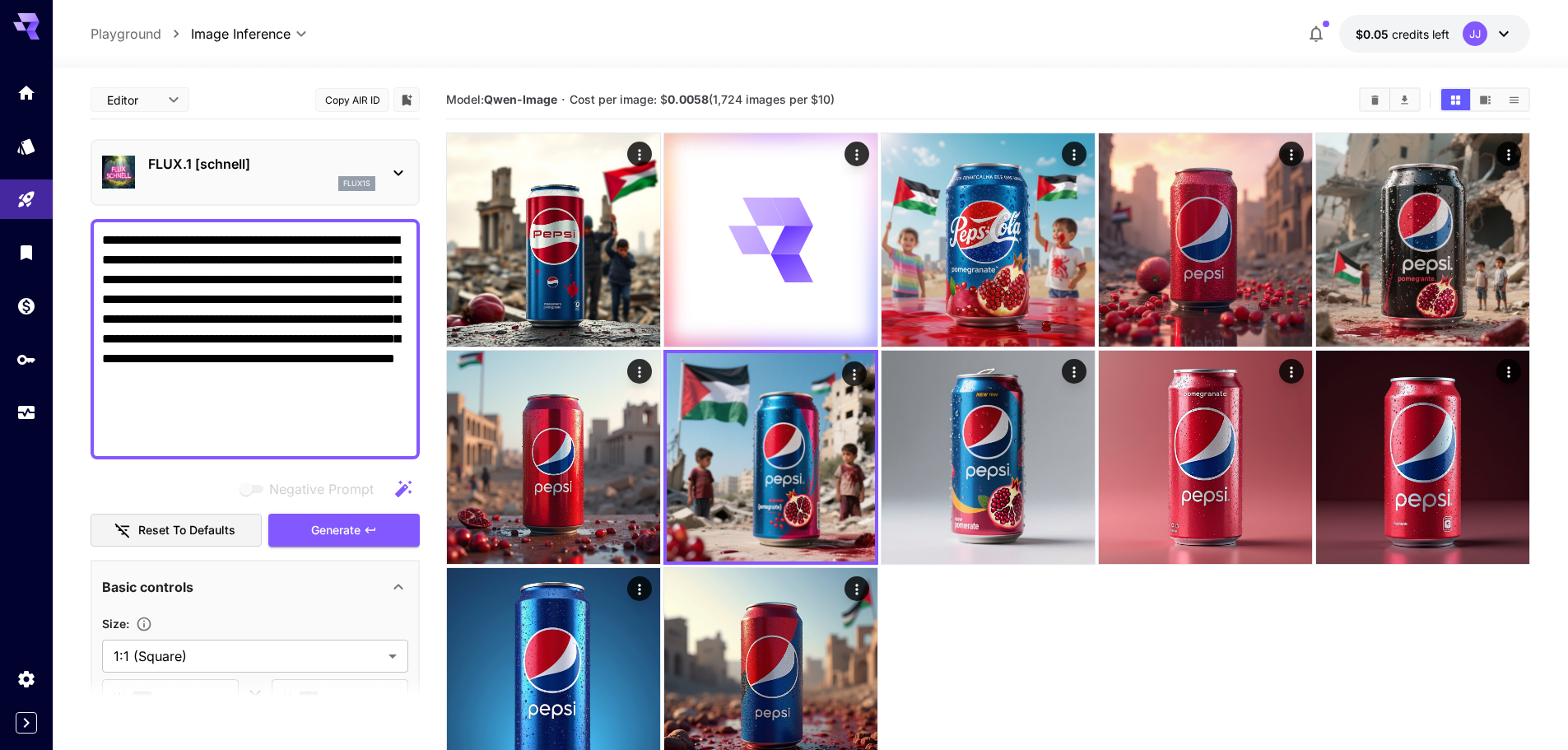
click at [328, 104] on button "Copy AIR ID" at bounding box center [352, 100] width 74 height 24
click at [92, 475] on div "Negative Prompt" at bounding box center [255, 489] width 329 height 33
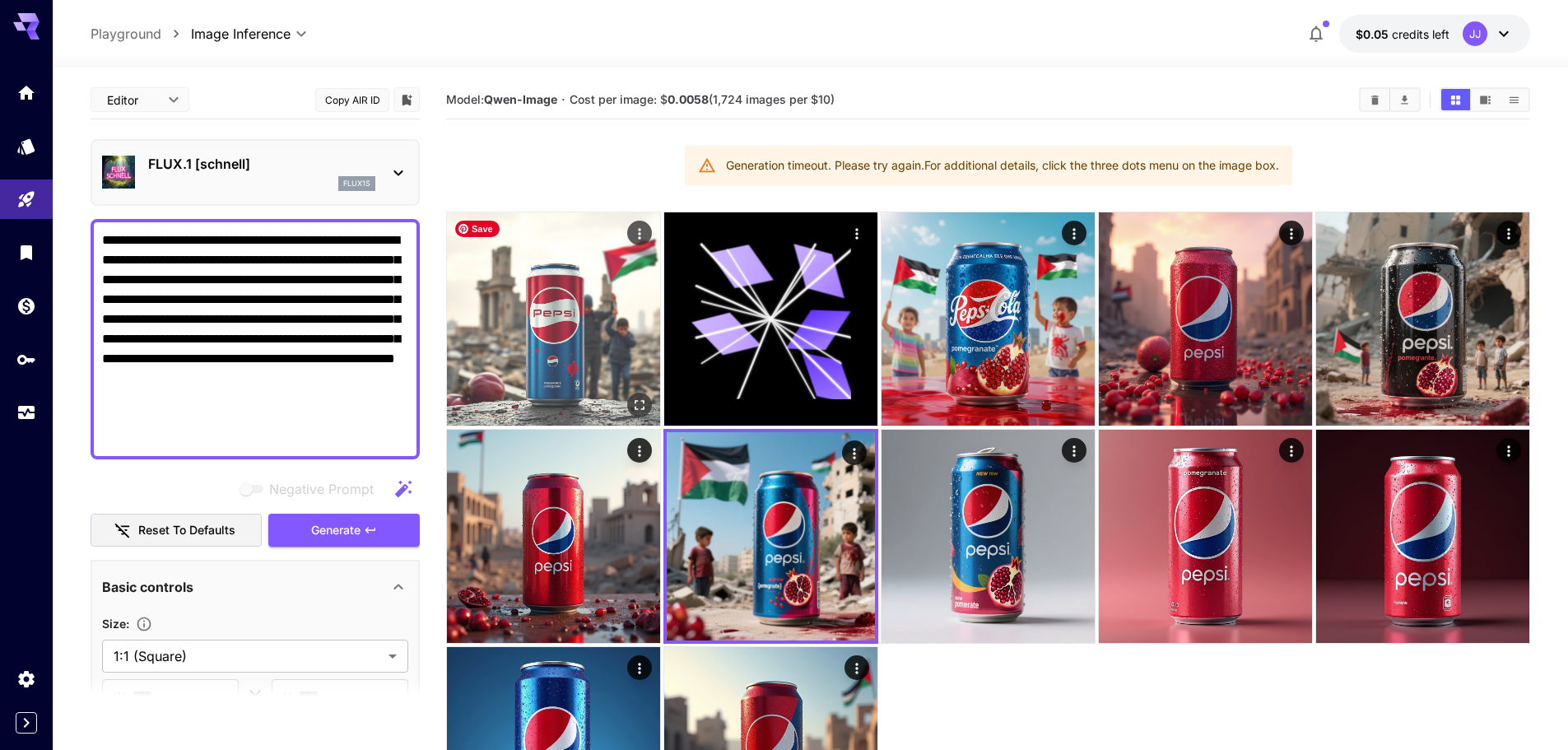
click at [528, 336] on img at bounding box center [553, 319] width 214 height 214
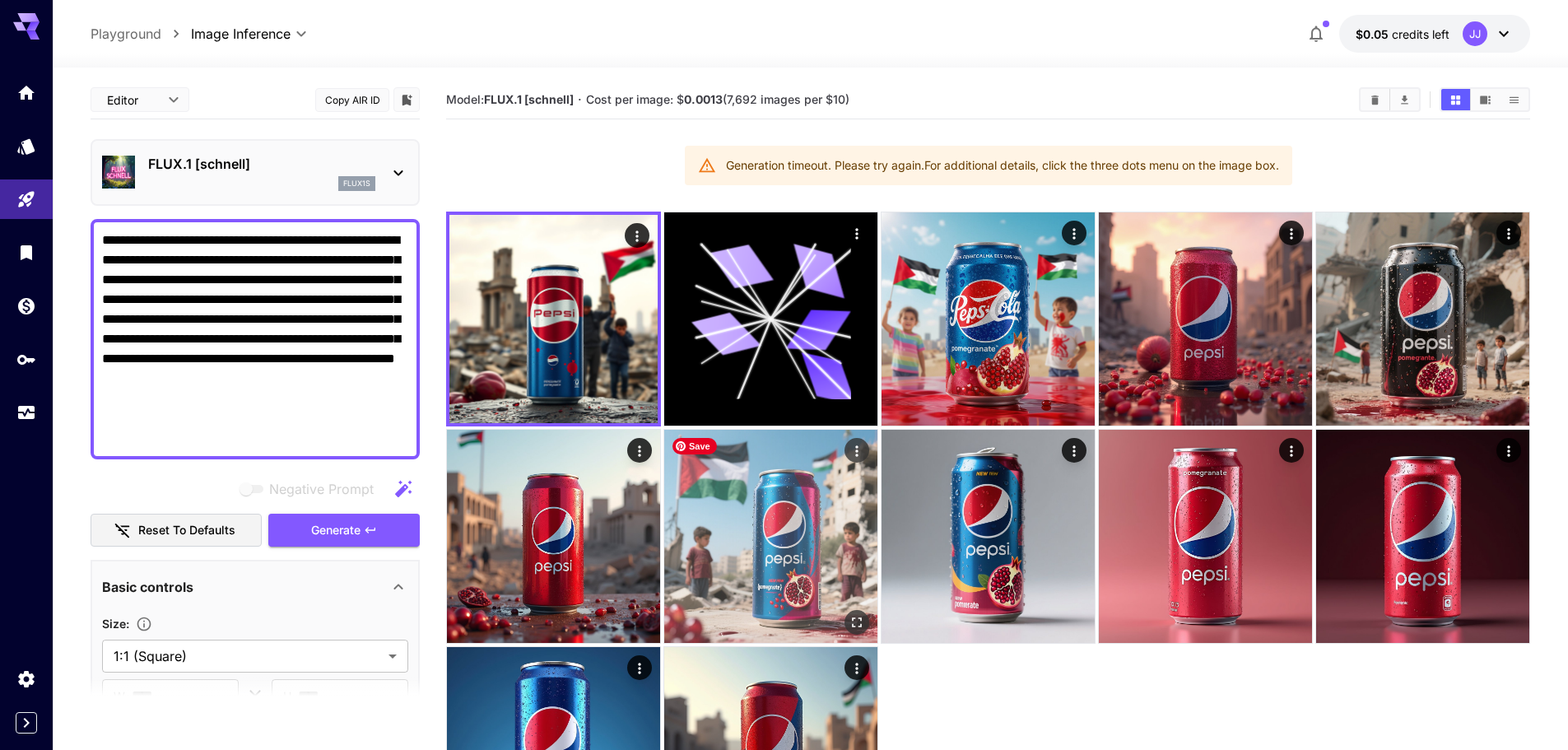
click at [790, 580] on img at bounding box center [770, 536] width 214 height 214
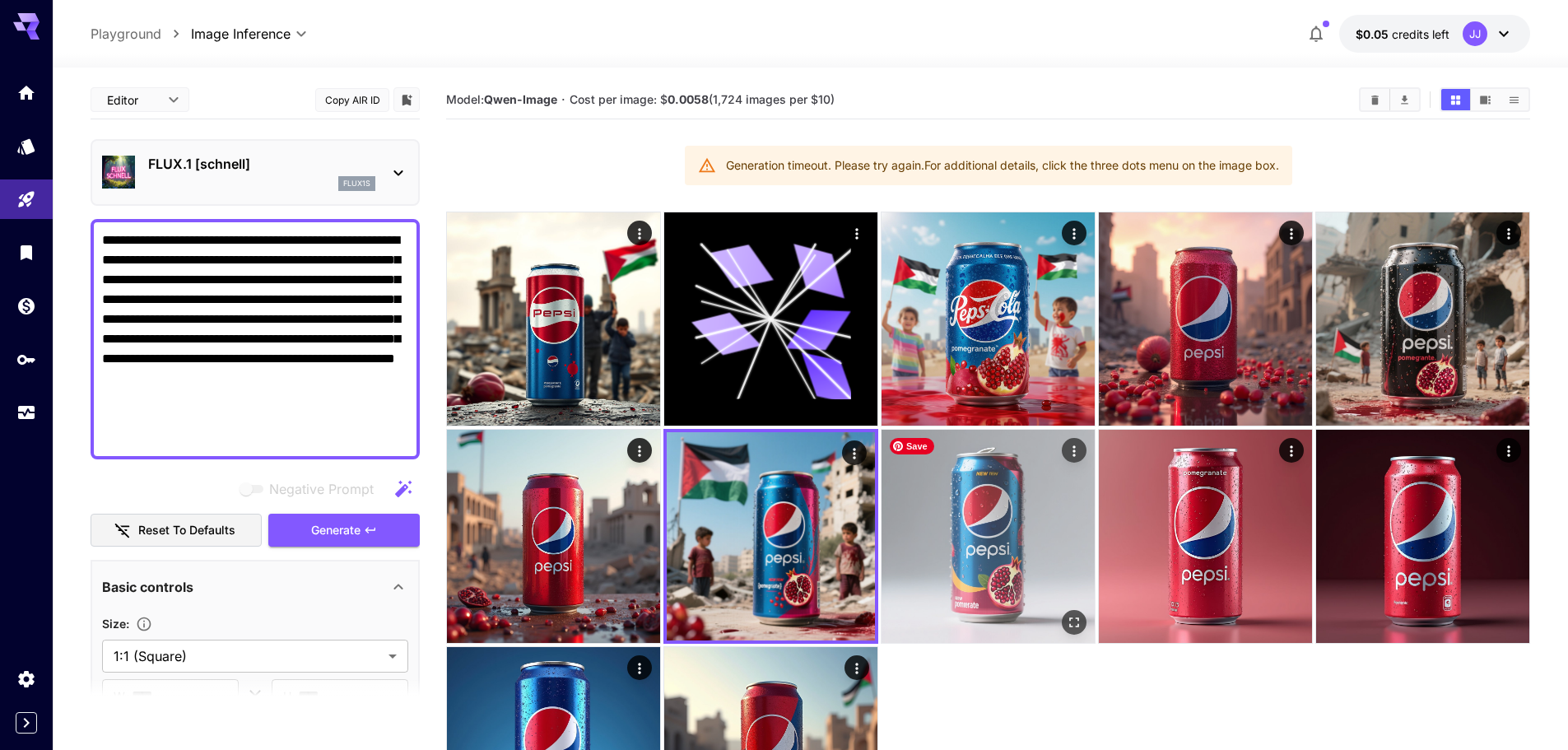
click at [970, 544] on img at bounding box center [987, 536] width 214 height 214
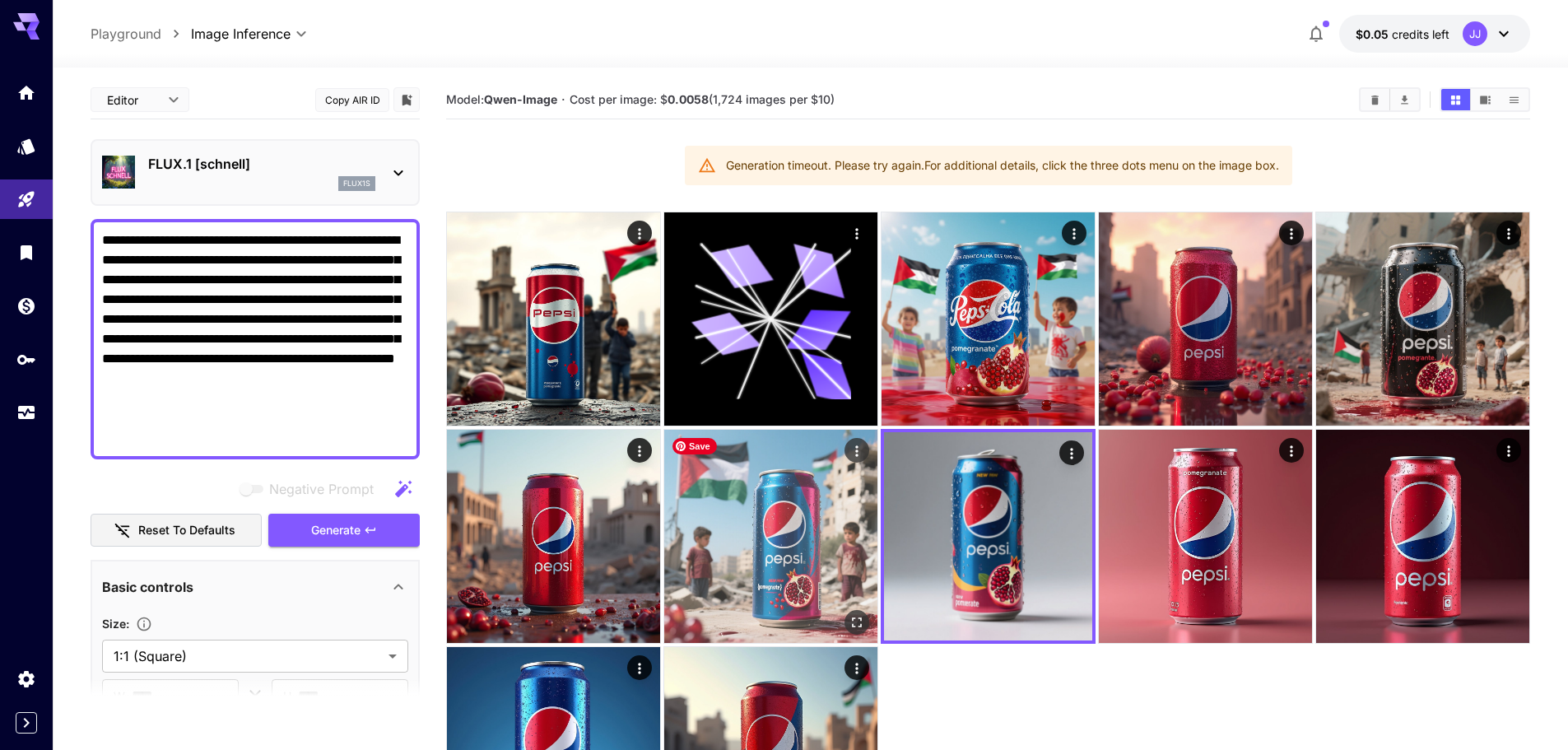
click at [790, 522] on img at bounding box center [770, 536] width 214 height 214
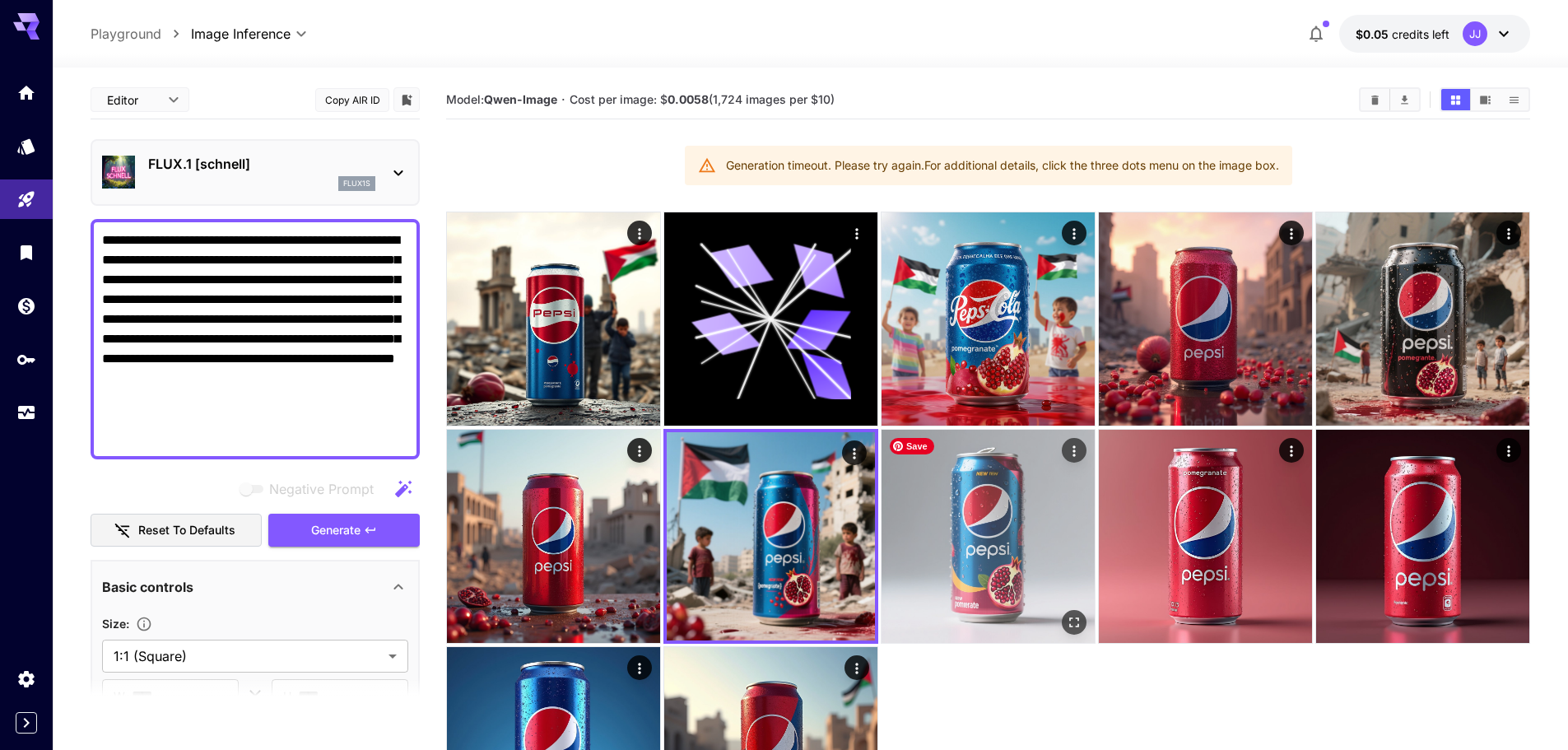
click at [974, 515] on img at bounding box center [987, 536] width 214 height 214
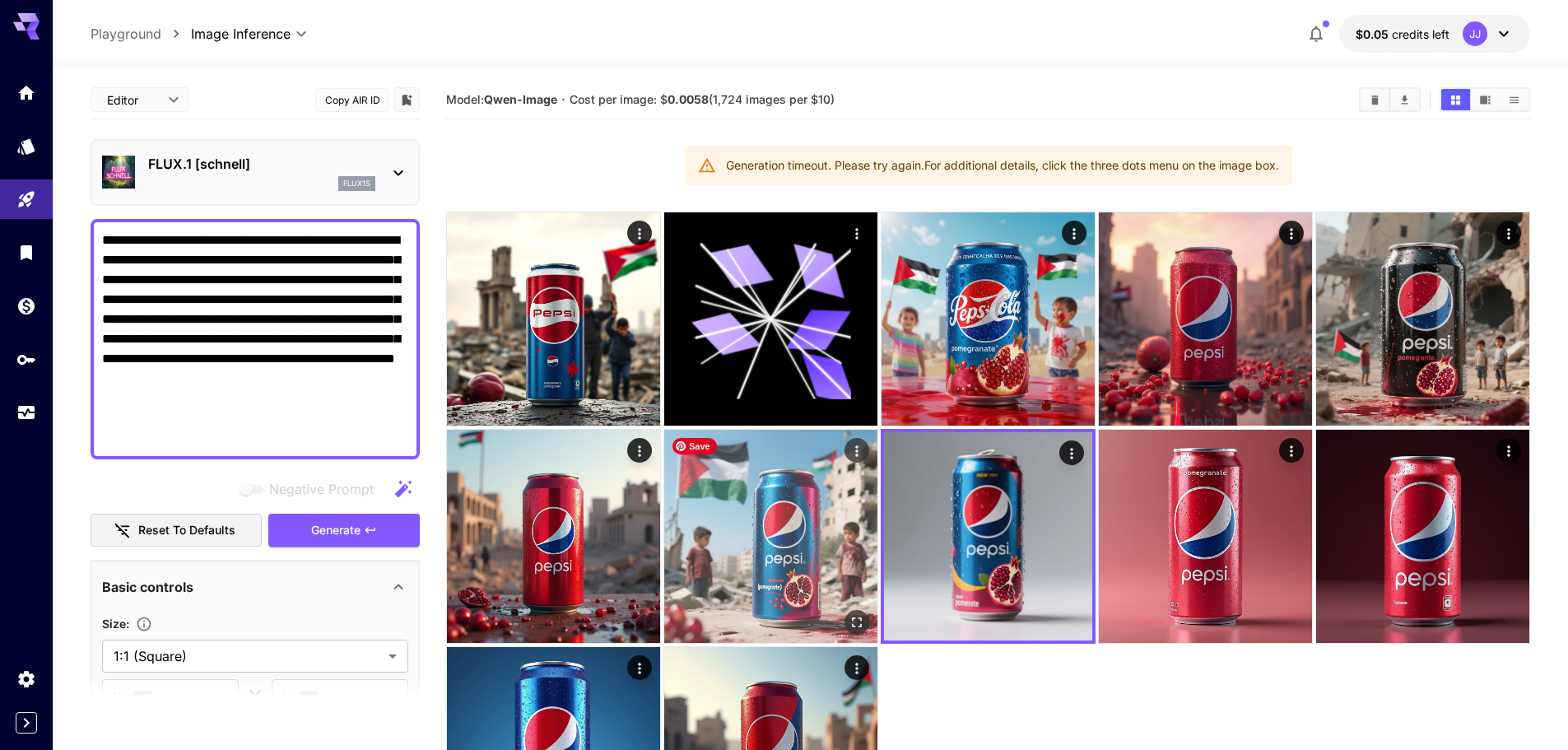
click at [796, 529] on img at bounding box center [770, 536] width 214 height 214
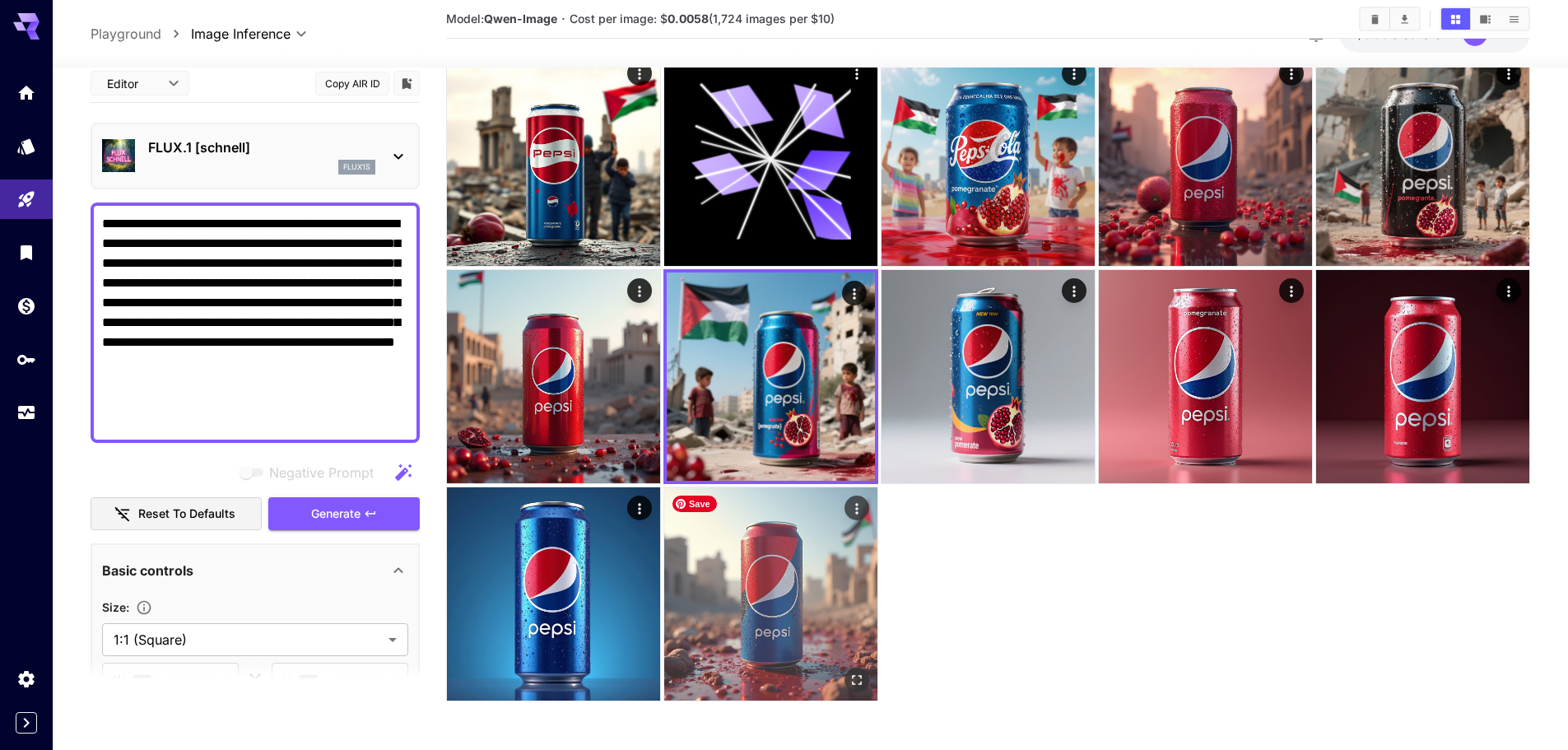
scroll to position [161, 0]
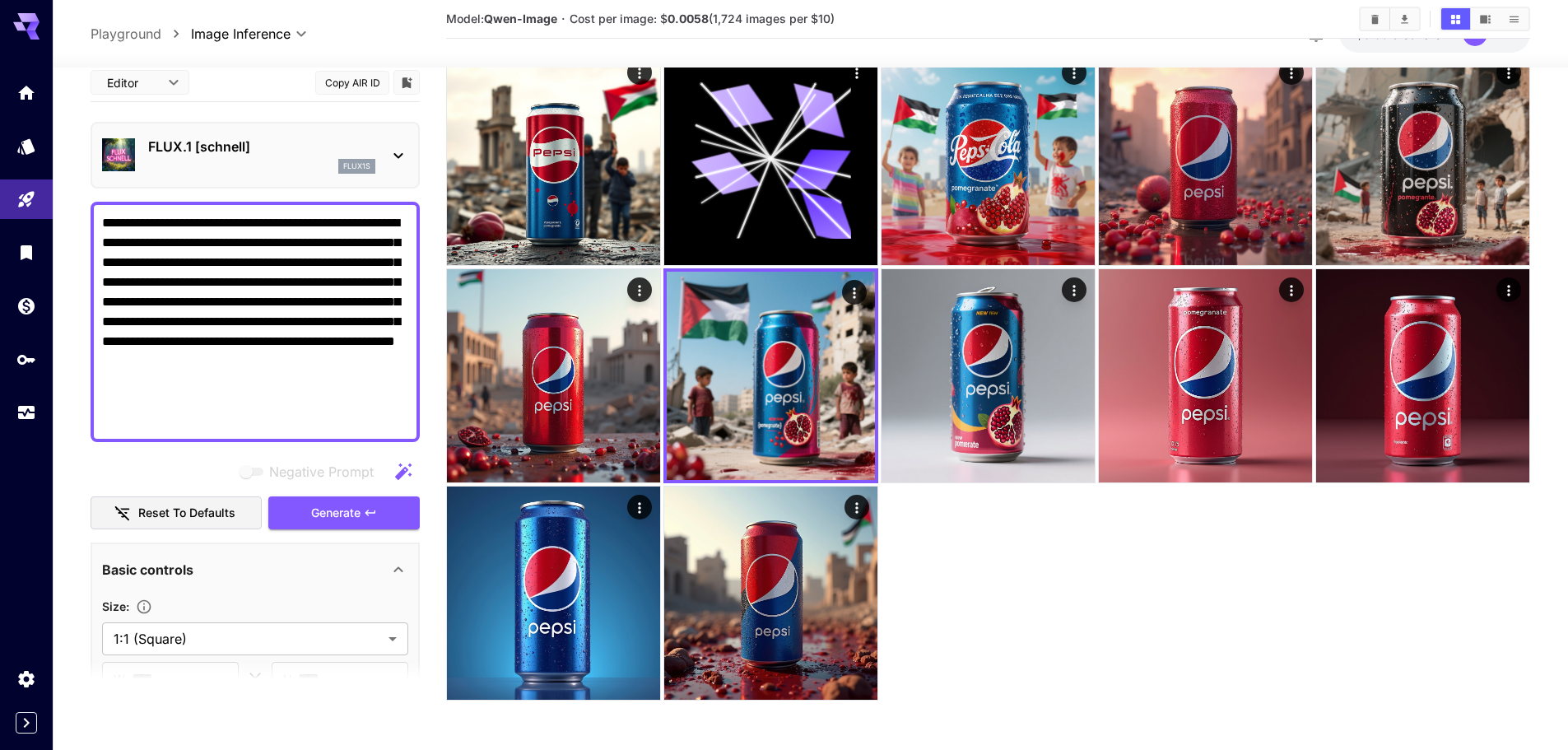
click at [986, 630] on div at bounding box center [988, 375] width 1084 height 649
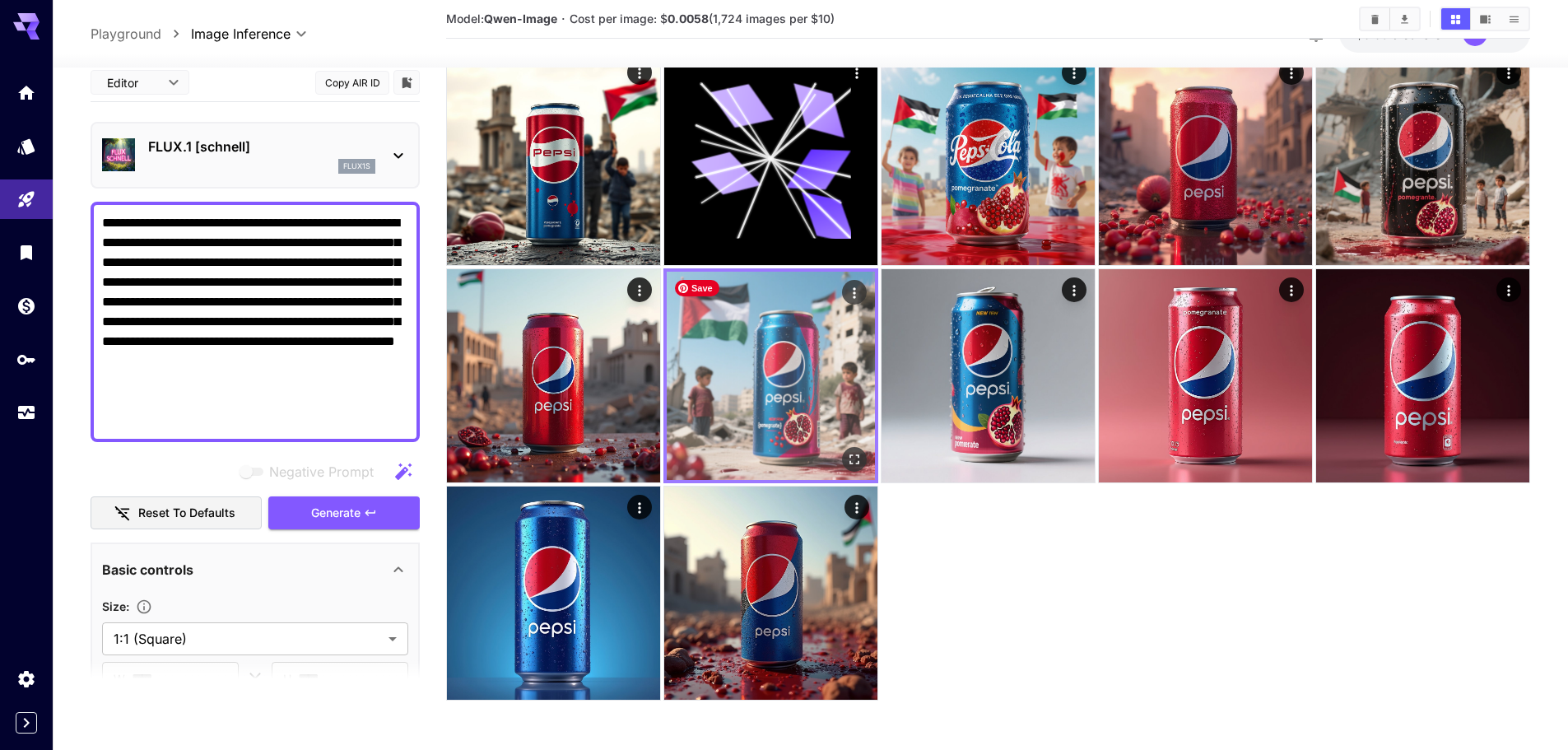
click at [784, 396] on img at bounding box center [770, 375] width 208 height 208
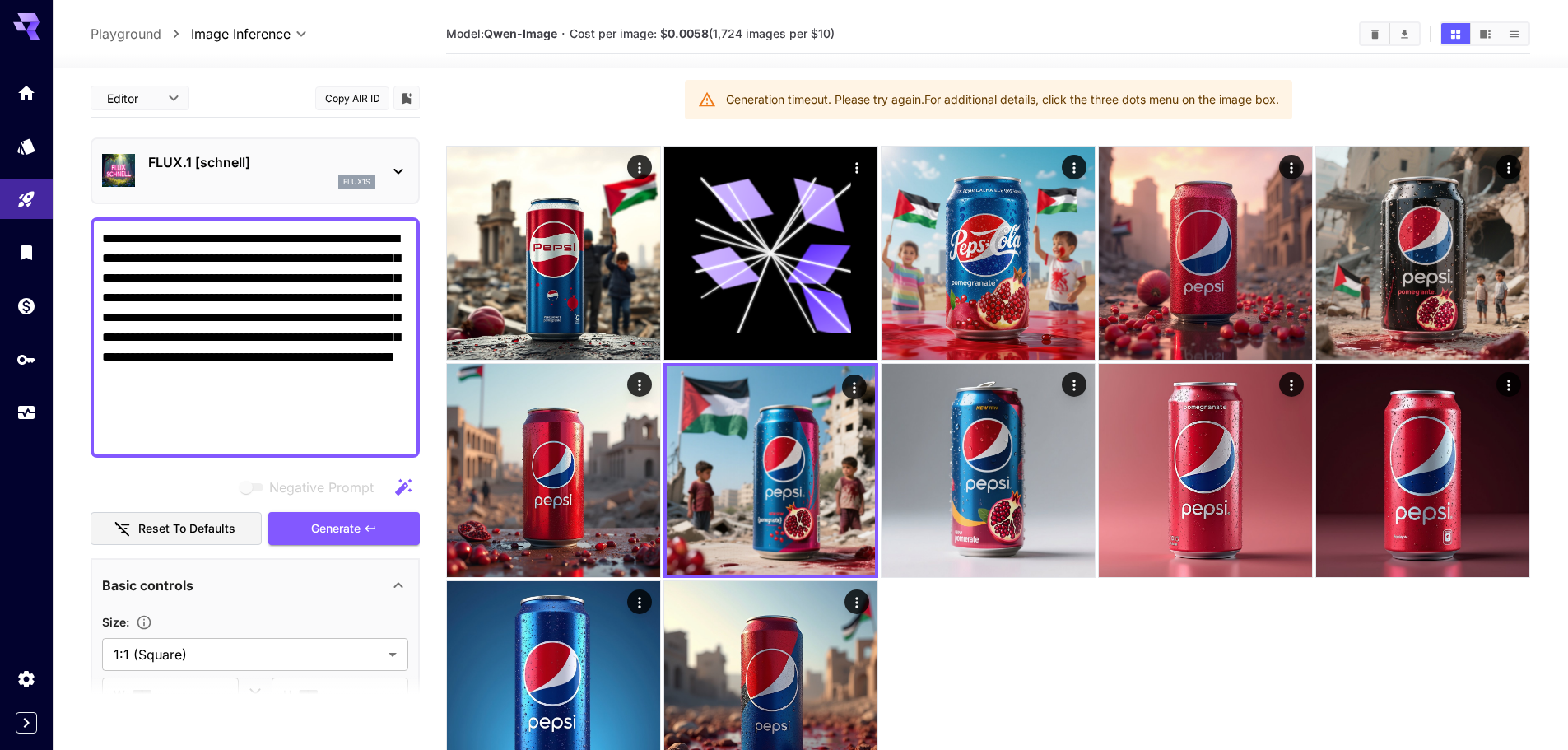
scroll to position [0, 0]
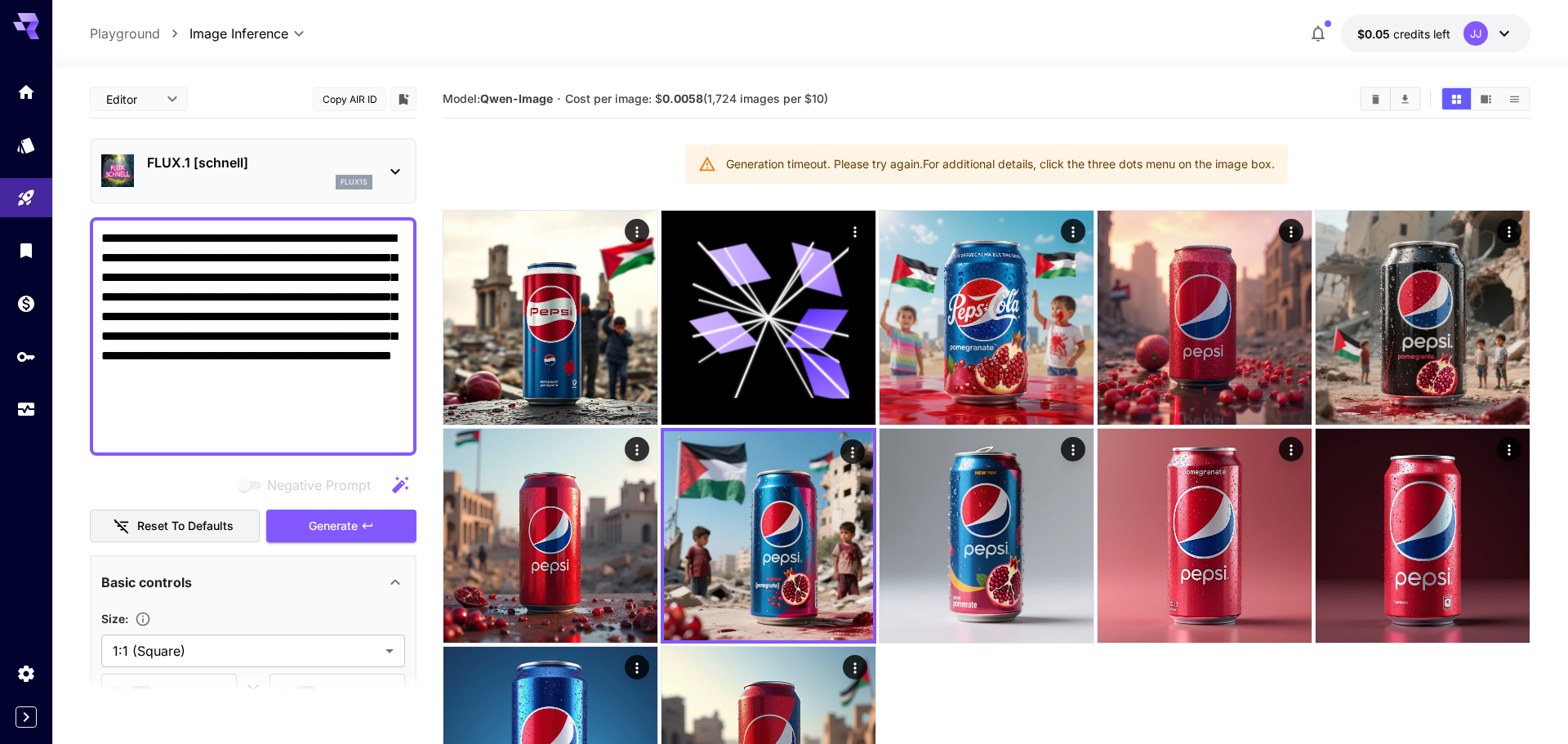
click at [136, 98] on body "**********" at bounding box center [784, 455] width 1568 height 910
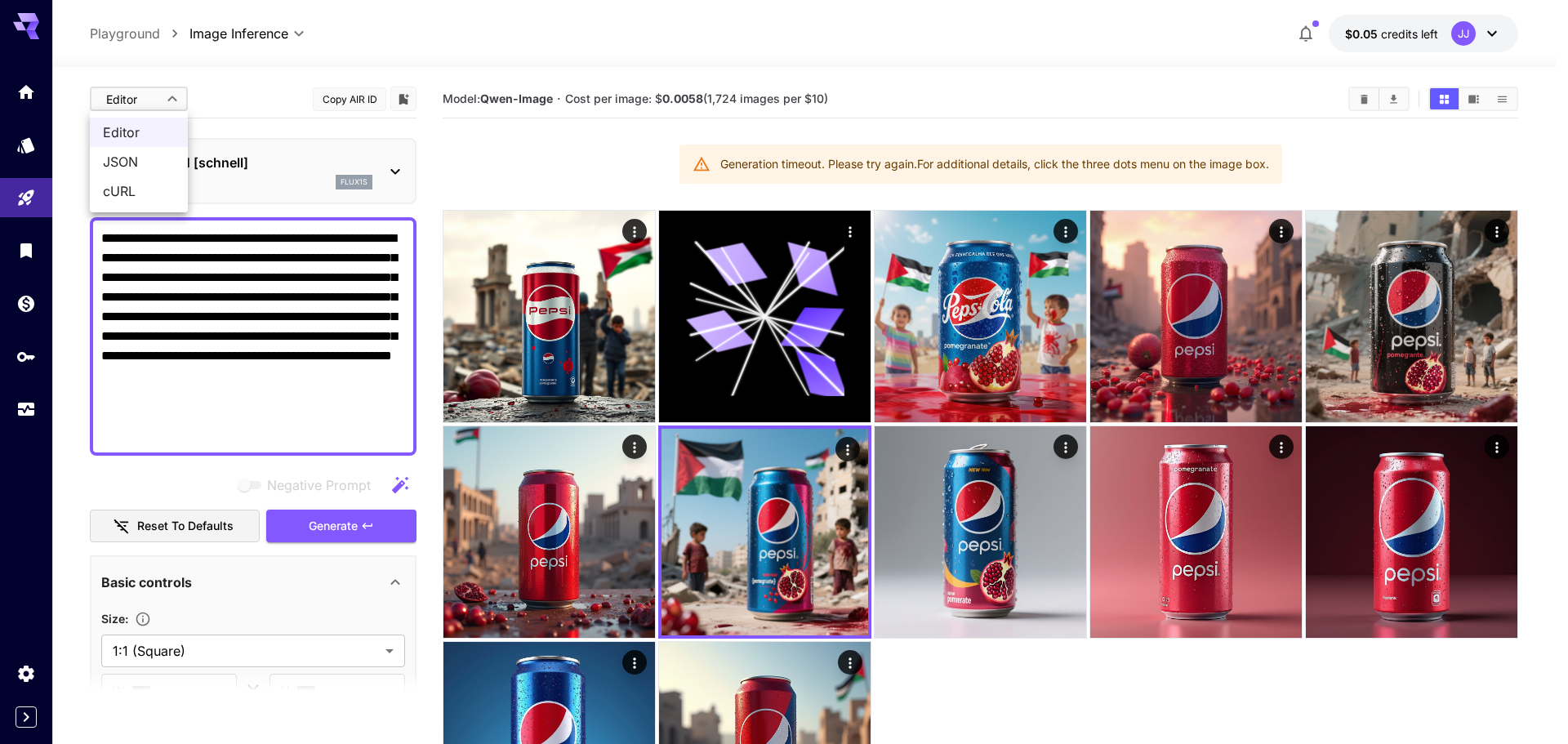
click at [358, 68] on div at bounding box center [784, 372] width 1568 height 744
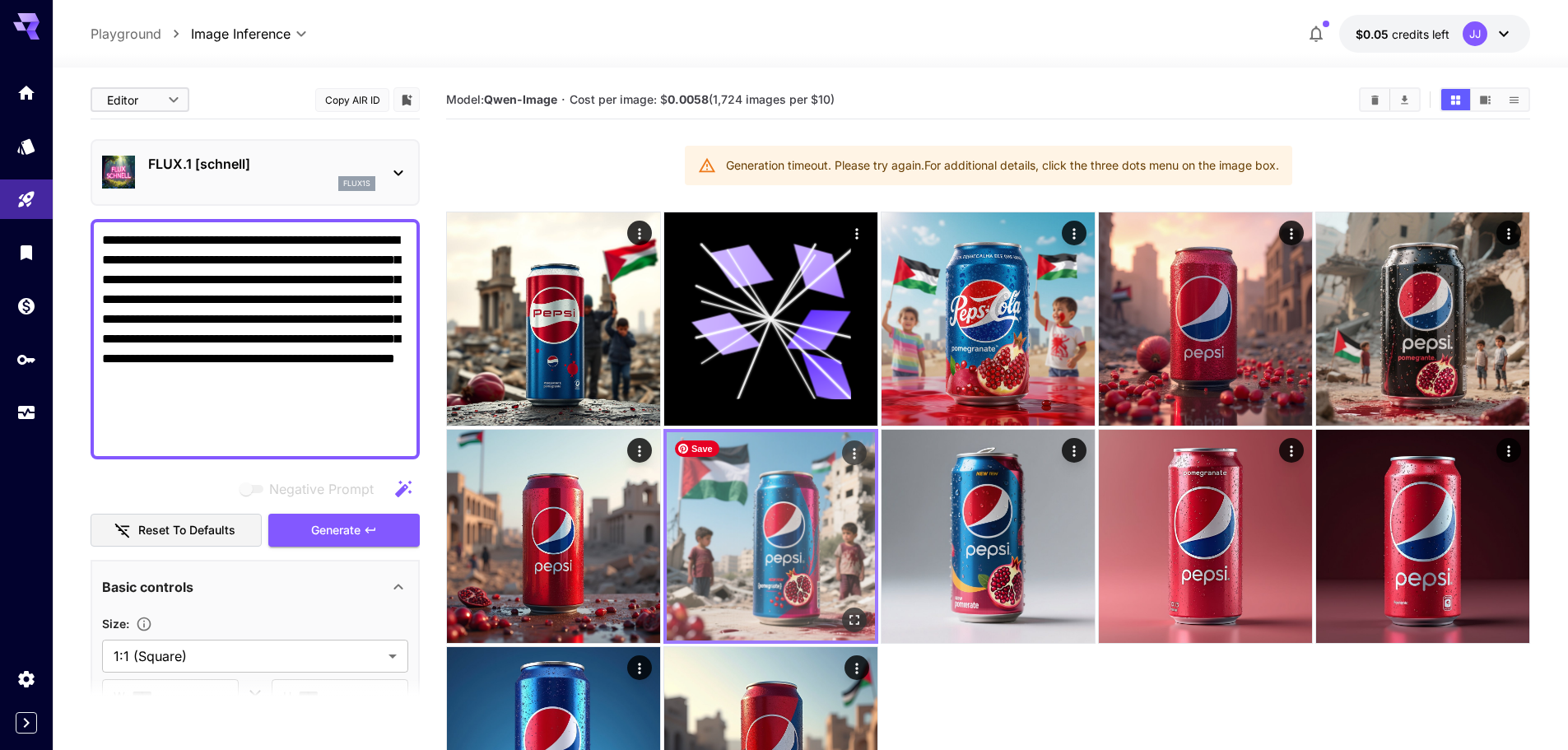
click at [851, 452] on icon "Actions" at bounding box center [854, 454] width 17 height 17
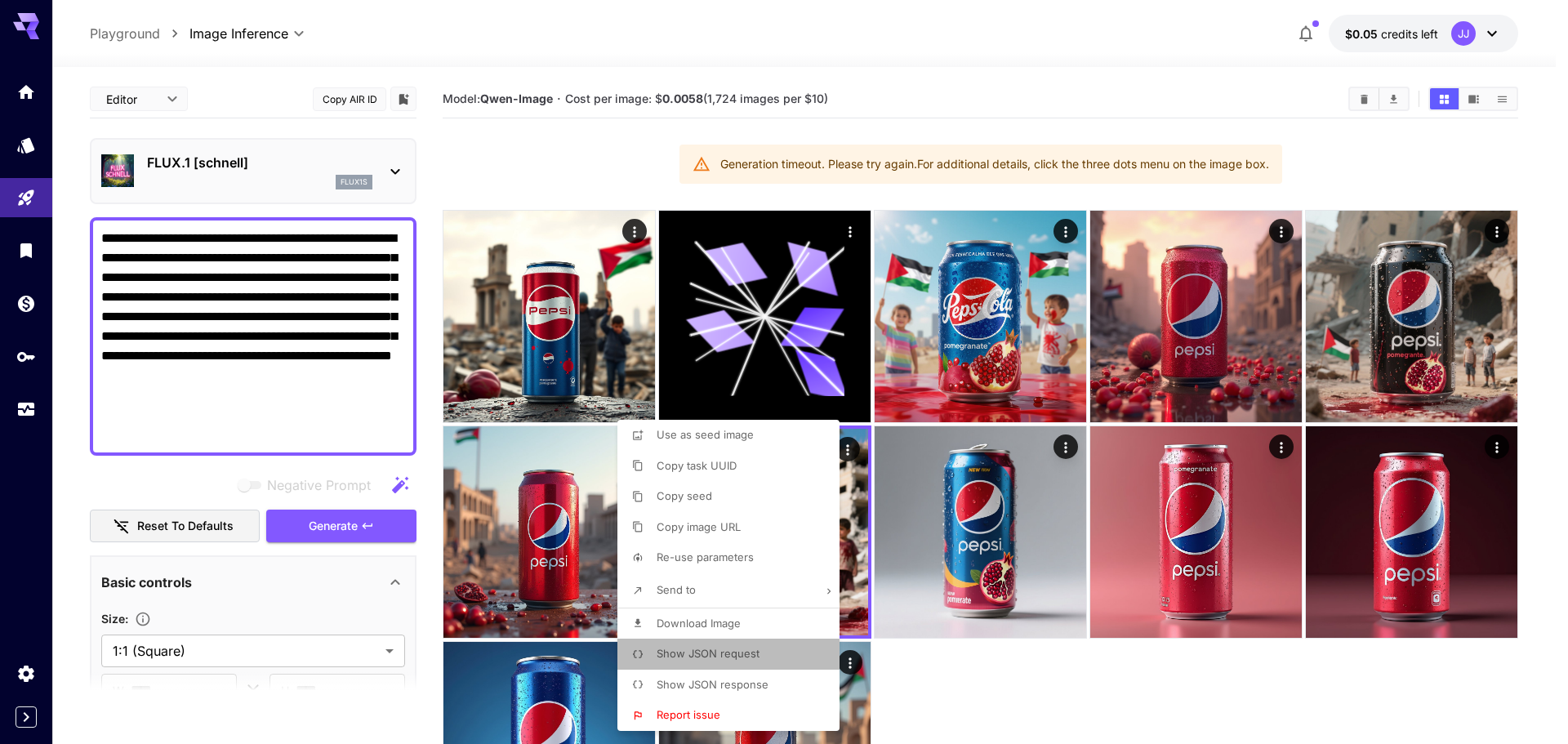
click at [704, 655] on span "Show JSON request" at bounding box center [708, 653] width 103 height 13
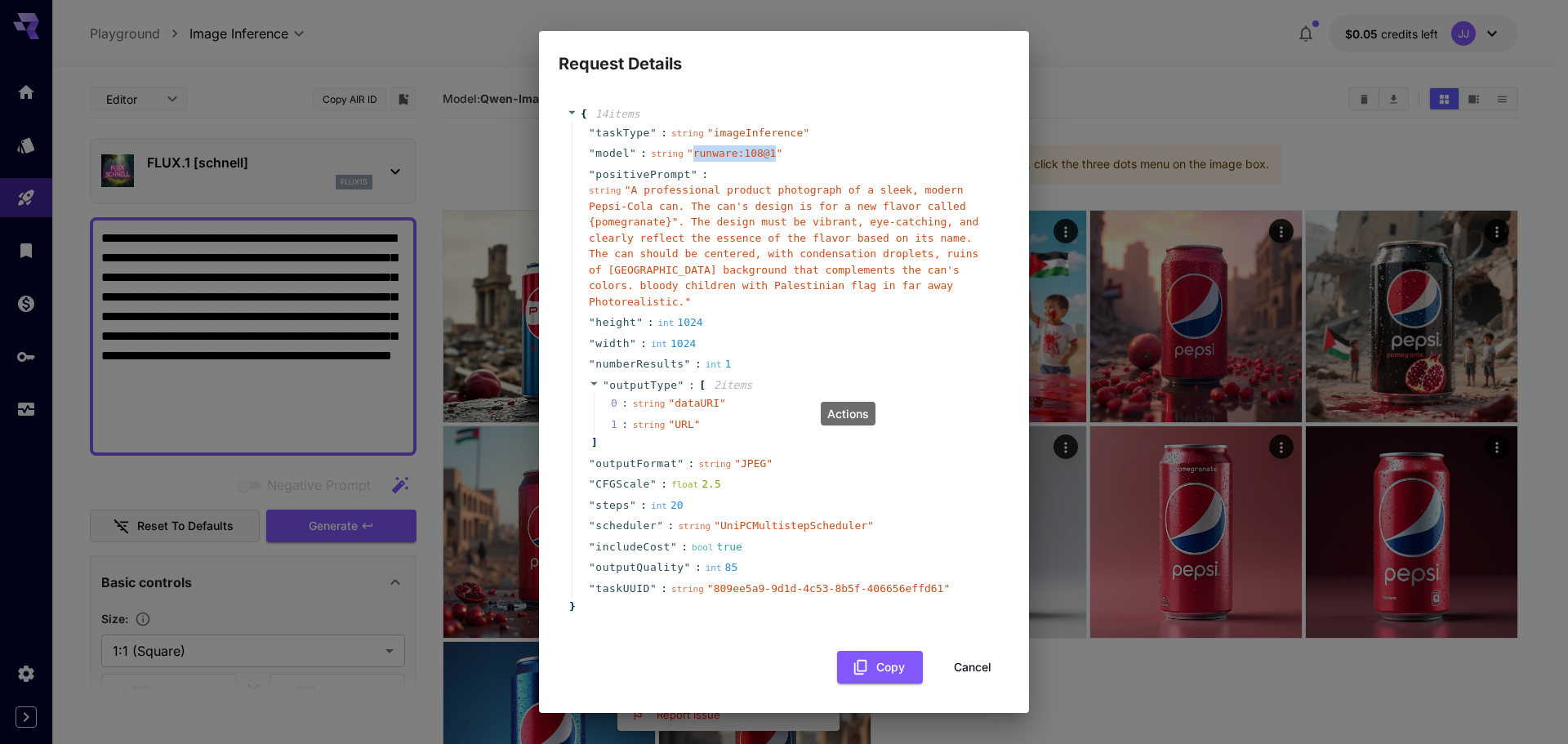
drag, startPoint x: 687, startPoint y: 161, endPoint x: 760, endPoint y: 161, distance: 73.0
click at [760, 160] on span "" runware:108@1 "" at bounding box center [735, 152] width 95 height 12
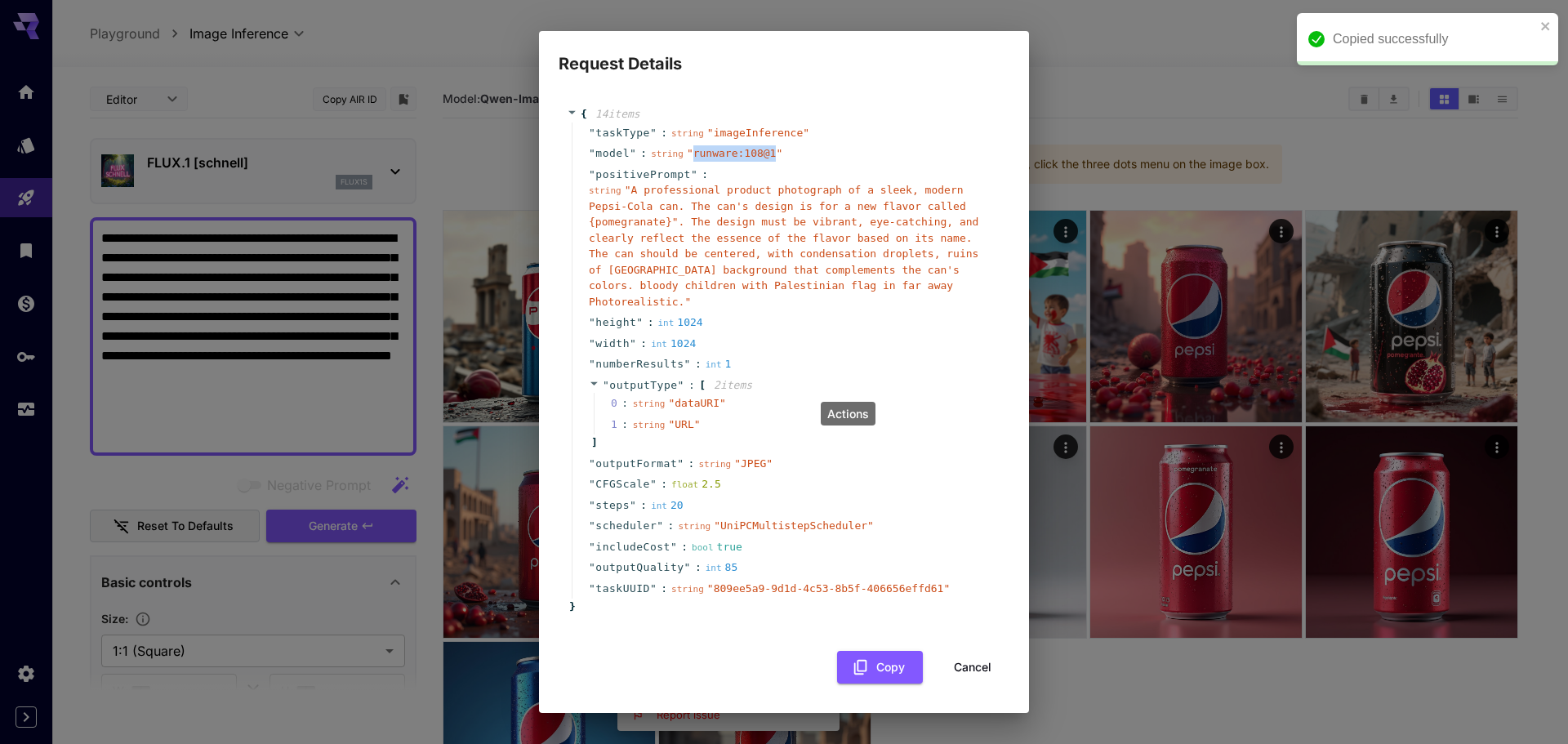
copy span "runware:108@1"
click at [968, 657] on button "Cancel" at bounding box center [973, 668] width 73 height 34
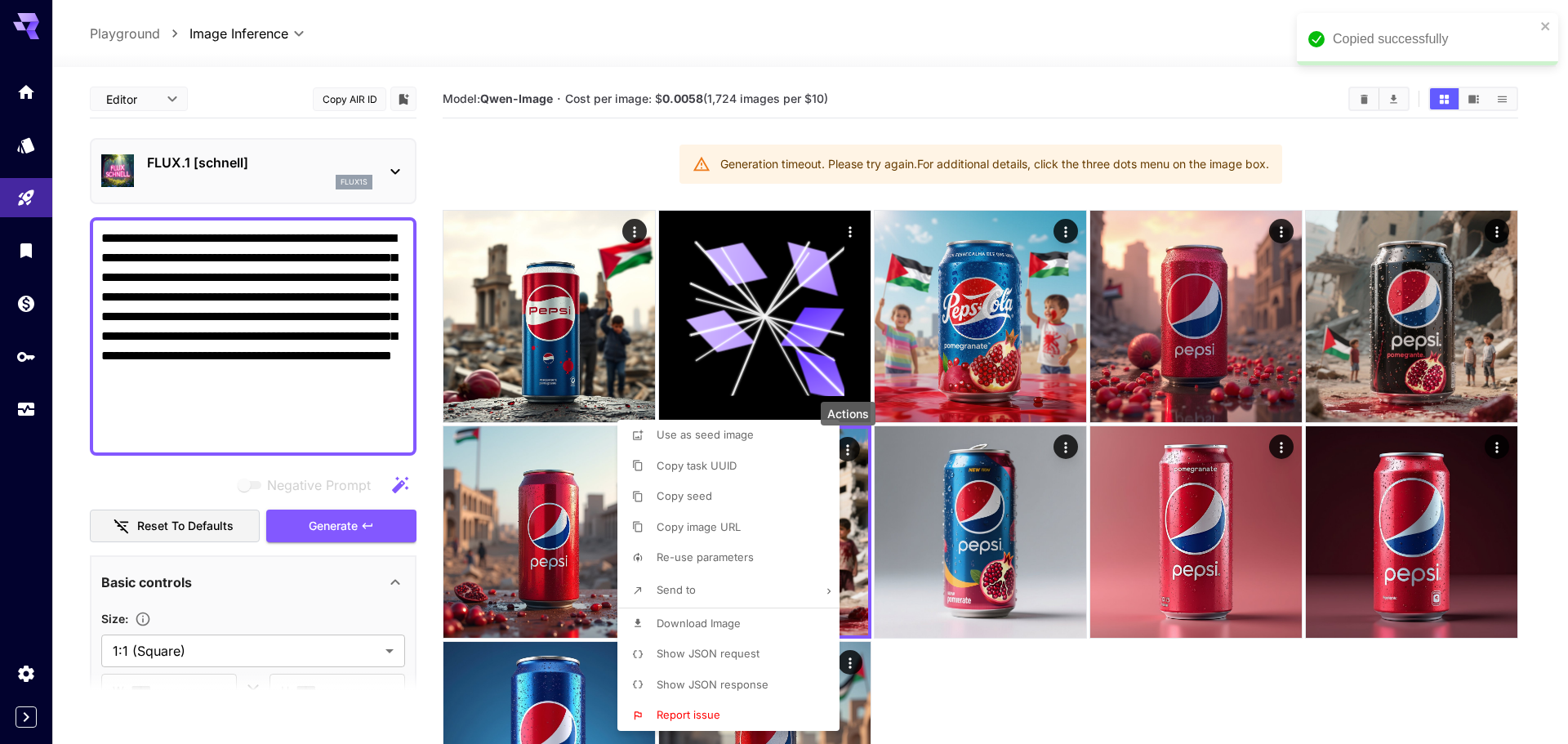
click at [994, 680] on div at bounding box center [784, 372] width 1568 height 744
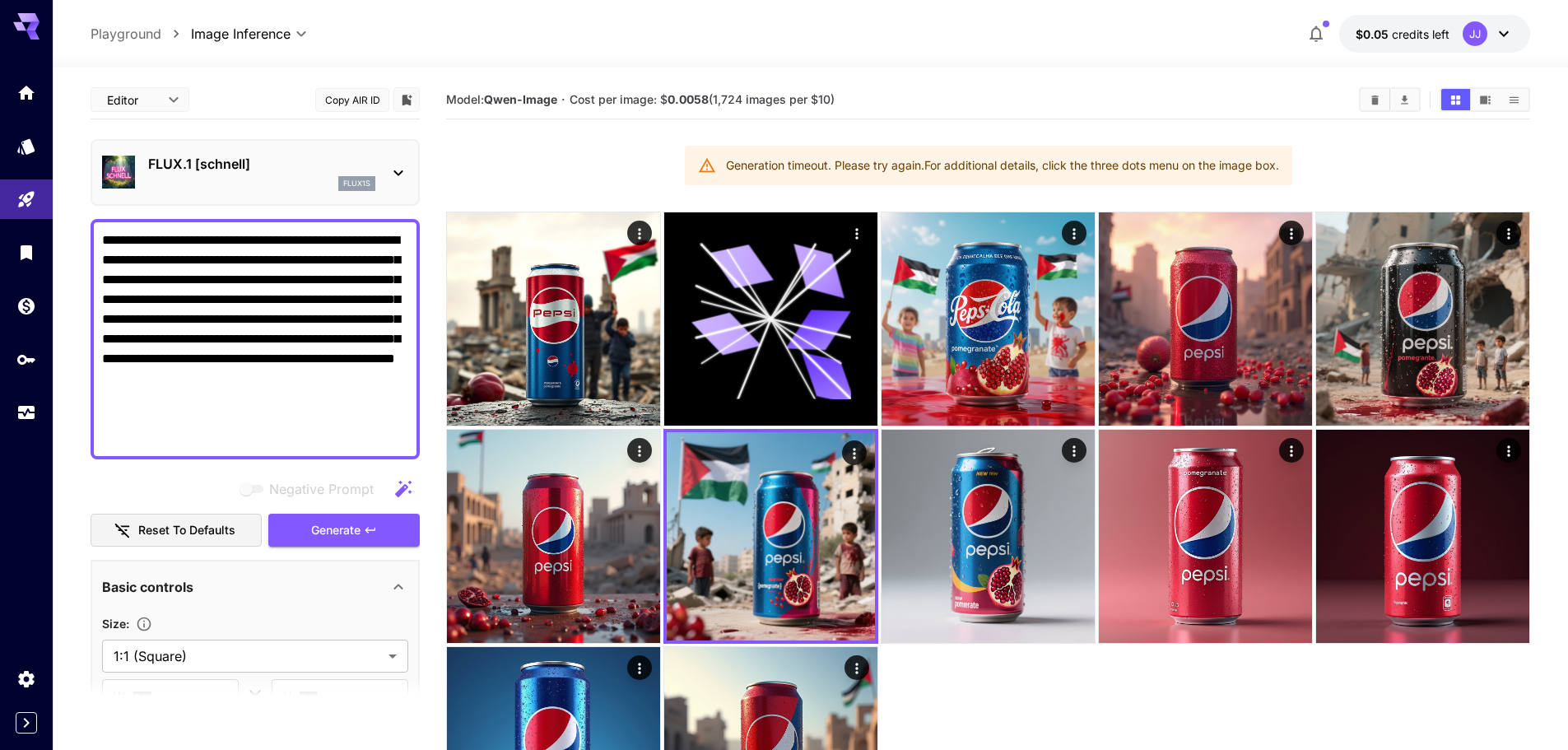
drag, startPoint x: 267, startPoint y: 407, endPoint x: 43, endPoint y: 227, distance: 287.4
click at [43, 227] on div "**********" at bounding box center [784, 455] width 1568 height 911
click at [253, 403] on textarea "**********" at bounding box center [254, 338] width 306 height 217
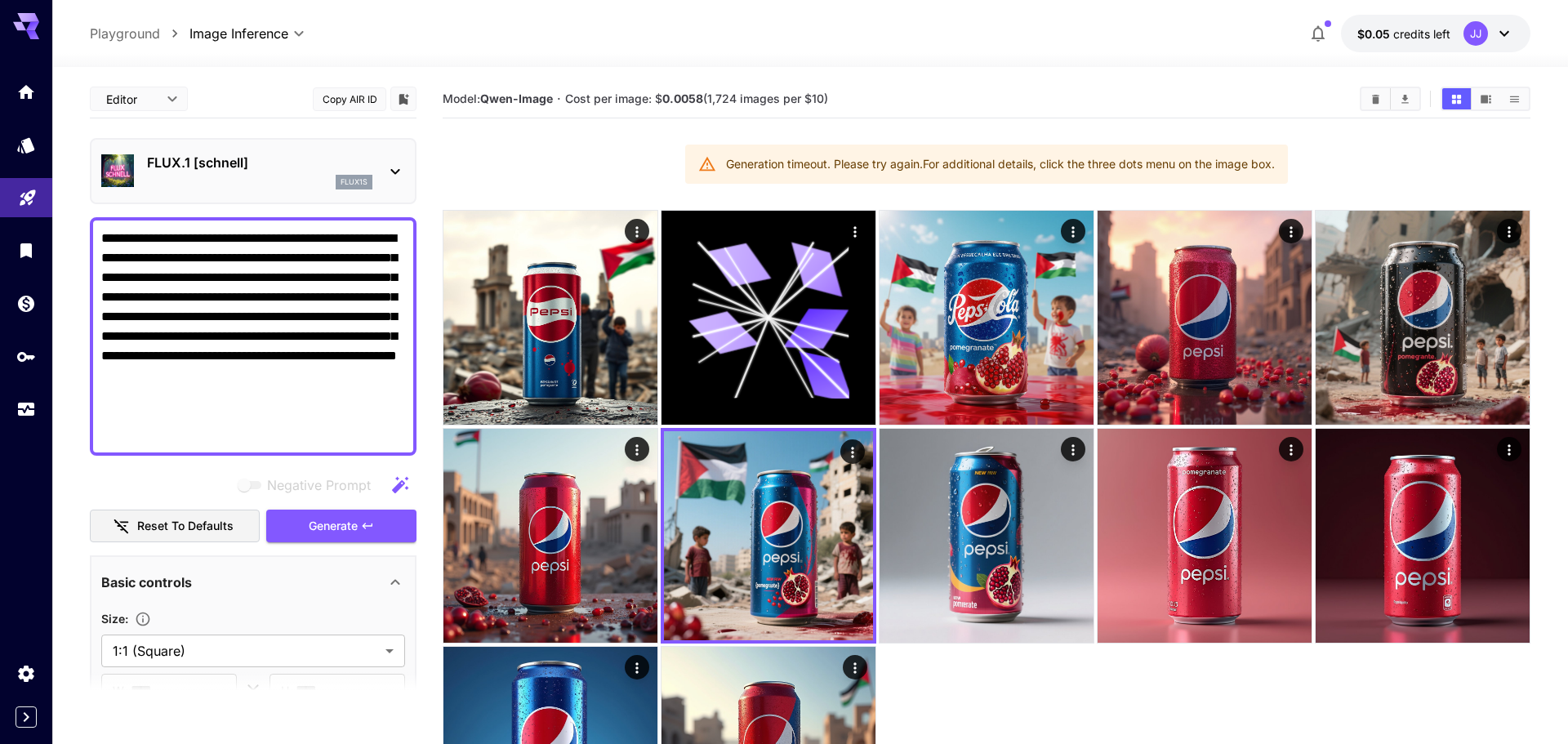
drag, startPoint x: 274, startPoint y: 407, endPoint x: 50, endPoint y: 204, distance: 302.3
click at [50, 204] on div "**********" at bounding box center [784, 455] width 1568 height 910
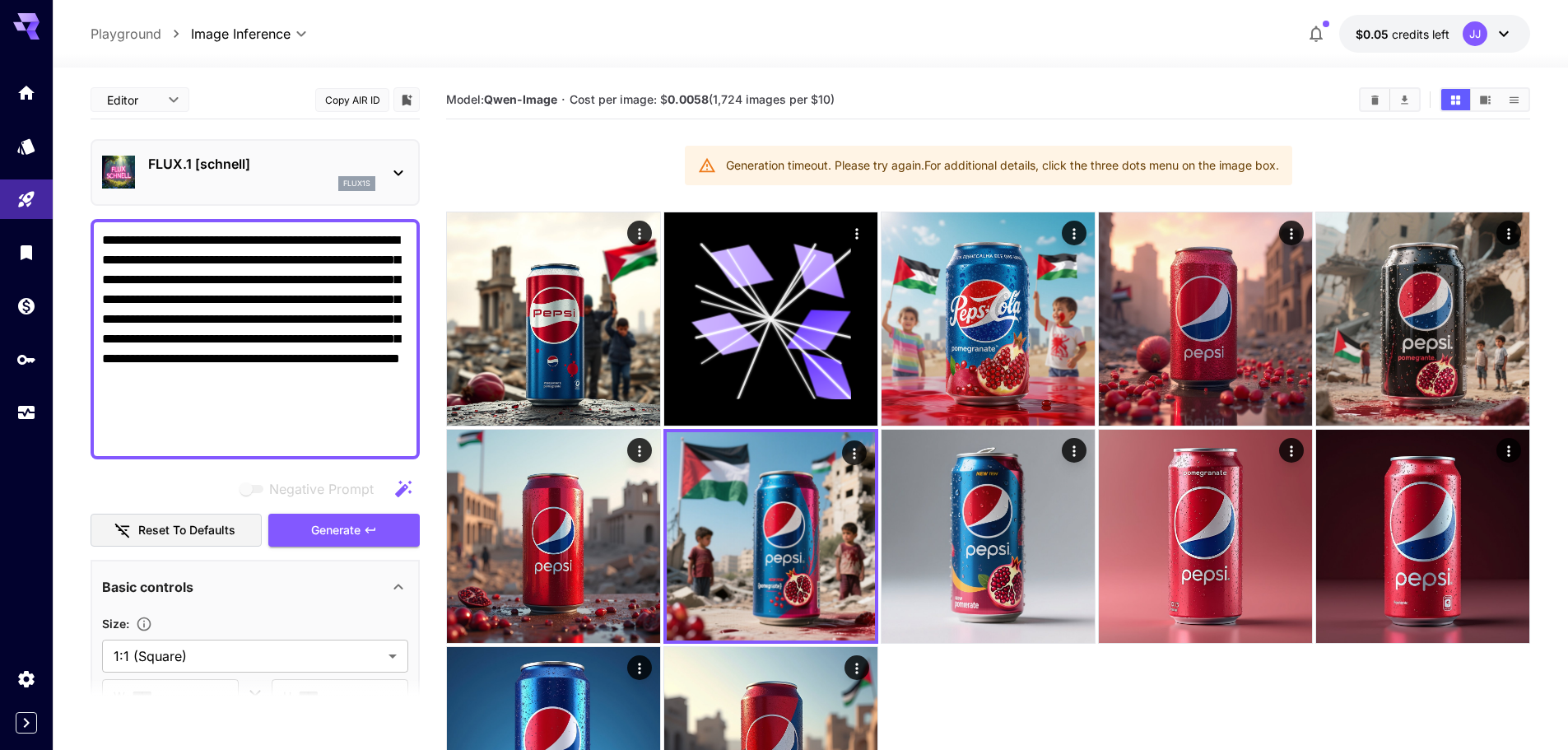
type textarea "**********"
click at [1406, 44] on button "$0.05 credits left JJ" at bounding box center [1434, 33] width 191 height 38
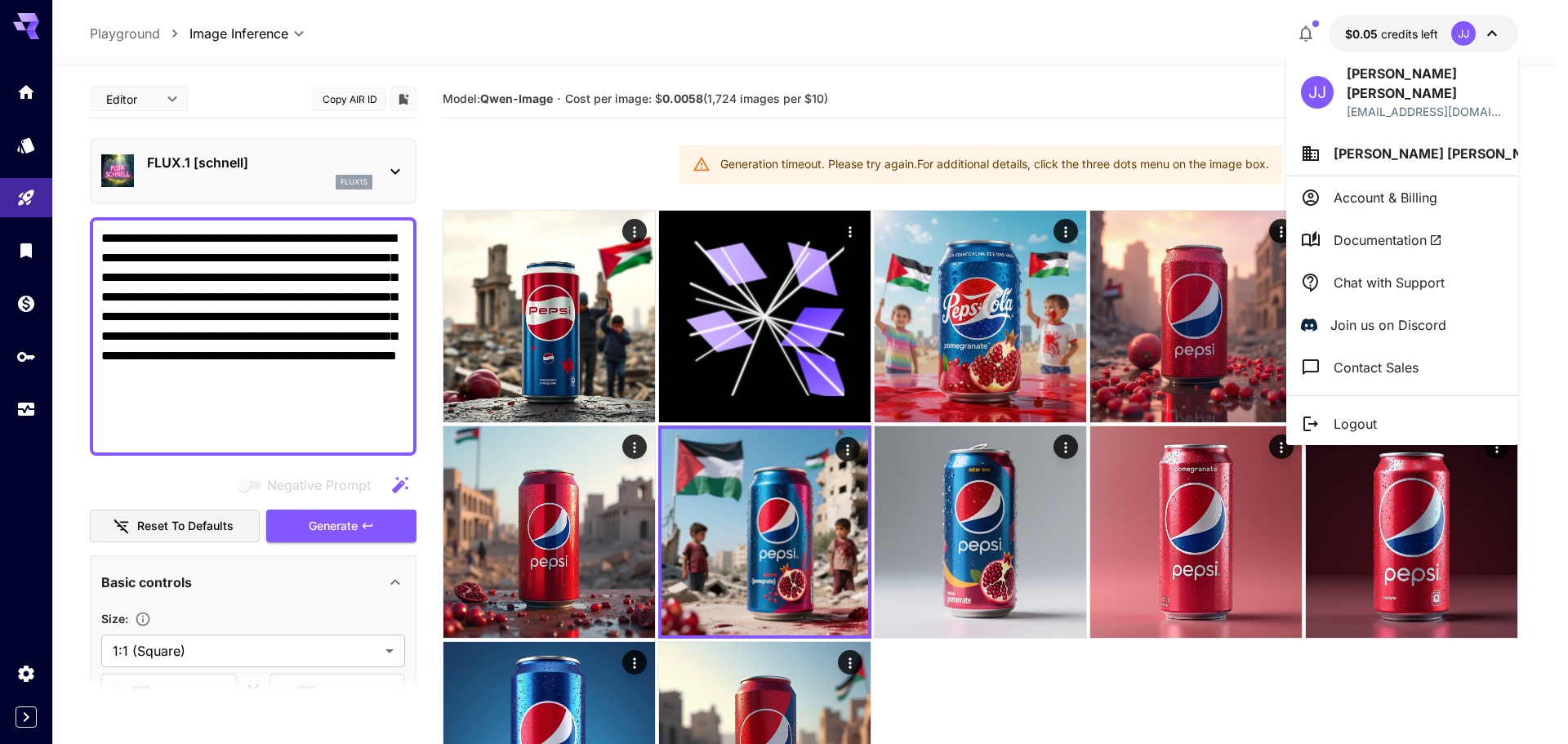
click at [22, 355] on div at bounding box center [784, 372] width 1568 height 744
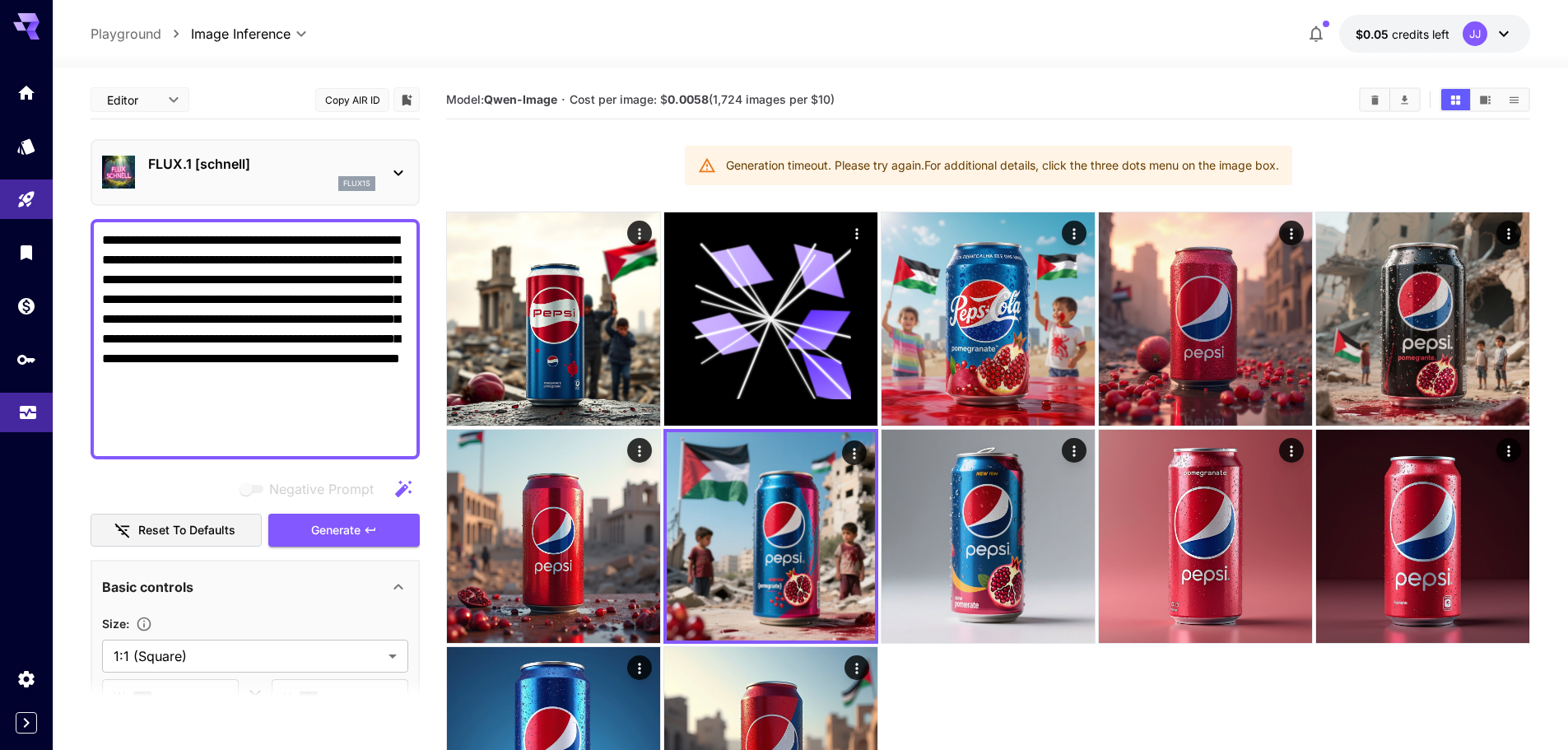
click at [8, 417] on link at bounding box center [26, 413] width 53 height 41
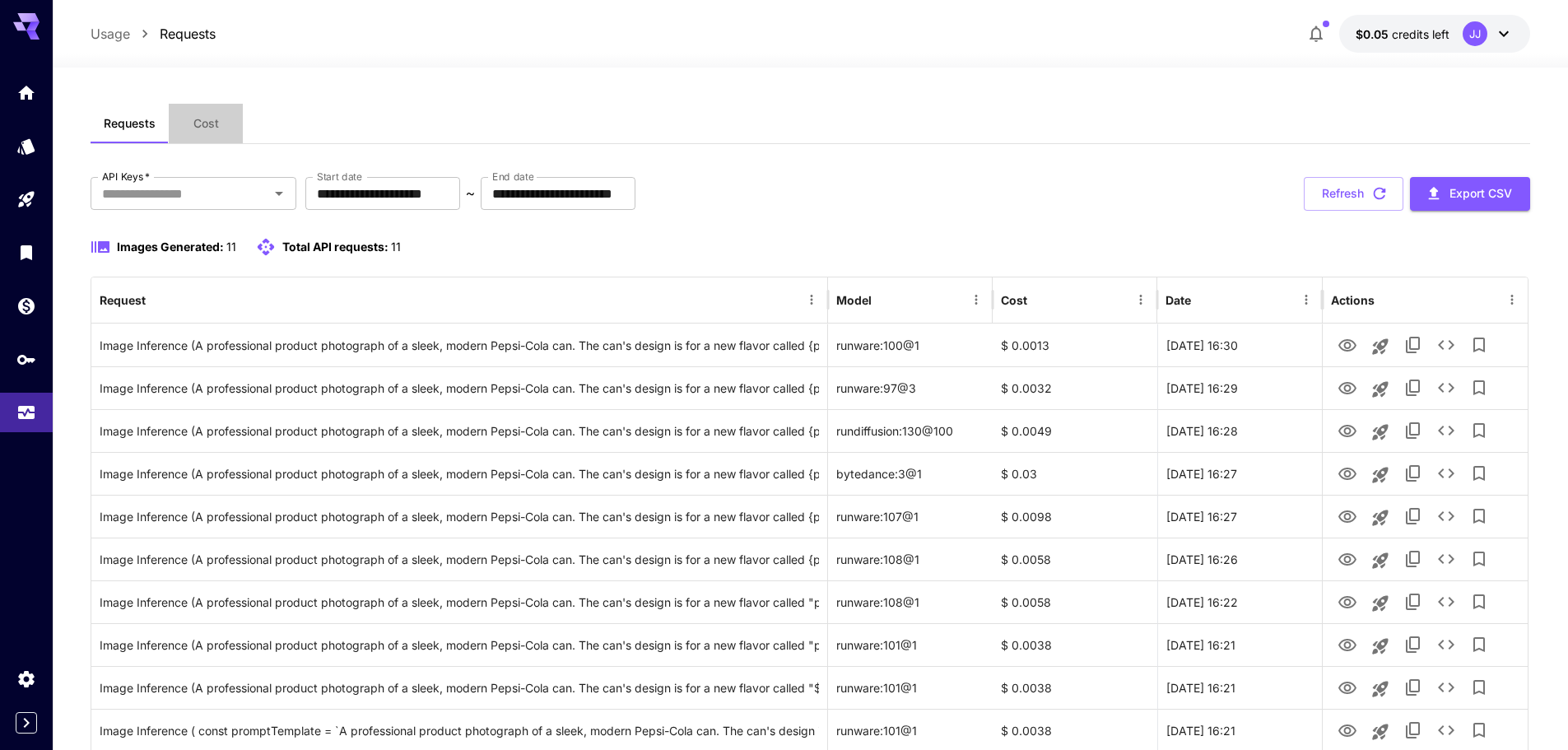
click at [193, 125] on span "Cost" at bounding box center [206, 124] width 26 height 15
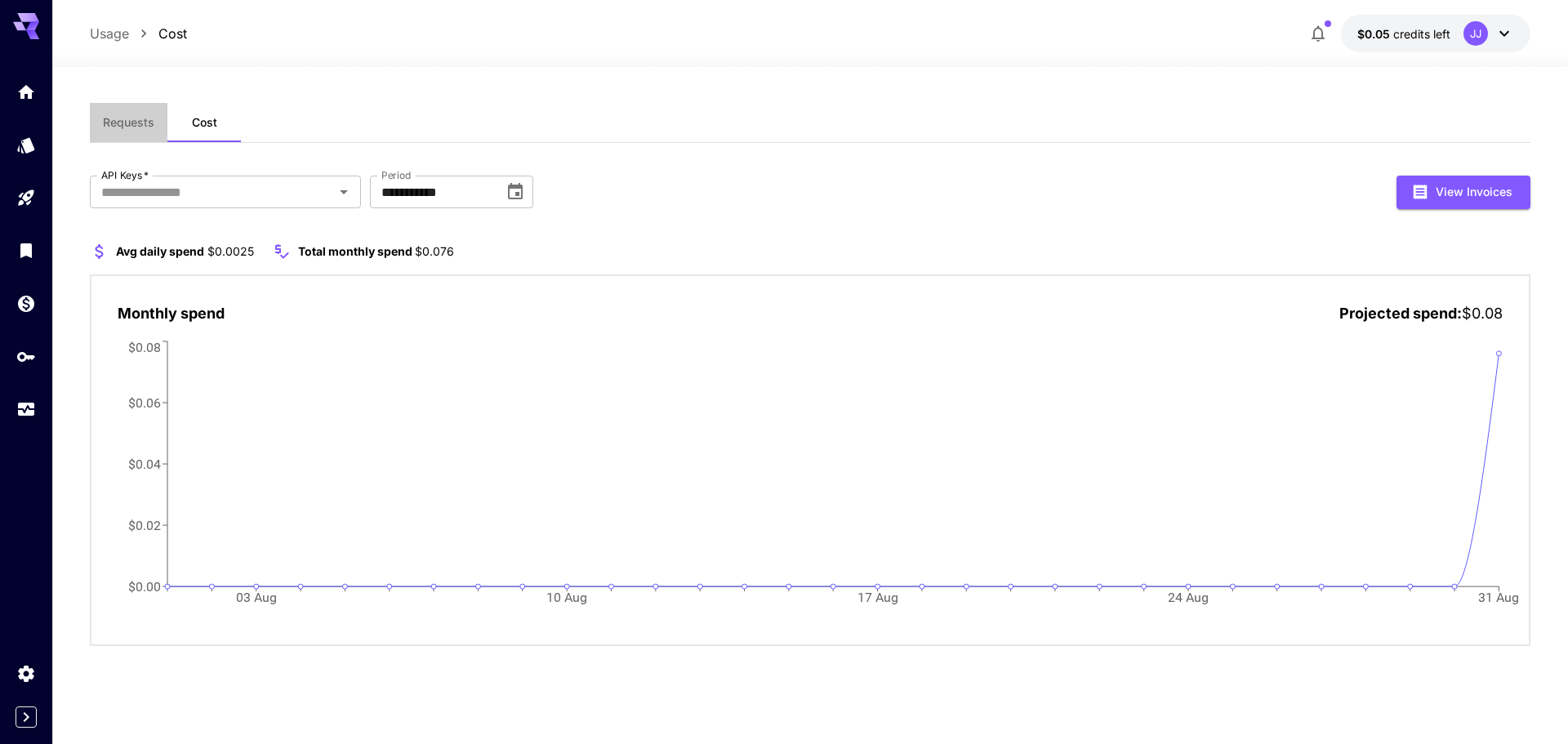
click at [136, 127] on span "Requests" at bounding box center [128, 123] width 51 height 15
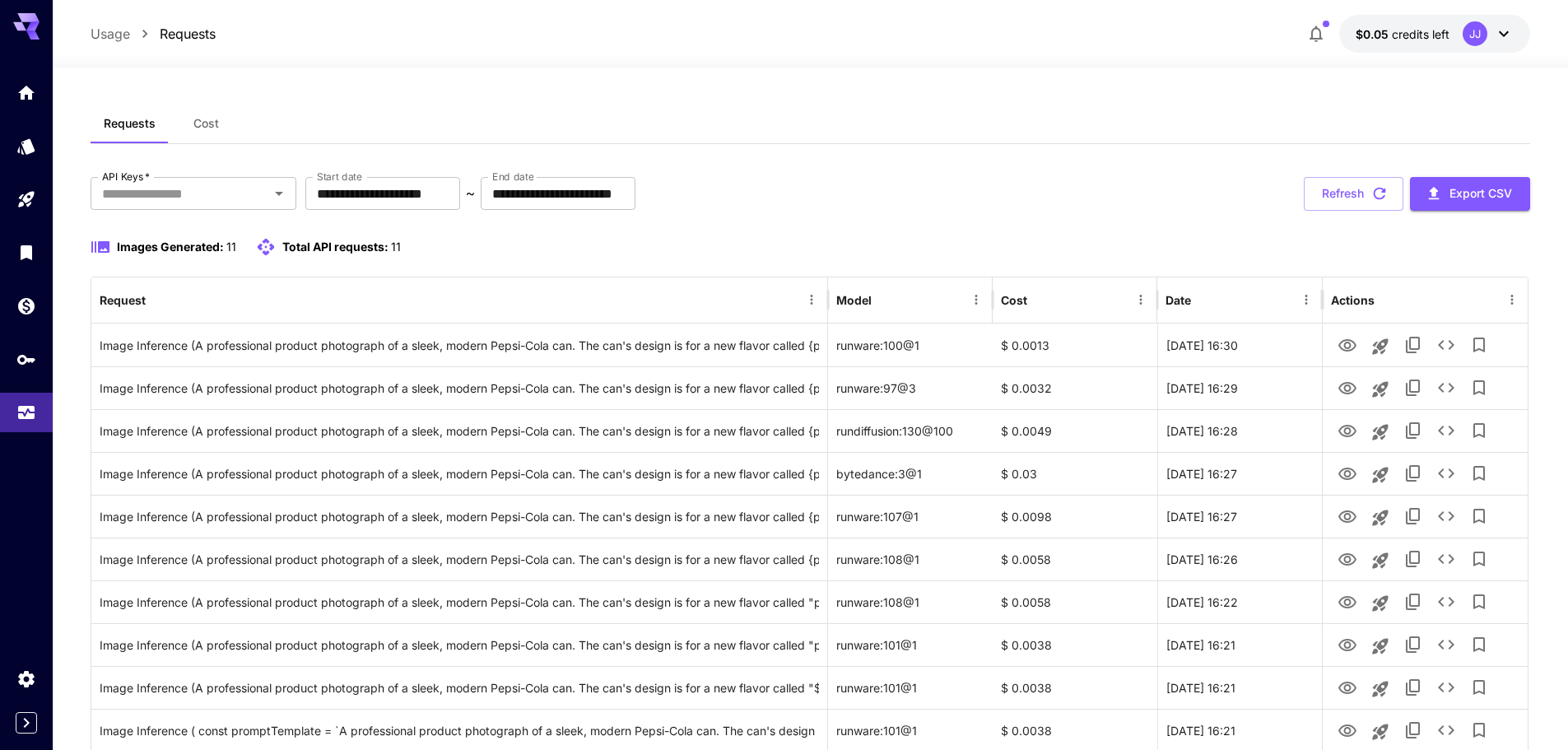
click at [117, 39] on p "Usage" at bounding box center [110, 33] width 40 height 19
click at [23, 307] on icon "Wallet" at bounding box center [28, 301] width 17 height 17
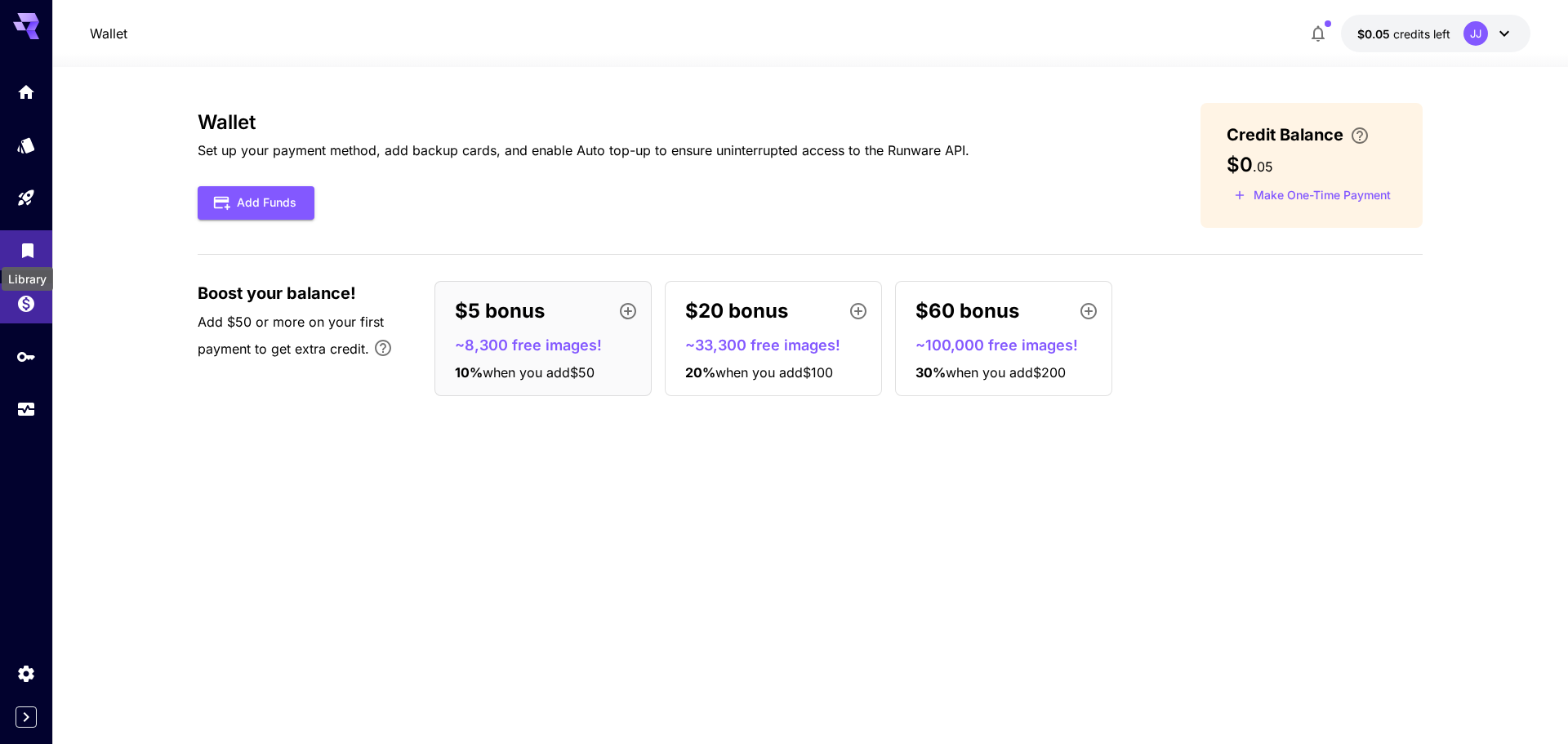
click at [20, 240] on icon "Library" at bounding box center [28, 245] width 19 height 19
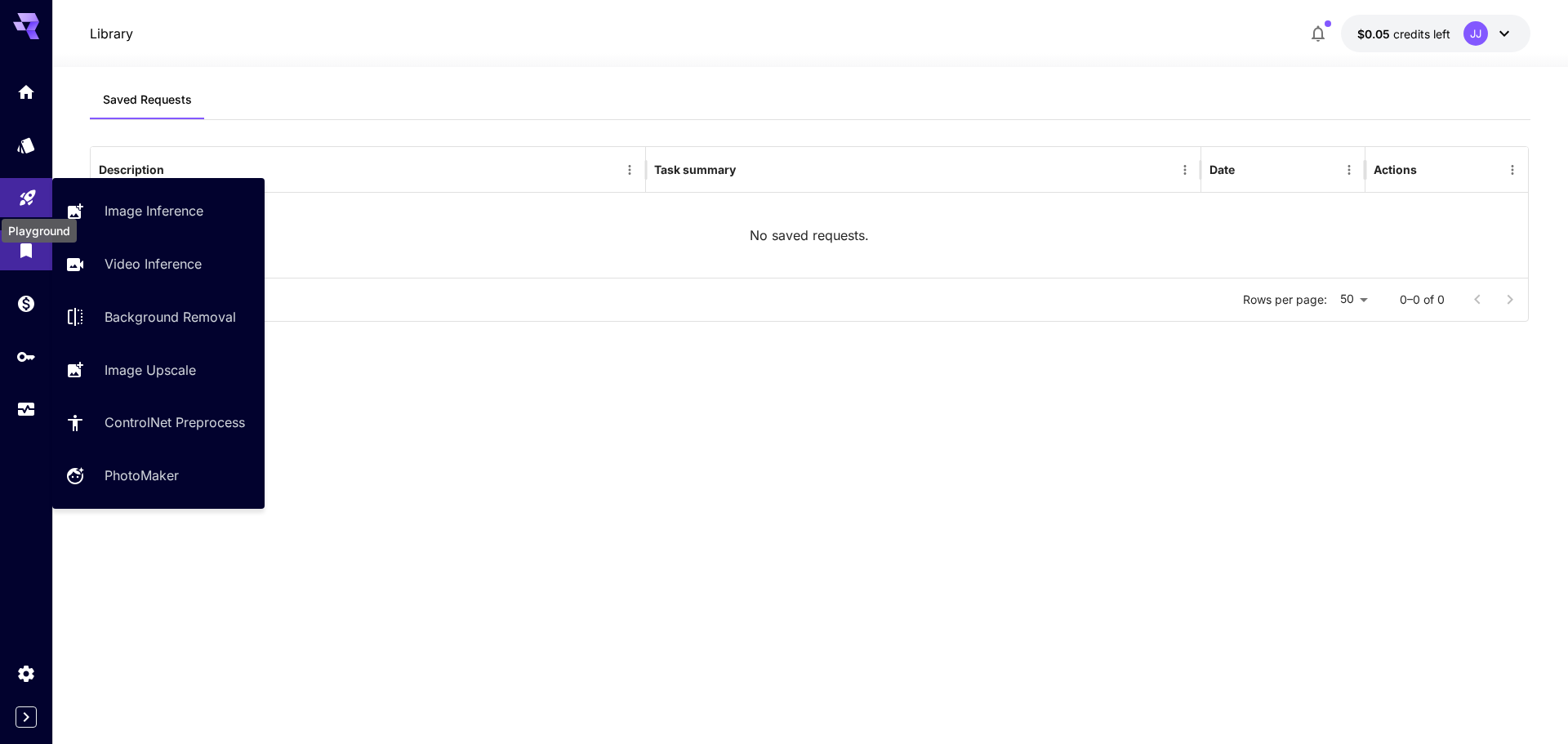
click at [18, 205] on link at bounding box center [26, 198] width 52 height 40
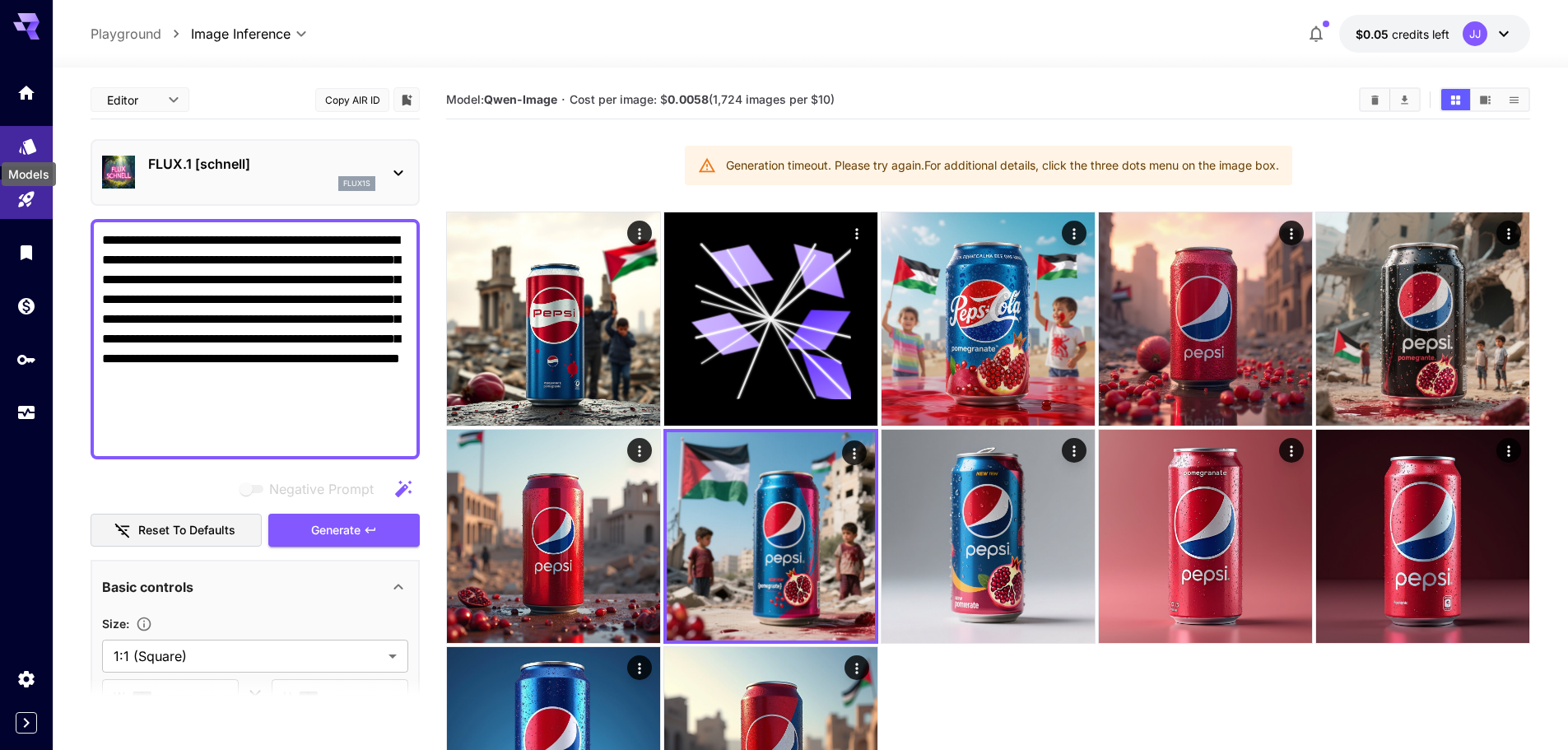
click at [18, 141] on icon "Models" at bounding box center [28, 141] width 19 height 19
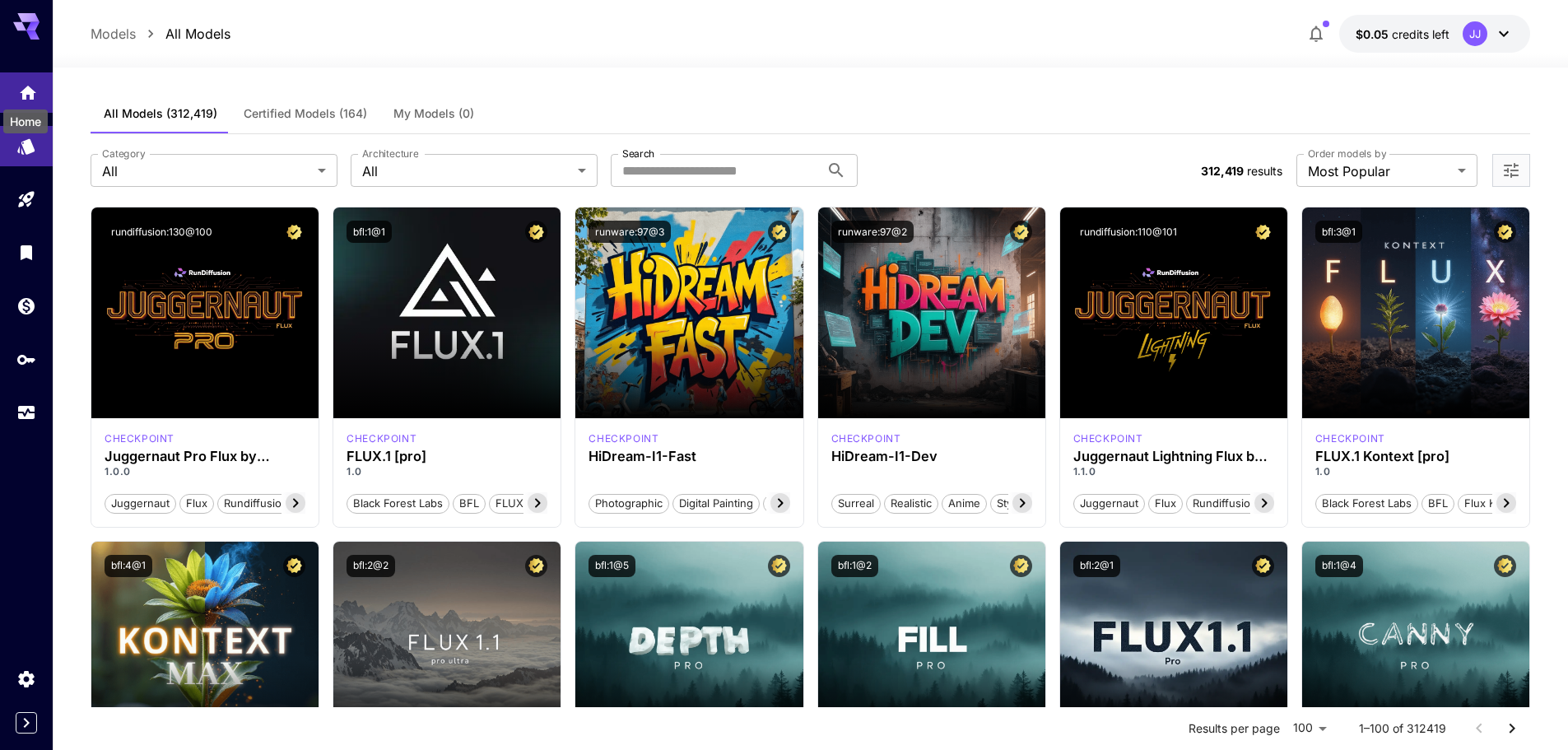
click at [26, 94] on icon "Home" at bounding box center [28, 87] width 17 height 14
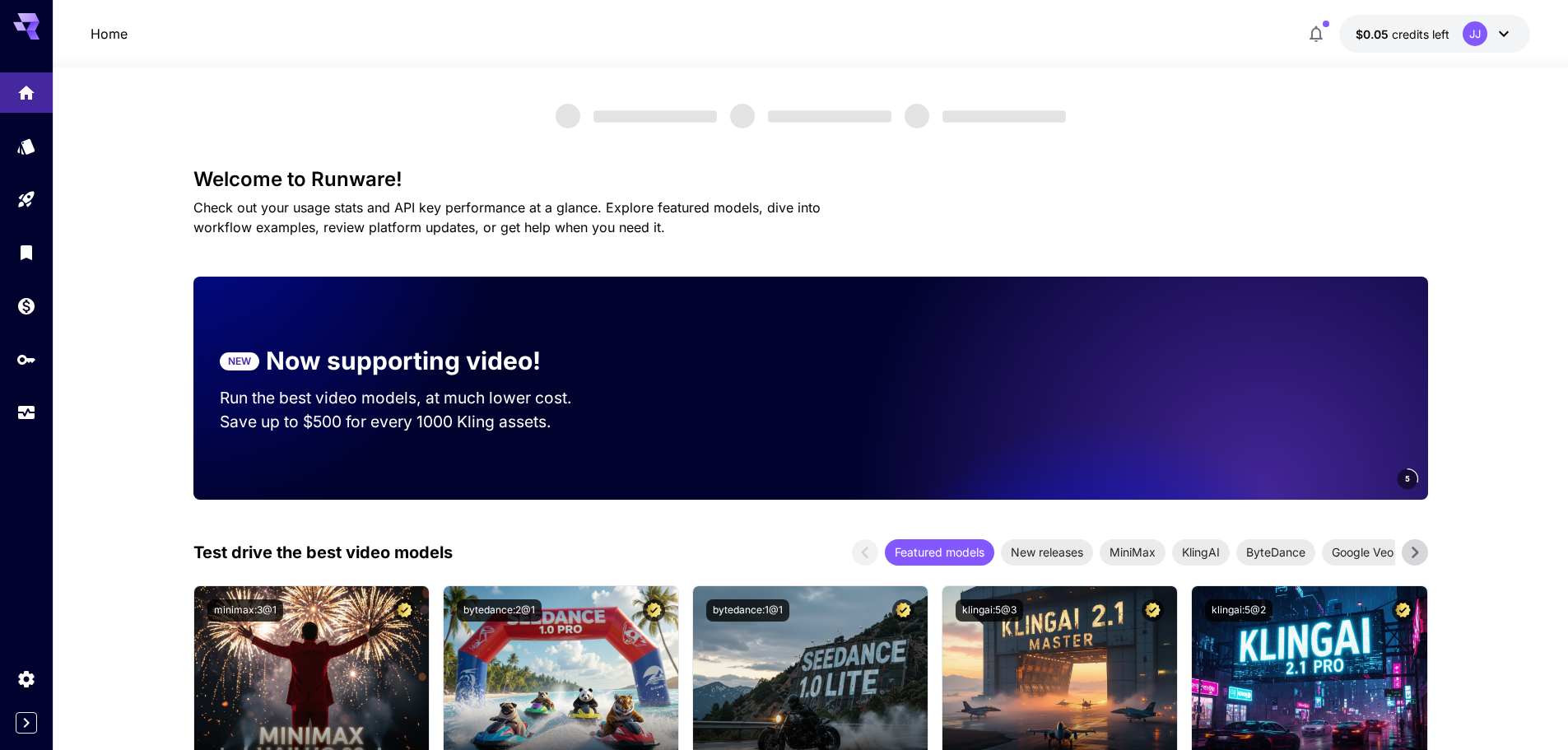
click at [23, 40] on div at bounding box center [26, 240] width 53 height 401
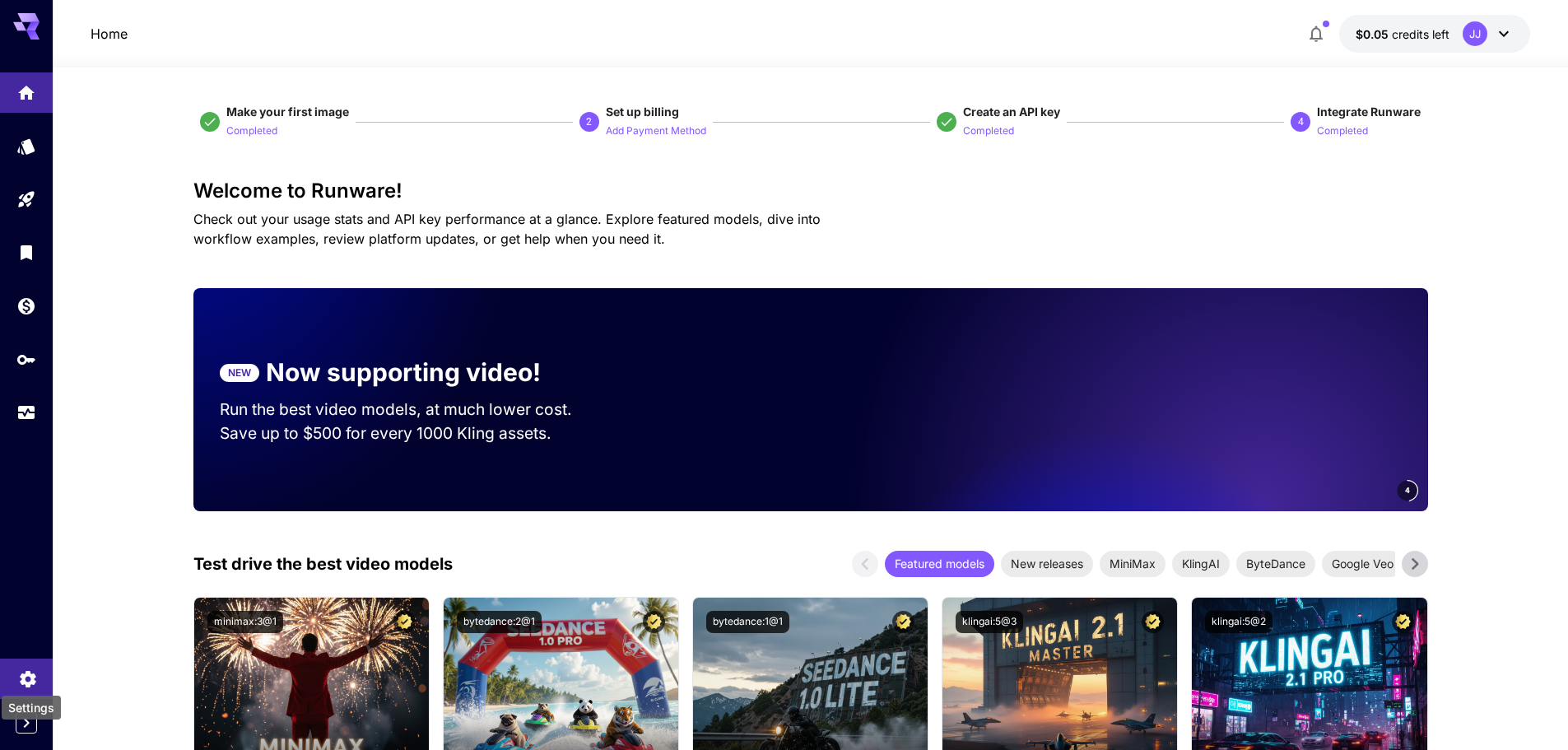
click at [25, 681] on icon "Settings" at bounding box center [28, 673] width 19 height 19
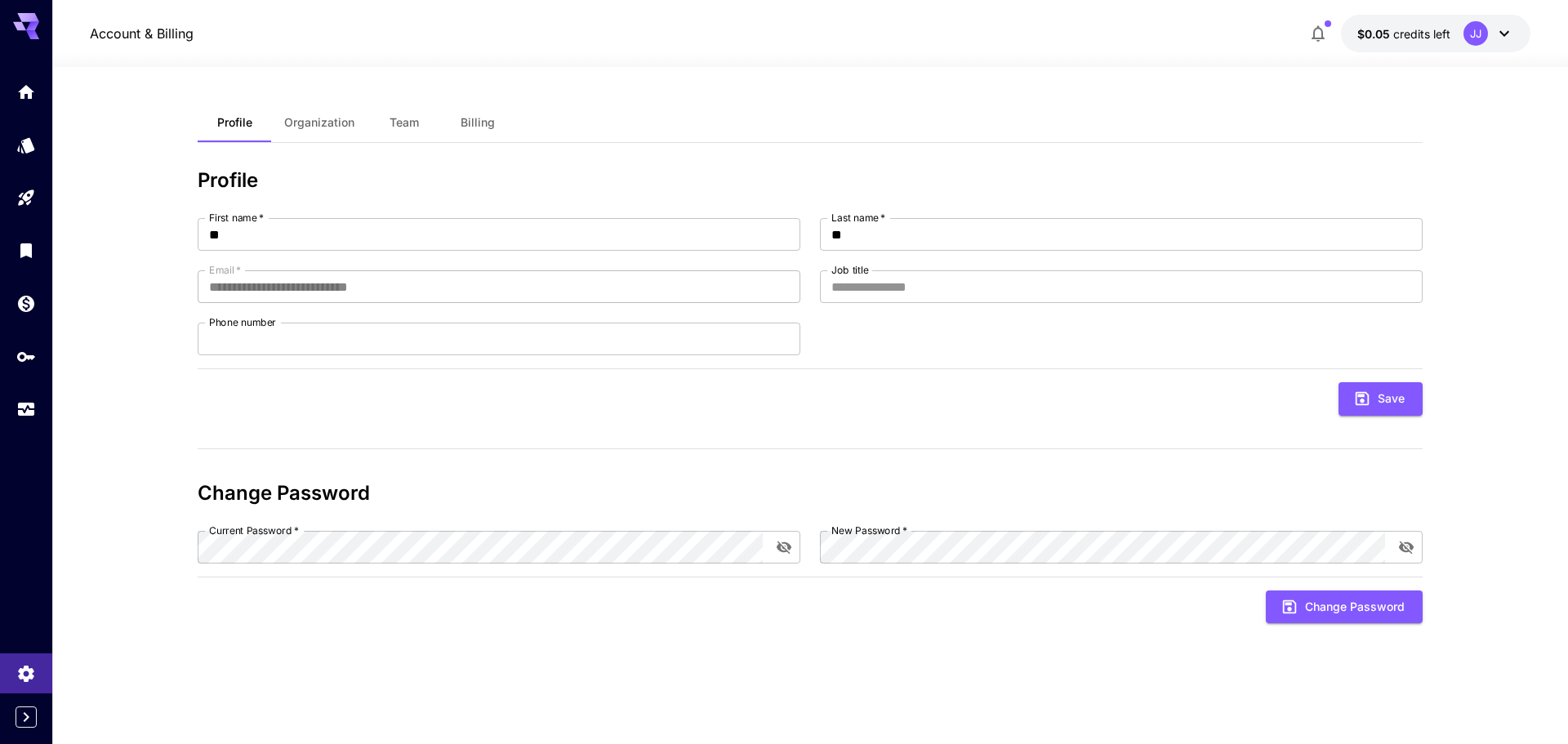
click at [29, 729] on div at bounding box center [26, 372] width 52 height 744
click at [28, 722] on icon "Expand sidebar" at bounding box center [26, 716] width 19 height 19
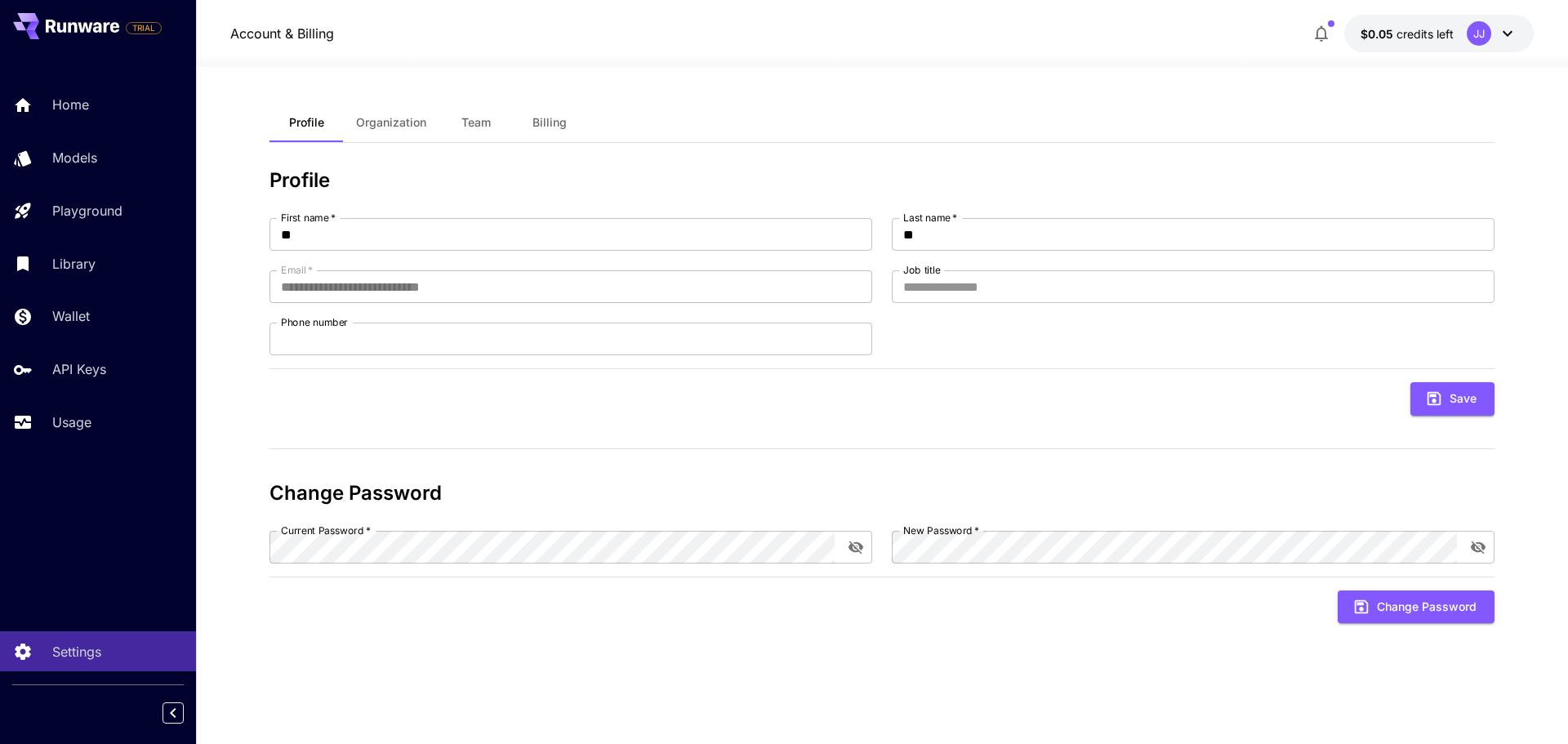
click at [1096, 68] on div "**********" at bounding box center [882, 405] width 1225 height 677
